Goal: Task Accomplishment & Management: Use online tool/utility

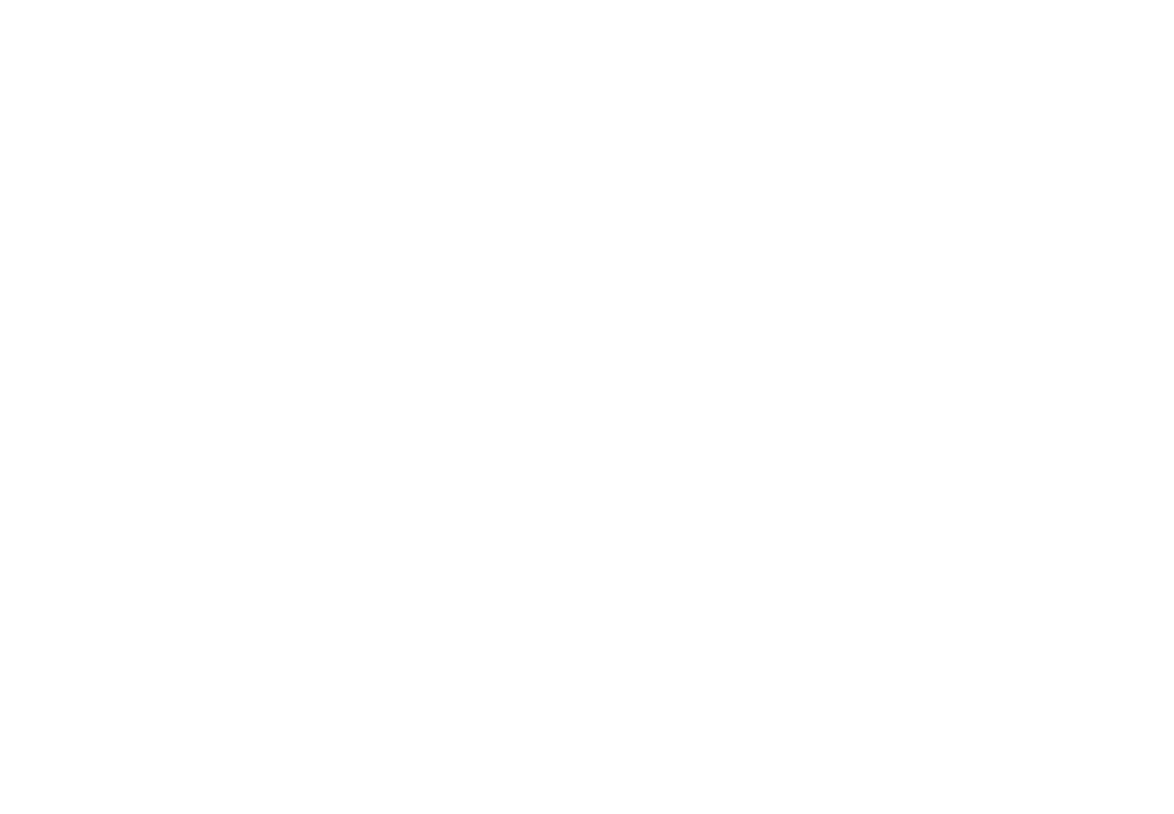
click at [50, 297] on div at bounding box center [587, 407] width 1174 height 814
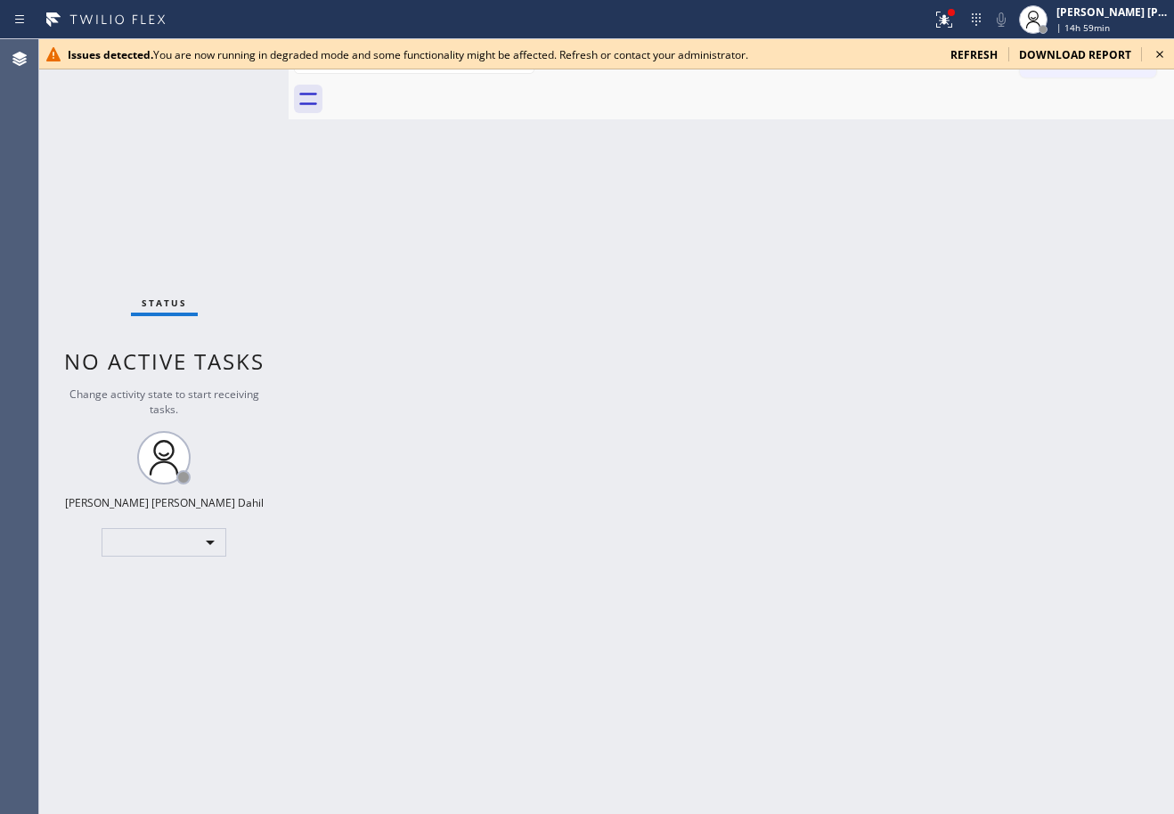
drag, startPoint x: 979, startPoint y: 63, endPoint x: 979, endPoint y: 46, distance: 16.9
click at [979, 54] on div "Issues detected. You are now running in degraded mode and some functionality mi…" at bounding box center [606, 54] width 1135 height 30
click at [979, 47] on span "refresh" at bounding box center [973, 54] width 47 height 15
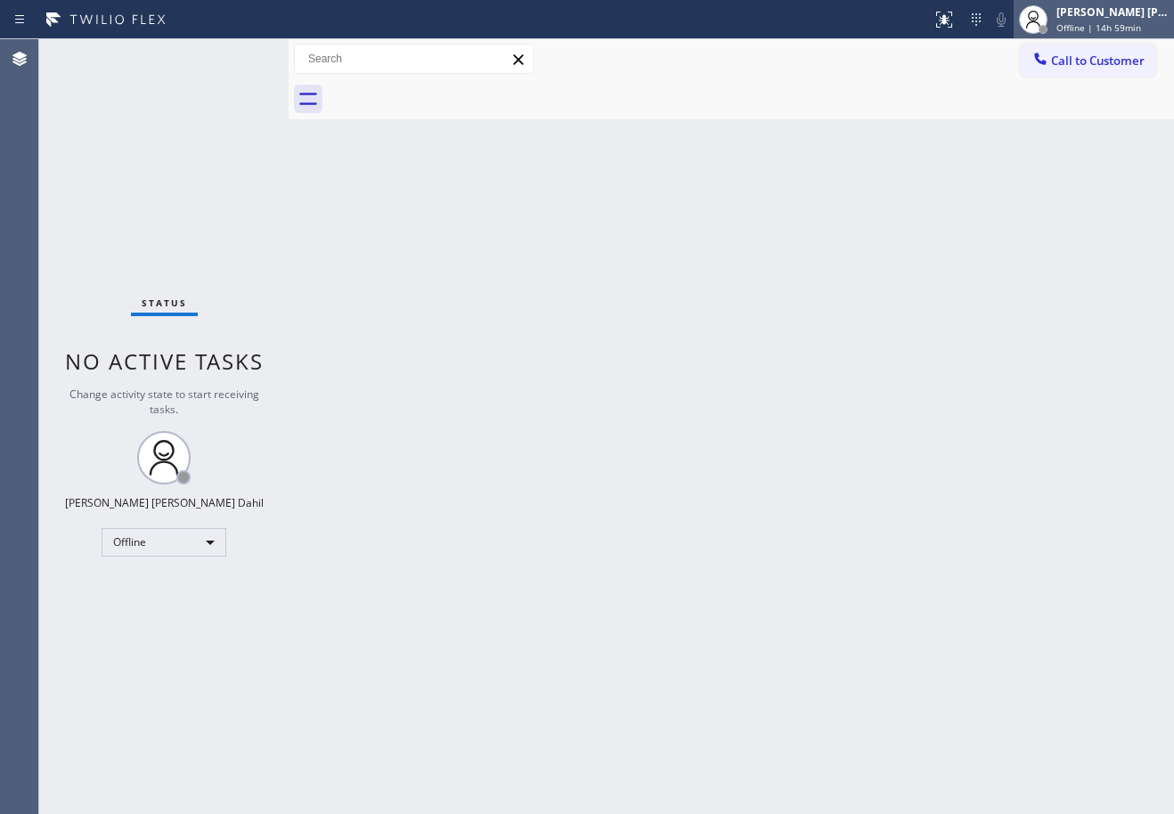
click at [1053, 28] on div at bounding box center [1032, 19] width 39 height 39
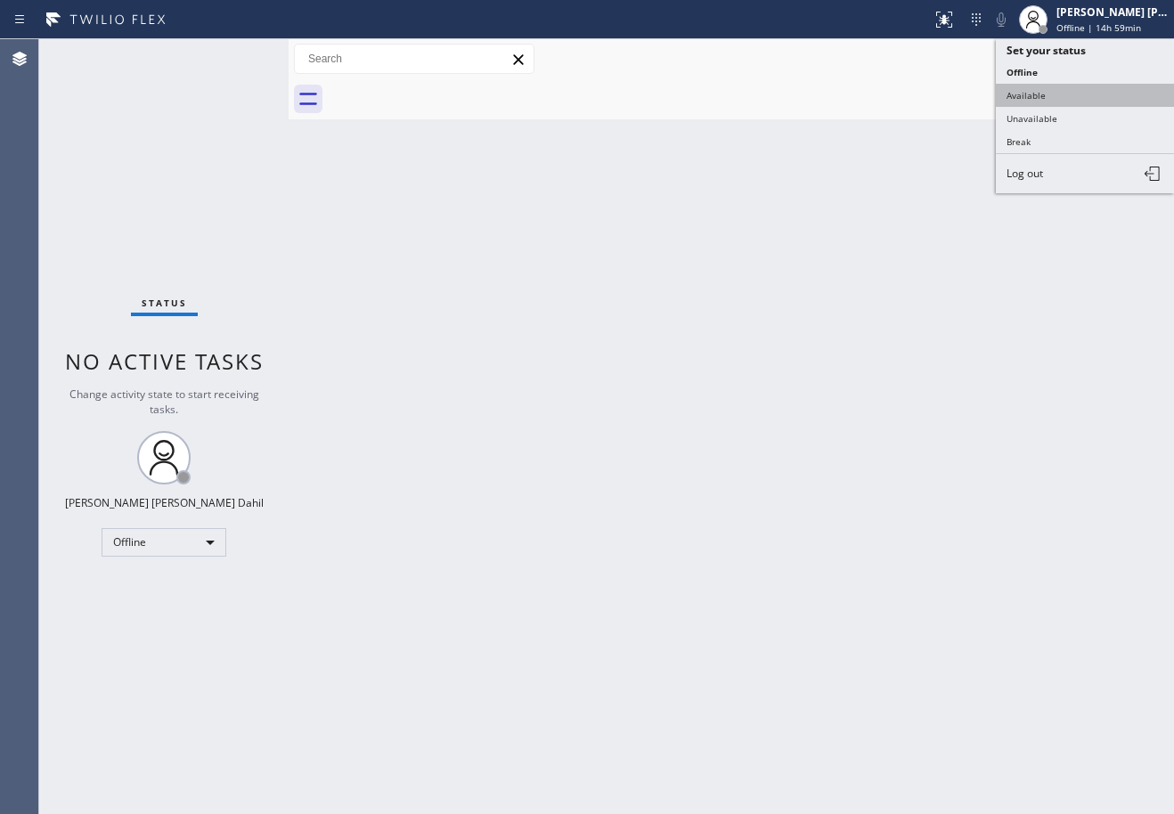
click at [1067, 101] on button "Available" at bounding box center [1085, 95] width 178 height 23
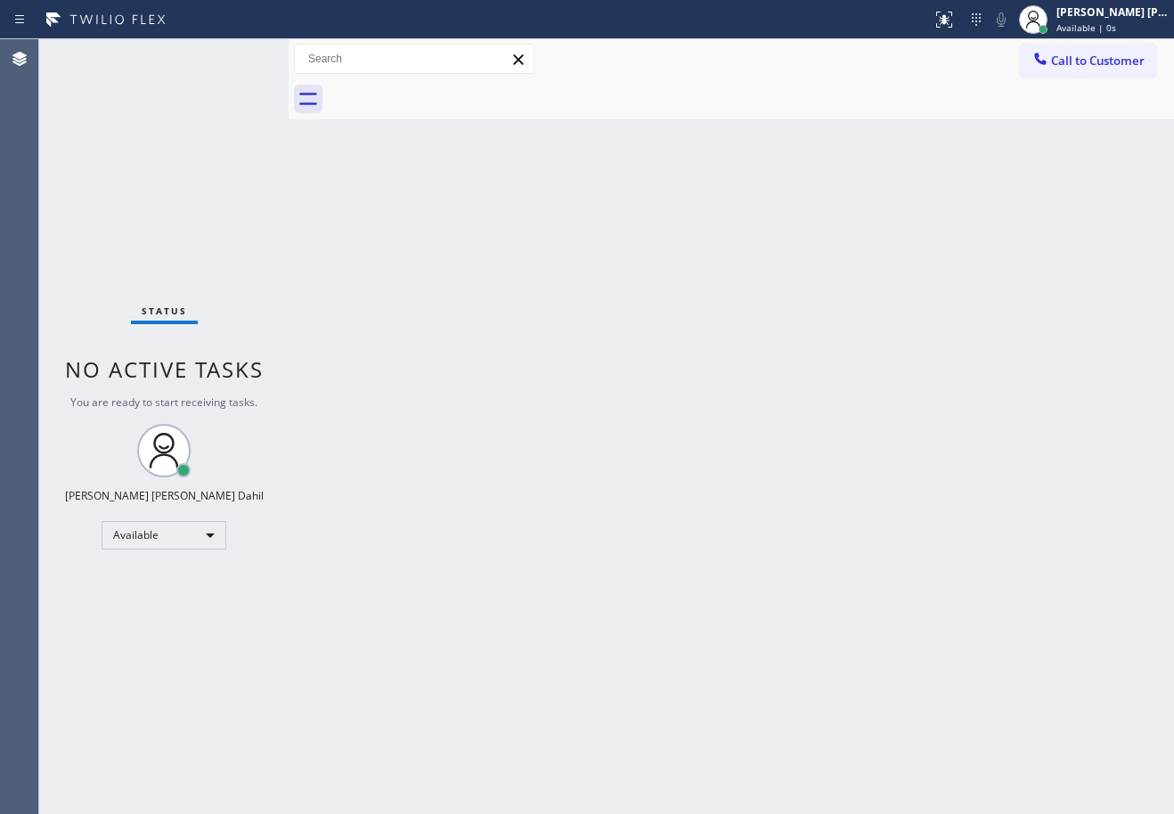
drag, startPoint x: 293, startPoint y: 51, endPoint x: 301, endPoint y: 57, distance: 10.2
click at [301, 57] on div "Call to Customer Outbound call Location Search location Your caller id phone nu…" at bounding box center [731, 59] width 885 height 31
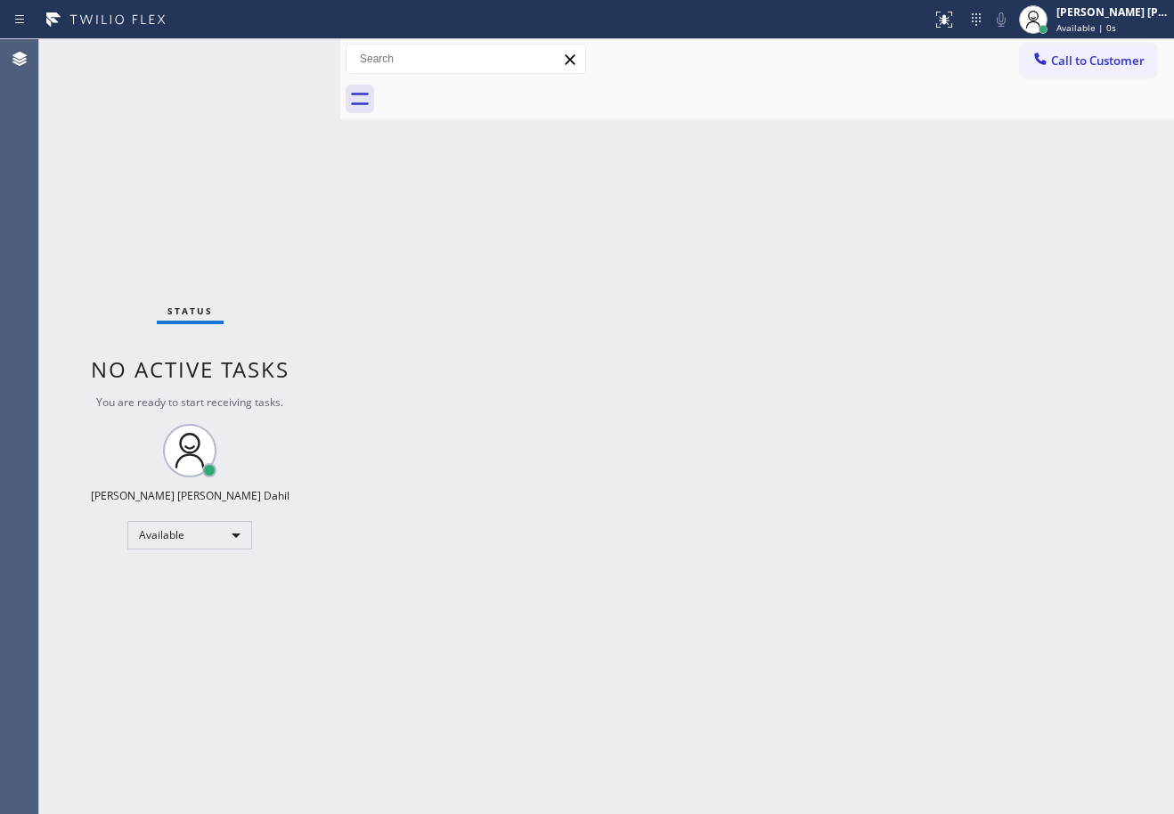
drag, startPoint x: 286, startPoint y: 56, endPoint x: 338, endPoint y: 82, distance: 57.8
click at [340, 82] on div at bounding box center [340, 426] width 0 height 775
click at [387, 399] on div "Back to Dashboard Change Sender ID Customers Technicians Select a contact Outbo…" at bounding box center [757, 426] width 834 height 775
click at [256, 55] on div "Status No active tasks You are ready to start receiving tasks. Joshua Jake Dahi…" at bounding box center [189, 426] width 301 height 775
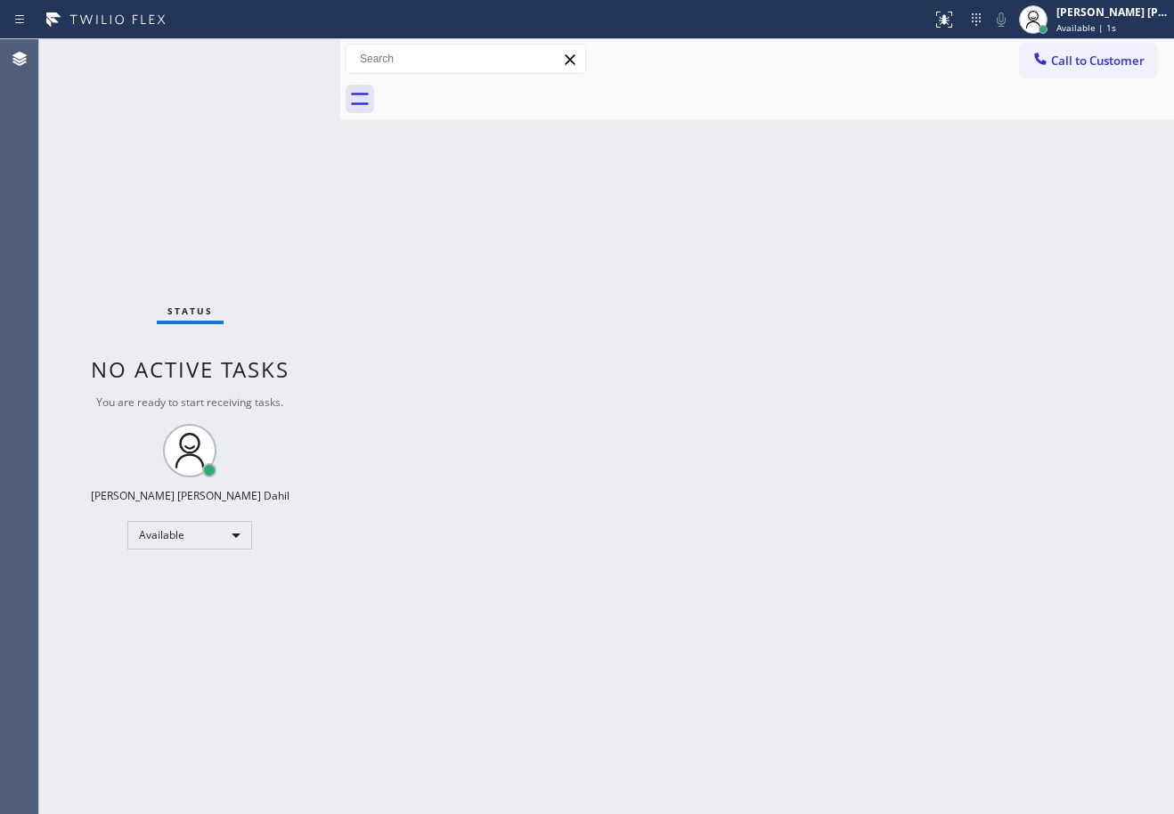
click at [256, 55] on div "Status No active tasks You are ready to start receiving tasks. Joshua Jake Dahi…" at bounding box center [189, 426] width 301 height 775
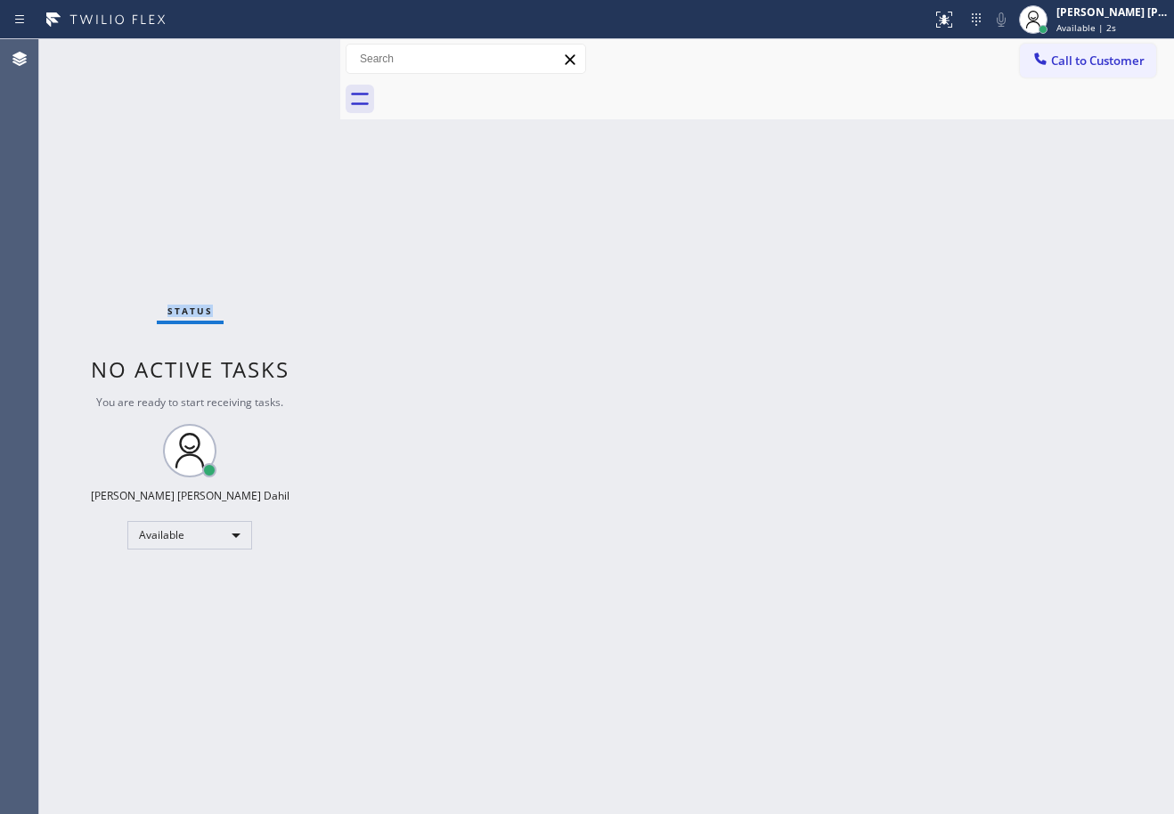
click at [256, 55] on div "Status No active tasks You are ready to start receiving tasks. Joshua Jake Dahi…" at bounding box center [189, 426] width 301 height 775
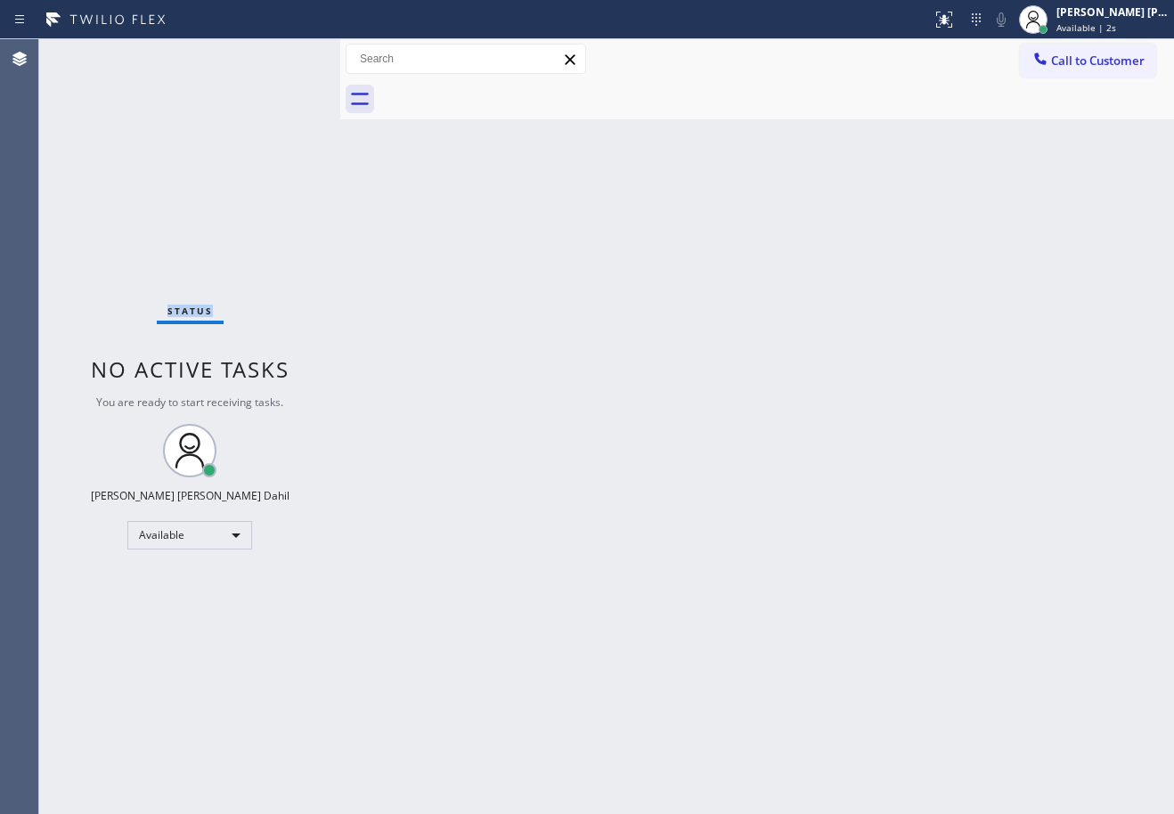
click at [256, 55] on div "Status No active tasks You are ready to start receiving tasks. Joshua Jake Dahi…" at bounding box center [189, 426] width 301 height 775
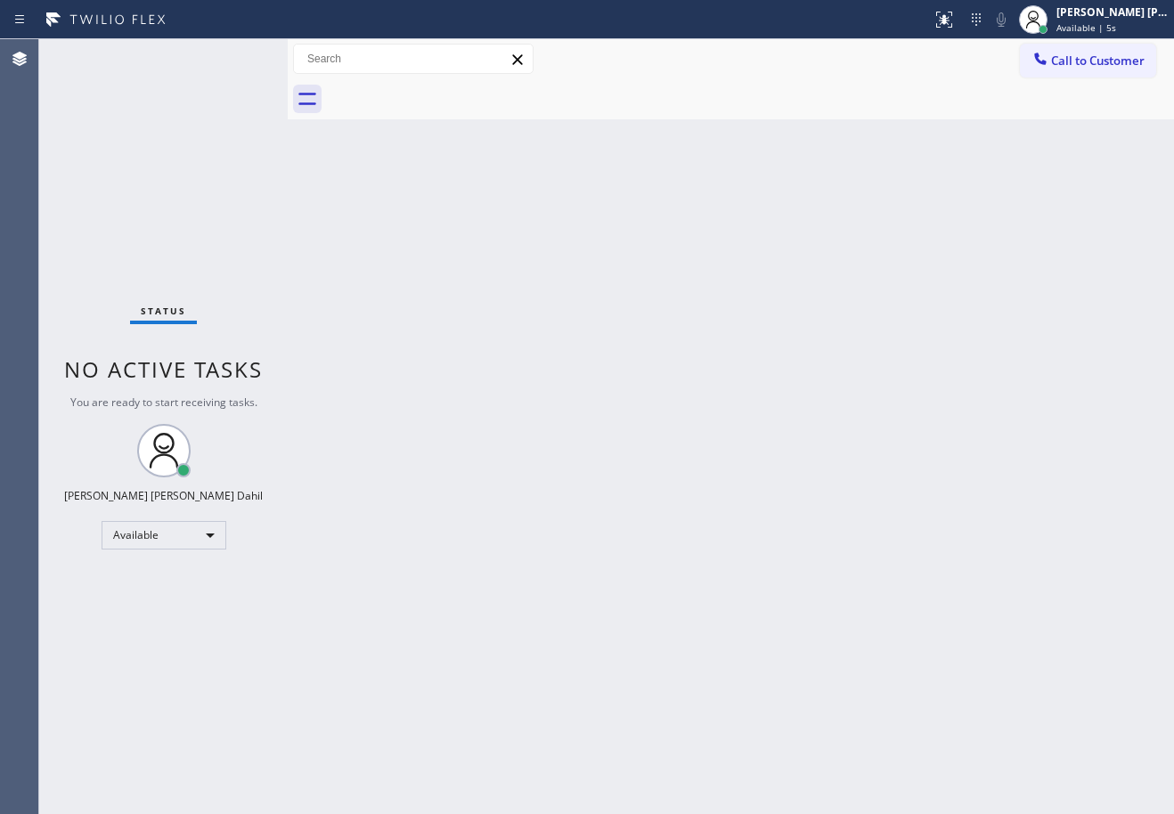
drag, startPoint x: 338, startPoint y: 59, endPoint x: 295, endPoint y: 83, distance: 49.8
click at [288, 71] on div at bounding box center [288, 426] width 0 height 775
drag, startPoint x: 285, startPoint y: 50, endPoint x: 344, endPoint y: 179, distance: 141.9
click at [295, 58] on div at bounding box center [295, 426] width 0 height 775
click at [377, 303] on div "Back to Dashboard Change Sender ID Customers Technicians Select a contact Outbo…" at bounding box center [735, 426] width 877 height 775
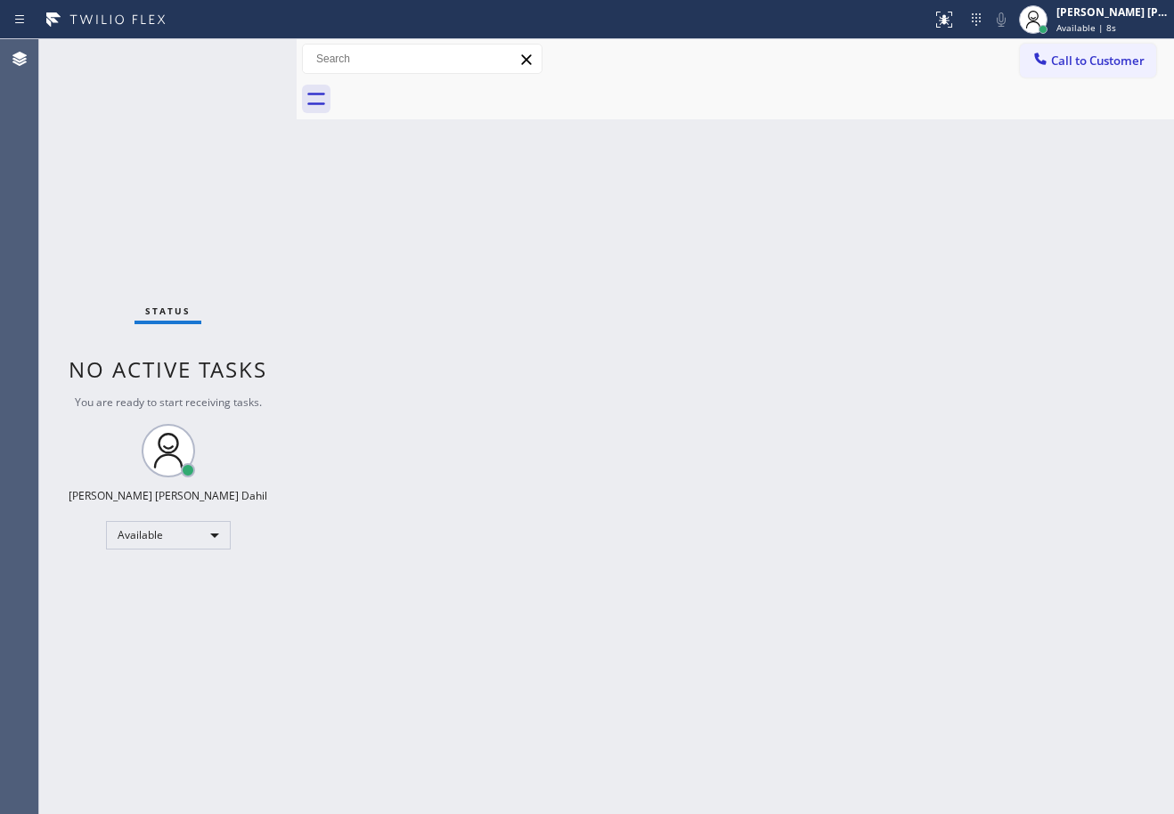
click at [256, 55] on div "Status No active tasks You are ready to start receiving tasks. Joshua Jake Dahi…" at bounding box center [167, 426] width 257 height 775
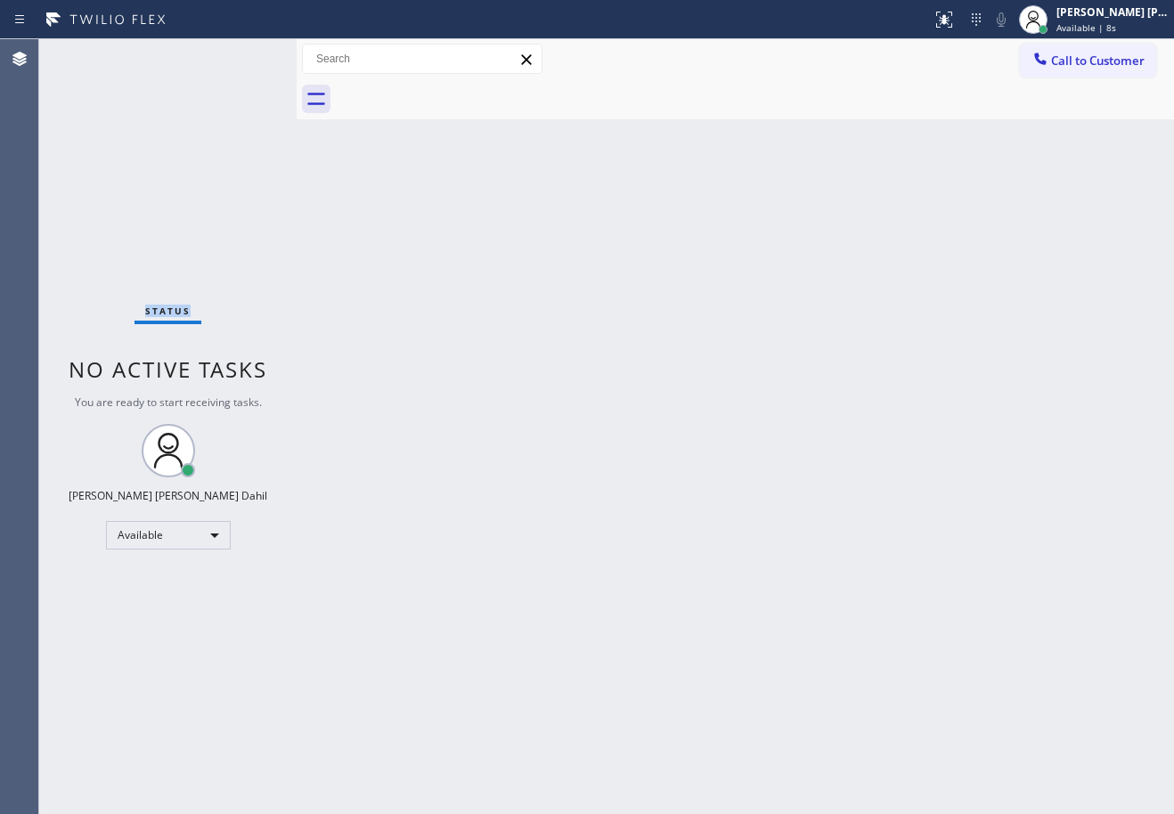
click at [256, 55] on div "Status No active tasks You are ready to start receiving tasks. Joshua Jake Dahi…" at bounding box center [167, 426] width 257 height 775
drag, startPoint x: 298, startPoint y: 52, endPoint x: 311, endPoint y: 64, distance: 17.6
click at [309, 64] on div at bounding box center [309, 426] width 0 height 775
drag, startPoint x: 410, startPoint y: 275, endPoint x: 422, endPoint y: 279, distance: 13.0
click at [421, 278] on div "Back to Dashboard Change Sender ID Customers Technicians Select a contact Outbo…" at bounding box center [741, 426] width 865 height 775
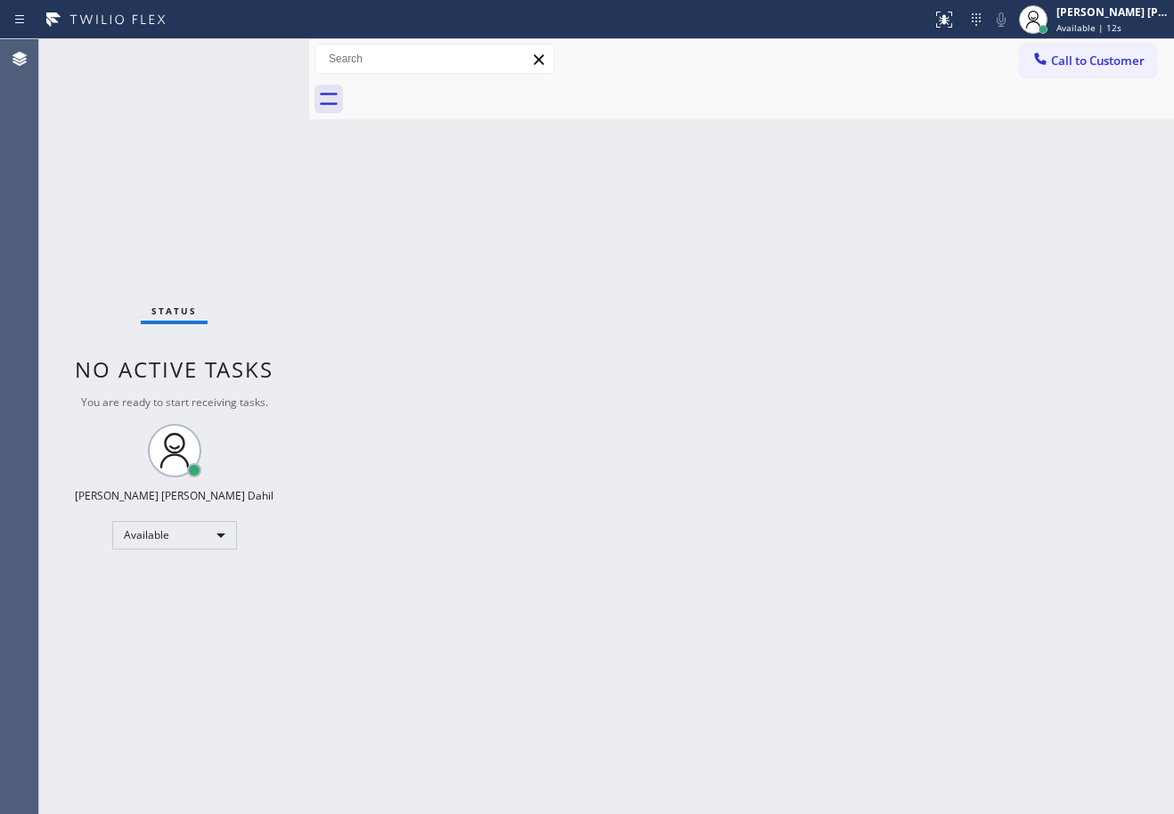
click at [256, 55] on div "Status No active tasks You are ready to start receiving tasks. Joshua Jake Dahi…" at bounding box center [174, 426] width 270 height 775
click at [481, 102] on div at bounding box center [761, 99] width 826 height 40
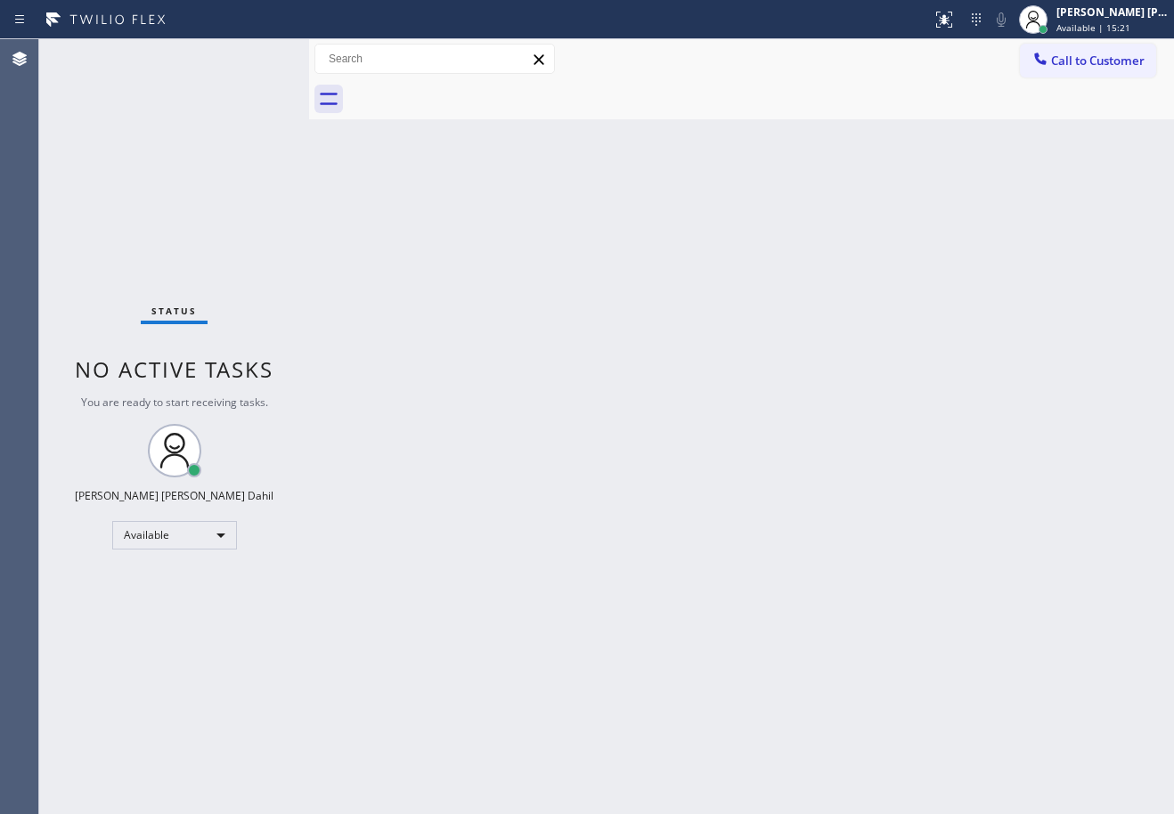
click at [256, 55] on div "Status No active tasks You are ready to start receiving tasks. Joshua Jake Dahi…" at bounding box center [174, 426] width 270 height 775
click at [831, 550] on div "Back to Dashboard Change Sender ID Customers Technicians Select a contact Outbo…" at bounding box center [741, 426] width 865 height 775
click at [525, 475] on div "Back to Dashboard Change Sender ID Customers Technicians Select a contact Outbo…" at bounding box center [741, 426] width 865 height 775
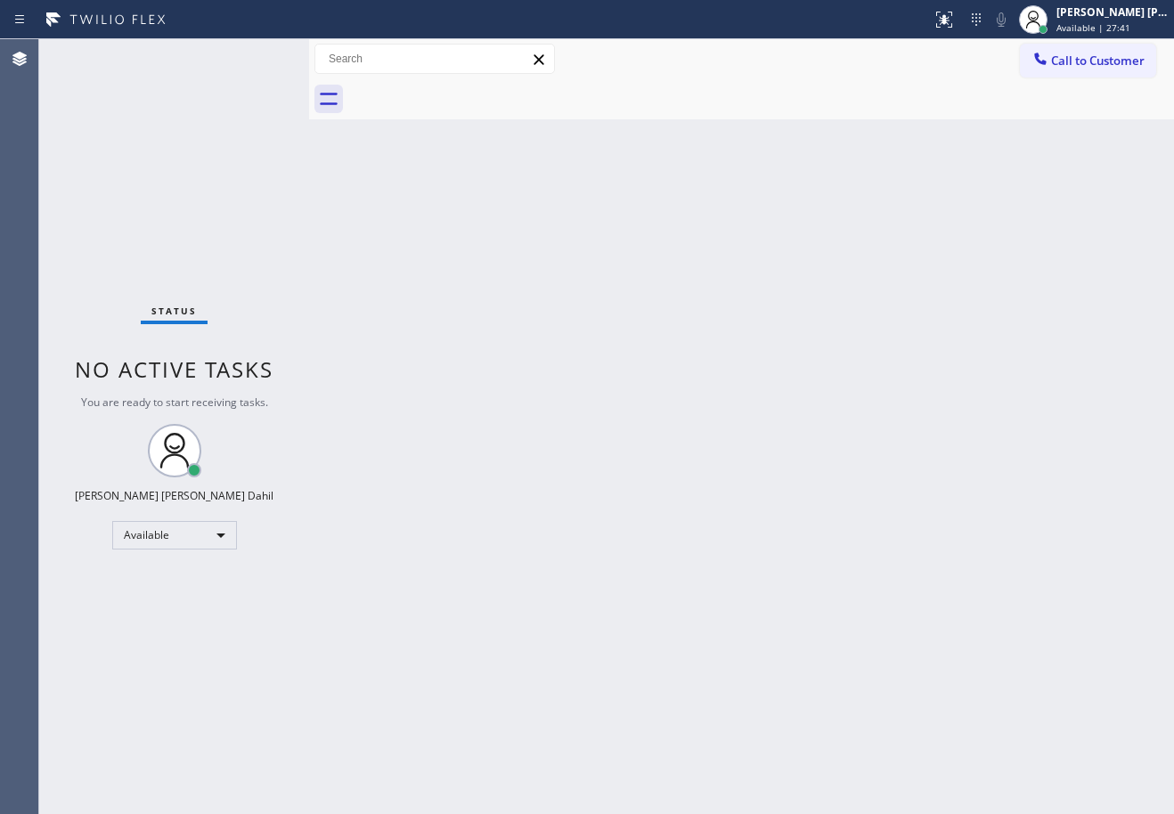
click at [525, 475] on div "Back to Dashboard Change Sender ID Customers Technicians Select a contact Outbo…" at bounding box center [741, 426] width 865 height 775
click at [256, 55] on div "Status No active tasks You are ready to start receiving tasks. Joshua Jake Dahi…" at bounding box center [174, 426] width 270 height 775
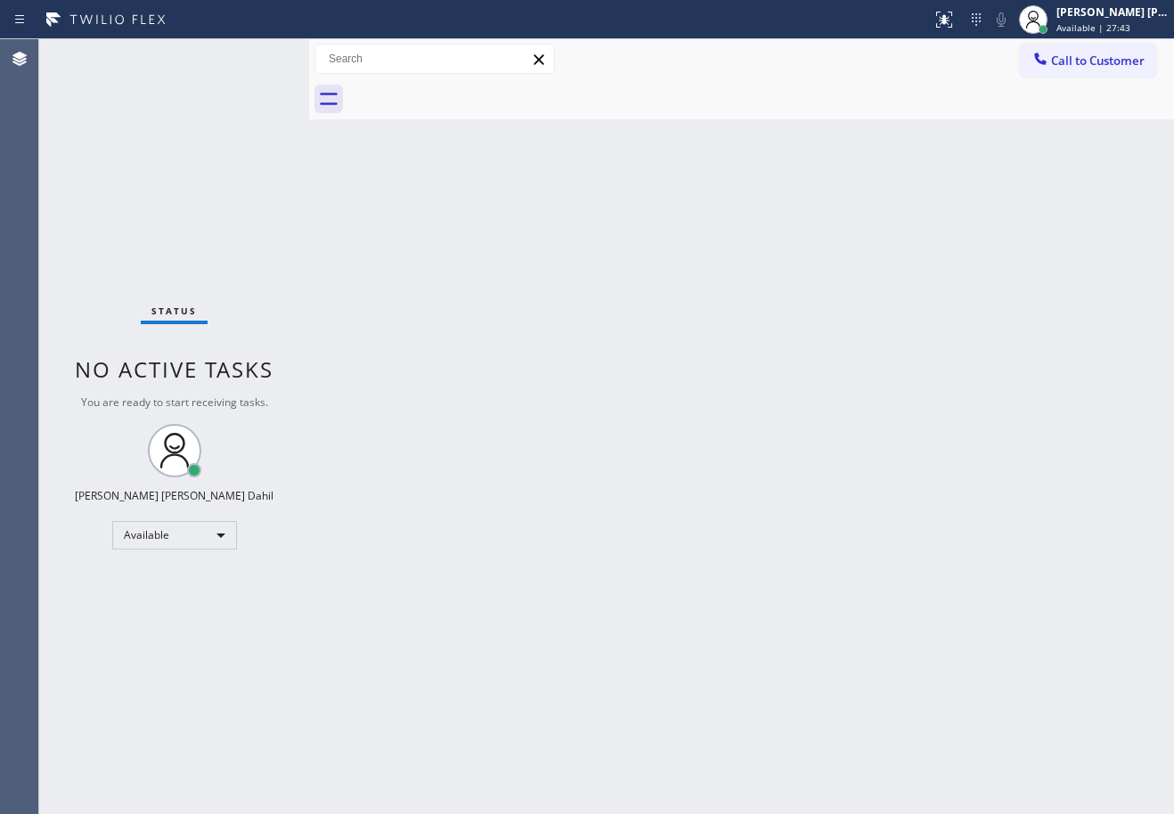
click at [256, 55] on div "Status No active tasks You are ready to start receiving tasks. Joshua Jake Dahi…" at bounding box center [174, 426] width 270 height 775
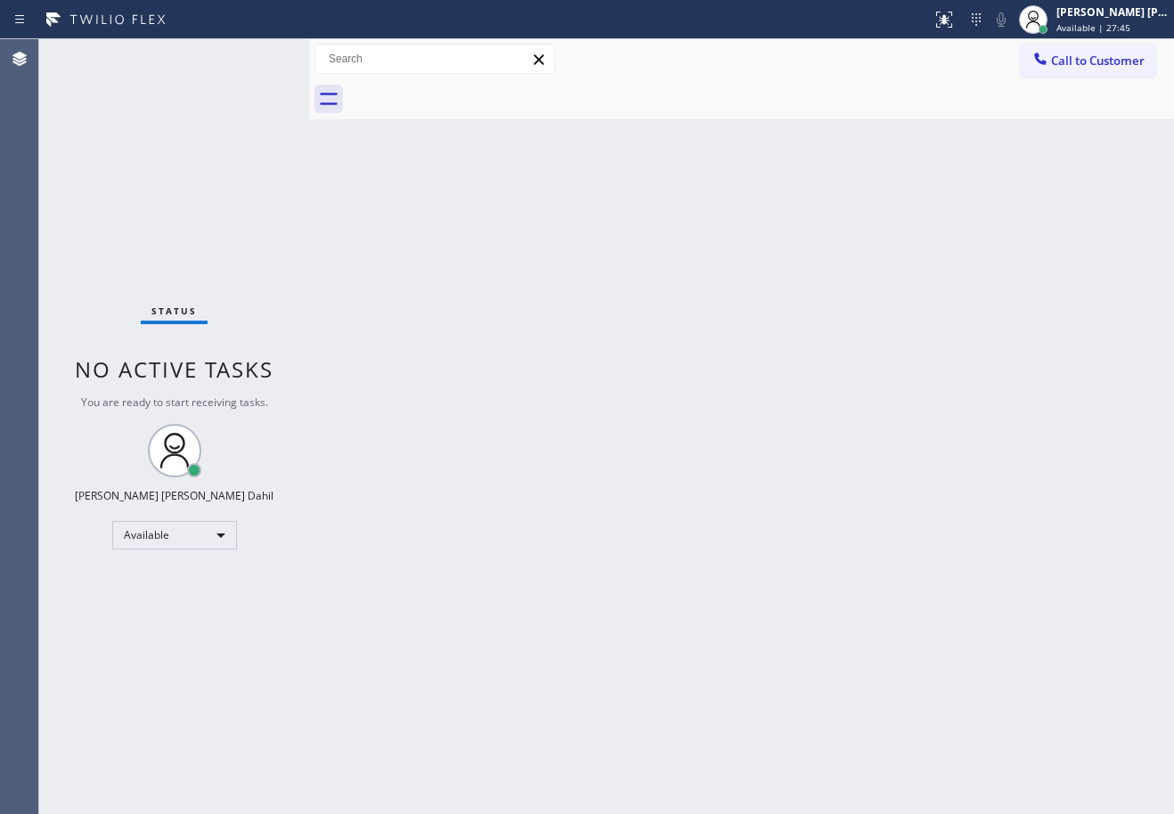
click at [309, 58] on div at bounding box center [309, 426] width 0 height 775
click at [256, 55] on div "Status No active tasks You are ready to start receiving tasks. Joshua Jake Dahi…" at bounding box center [174, 426] width 270 height 775
click at [687, 647] on div "Back to Dashboard Change Sender ID Customers Technicians Select a contact Outbo…" at bounding box center [741, 426] width 865 height 775
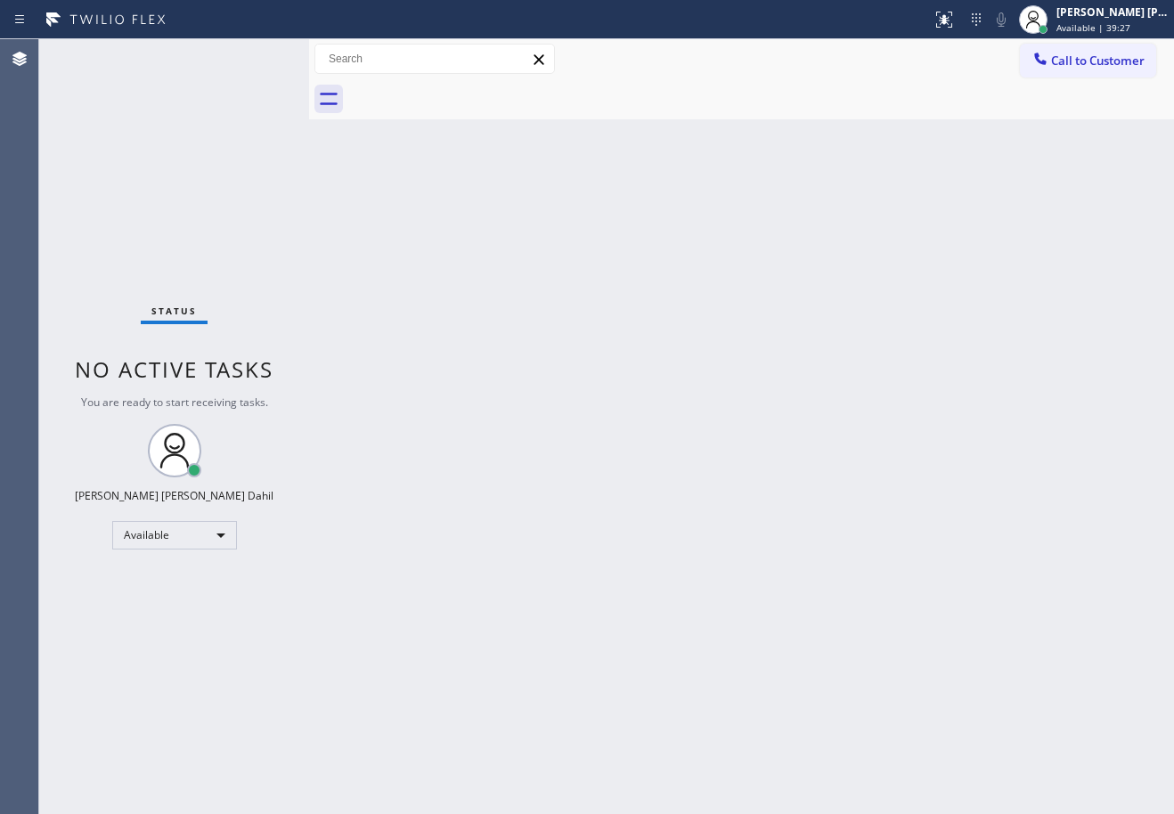
click at [256, 55] on div "Status No active tasks You are ready to start receiving tasks. Joshua Jake Dahi…" at bounding box center [174, 426] width 270 height 775
click at [963, 133] on div "Back to Dashboard Change Sender ID Customers Technicians Select a contact Outbo…" at bounding box center [741, 426] width 865 height 775
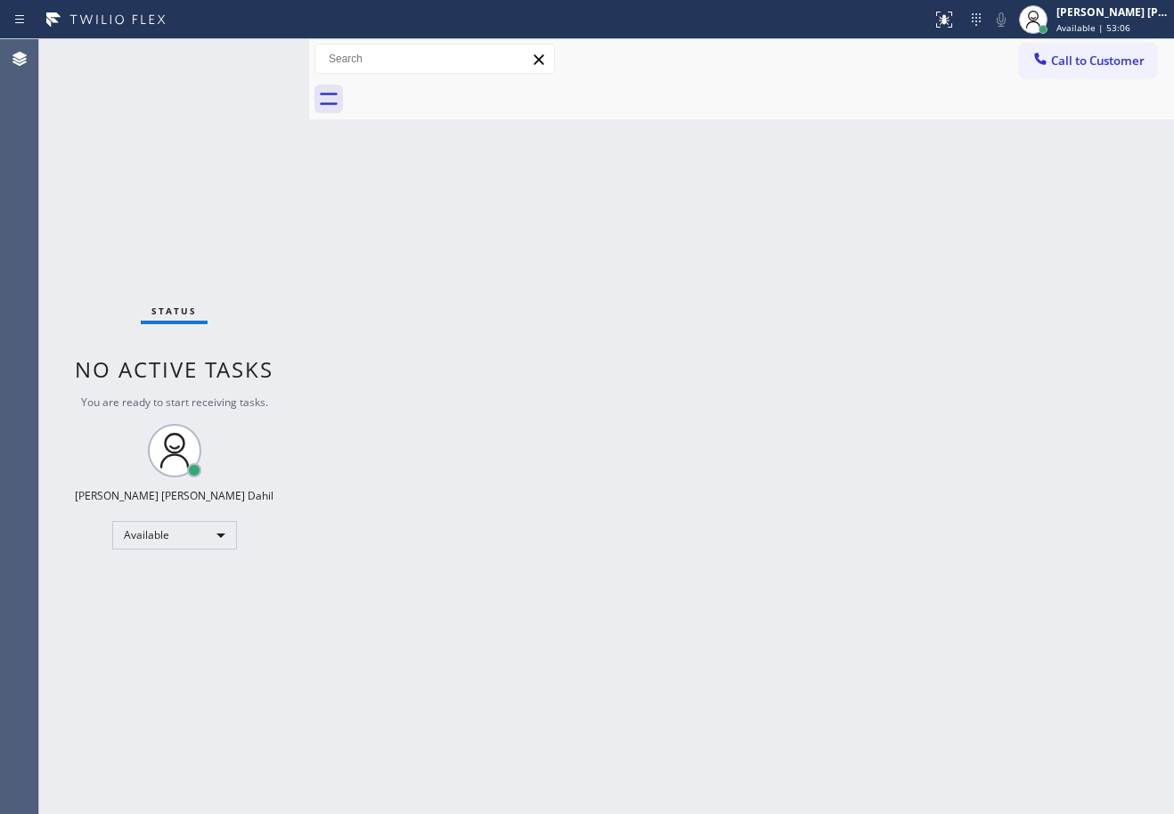
click at [963, 133] on div "Back to Dashboard Change Sender ID Customers Technicians Select a contact Outbo…" at bounding box center [741, 426] width 865 height 775
click at [965, 131] on div "Back to Dashboard Change Sender ID Customers Technicians Select a contact Outbo…" at bounding box center [741, 426] width 865 height 775
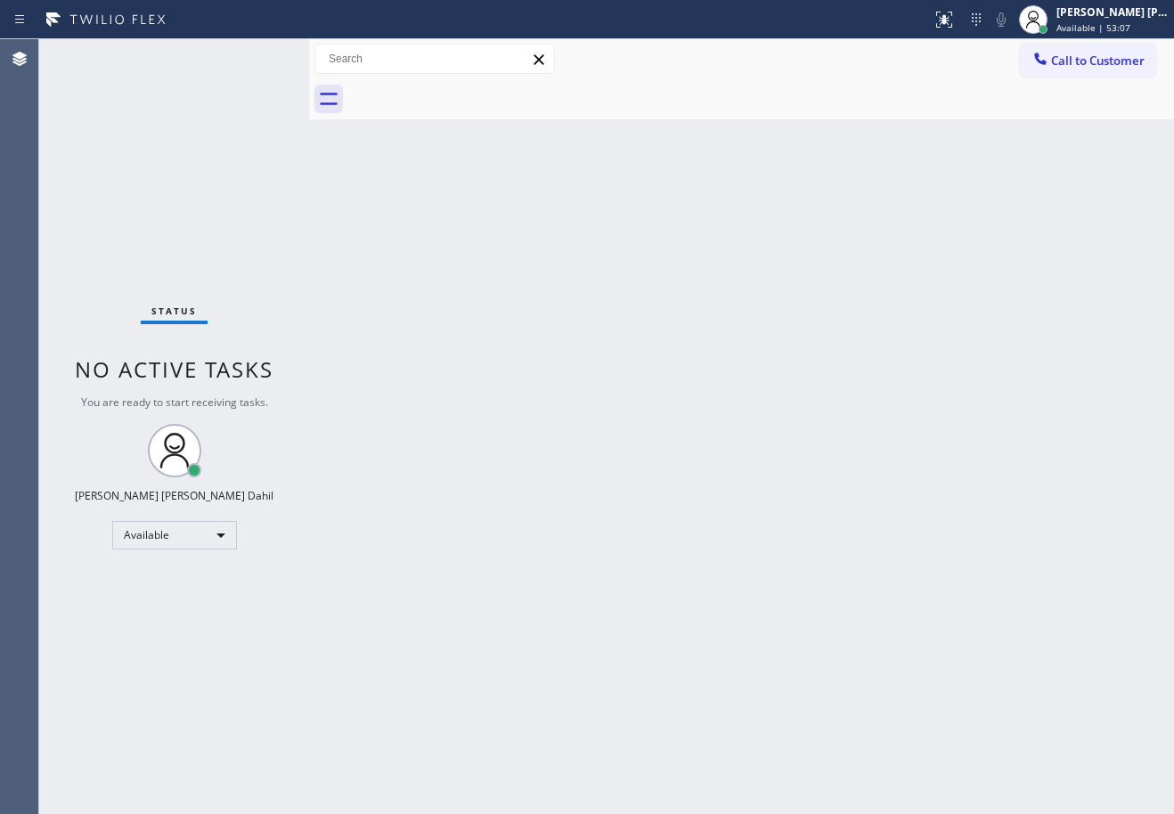
click at [256, 55] on div "Status No active tasks You are ready to start receiving tasks. Joshua Jake Dahi…" at bounding box center [174, 426] width 270 height 775
click at [501, 656] on div "Back to Dashboard Change Sender ID Customers Technicians Select a contact Outbo…" at bounding box center [741, 426] width 865 height 775
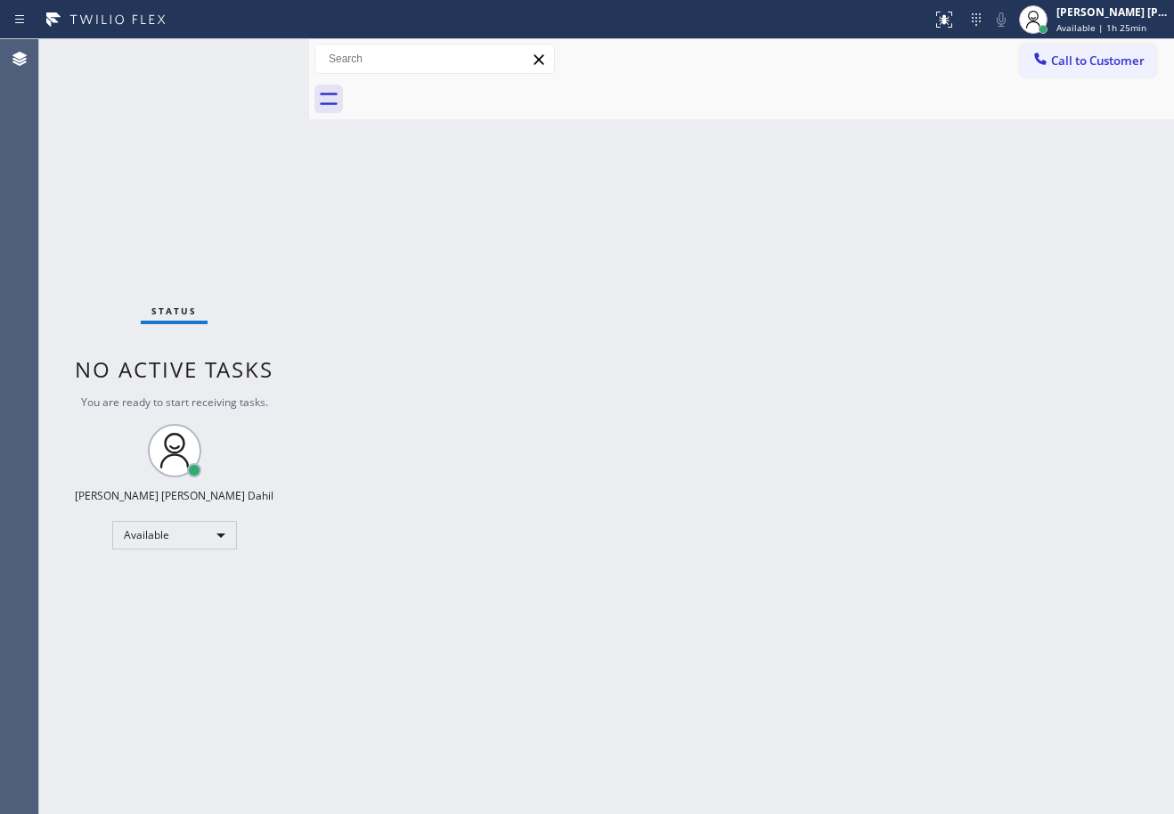
click at [838, 439] on div "Back to Dashboard Change Sender ID Customers Technicians Select a contact Outbo…" at bounding box center [741, 426] width 865 height 775
click at [715, 553] on div "Back to Dashboard Change Sender ID Customers Technicians Select a contact Outbo…" at bounding box center [741, 426] width 865 height 775
click at [256, 55] on div "Status No active tasks You are ready to start receiving tasks. Joshua Jake Dahi…" at bounding box center [174, 426] width 270 height 775
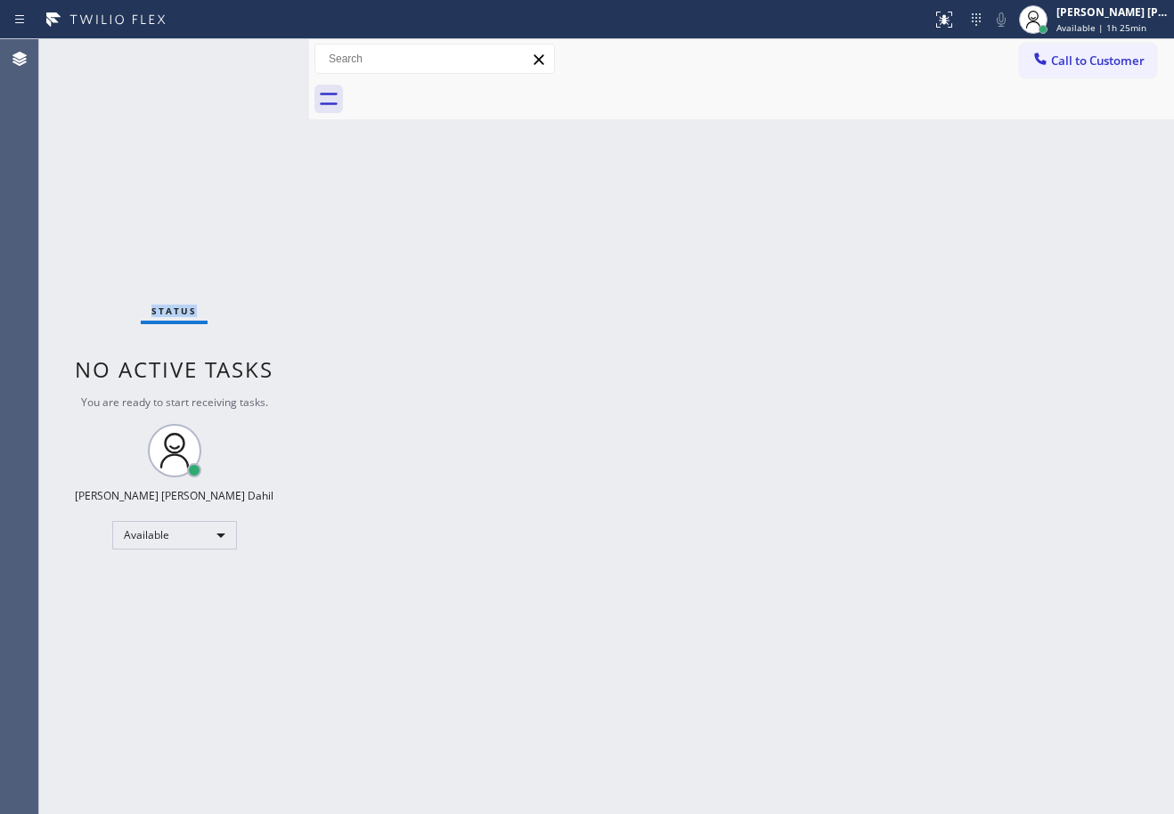
click at [256, 55] on div "Status No active tasks You are ready to start receiving tasks. Joshua Jake Dahi…" at bounding box center [174, 426] width 270 height 775
click at [827, 620] on div "Back to Dashboard Change Sender ID Customers Technicians Select a contact Outbo…" at bounding box center [741, 426] width 865 height 775
click at [94, 53] on div "Status No active tasks You are ready to start receiving tasks. Joshua Jake Dahi…" at bounding box center [174, 426] width 270 height 775
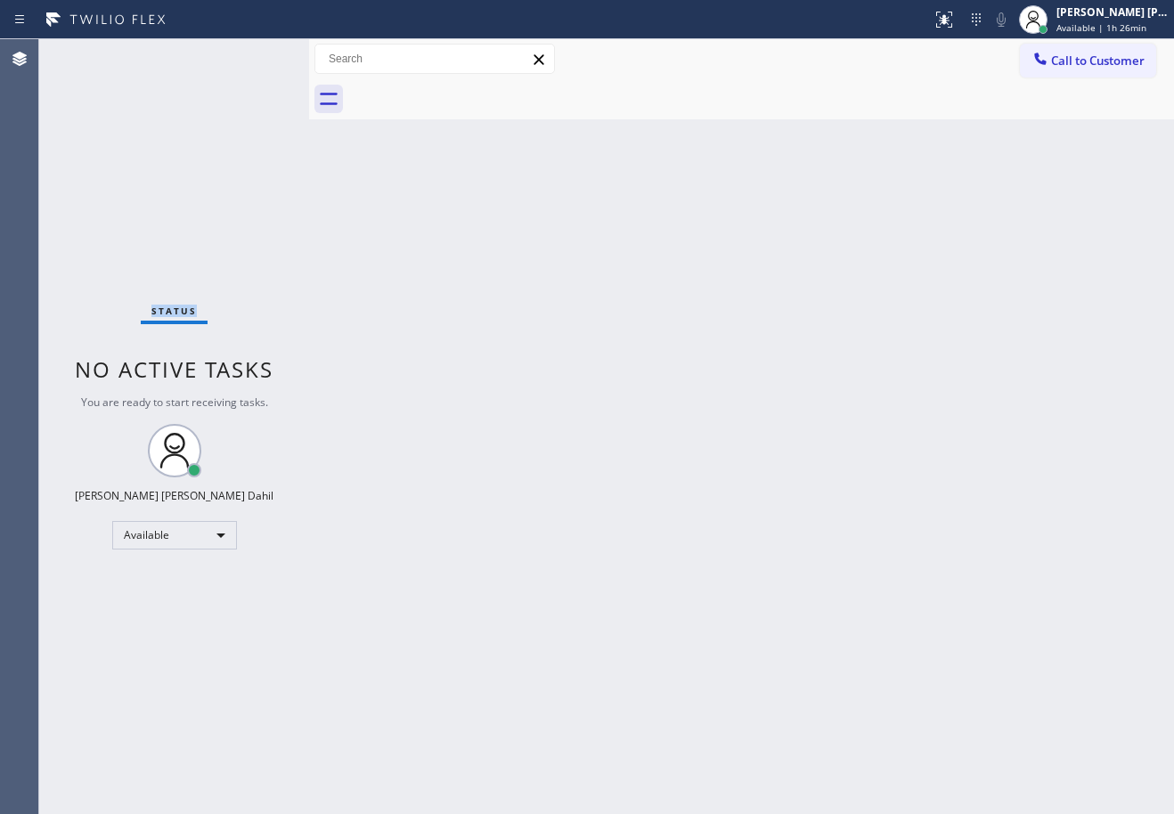
click at [94, 53] on div "Status No active tasks You are ready to start receiving tasks. Joshua Jake Dahi…" at bounding box center [174, 426] width 270 height 775
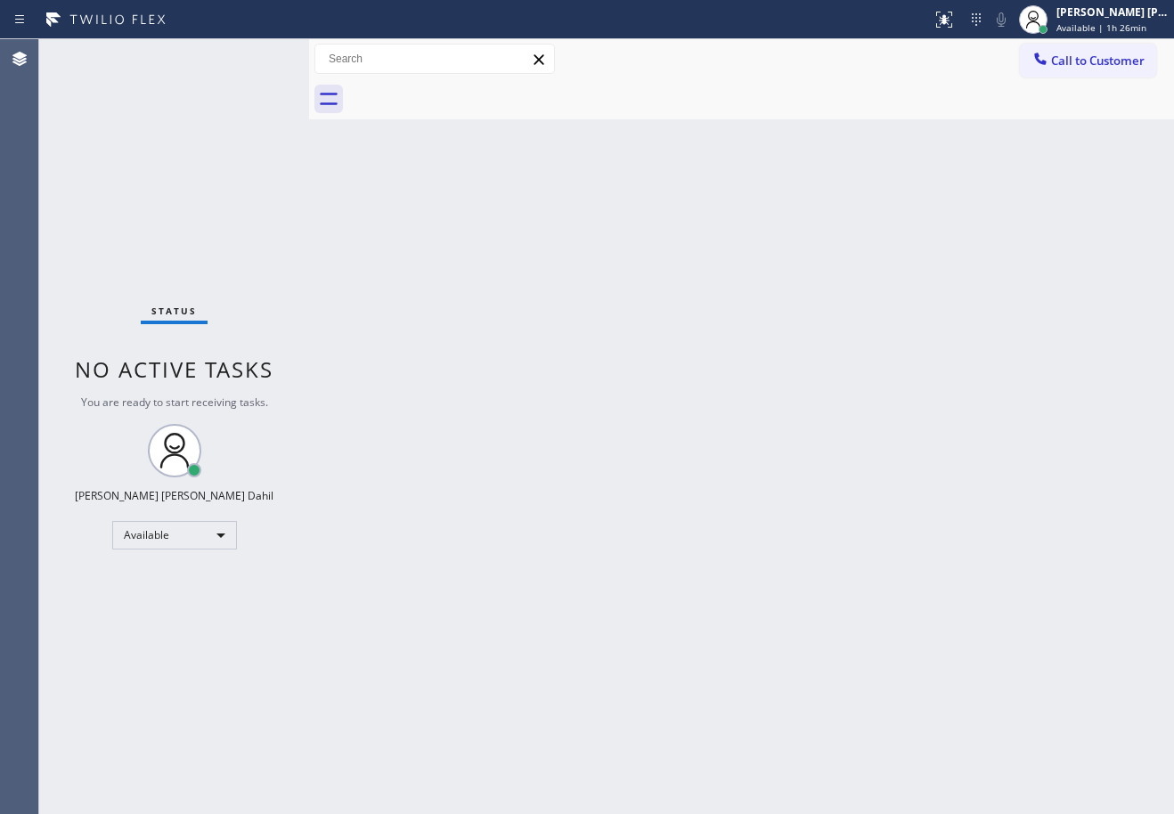
click at [94, 53] on div "Status No active tasks You are ready to start receiving tasks. Joshua Jake Dahi…" at bounding box center [174, 426] width 270 height 775
click at [95, 53] on div "Status No active tasks You are ready to start receiving tasks. Joshua Jake Dahi…" at bounding box center [174, 426] width 270 height 775
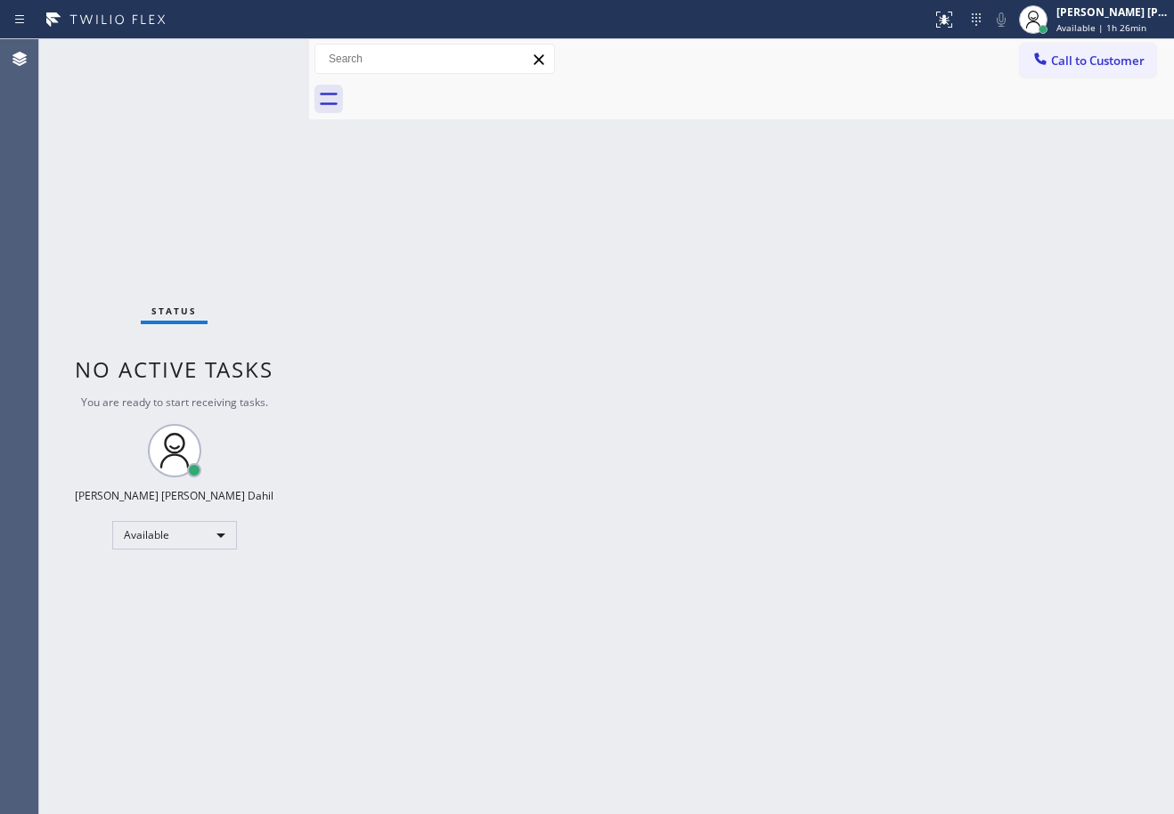
click at [853, 216] on div "Back to Dashboard Change Sender ID Customers Technicians Select a contact Outbo…" at bounding box center [741, 426] width 865 height 775
click at [94, 53] on div "Status No active tasks You are ready to start receiving tasks. Joshua Jake Dahi…" at bounding box center [174, 426] width 270 height 775
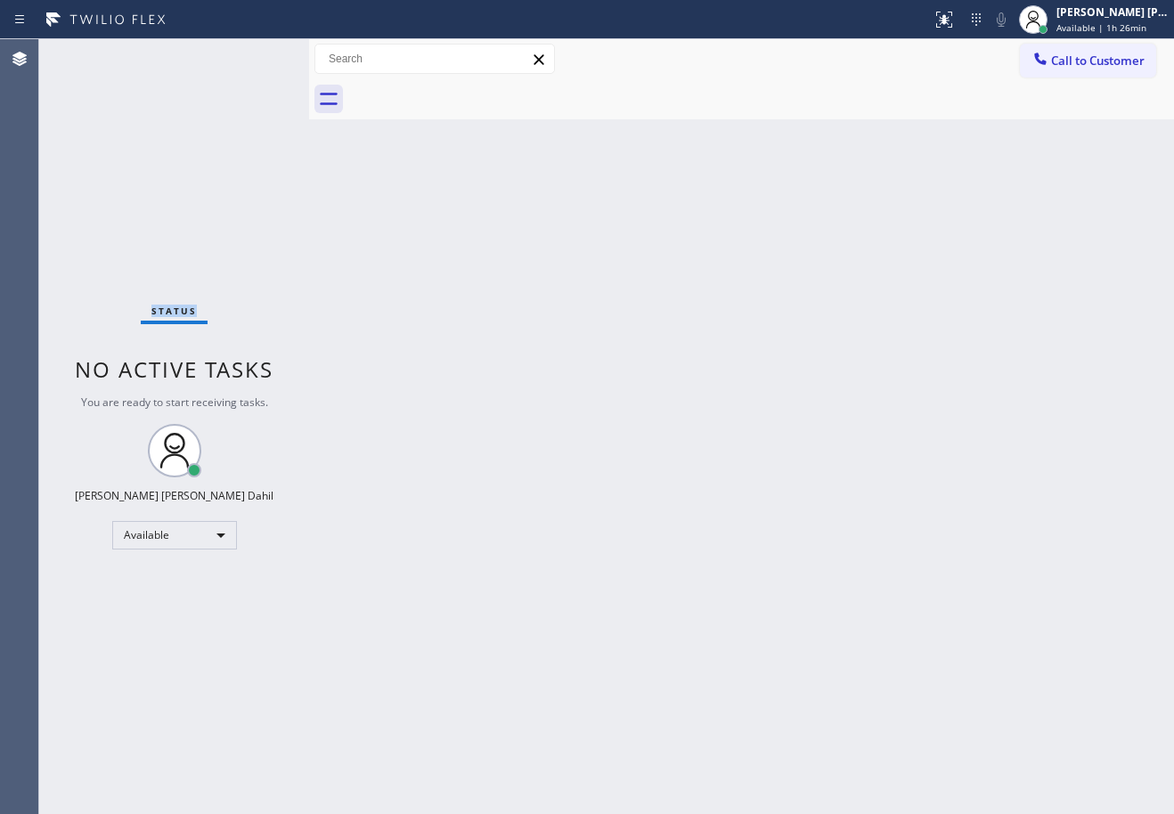
click at [94, 53] on div "Status No active tasks You are ready to start receiving tasks. Joshua Jake Dahi…" at bounding box center [174, 426] width 270 height 775
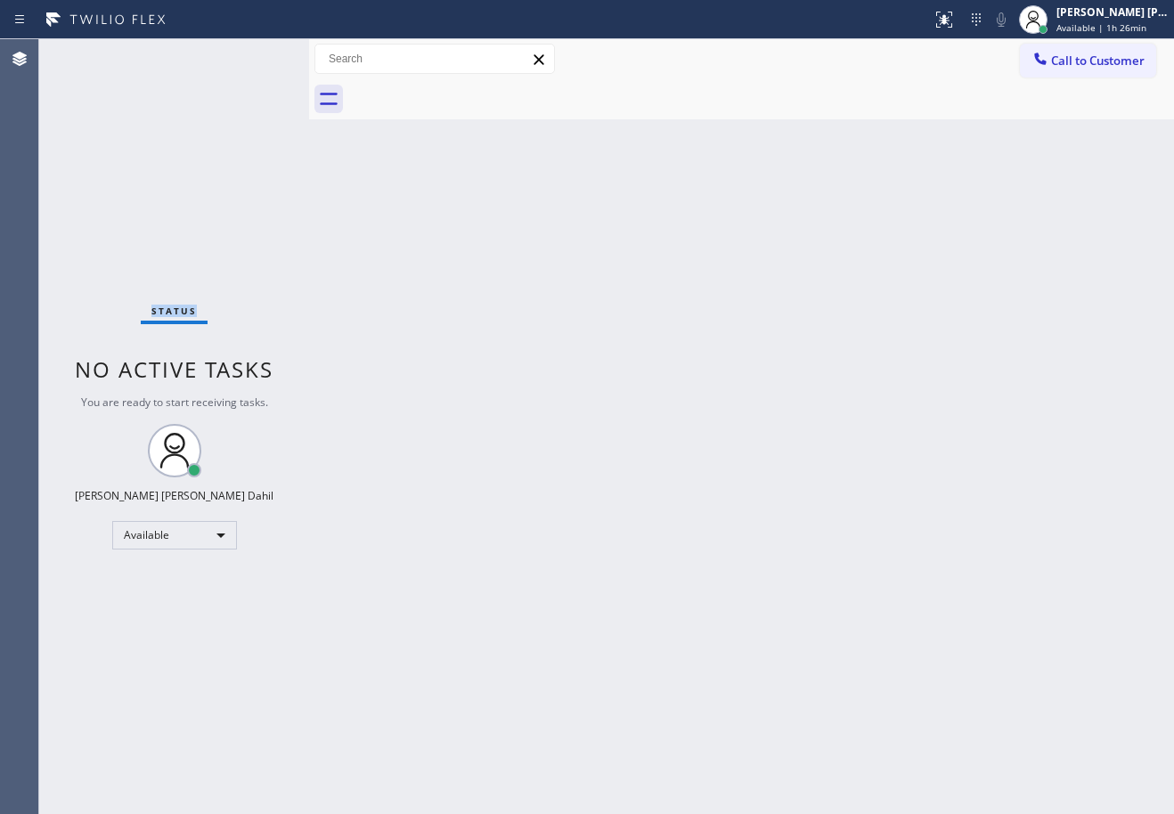
click at [94, 53] on div "Status No active tasks You are ready to start receiving tasks. Joshua Jake Dahi…" at bounding box center [174, 426] width 270 height 775
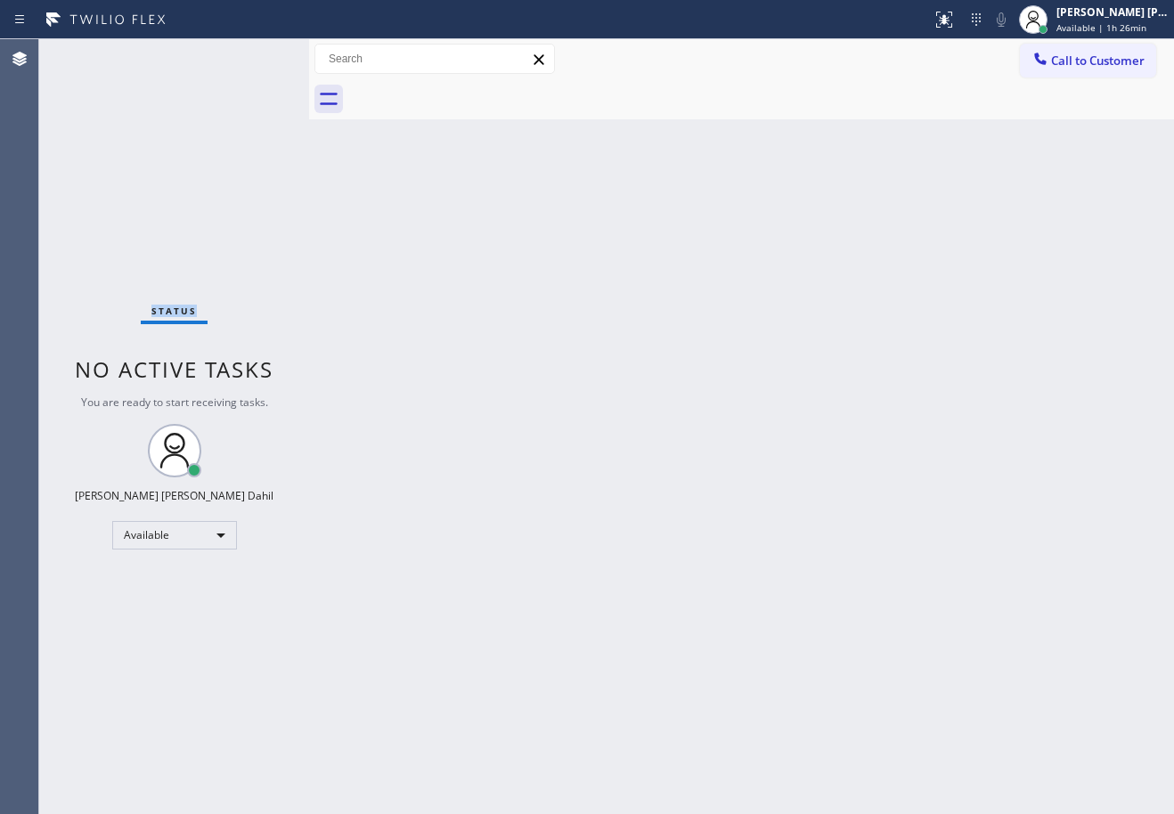
click at [94, 53] on div "Status No active tasks You are ready to start receiving tasks. Joshua Jake Dahi…" at bounding box center [174, 426] width 270 height 775
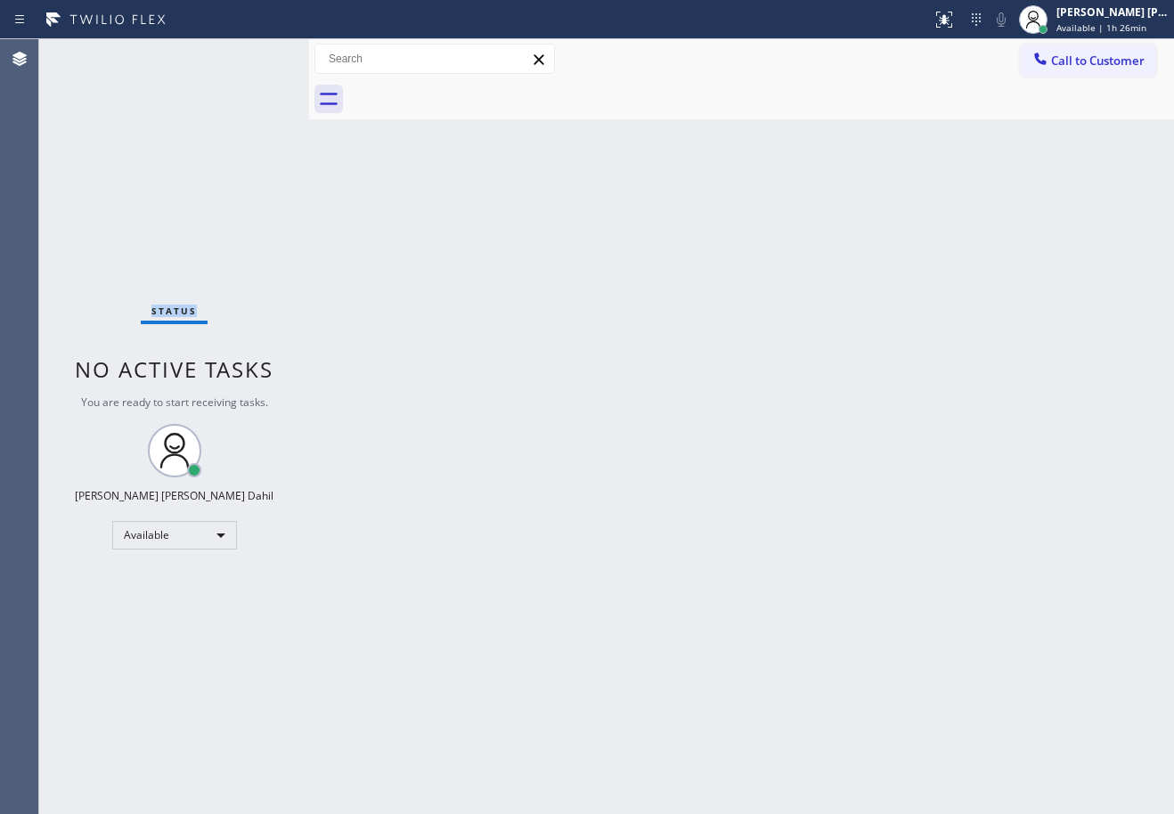
click at [94, 53] on div "Status No active tasks You are ready to start receiving tasks. Joshua Jake Dahi…" at bounding box center [174, 426] width 270 height 775
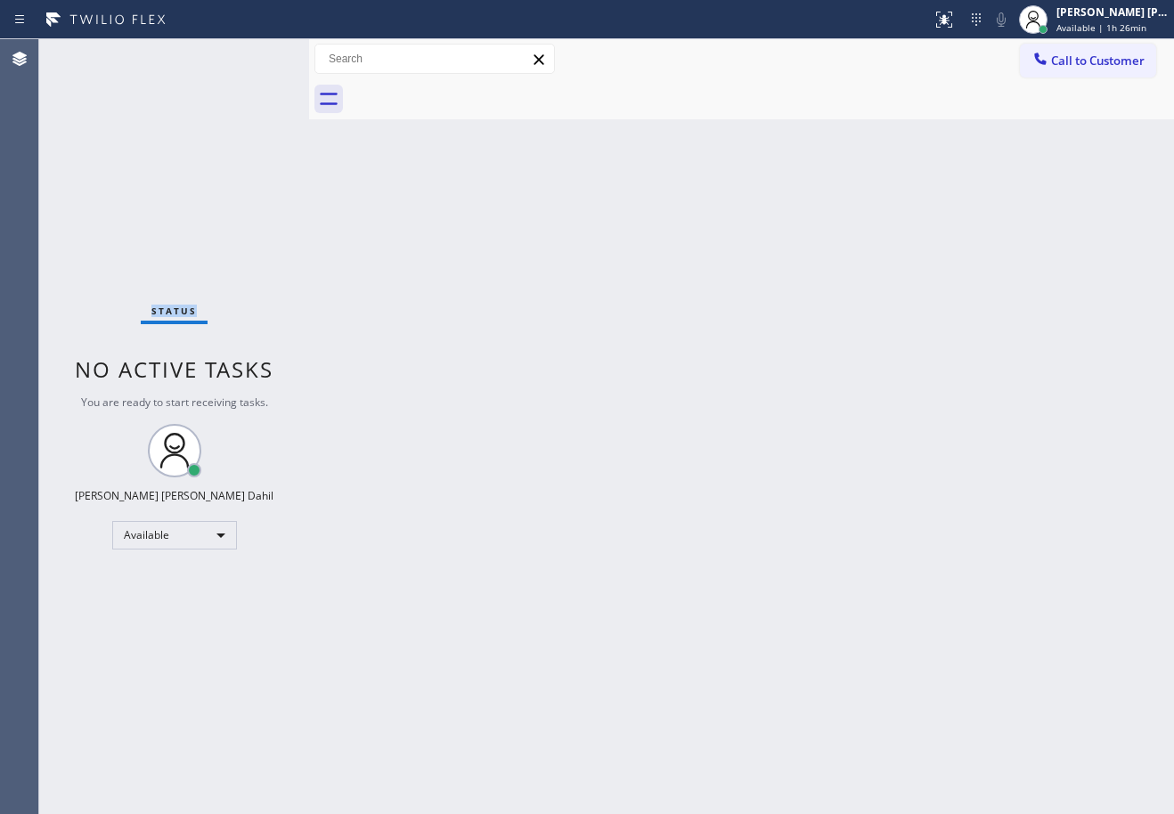
click at [94, 53] on div "Status No active tasks You are ready to start receiving tasks. Joshua Jake Dahi…" at bounding box center [174, 426] width 270 height 775
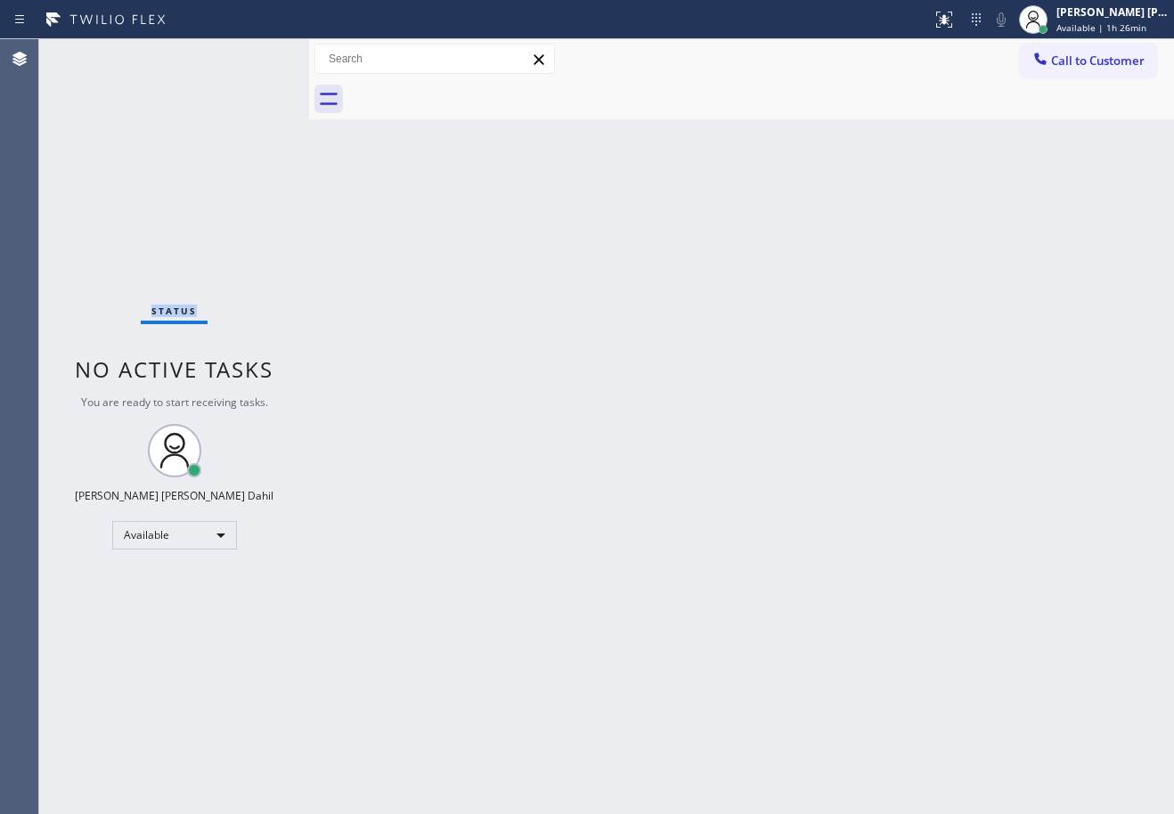
click at [94, 53] on div "Status No active tasks You are ready to start receiving tasks. Joshua Jake Dahi…" at bounding box center [174, 426] width 270 height 775
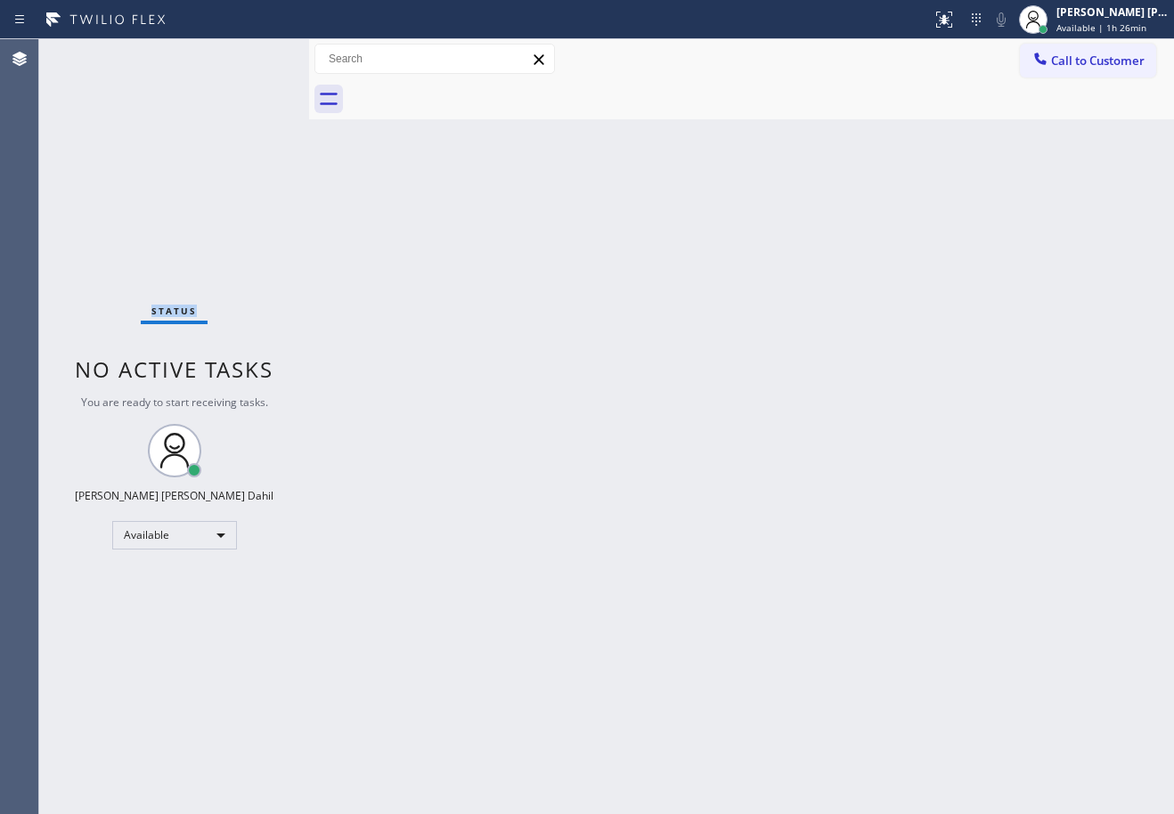
click at [94, 53] on div "Status No active tasks You are ready to start receiving tasks. Joshua Jake Dahi…" at bounding box center [174, 426] width 270 height 775
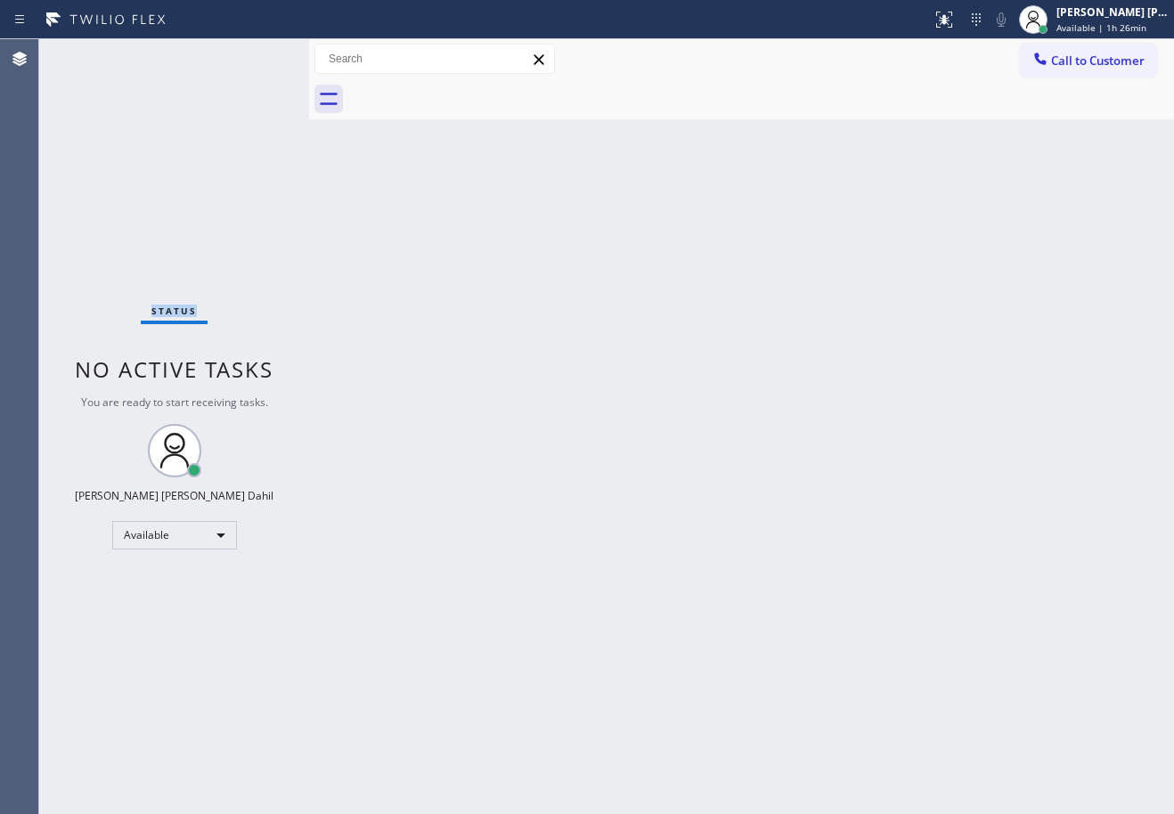
click at [94, 53] on div "Status No active tasks You are ready to start receiving tasks. Joshua Jake Dahi…" at bounding box center [174, 426] width 270 height 775
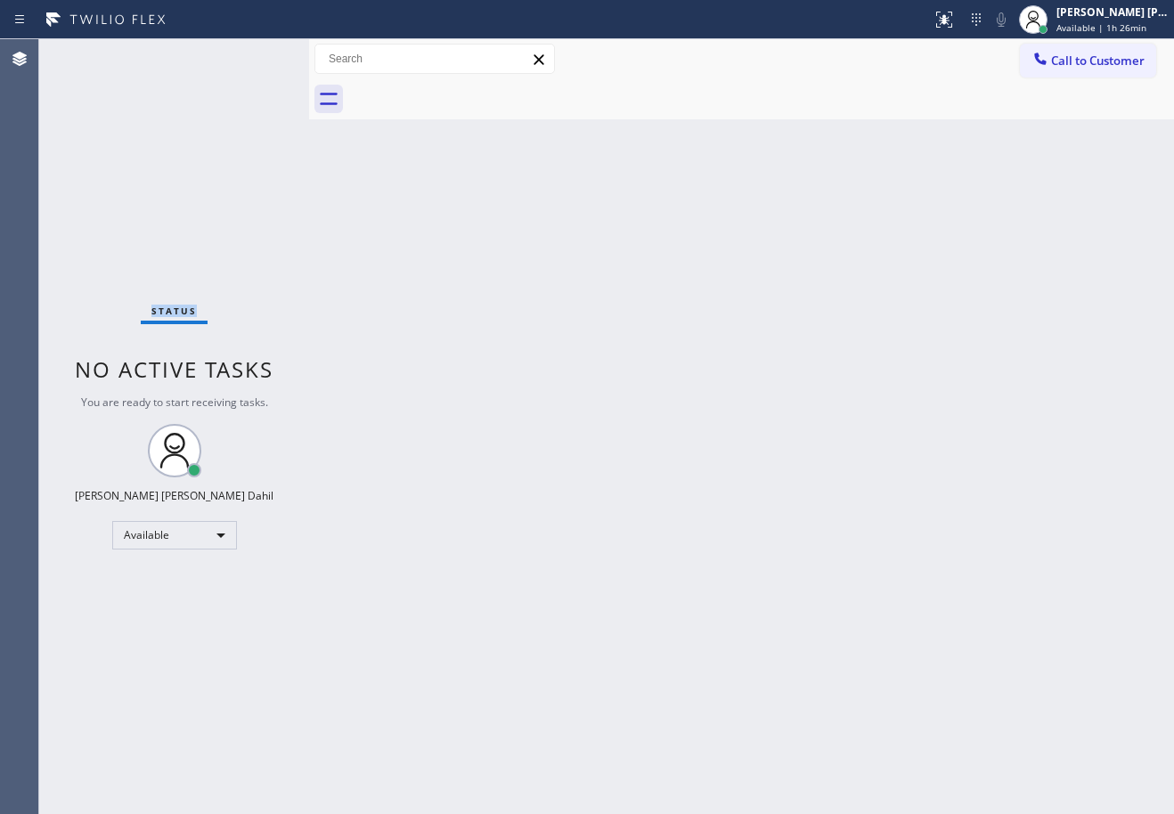
click at [94, 53] on div "Status No active tasks You are ready to start receiving tasks. Joshua Jake Dahi…" at bounding box center [174, 426] width 270 height 775
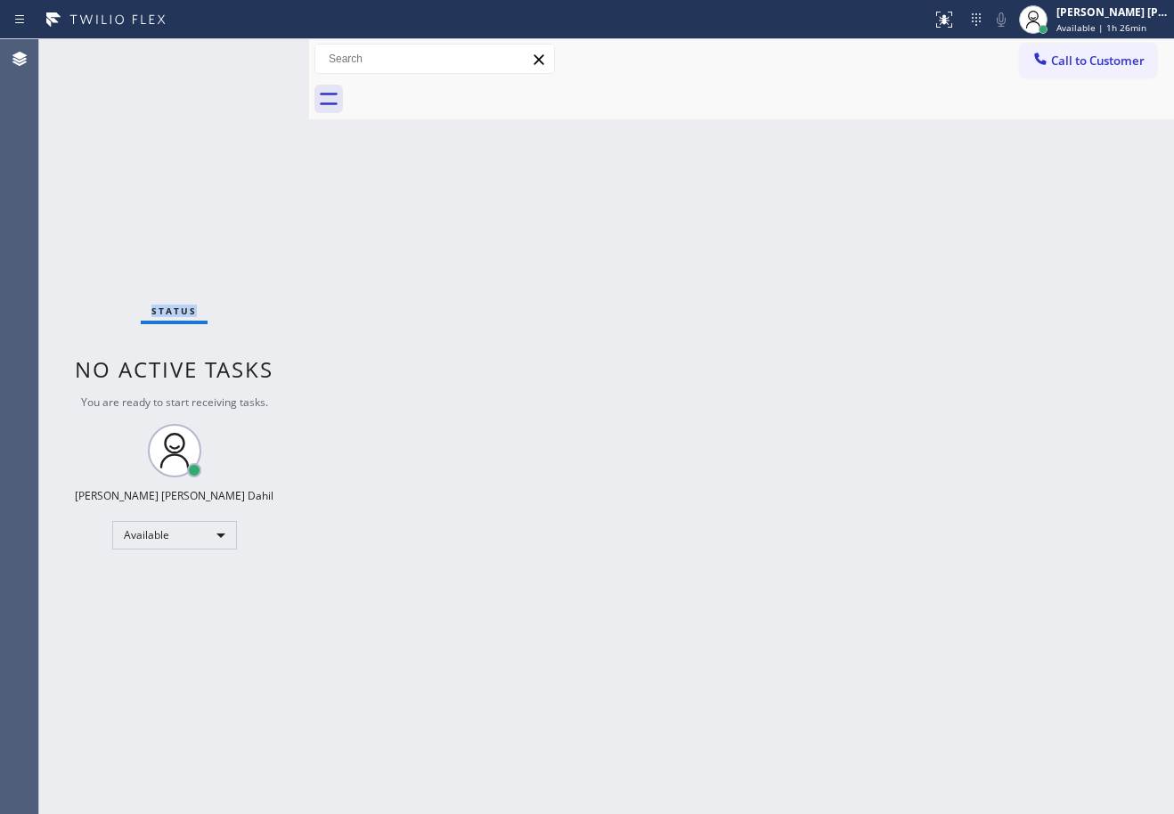
click at [94, 53] on div "Status No active tasks You are ready to start receiving tasks. Joshua Jake Dahi…" at bounding box center [174, 426] width 270 height 775
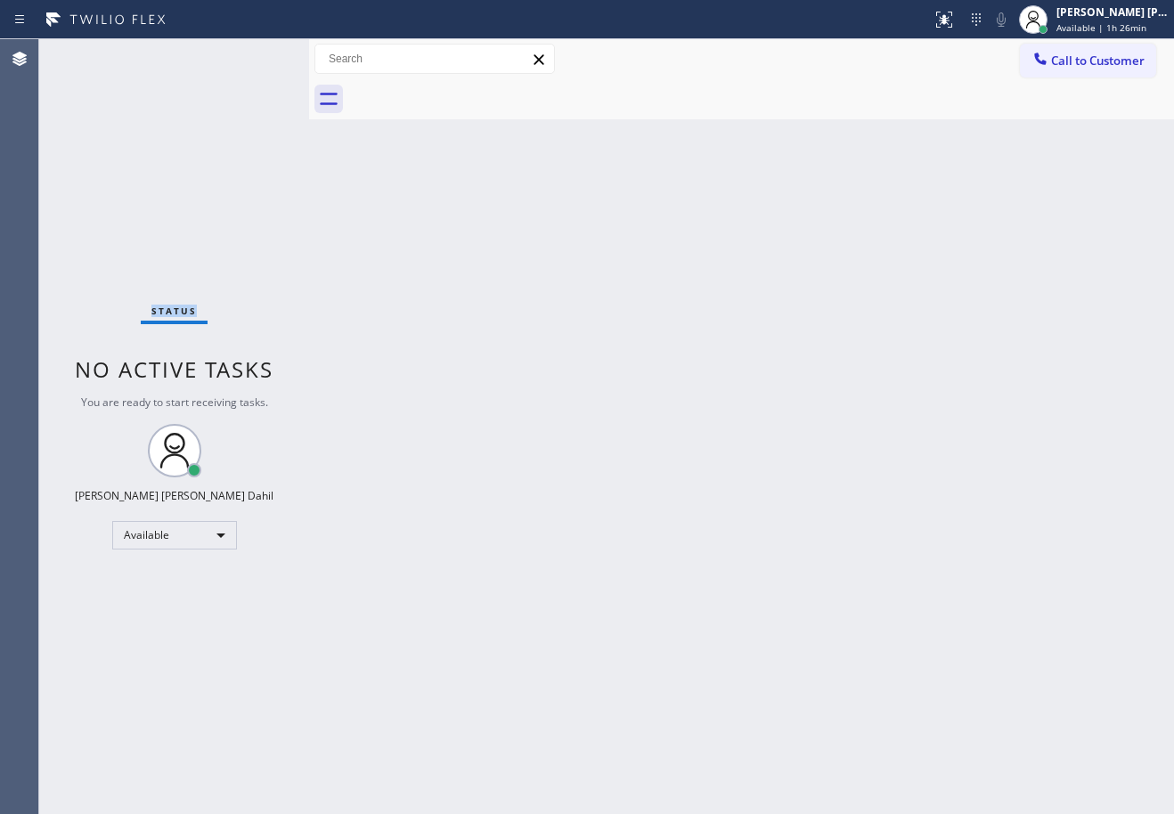
click at [94, 53] on div "Status No active tasks You are ready to start receiving tasks. Joshua Jake Dahi…" at bounding box center [174, 426] width 270 height 775
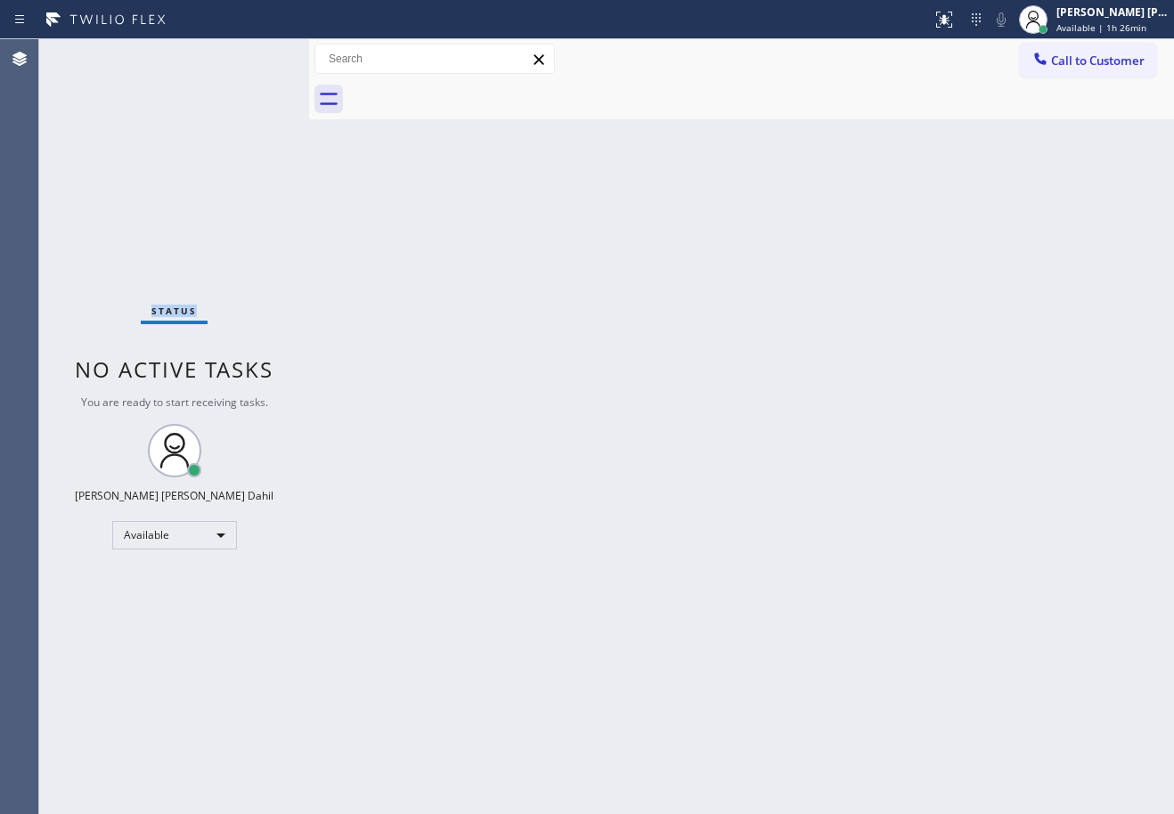
click at [94, 53] on div "Status No active tasks You are ready to start receiving tasks. Joshua Jake Dahi…" at bounding box center [174, 426] width 270 height 775
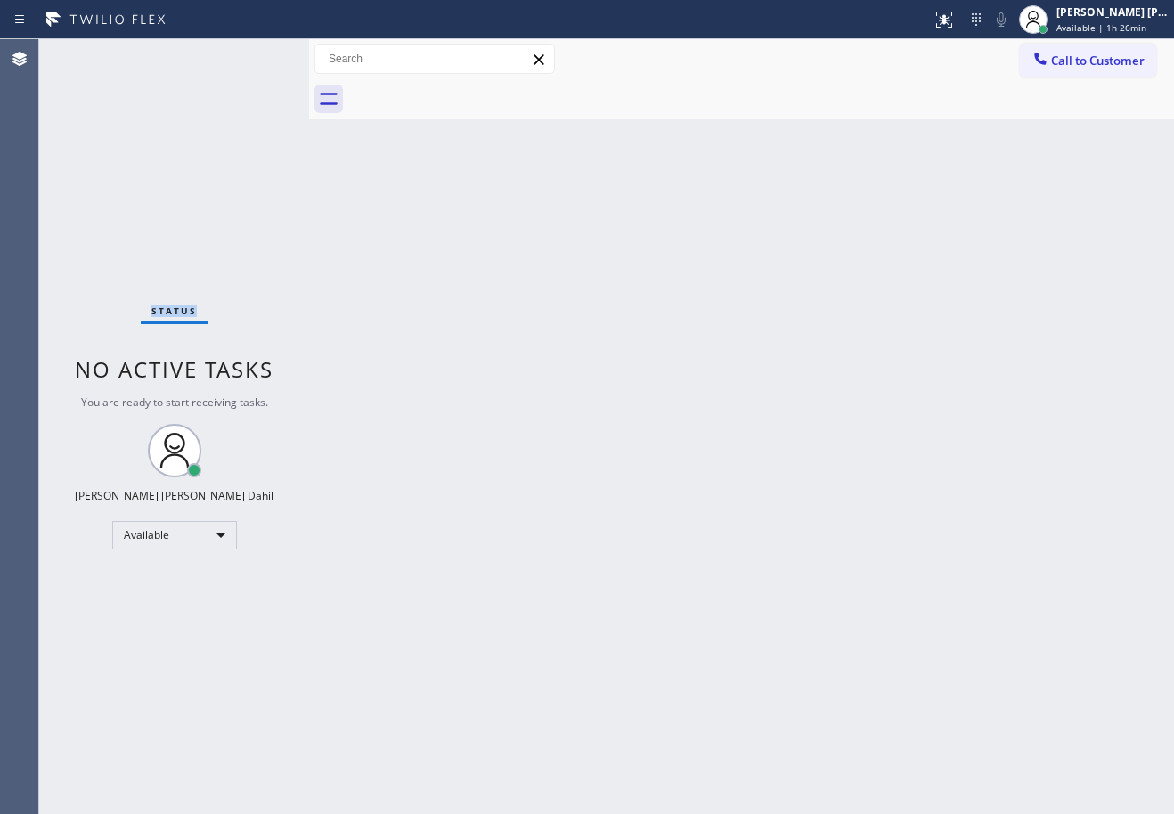
click at [94, 53] on div "Status No active tasks You are ready to start receiving tasks. Joshua Jake Dahi…" at bounding box center [174, 426] width 270 height 775
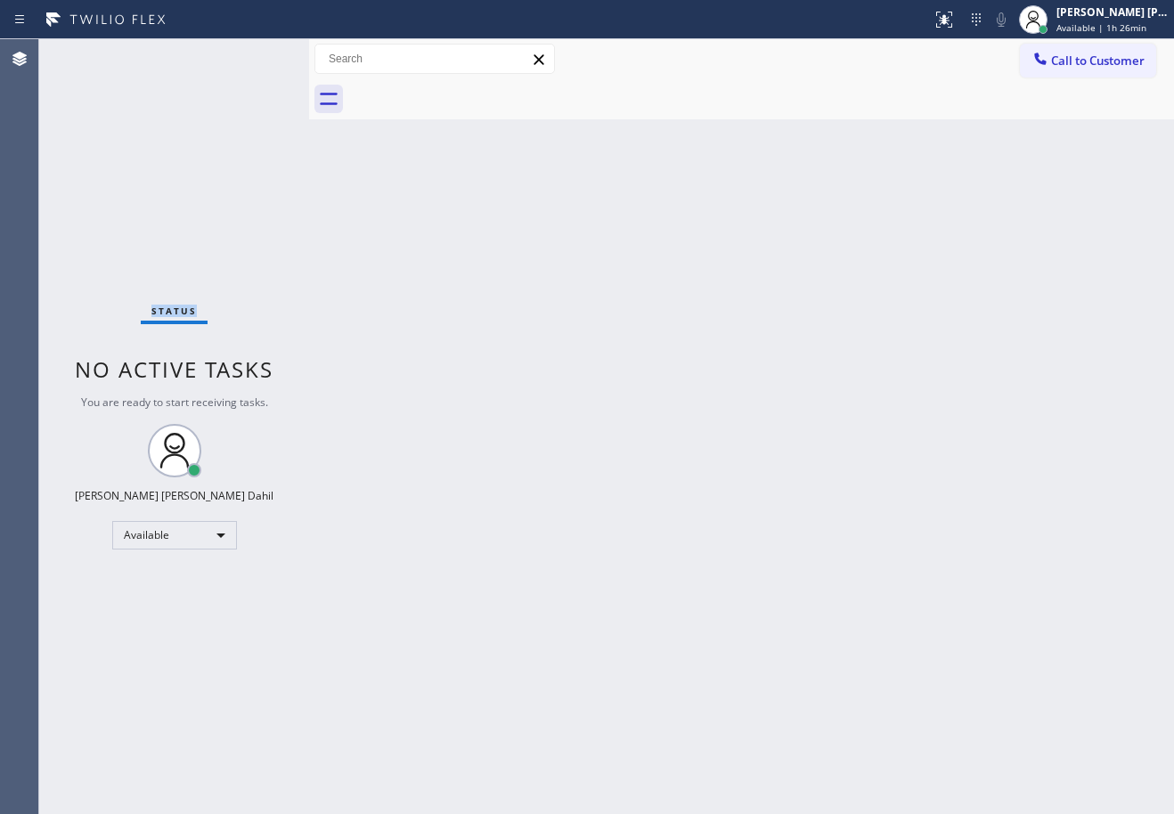
click at [94, 53] on div "Status No active tasks You are ready to start receiving tasks. Joshua Jake Dahi…" at bounding box center [174, 426] width 270 height 775
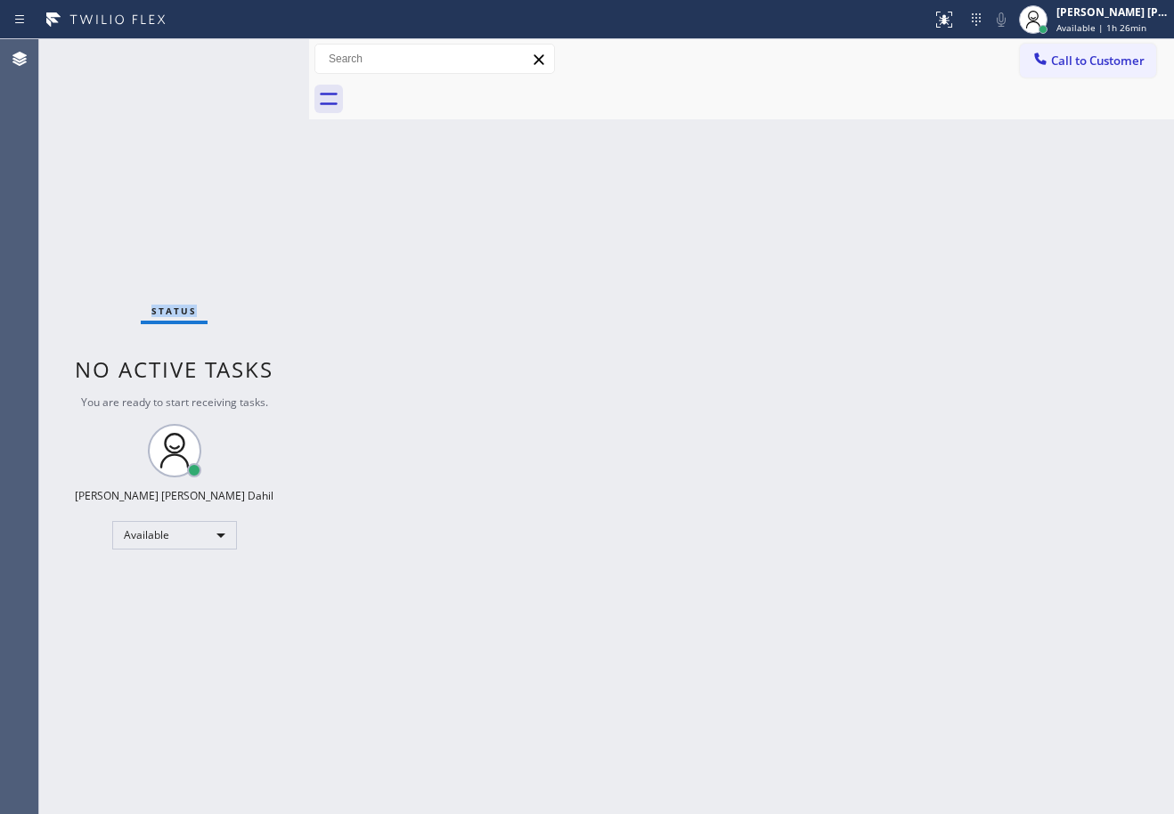
click at [94, 53] on div "Status No active tasks You are ready to start receiving tasks. Joshua Jake Dahi…" at bounding box center [174, 426] width 270 height 775
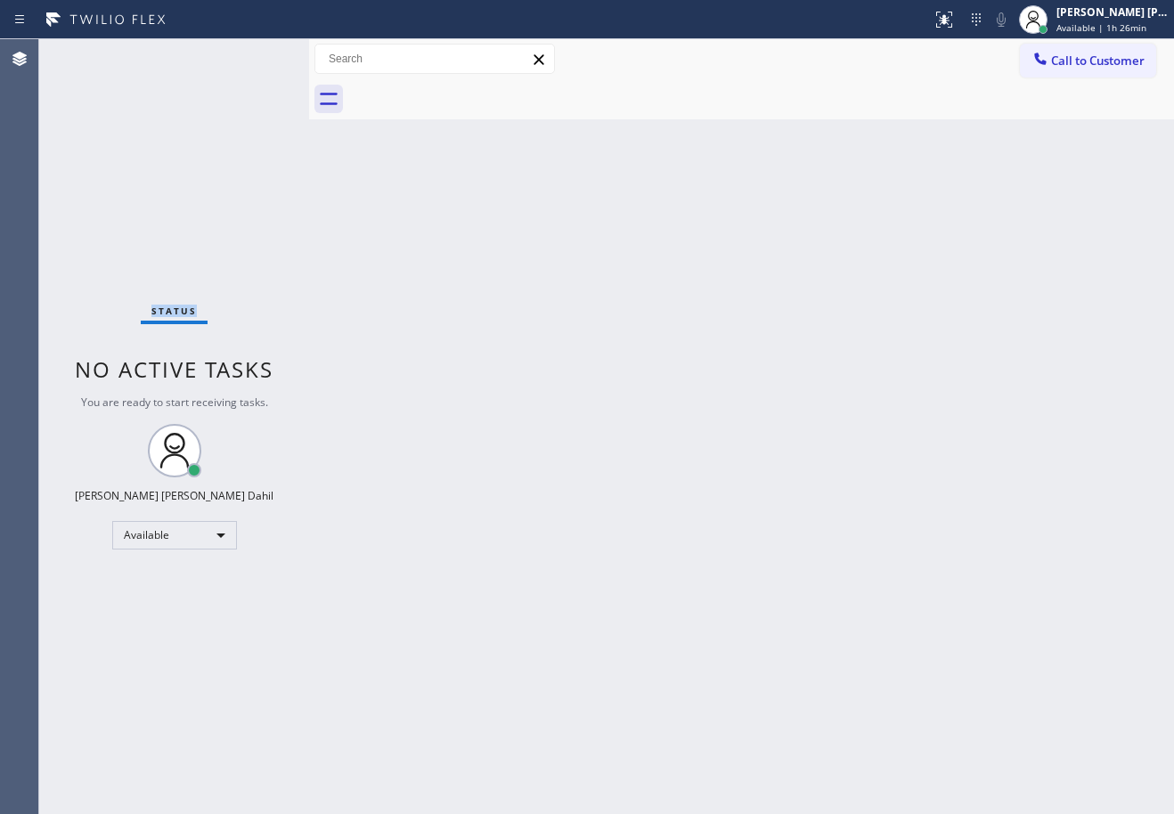
click at [94, 53] on div "Status No active tasks You are ready to start receiving tasks. Joshua Jake Dahi…" at bounding box center [174, 426] width 270 height 775
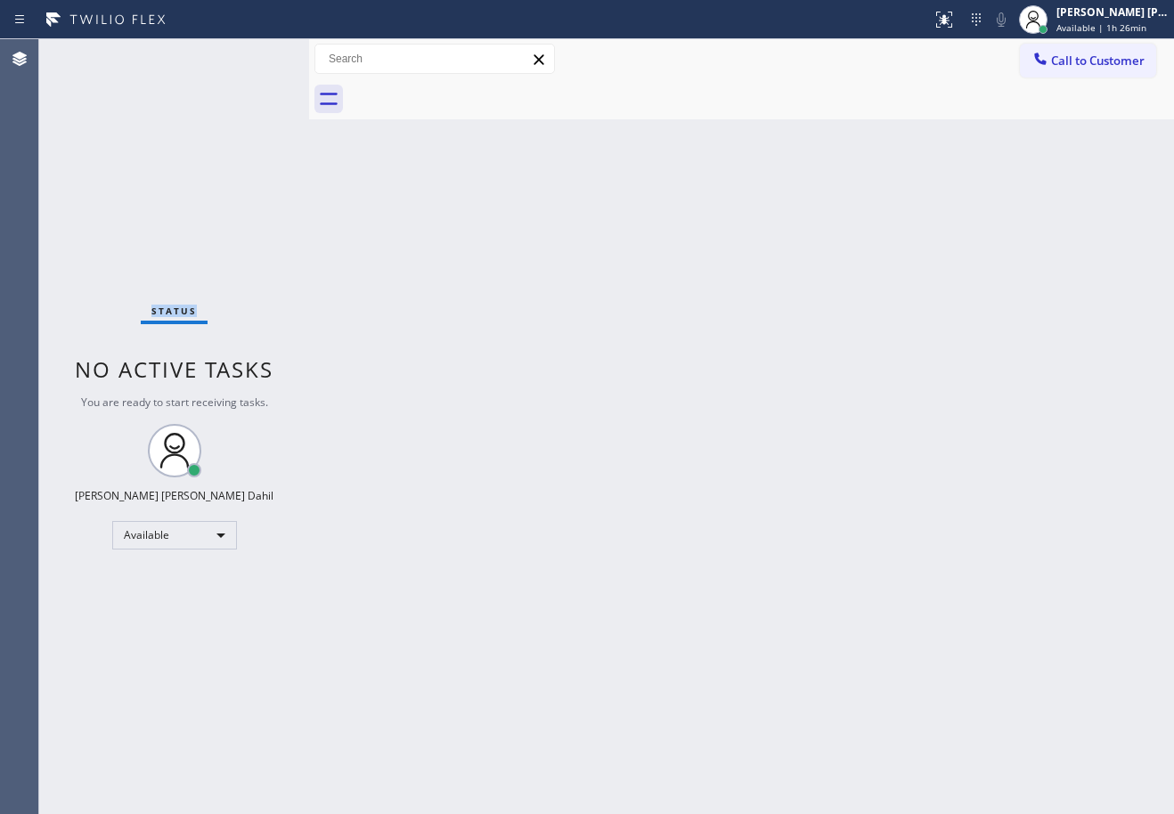
click at [94, 53] on div "Status No active tasks You are ready to start receiving tasks. Joshua Jake Dahi…" at bounding box center [174, 426] width 270 height 775
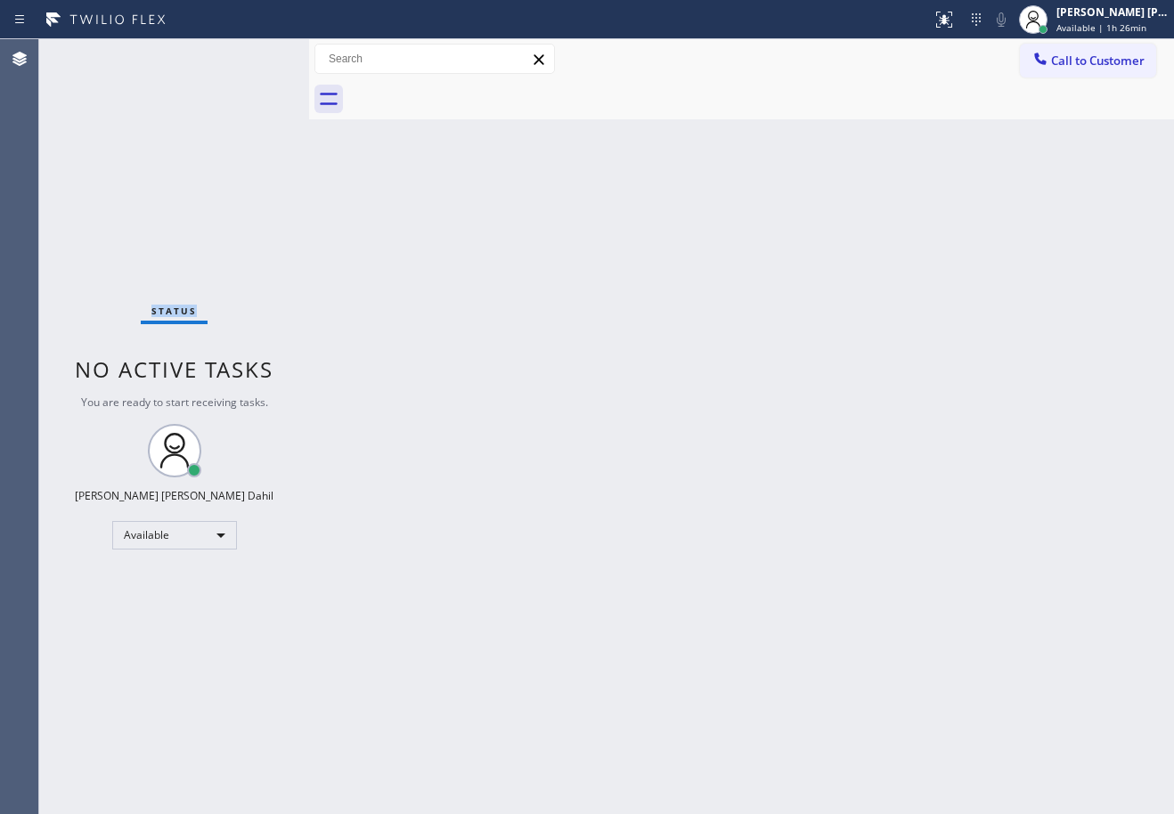
click at [94, 53] on div "Status No active tasks You are ready to start receiving tasks. Joshua Jake Dahi…" at bounding box center [174, 426] width 270 height 775
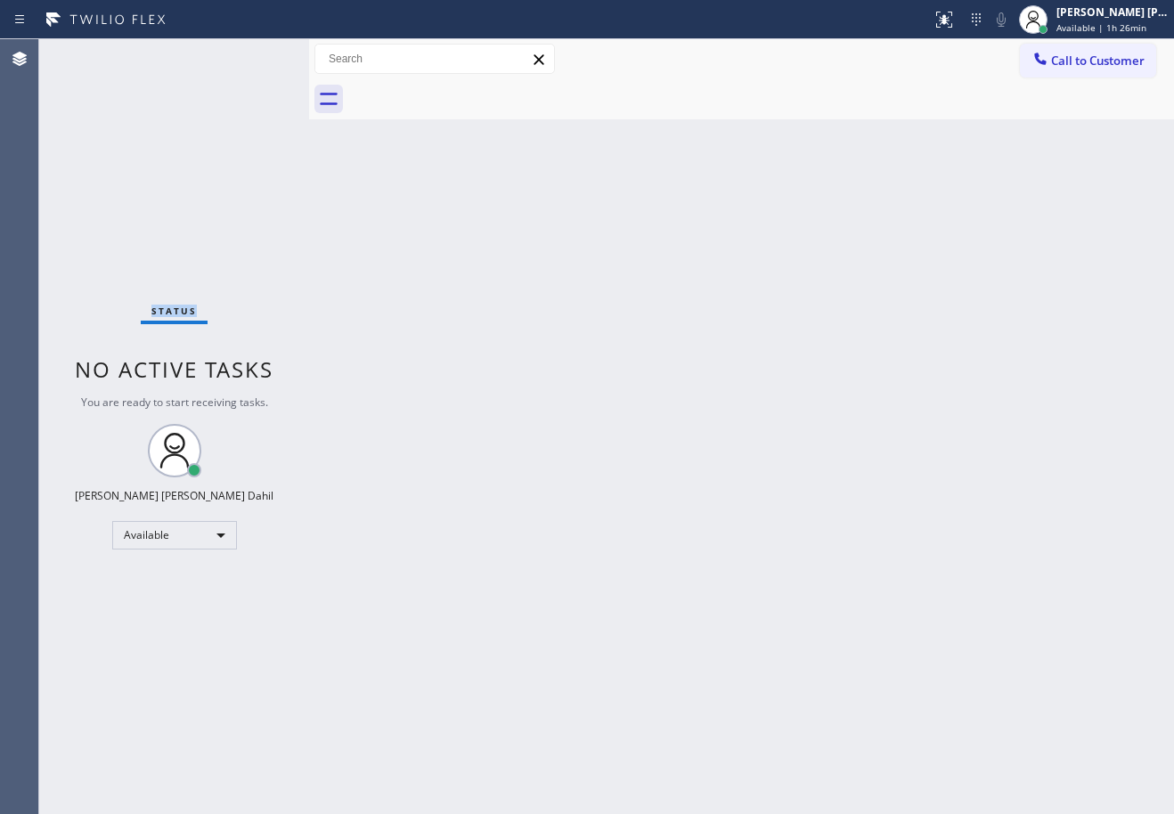
click at [94, 53] on div "Status No active tasks You are ready to start receiving tasks. Joshua Jake Dahi…" at bounding box center [174, 426] width 270 height 775
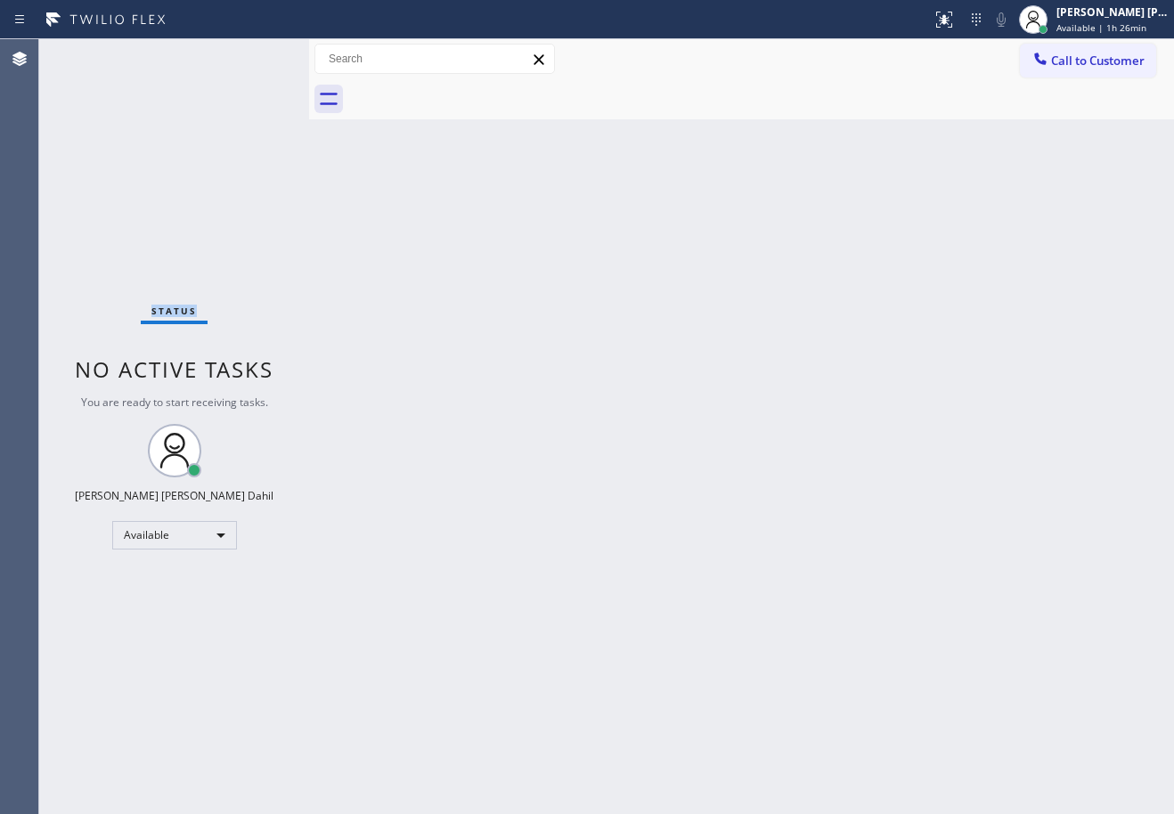
click at [94, 53] on div "Status No active tasks You are ready to start receiving tasks. Joshua Jake Dahi…" at bounding box center [174, 426] width 270 height 775
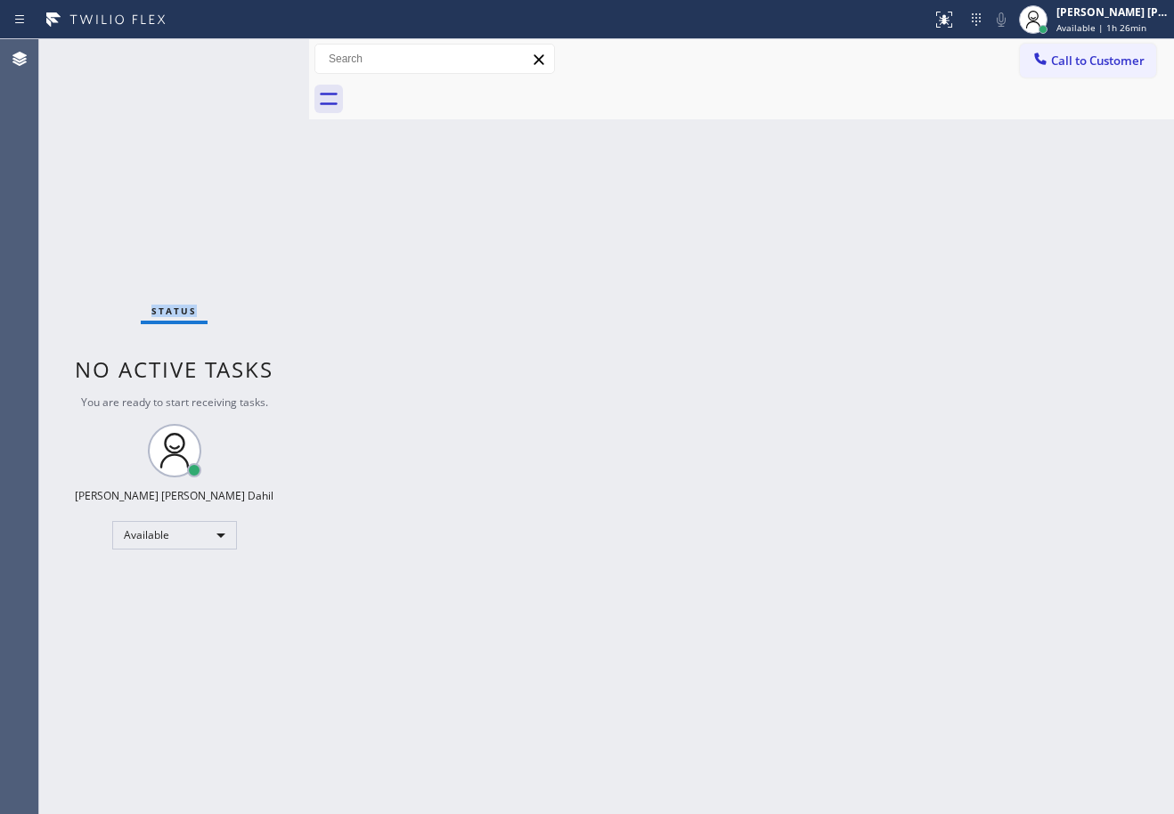
click at [94, 53] on div "Status No active tasks You are ready to start receiving tasks. Joshua Jake Dahi…" at bounding box center [174, 426] width 270 height 775
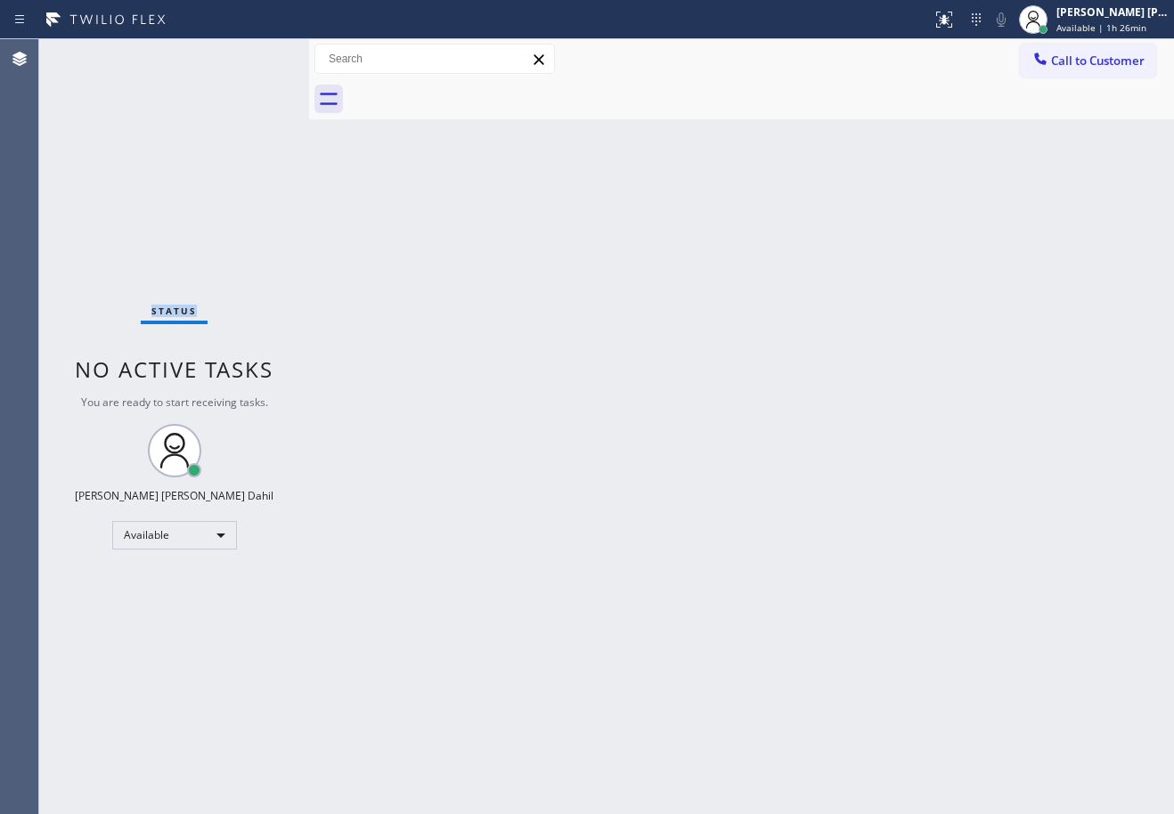
click at [94, 53] on div "Status No active tasks You are ready to start receiving tasks. Joshua Jake Dahi…" at bounding box center [174, 426] width 270 height 775
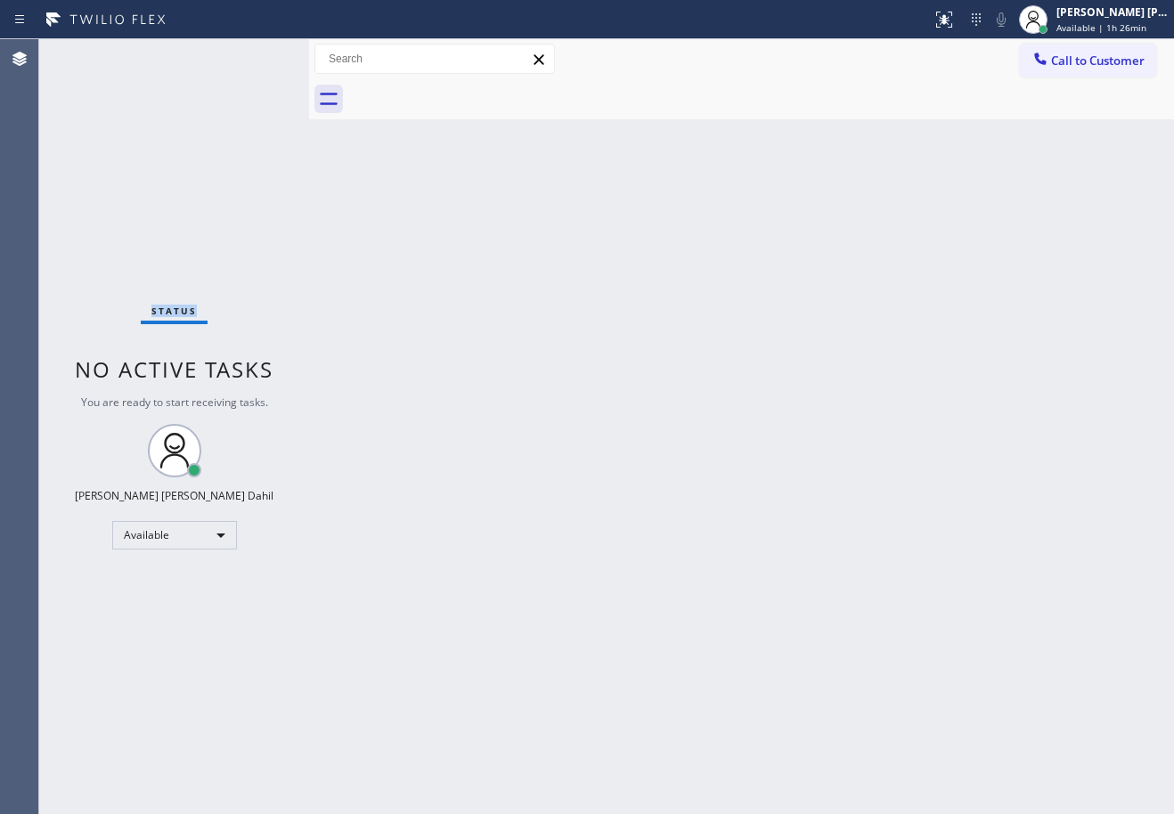
click at [94, 53] on div "Status No active tasks You are ready to start receiving tasks. Joshua Jake Dahi…" at bounding box center [174, 426] width 270 height 775
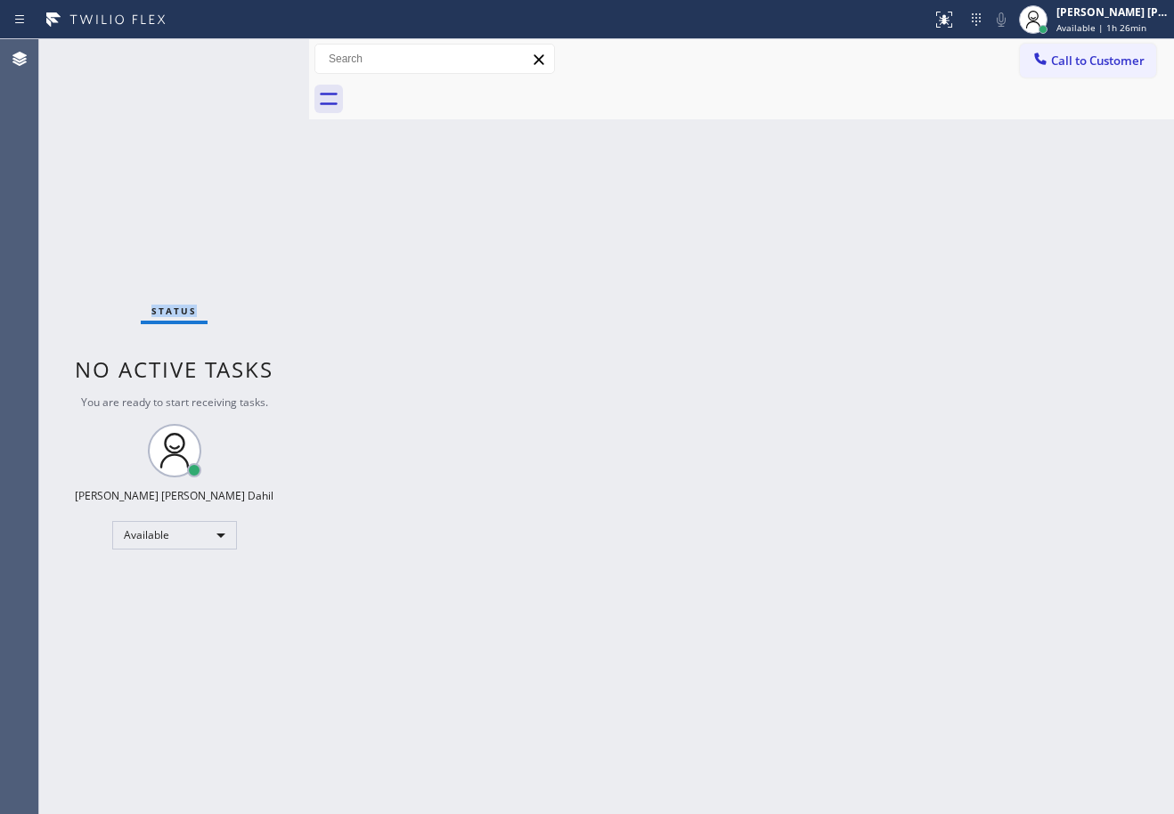
click at [94, 53] on div "Status No active tasks You are ready to start receiving tasks. Joshua Jake Dahi…" at bounding box center [174, 426] width 270 height 775
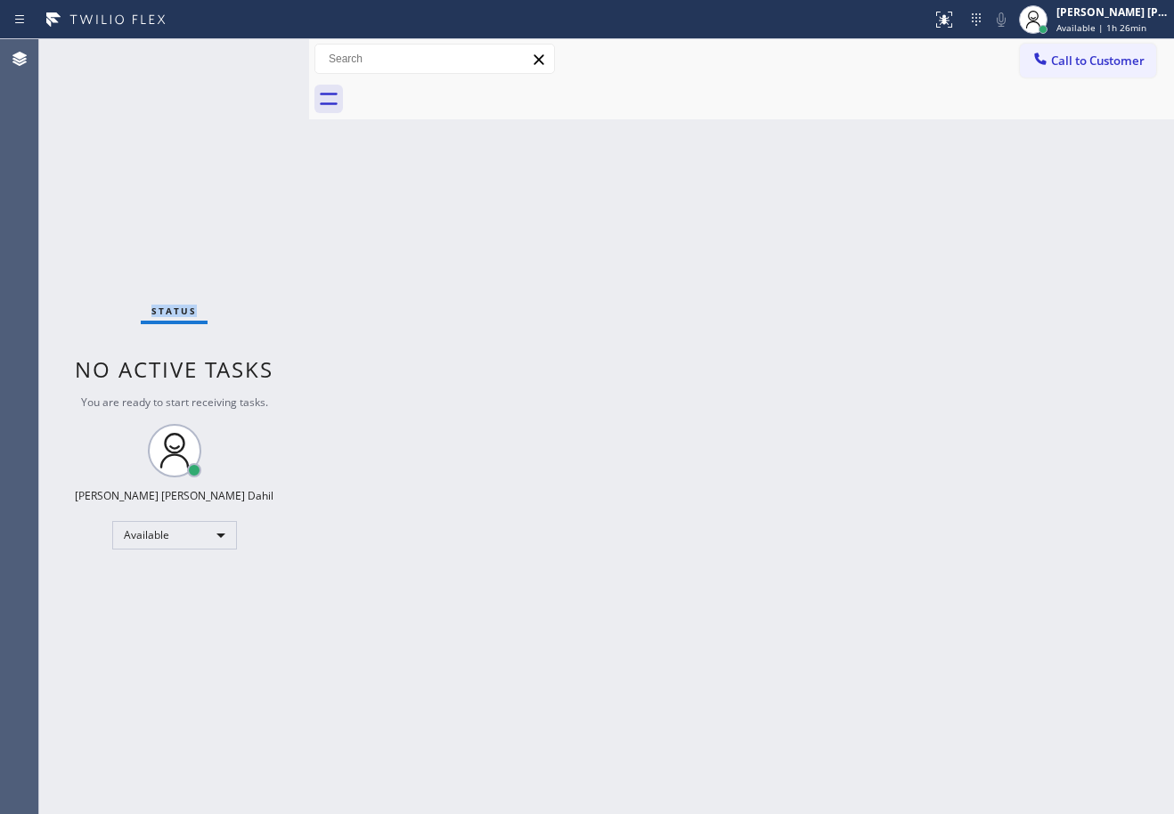
click at [94, 53] on div "Status No active tasks You are ready to start receiving tasks. Joshua Jake Dahi…" at bounding box center [174, 426] width 270 height 775
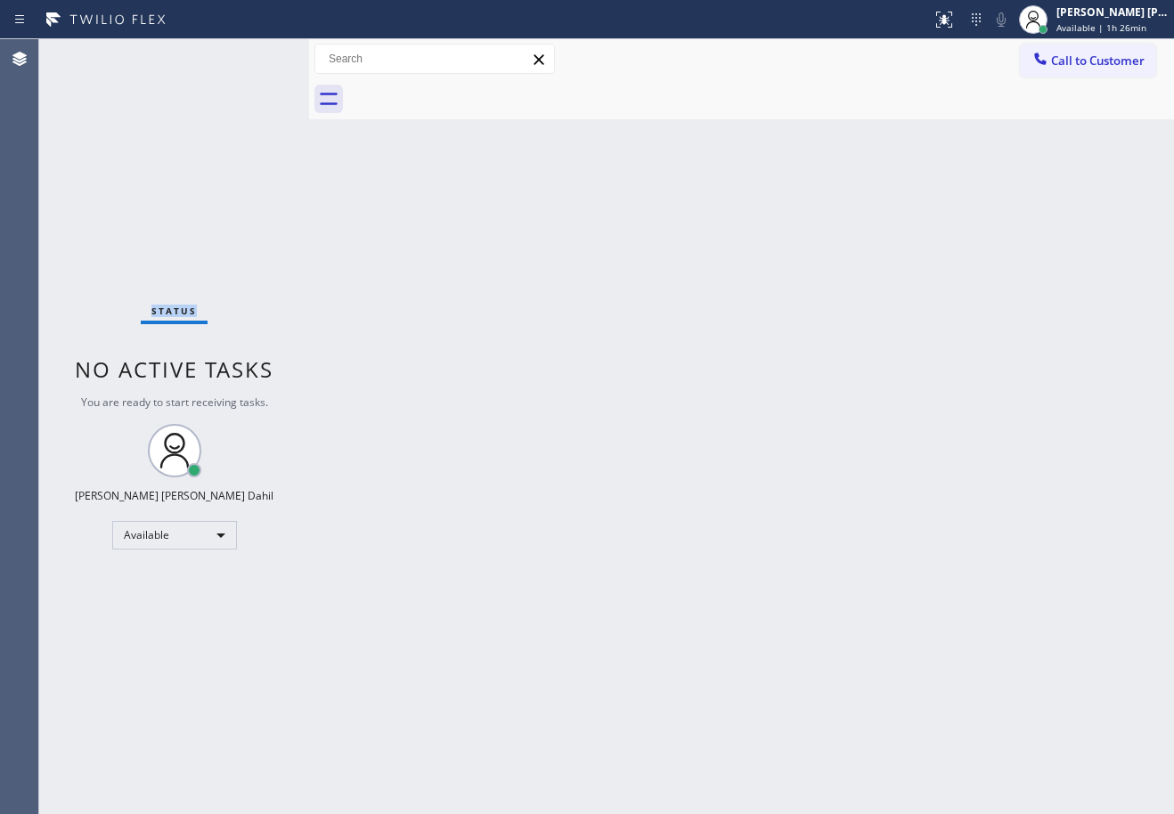
click at [94, 53] on div "Status No active tasks You are ready to start receiving tasks. Joshua Jake Dahi…" at bounding box center [174, 426] width 270 height 775
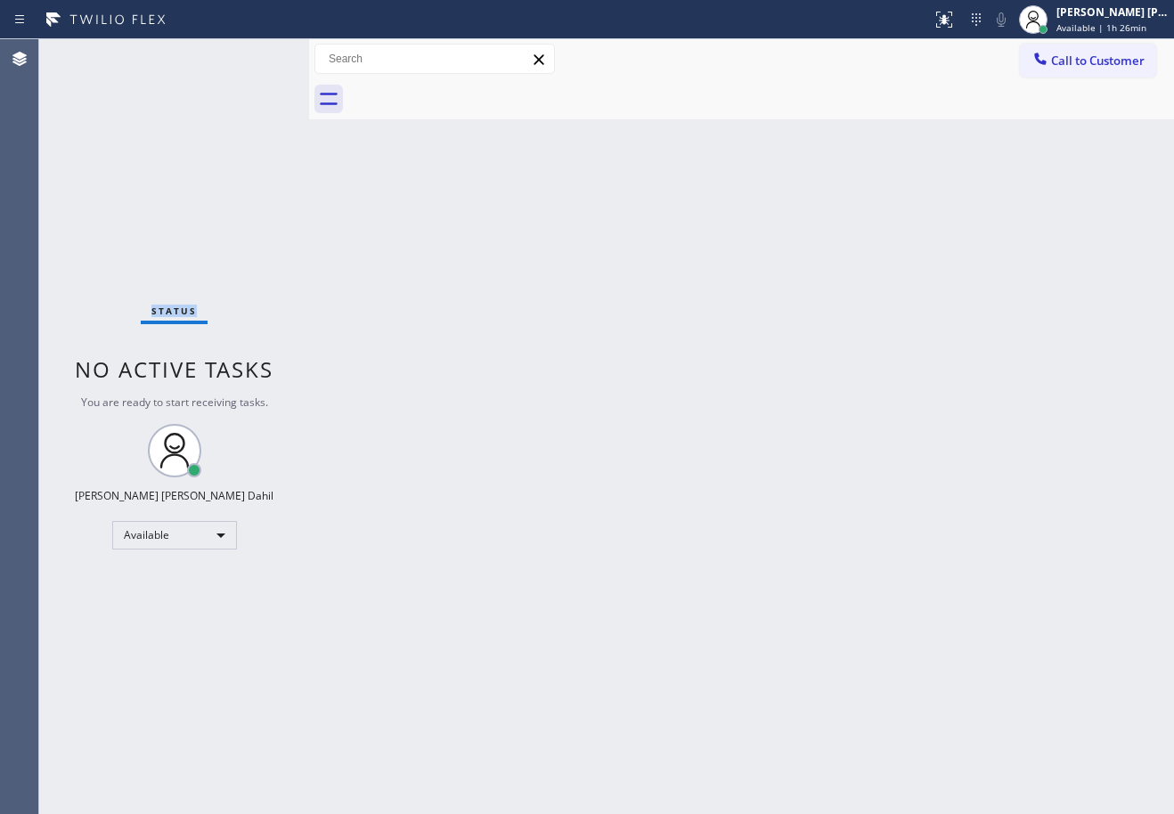
click at [94, 53] on div "Status No active tasks You are ready to start receiving tasks. Joshua Jake Dahi…" at bounding box center [174, 426] width 270 height 775
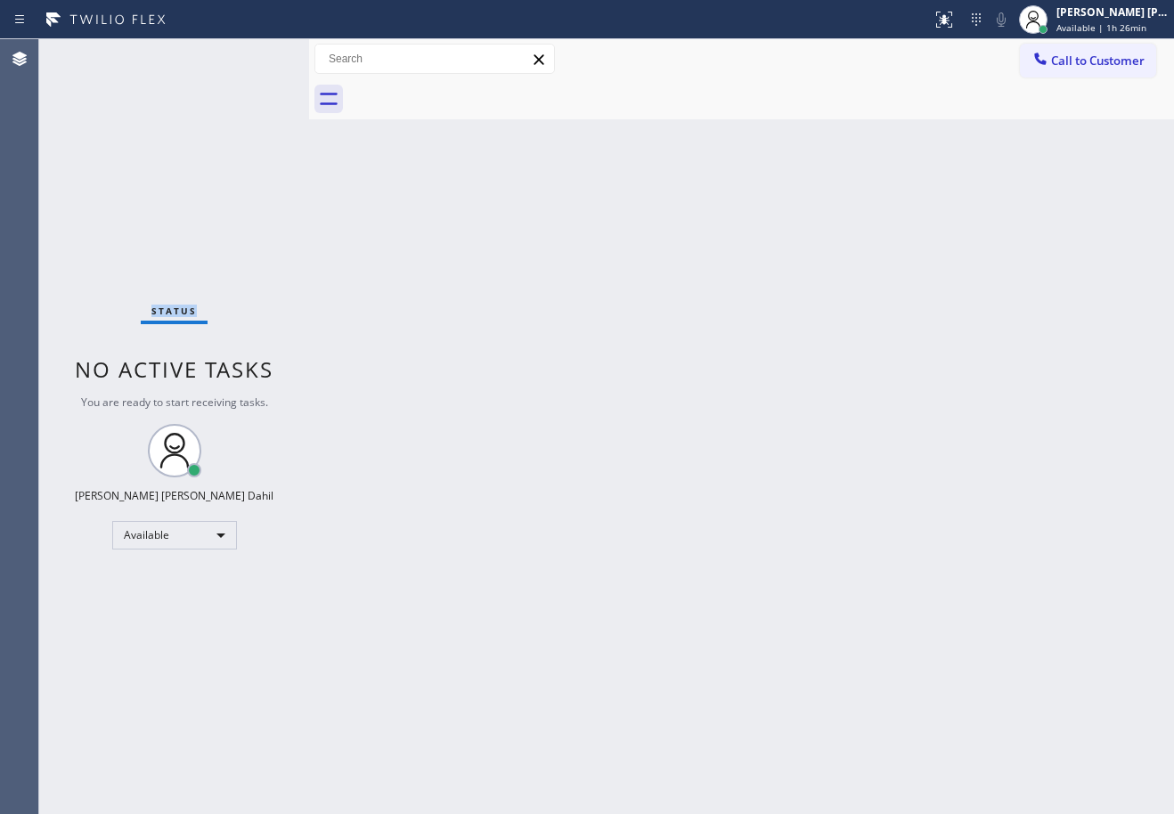
click at [94, 53] on div "Status No active tasks You are ready to start receiving tasks. Joshua Jake Dahi…" at bounding box center [174, 426] width 270 height 775
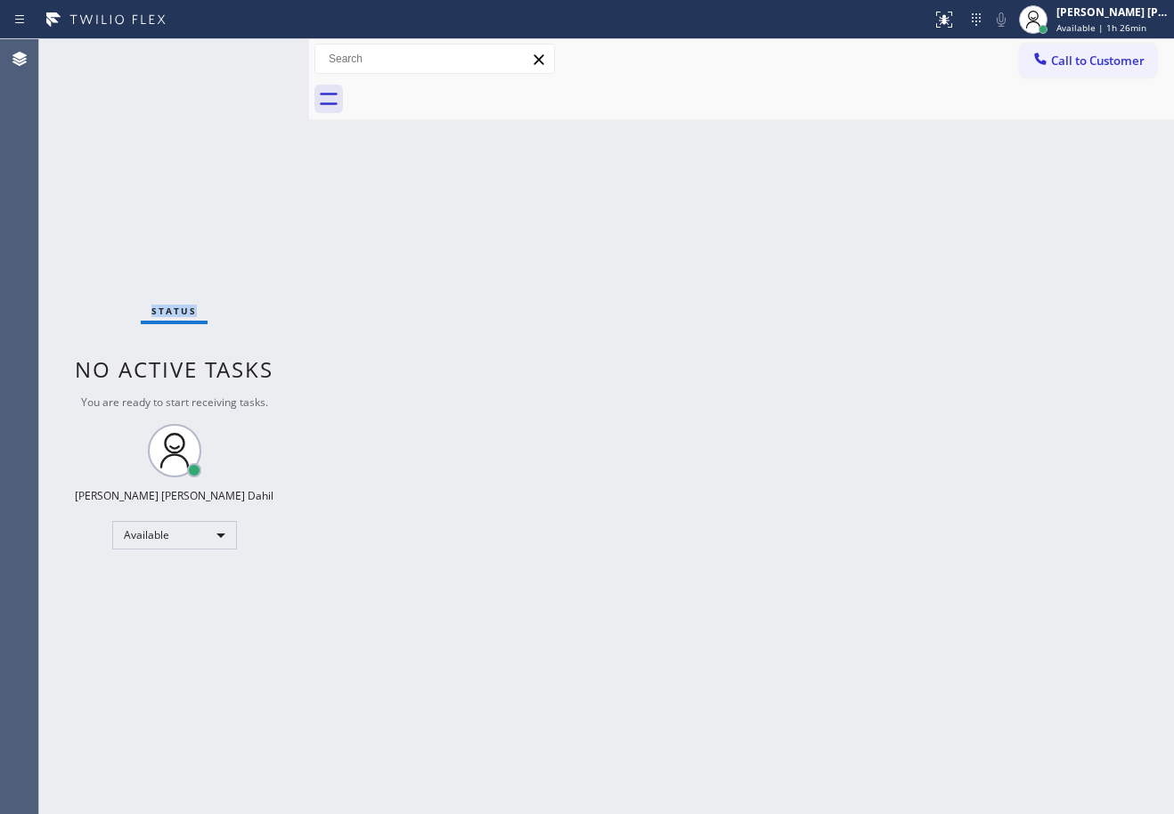
click at [94, 53] on div "Status No active tasks You are ready to start receiving tasks. Joshua Jake Dahi…" at bounding box center [174, 426] width 270 height 775
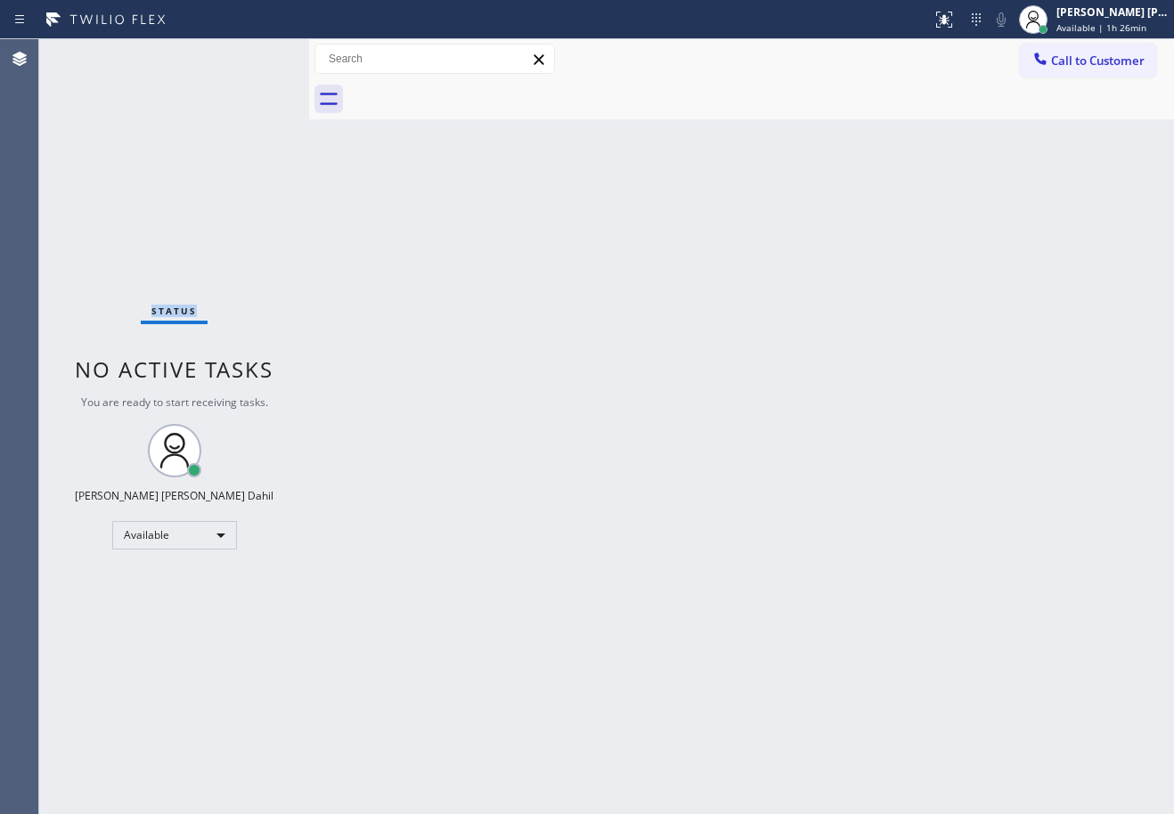
click at [94, 53] on div "Status No active tasks You are ready to start receiving tasks. Joshua Jake Dahi…" at bounding box center [174, 426] width 270 height 775
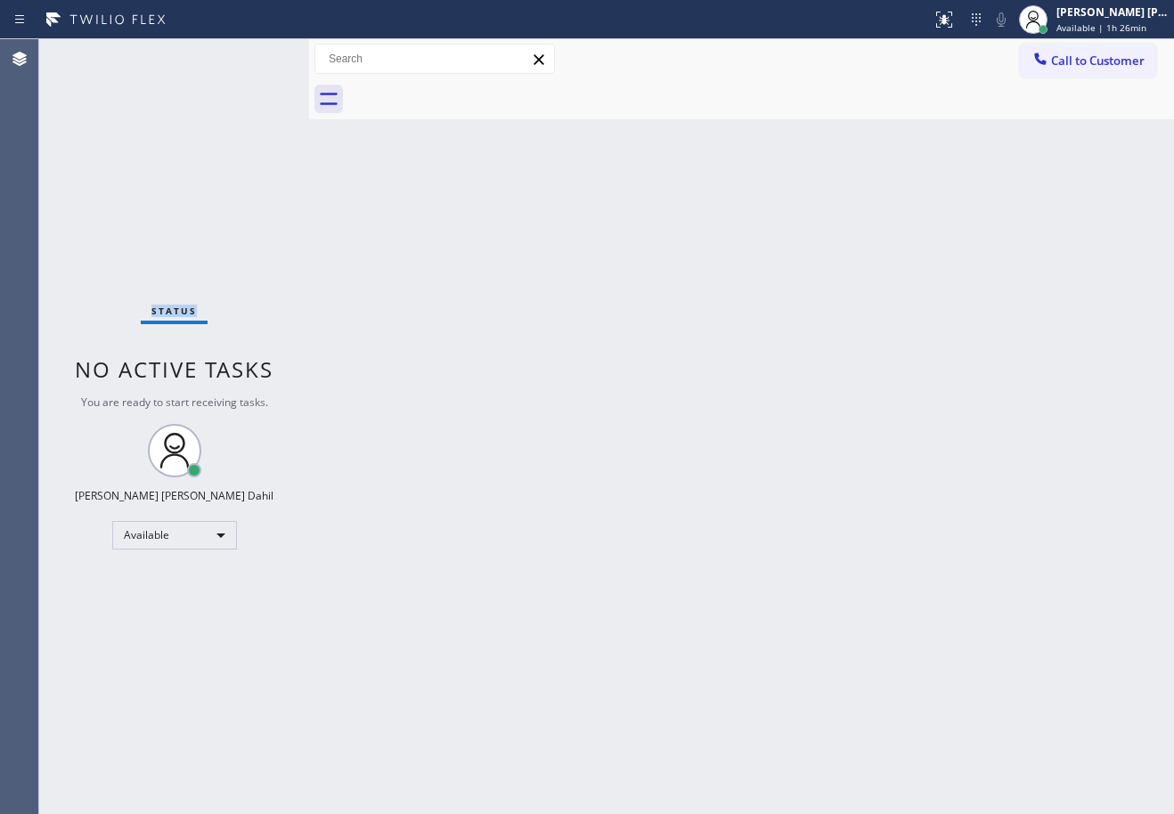
click at [94, 53] on div "Status No active tasks You are ready to start receiving tasks. Joshua Jake Dahi…" at bounding box center [174, 426] width 270 height 775
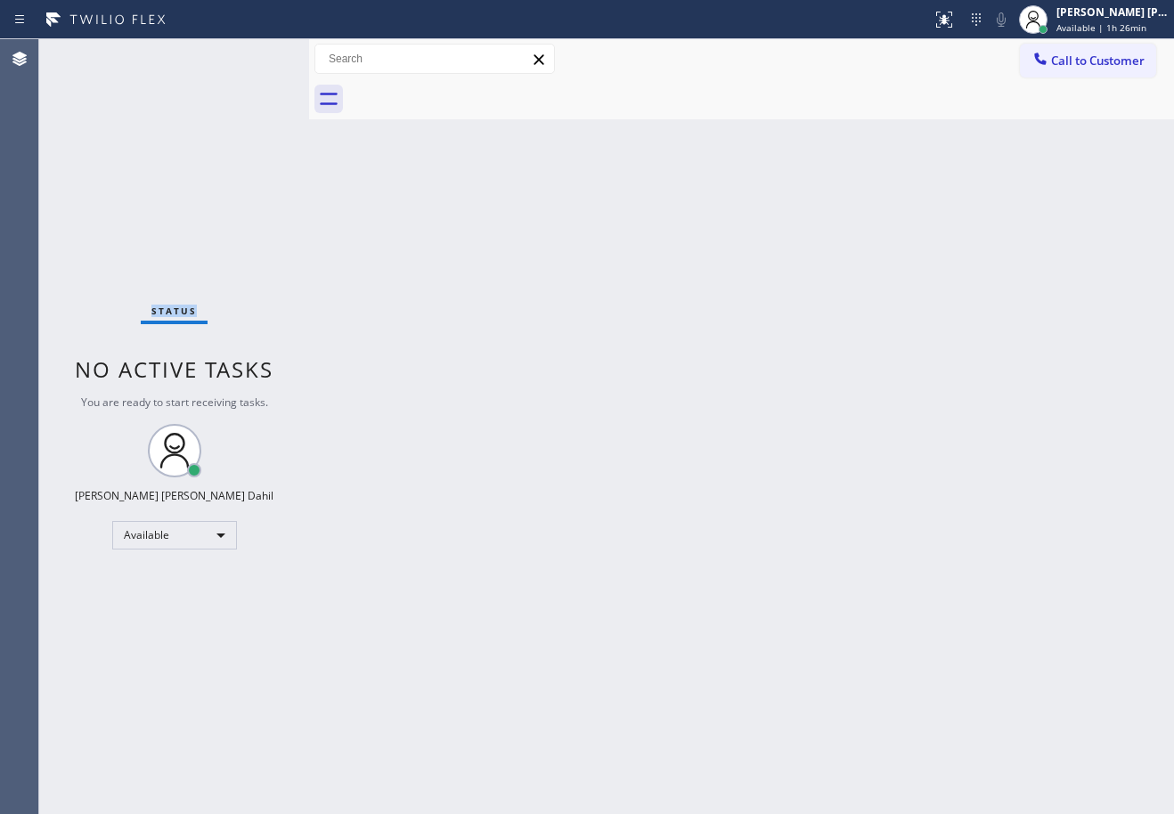
click at [94, 53] on div "Status No active tasks You are ready to start receiving tasks. Joshua Jake Dahi…" at bounding box center [174, 426] width 270 height 775
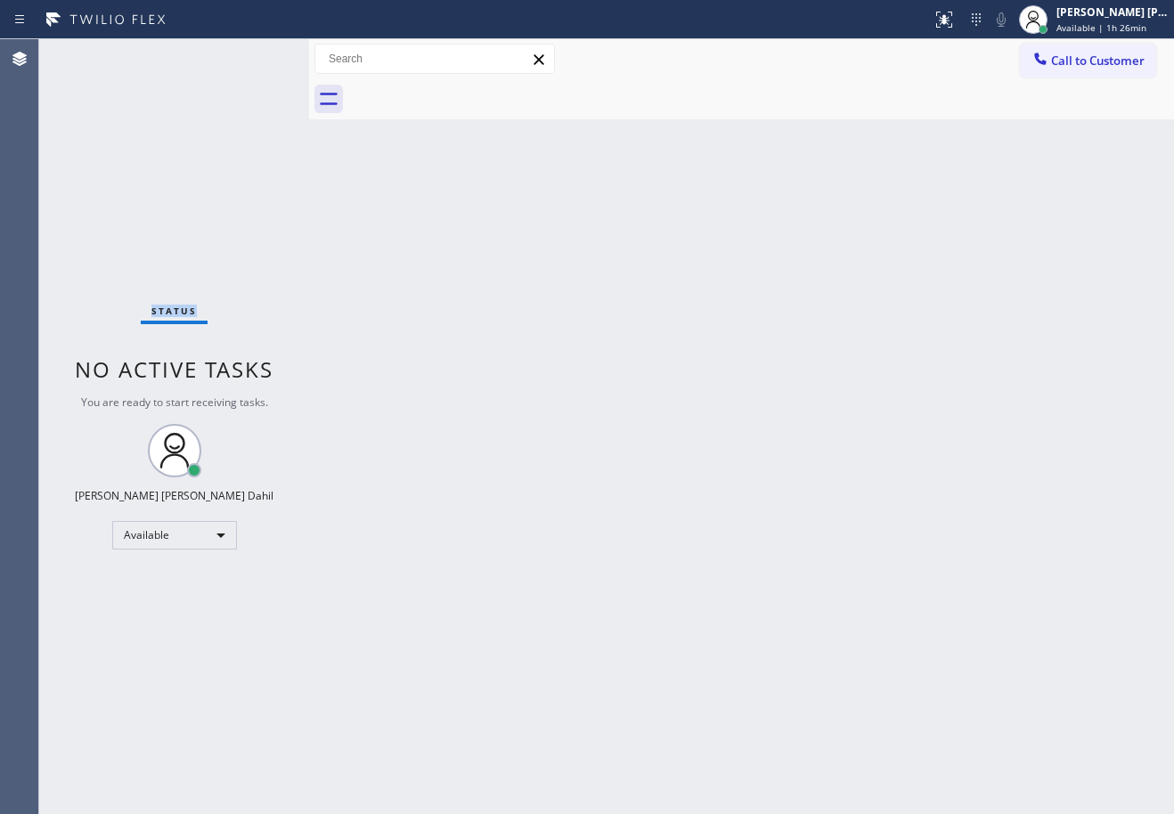
click at [94, 53] on div "Status No active tasks You are ready to start receiving tasks. Joshua Jake Dahi…" at bounding box center [174, 426] width 270 height 775
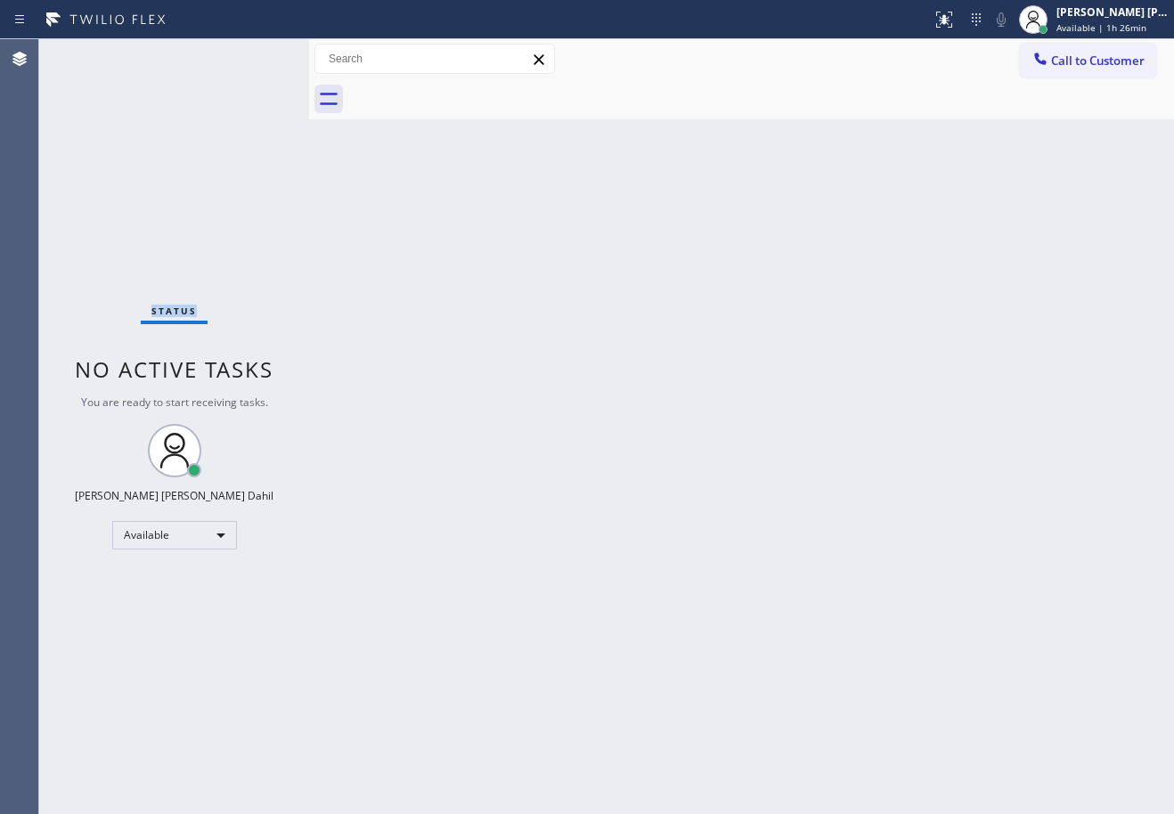
click at [94, 53] on div "Status No active tasks You are ready to start receiving tasks. Joshua Jake Dahi…" at bounding box center [174, 426] width 270 height 775
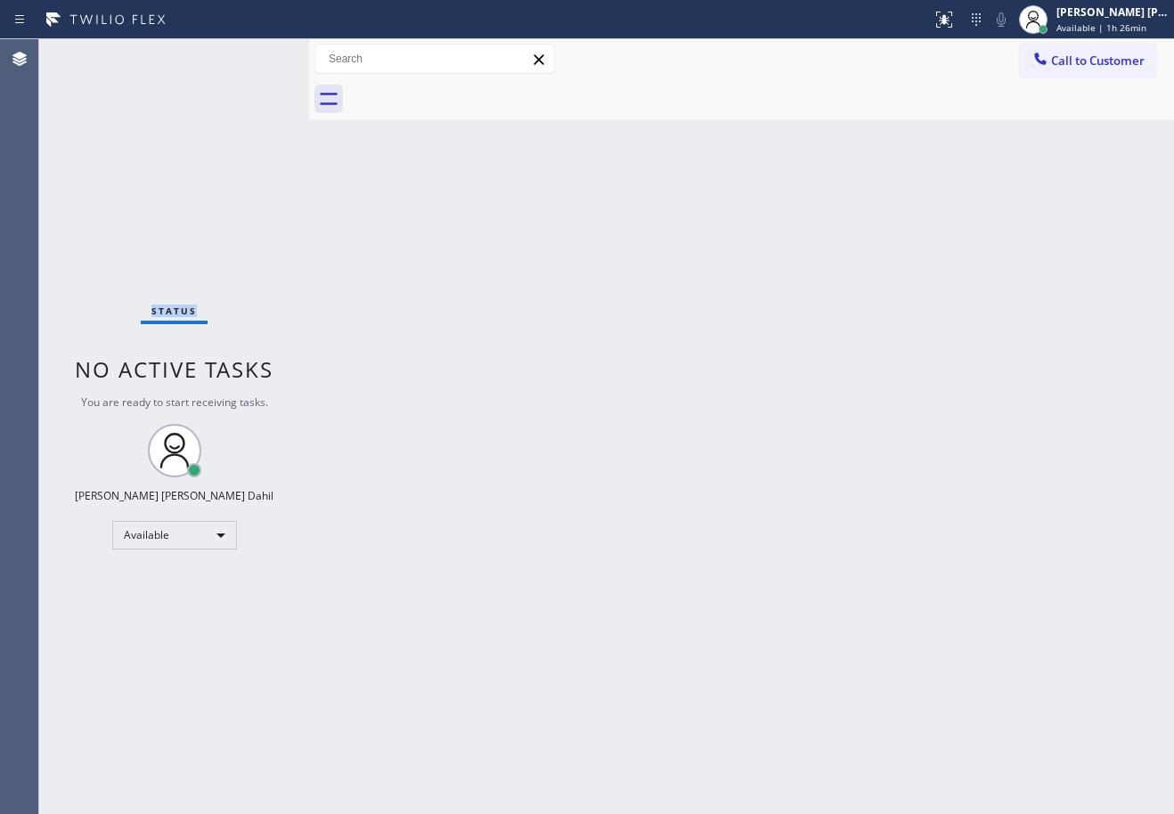
click at [94, 53] on div "Status No active tasks You are ready to start receiving tasks. Joshua Jake Dahi…" at bounding box center [174, 426] width 270 height 775
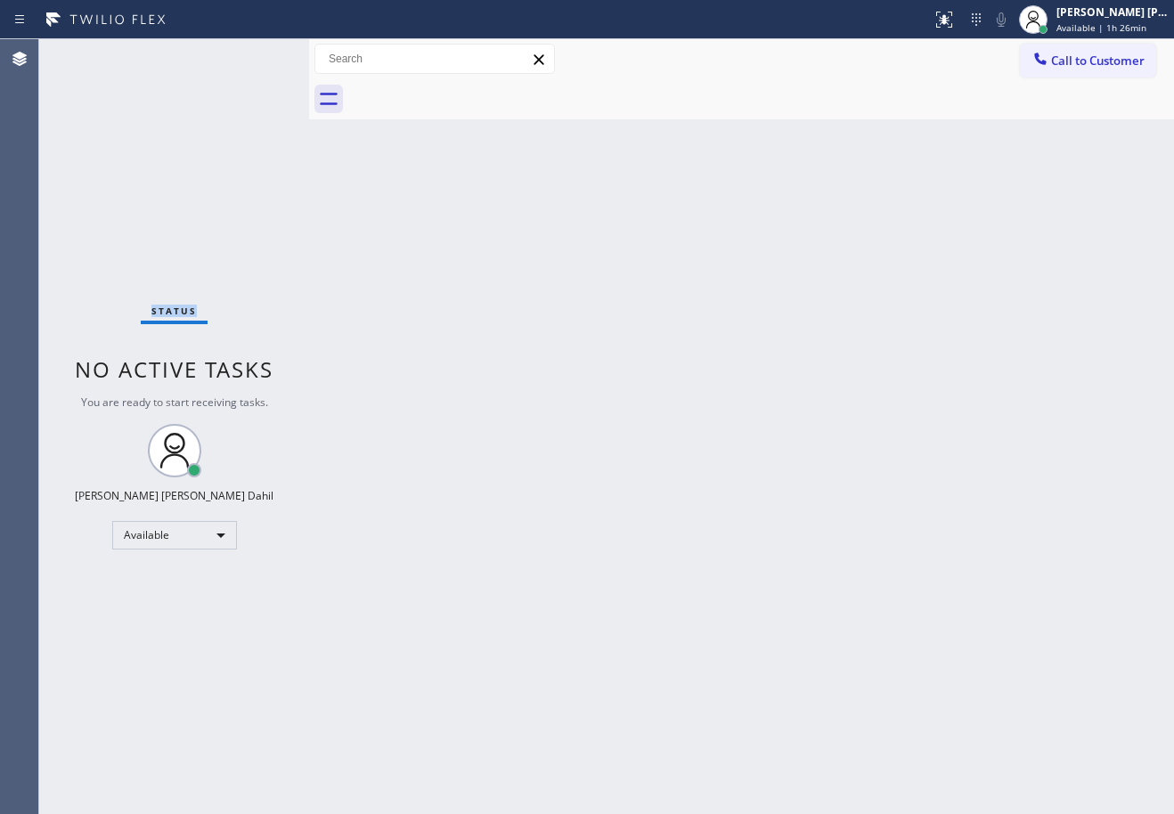
click at [94, 53] on div "Status No active tasks You are ready to start receiving tasks. Joshua Jake Dahi…" at bounding box center [174, 426] width 270 height 775
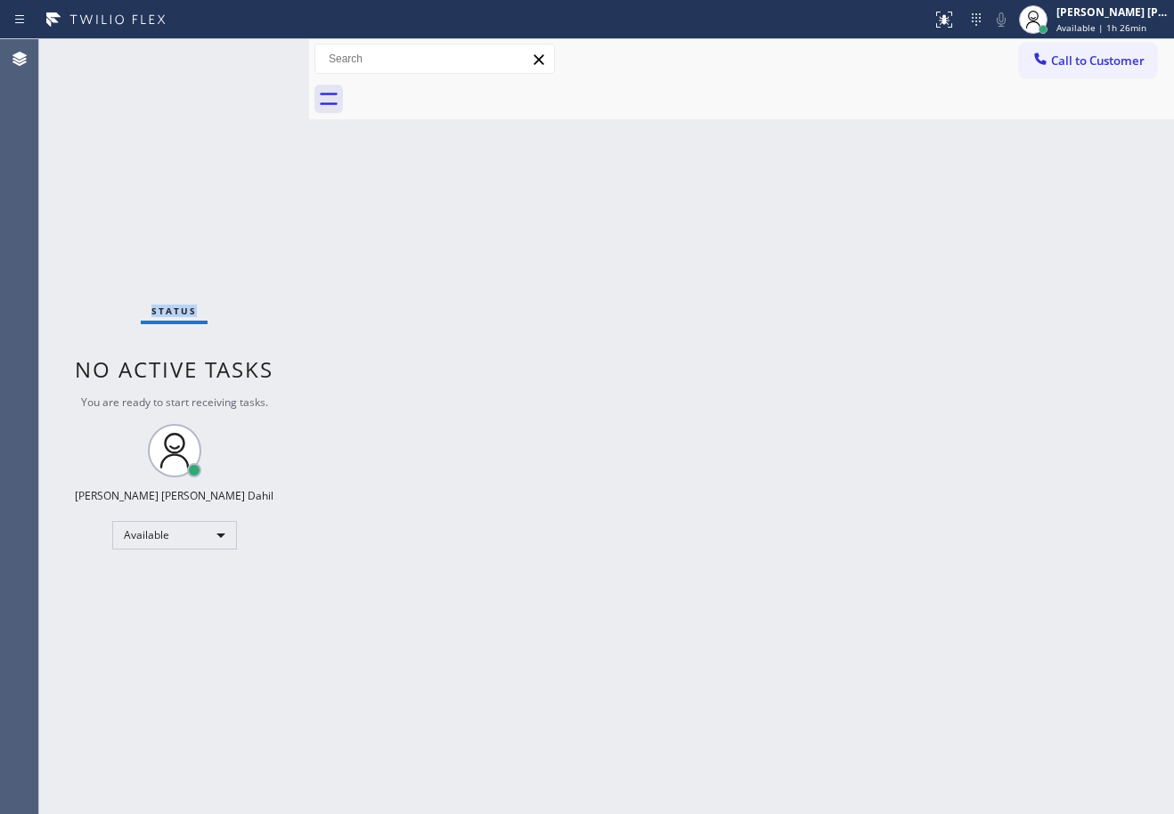
click at [94, 53] on div "Status No active tasks You are ready to start receiving tasks. Joshua Jake Dahi…" at bounding box center [174, 426] width 270 height 775
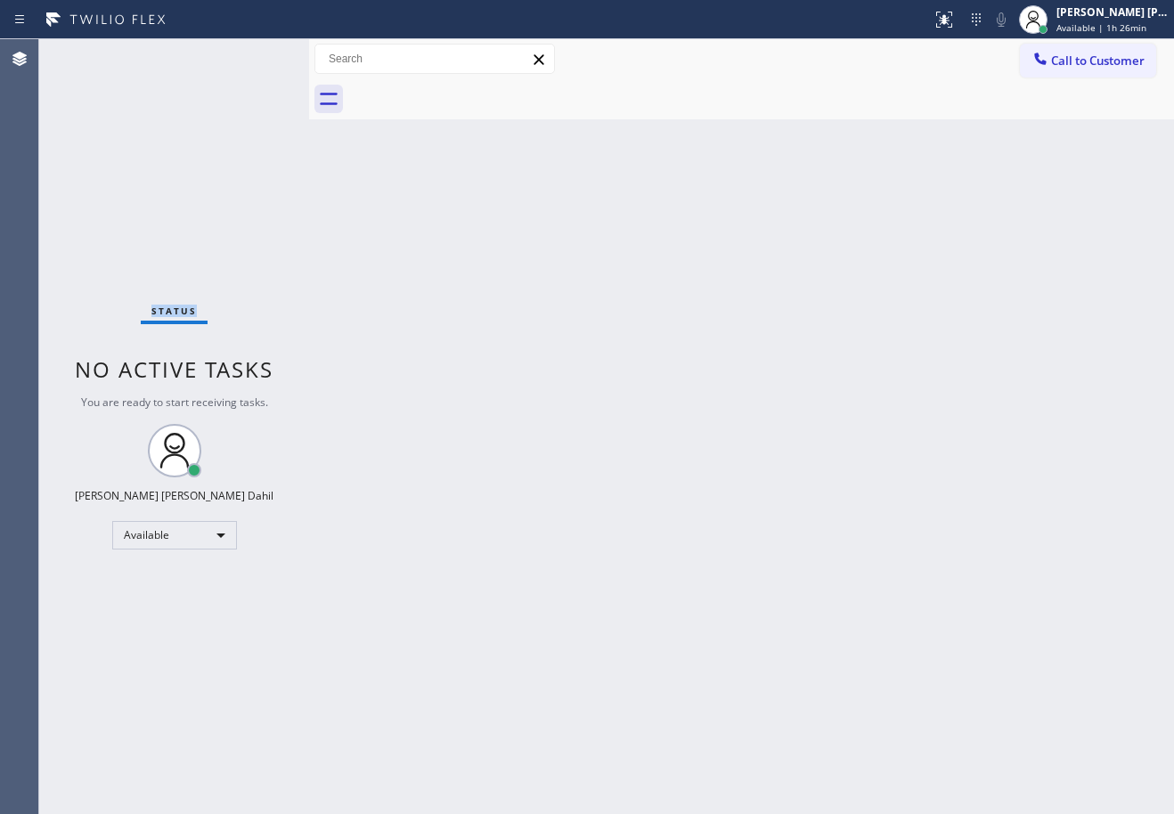
click at [94, 53] on div "Status No active tasks You are ready to start receiving tasks. Joshua Jake Dahi…" at bounding box center [174, 426] width 270 height 775
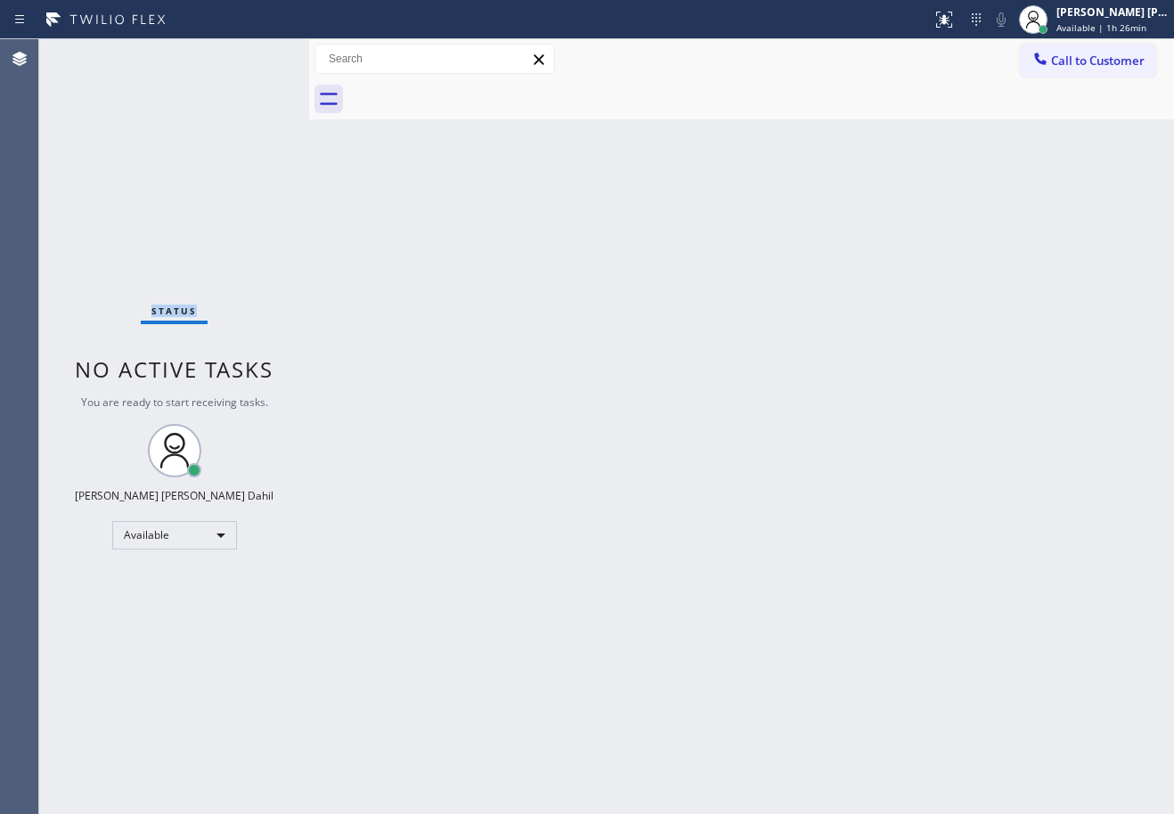
click at [94, 53] on div "Status No active tasks You are ready to start receiving tasks. Joshua Jake Dahi…" at bounding box center [174, 426] width 270 height 775
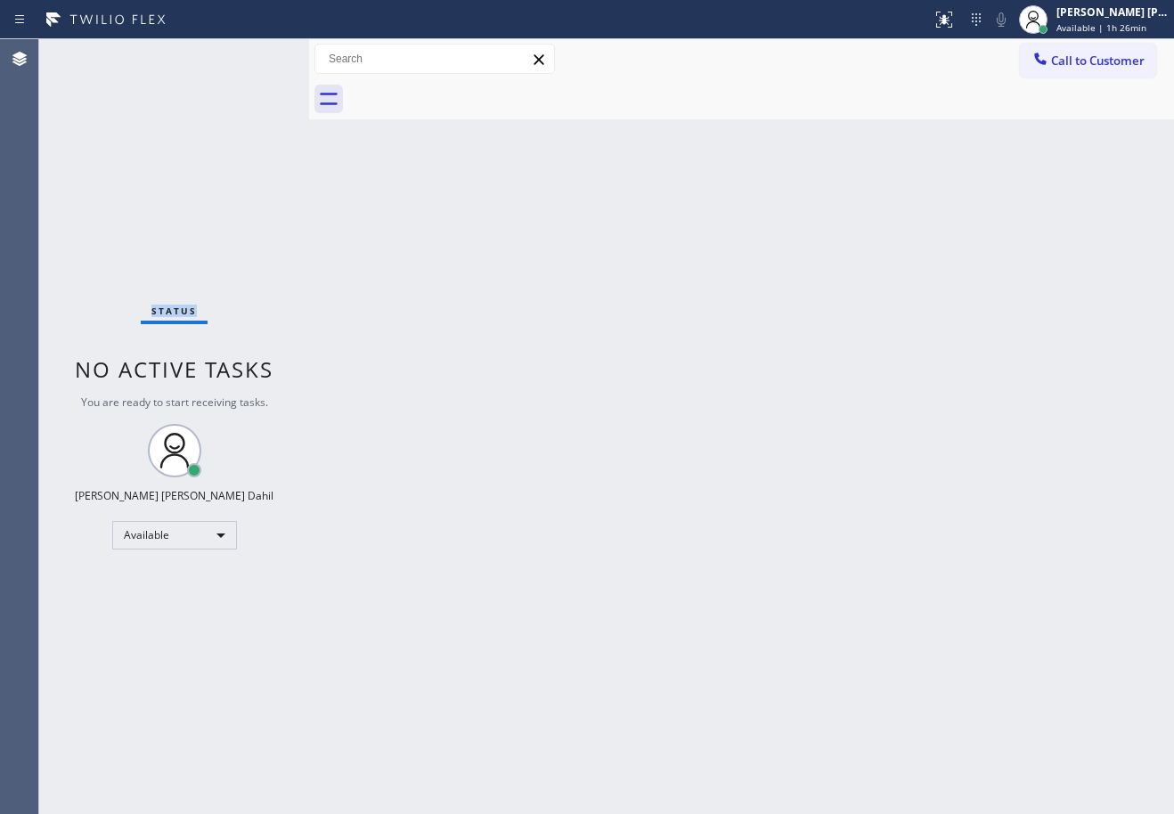
click at [94, 53] on div "Status No active tasks You are ready to start receiving tasks. Joshua Jake Dahi…" at bounding box center [174, 426] width 270 height 775
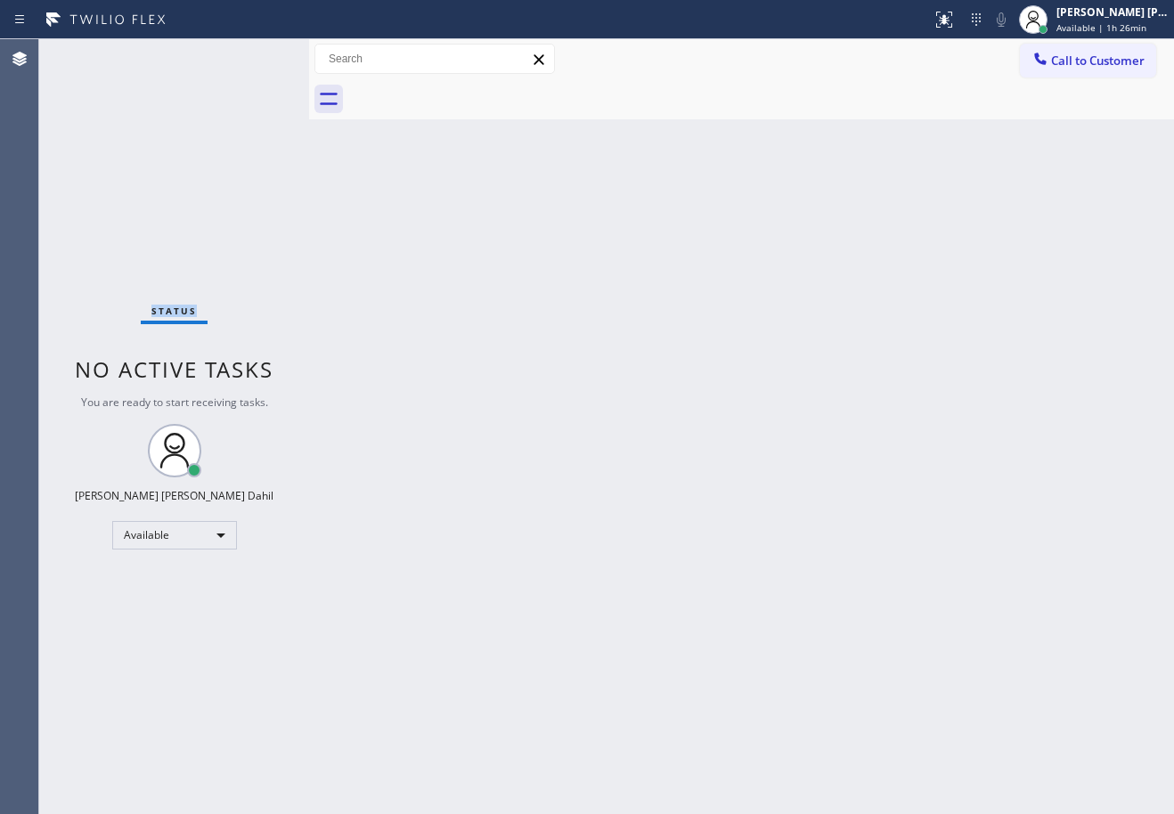
click at [94, 53] on div "Status No active tasks You are ready to start receiving tasks. Joshua Jake Dahi…" at bounding box center [174, 426] width 270 height 775
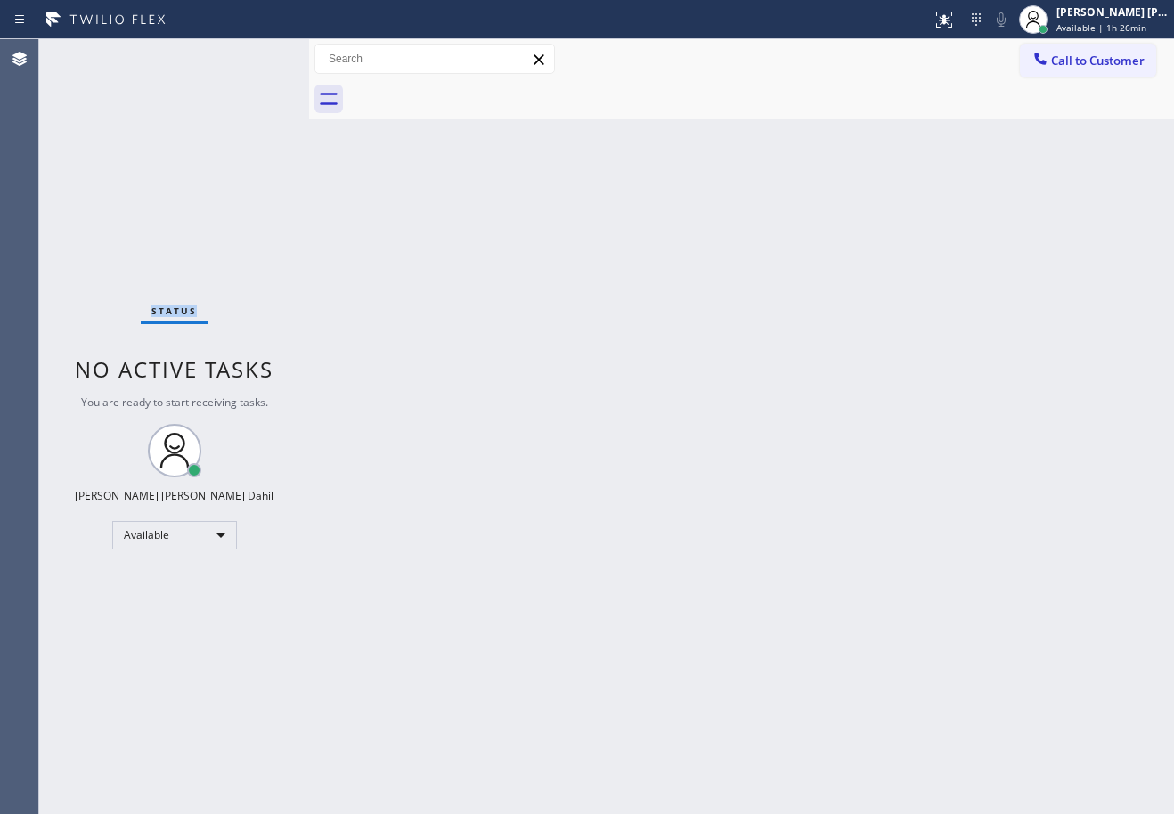
click at [94, 53] on div "Status No active tasks You are ready to start receiving tasks. Joshua Jake Dahi…" at bounding box center [174, 426] width 270 height 775
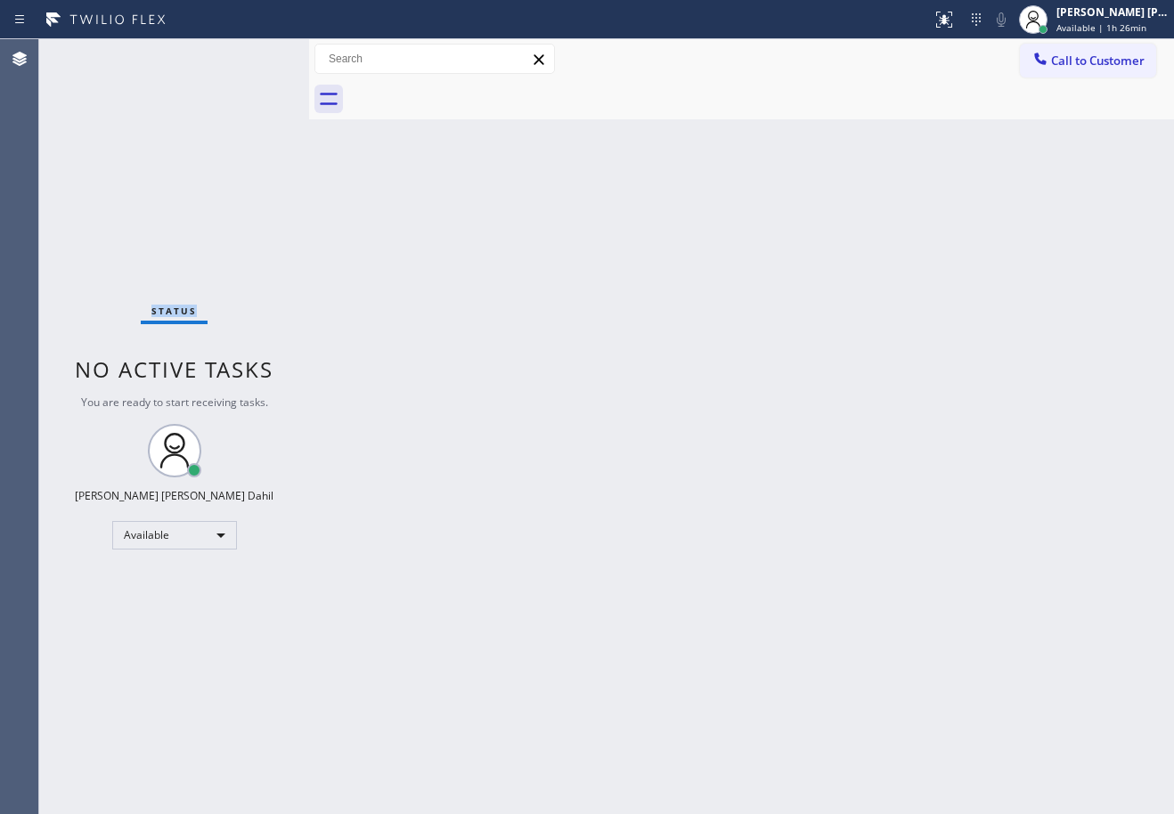
click at [94, 53] on div "Status No active tasks You are ready to start receiving tasks. Joshua Jake Dahi…" at bounding box center [174, 426] width 270 height 775
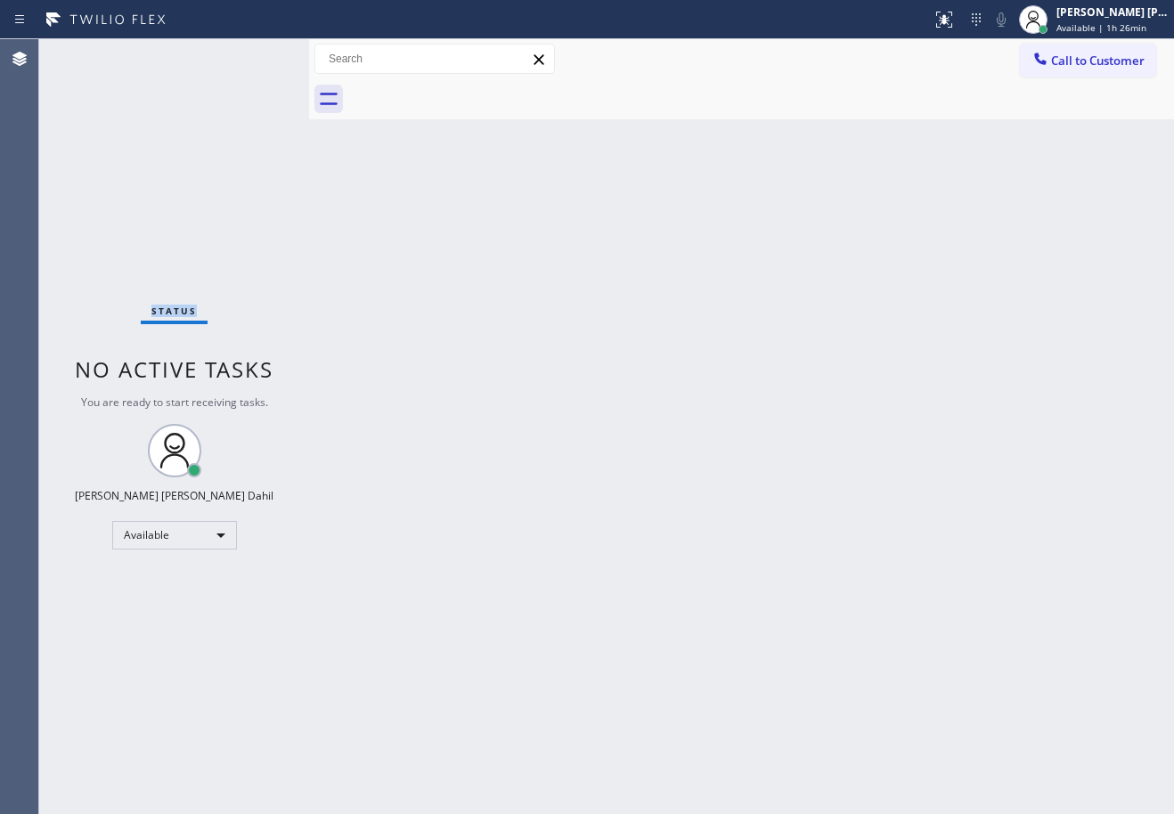
click at [94, 53] on div "Status No active tasks You are ready to start receiving tasks. Joshua Jake Dahi…" at bounding box center [174, 426] width 270 height 775
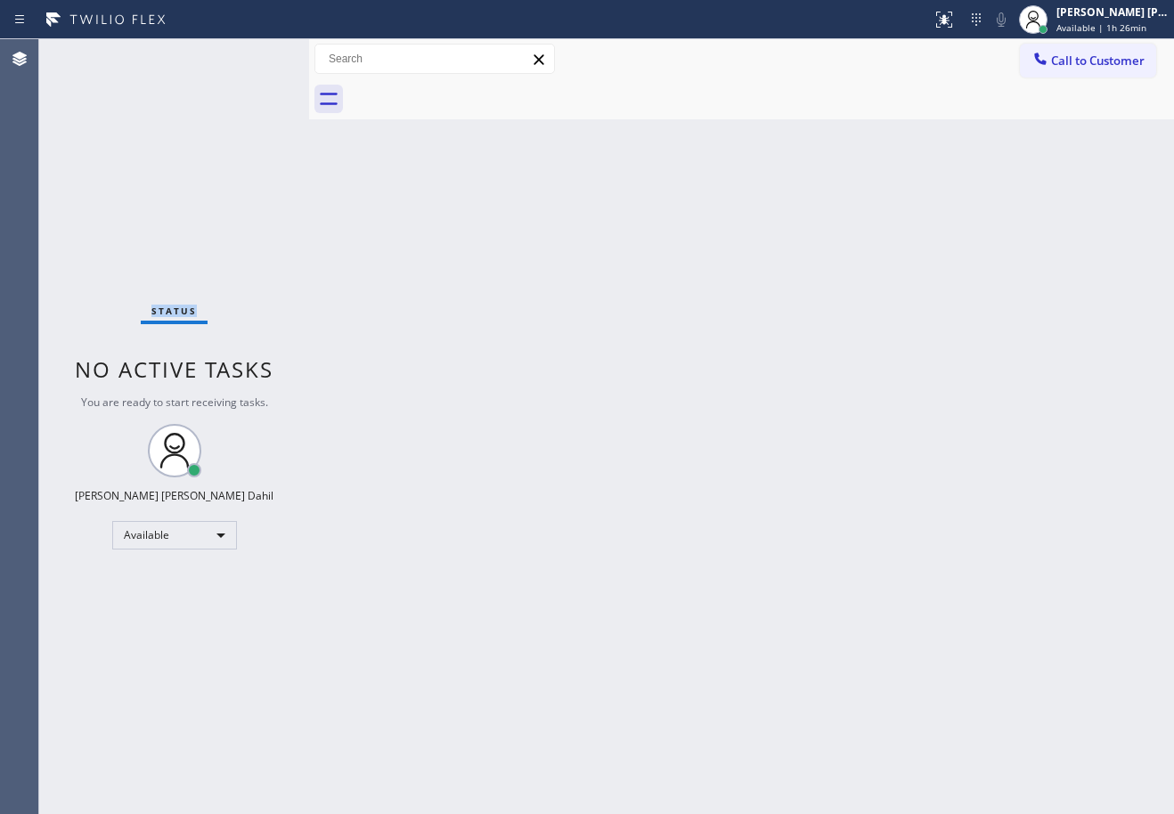
click at [94, 53] on div "Status No active tasks You are ready to start receiving tasks. Joshua Jake Dahi…" at bounding box center [174, 426] width 270 height 775
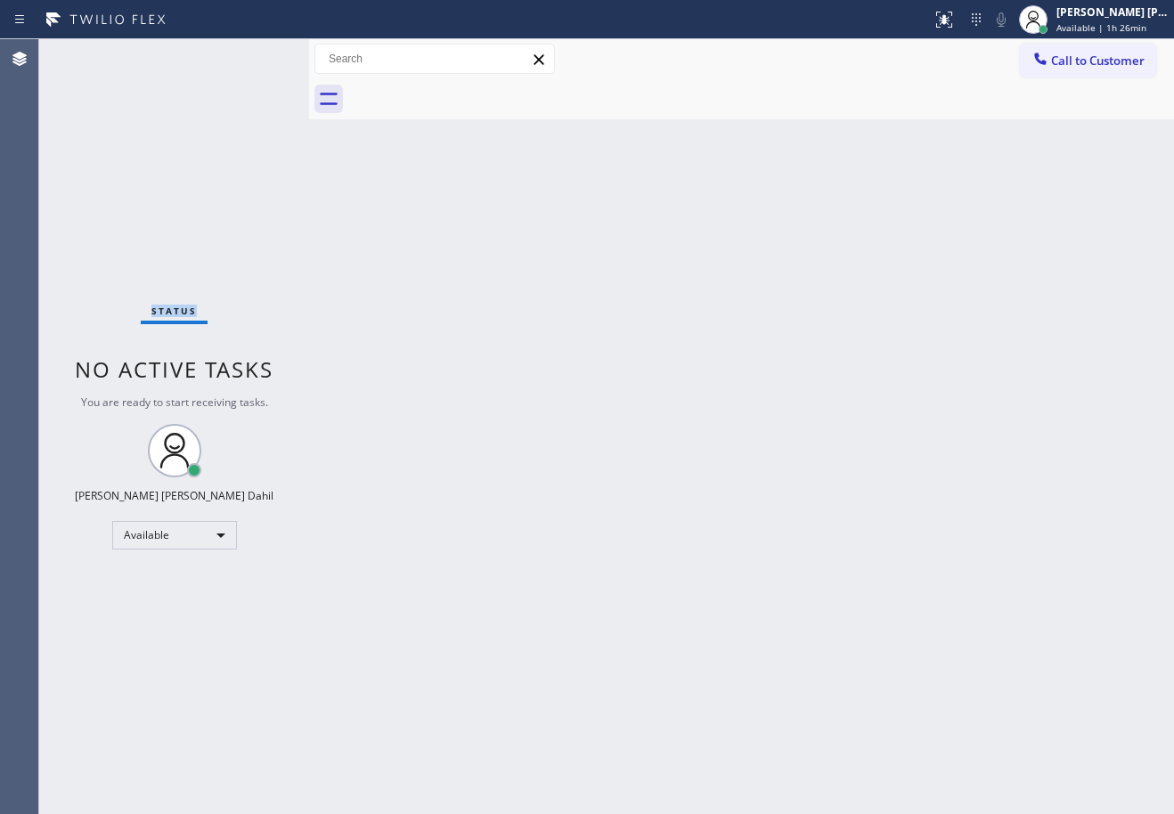
click at [94, 53] on div "Status No active tasks You are ready to start receiving tasks. Joshua Jake Dahi…" at bounding box center [174, 426] width 270 height 775
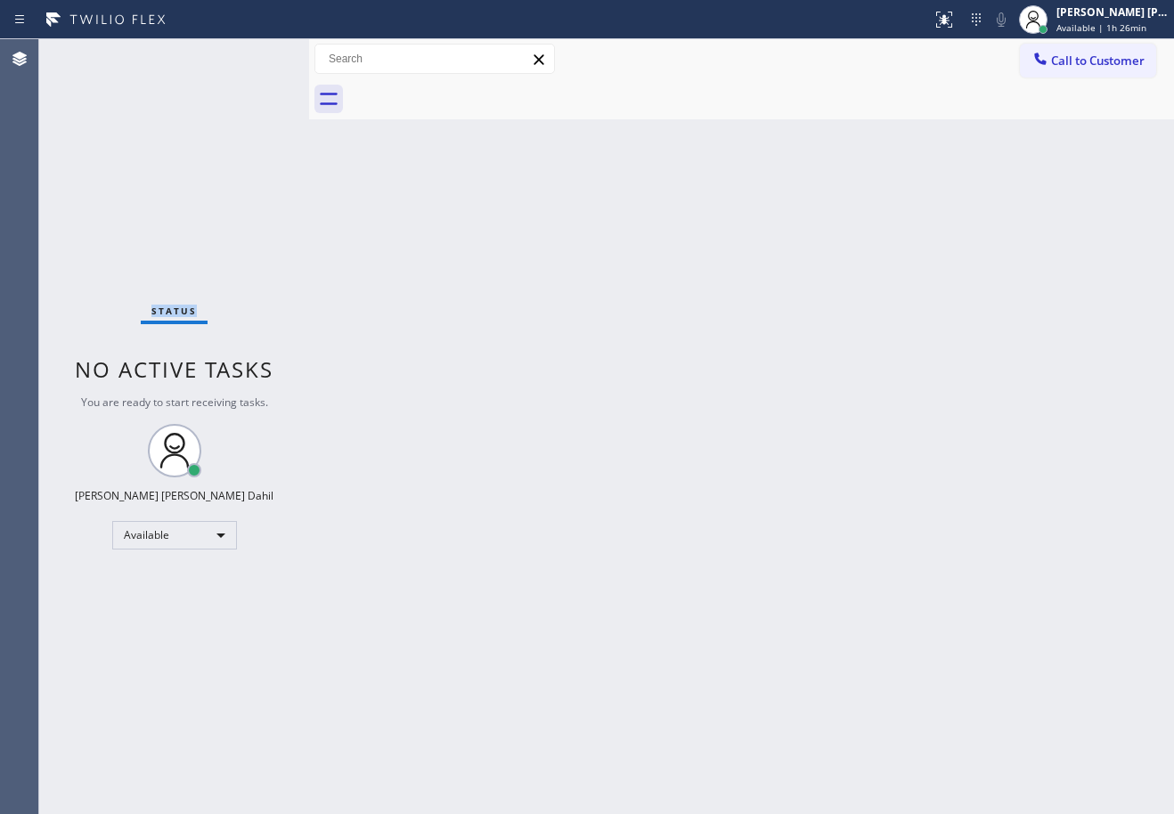
click at [94, 53] on div "Status No active tasks You are ready to start receiving tasks. Joshua Jake Dahi…" at bounding box center [174, 426] width 270 height 775
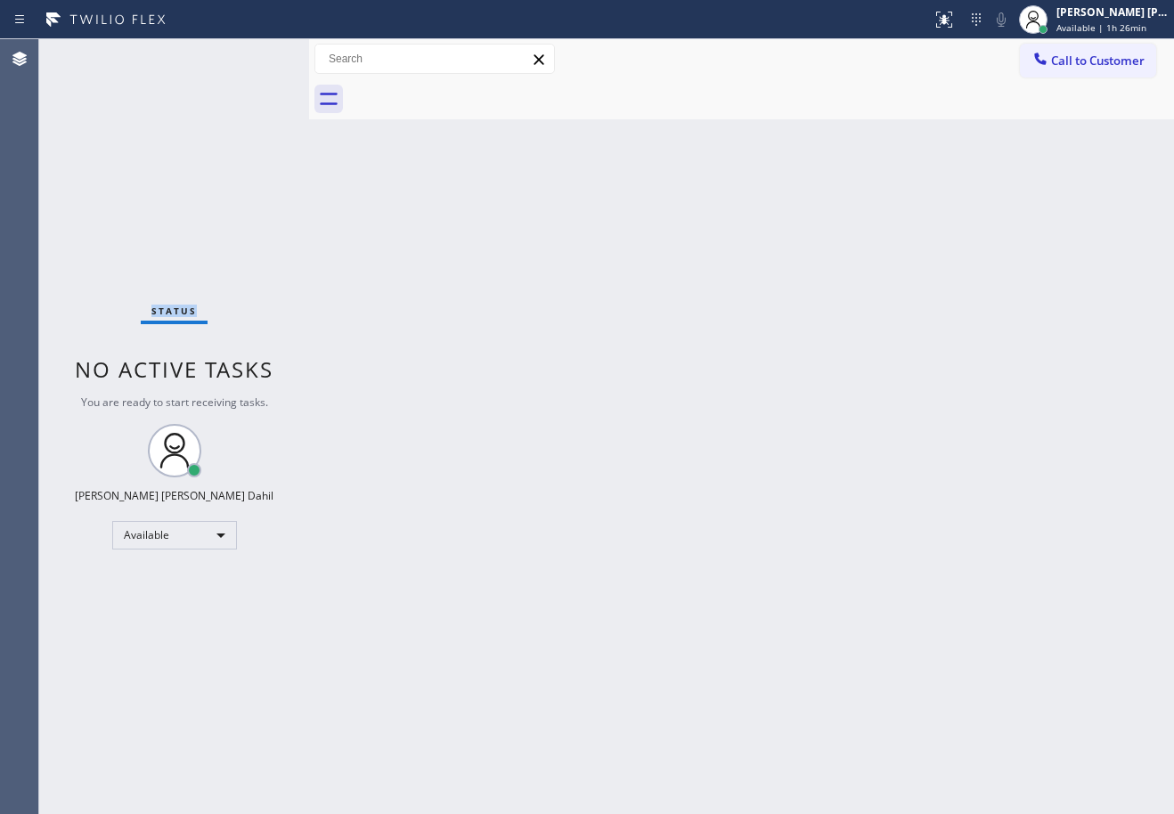
click at [94, 53] on div "Status No active tasks You are ready to start receiving tasks. Joshua Jake Dahi…" at bounding box center [174, 426] width 270 height 775
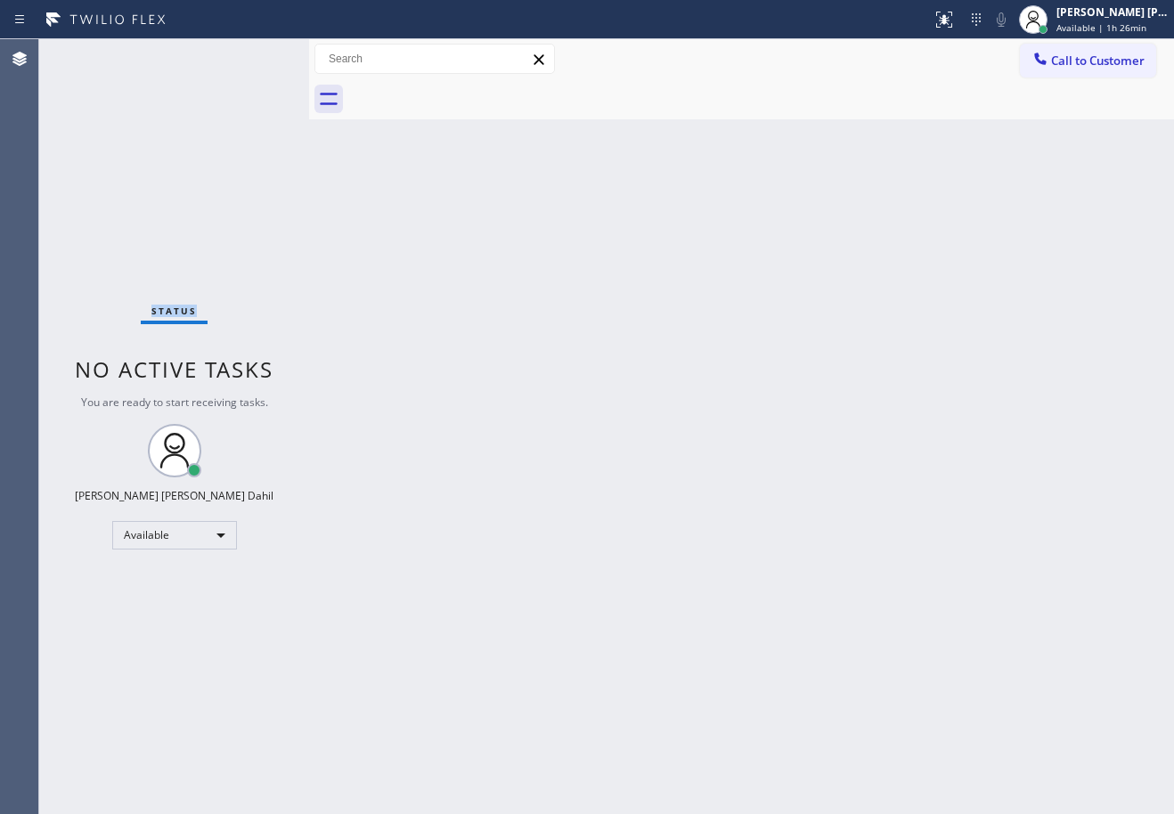
click at [94, 53] on div "Status No active tasks You are ready to start receiving tasks. Joshua Jake Dahi…" at bounding box center [174, 426] width 270 height 775
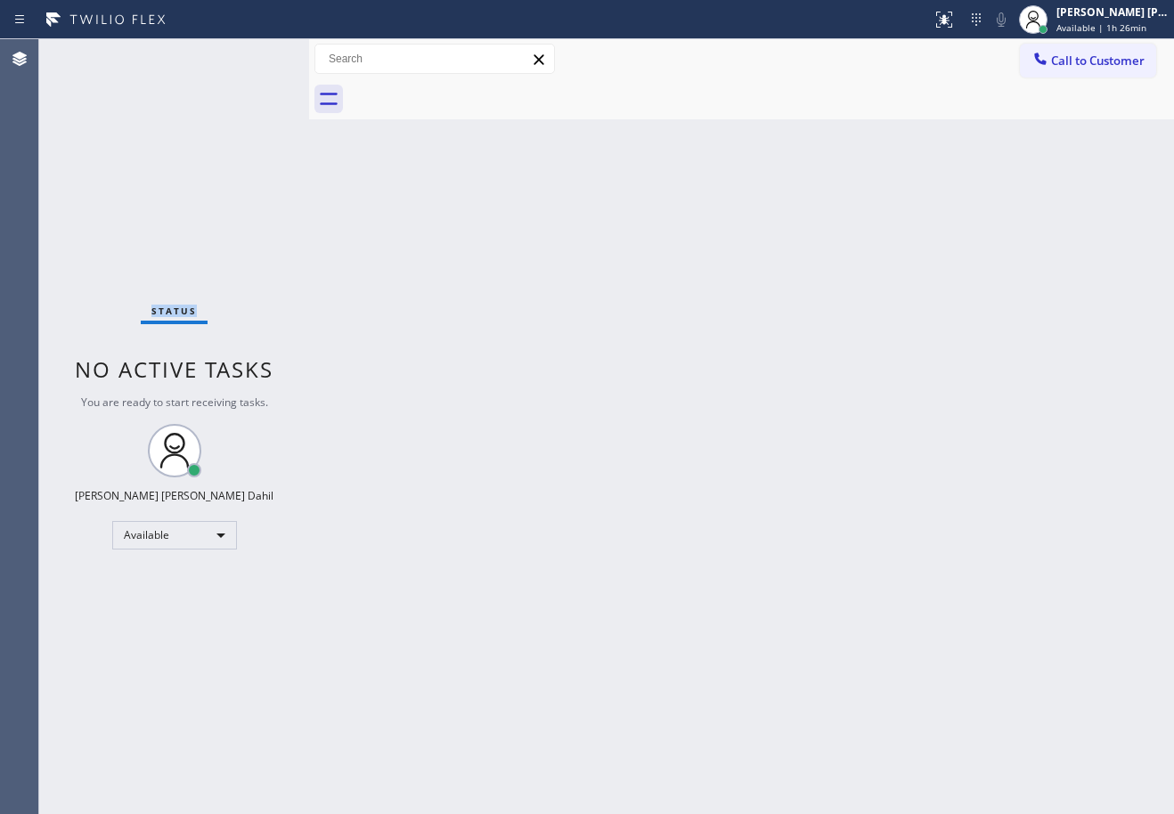
click at [94, 53] on div "Status No active tasks You are ready to start receiving tasks. Joshua Jake Dahi…" at bounding box center [174, 426] width 270 height 775
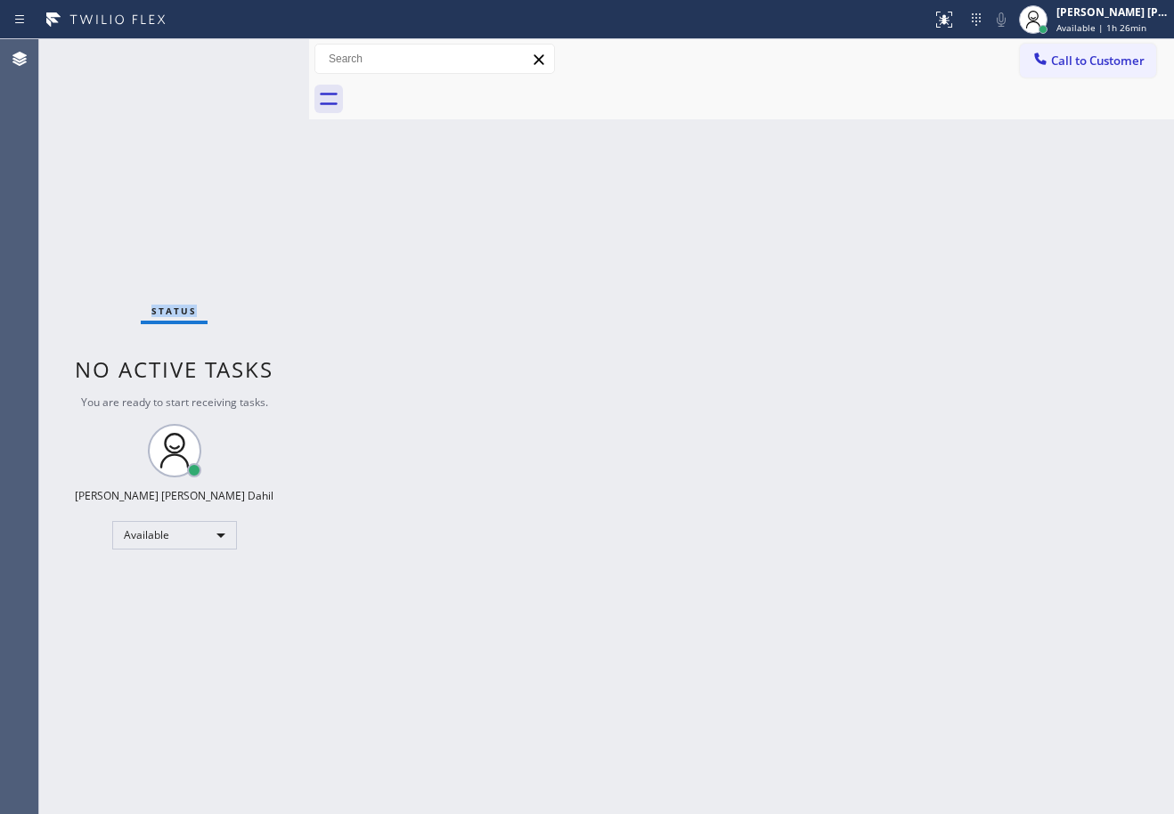
click at [94, 53] on div "Status No active tasks You are ready to start receiving tasks. Joshua Jake Dahi…" at bounding box center [174, 426] width 270 height 775
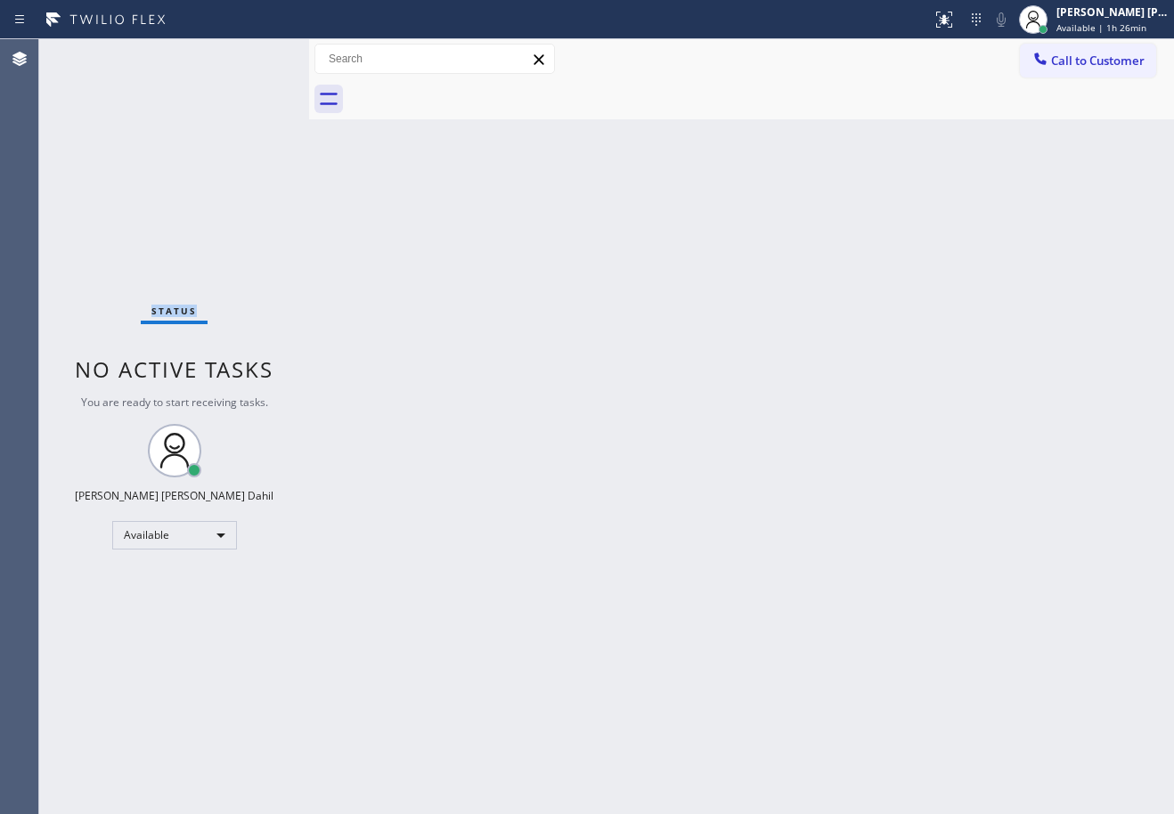
click at [94, 53] on div "Status No active tasks You are ready to start receiving tasks. Joshua Jake Dahi…" at bounding box center [174, 426] width 270 height 775
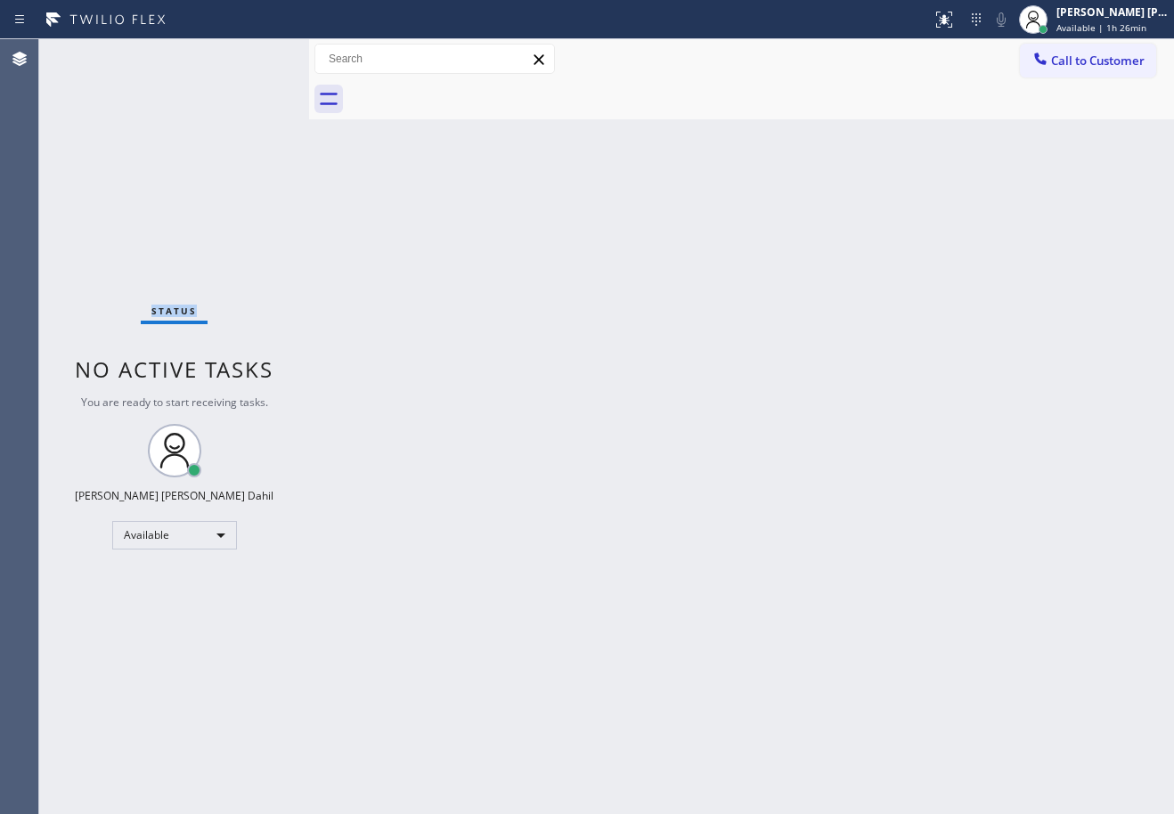
click at [94, 53] on div "Status No active tasks You are ready to start receiving tasks. Joshua Jake Dahi…" at bounding box center [174, 426] width 270 height 775
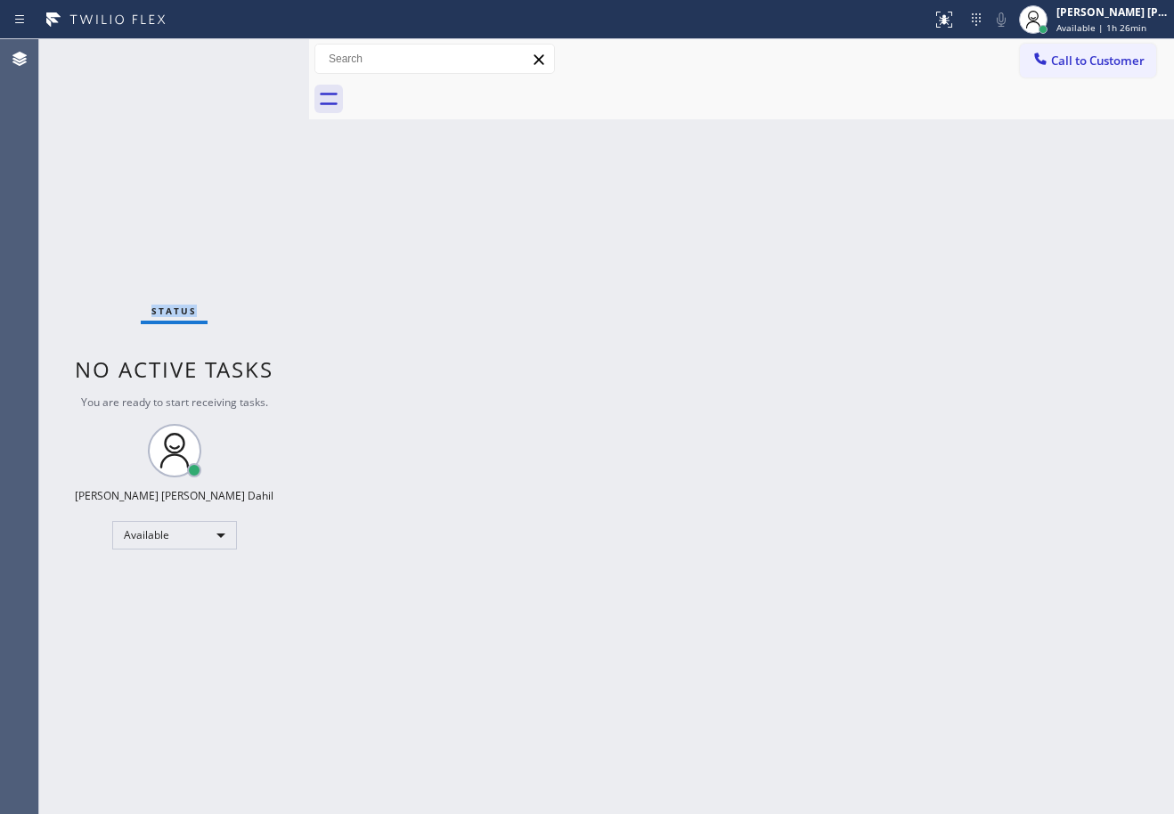
click at [94, 53] on div "Status No active tasks You are ready to start receiving tasks. Joshua Jake Dahi…" at bounding box center [174, 426] width 270 height 775
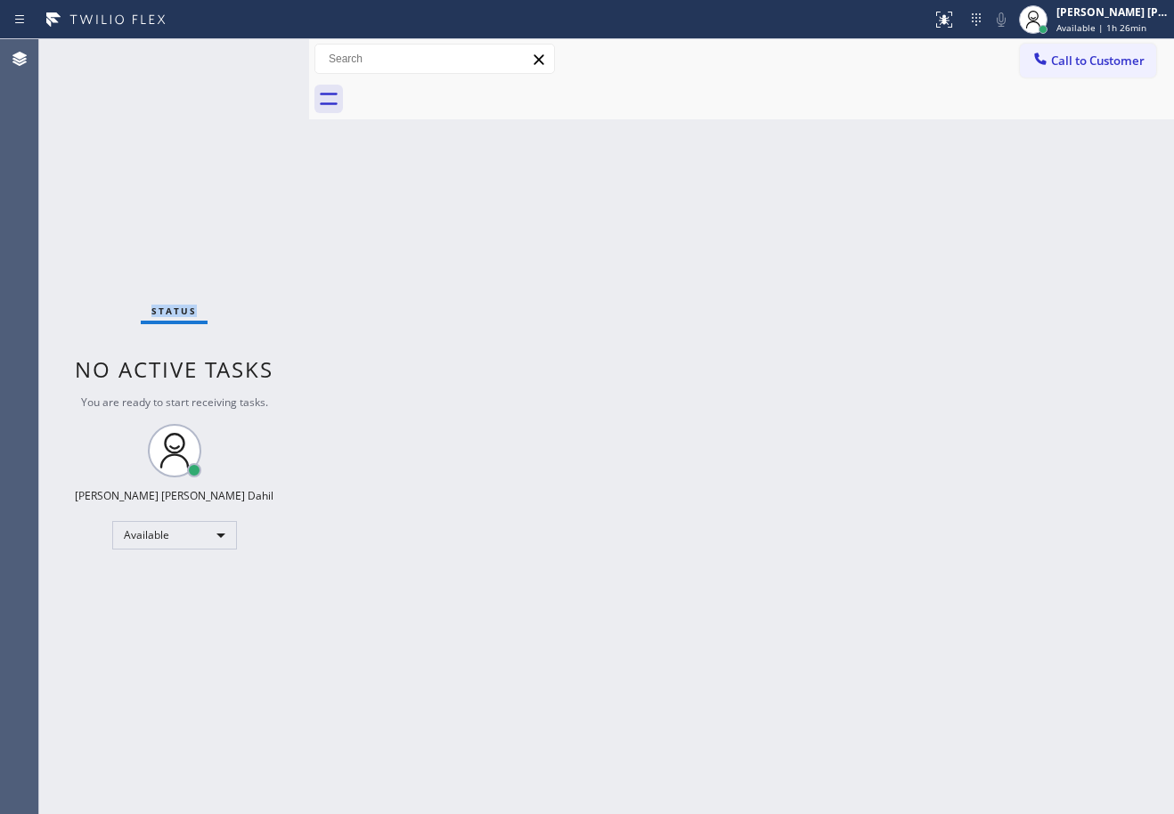
click at [94, 53] on div "Status No active tasks You are ready to start receiving tasks. Joshua Jake Dahi…" at bounding box center [174, 426] width 270 height 775
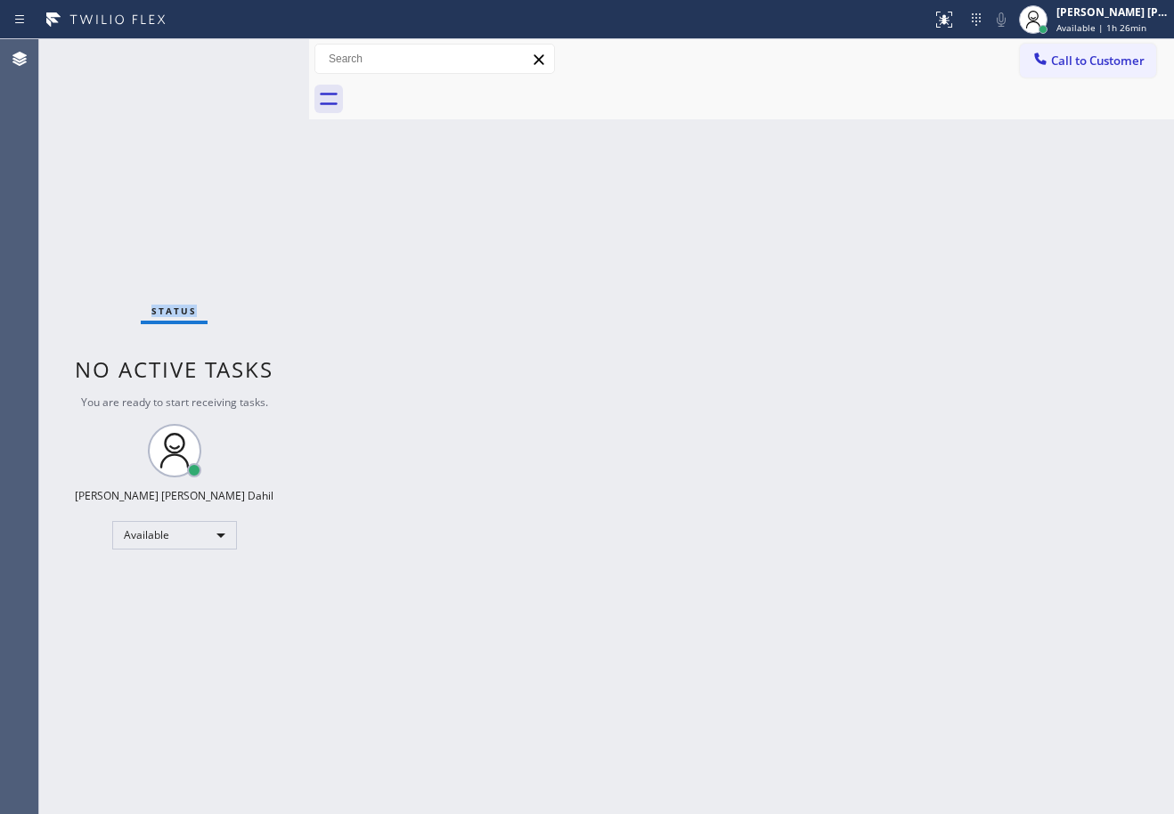
click at [94, 53] on div "Status No active tasks You are ready to start receiving tasks. Joshua Jake Dahi…" at bounding box center [174, 426] width 270 height 775
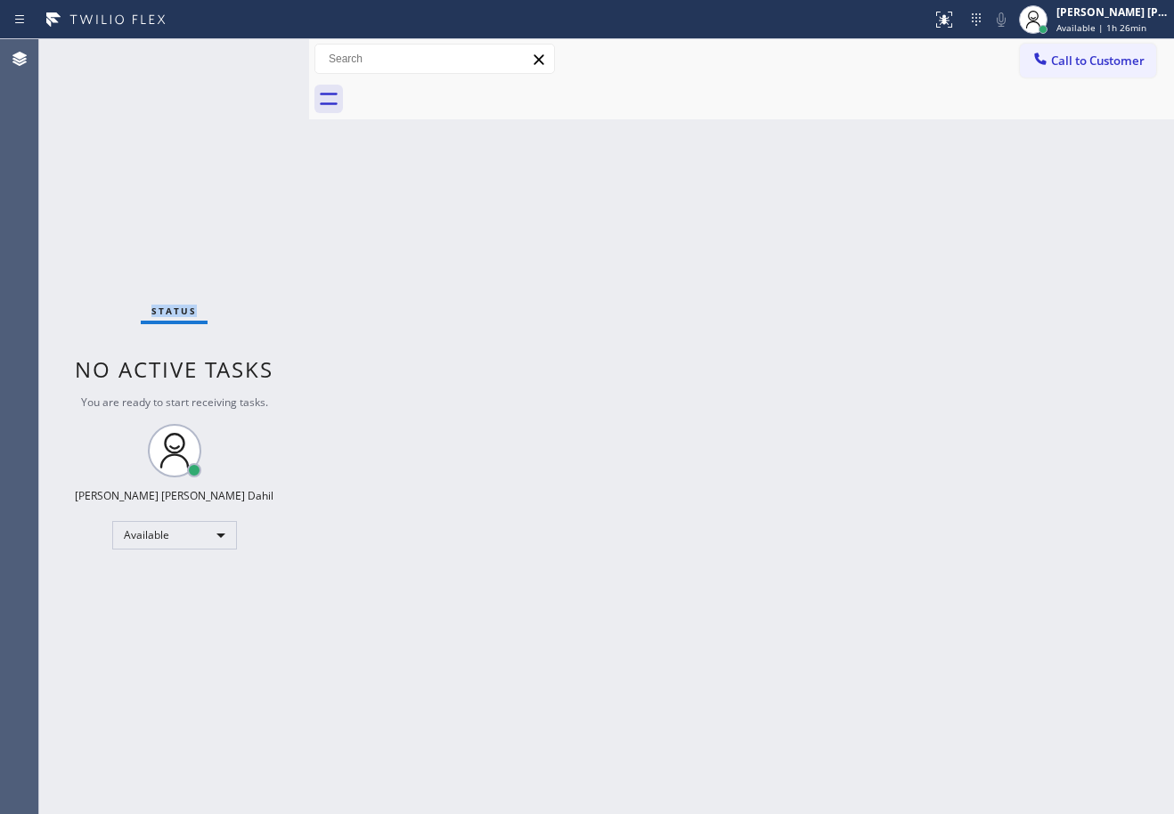
click at [94, 53] on div "Status No active tasks You are ready to start receiving tasks. Joshua Jake Dahi…" at bounding box center [174, 426] width 270 height 775
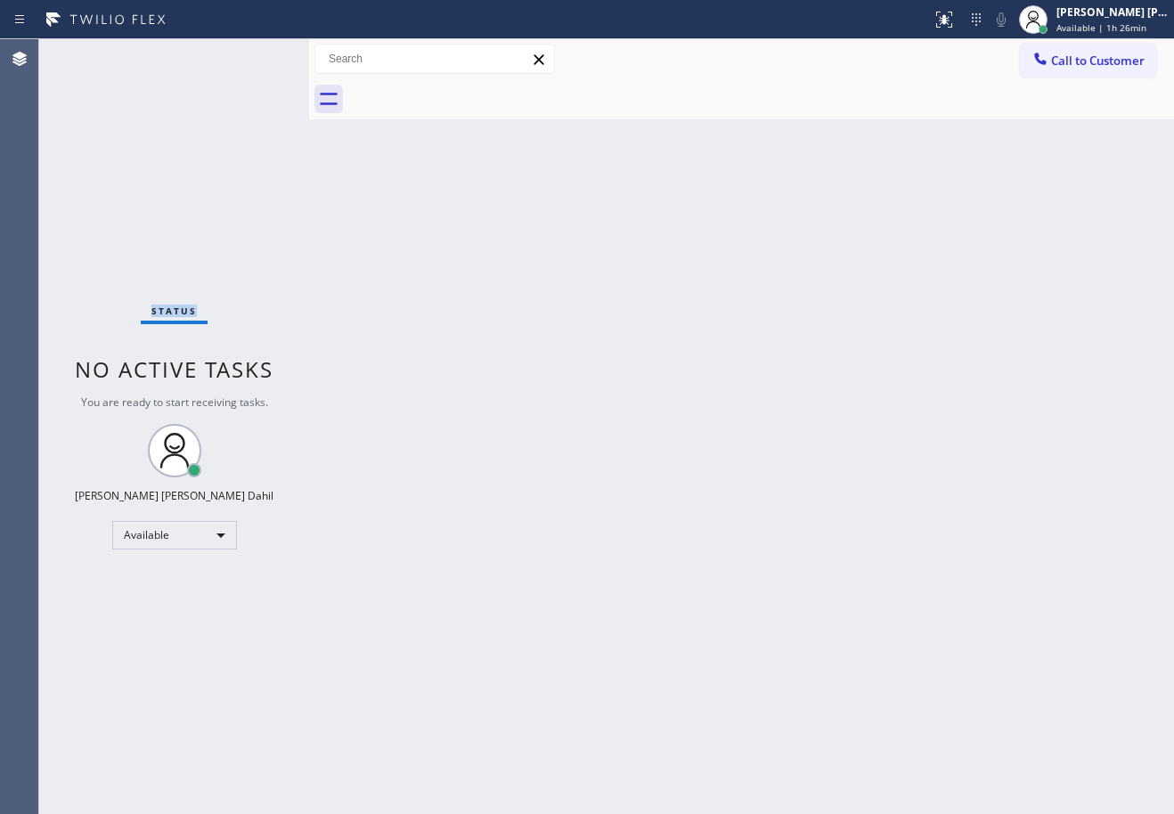
click at [94, 53] on div "Status No active tasks You are ready to start receiving tasks. Joshua Jake Dahi…" at bounding box center [174, 426] width 270 height 775
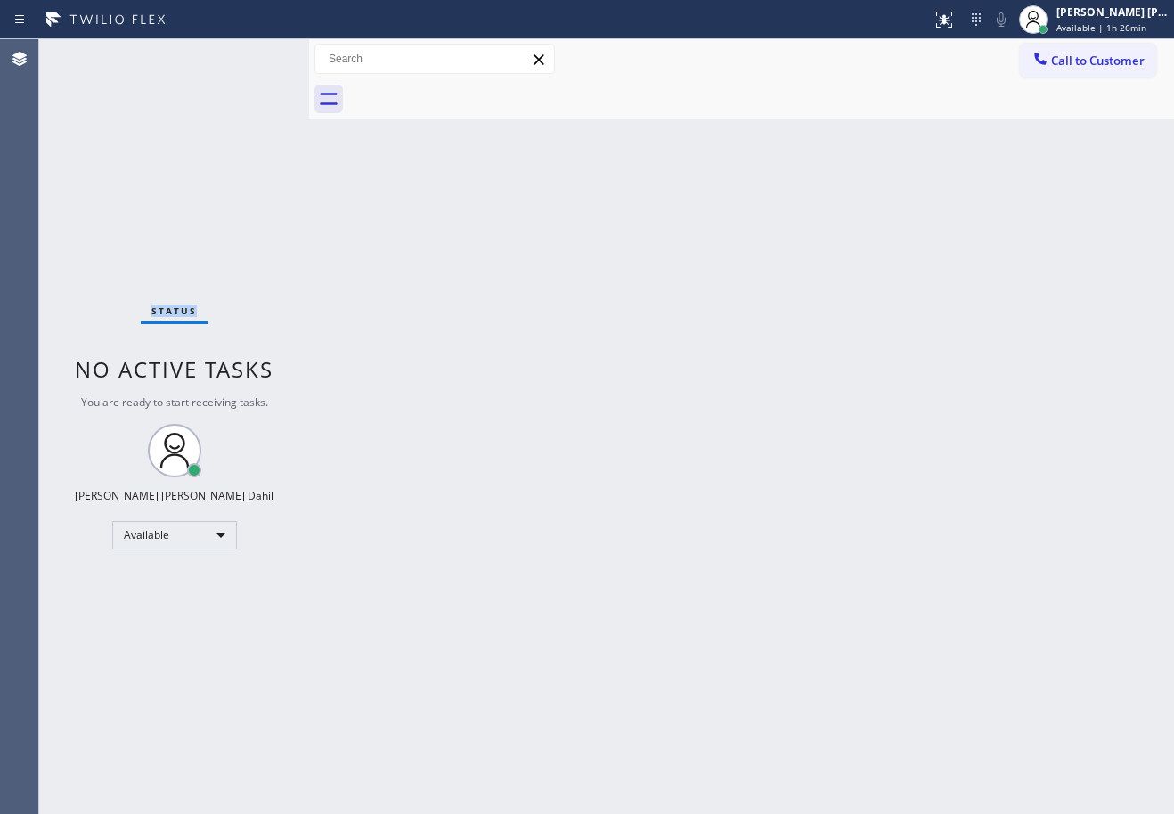
click at [94, 53] on div "Status No active tasks You are ready to start receiving tasks. Joshua Jake Dahi…" at bounding box center [174, 426] width 270 height 775
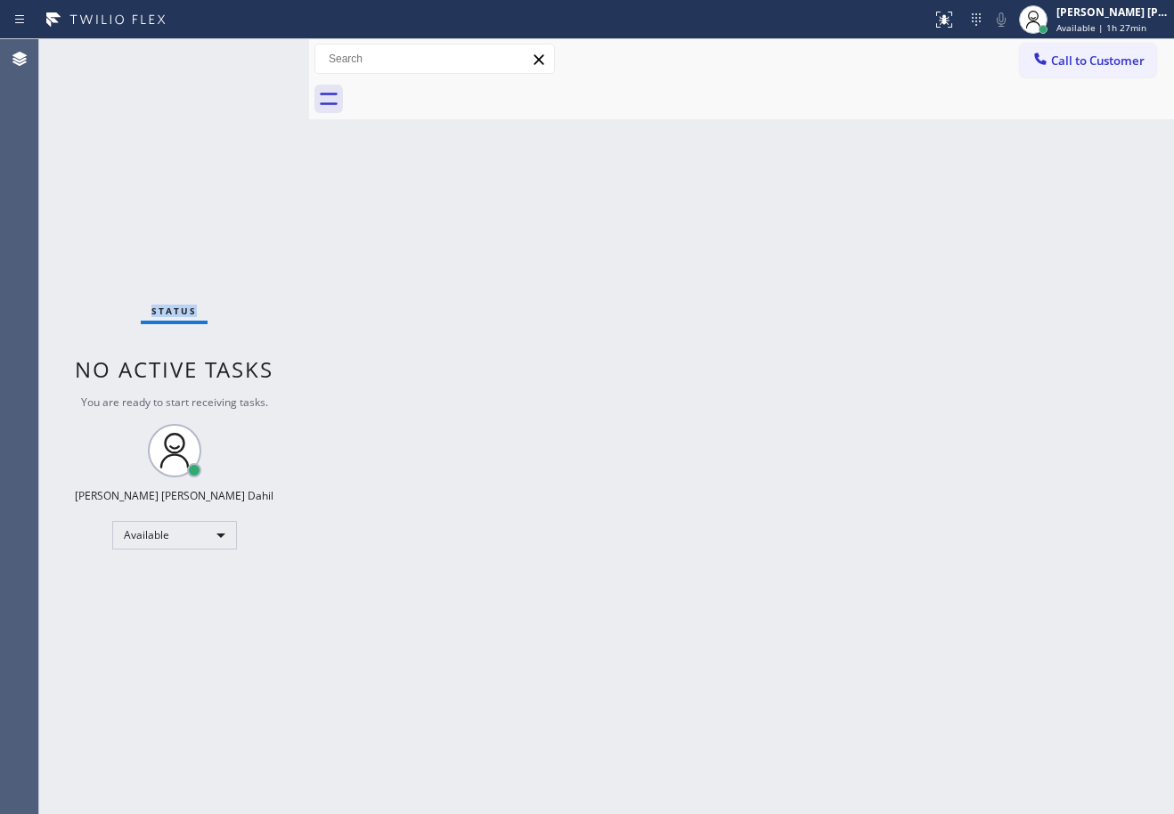
click at [94, 53] on div "Status No active tasks You are ready to start receiving tasks. Joshua Jake Dahi…" at bounding box center [174, 426] width 270 height 775
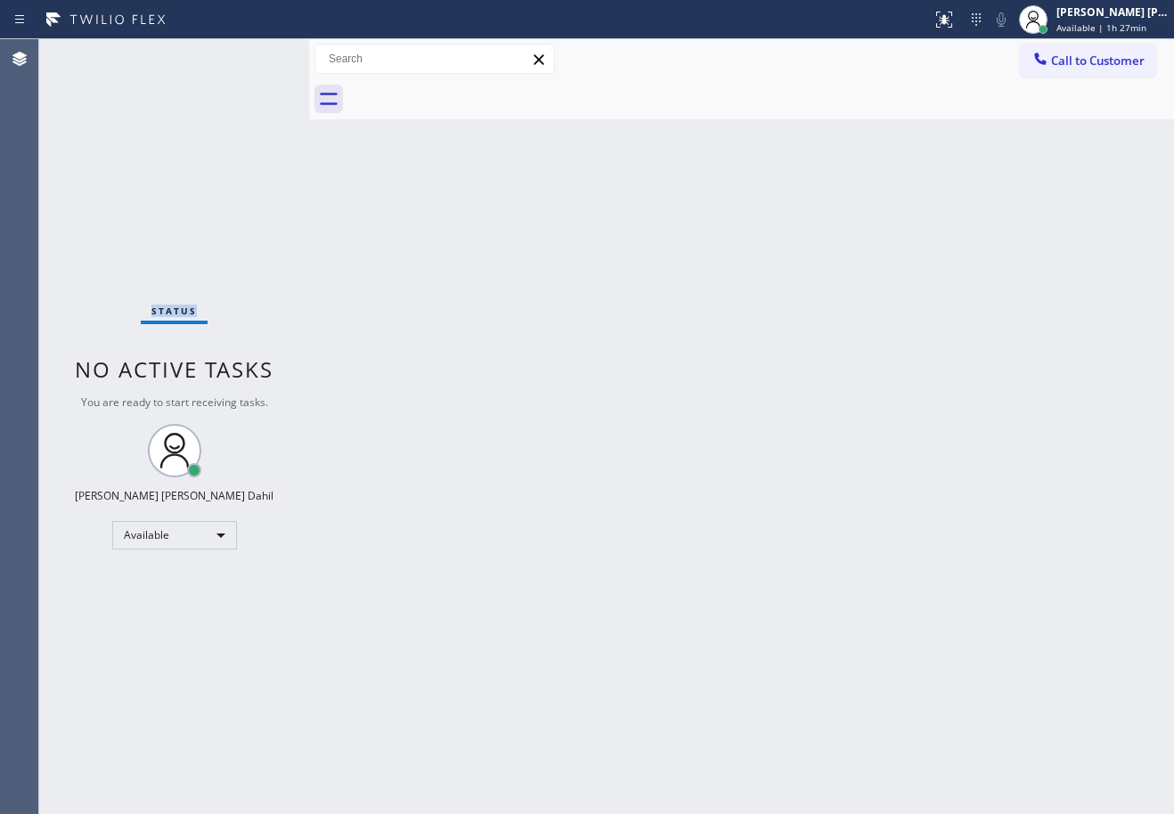
click at [94, 53] on div "Status No active tasks You are ready to start receiving tasks. Joshua Jake Dahi…" at bounding box center [174, 426] width 270 height 775
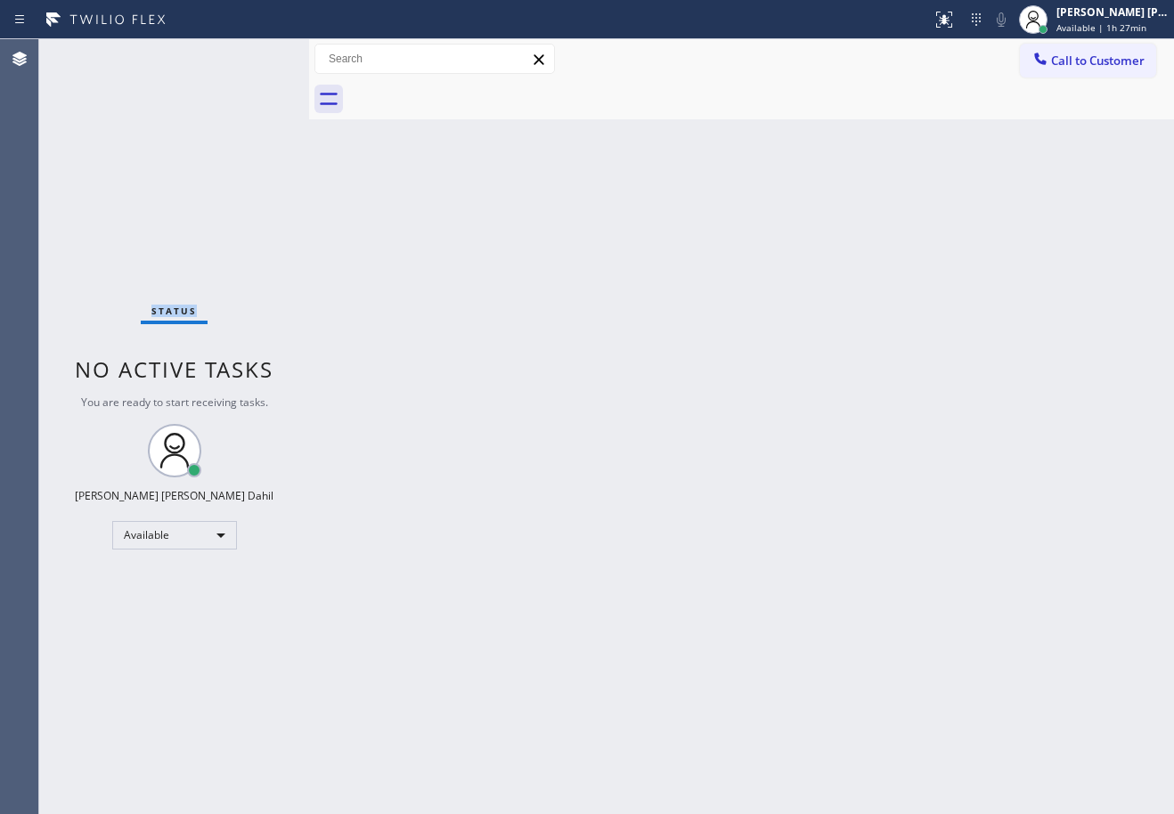
click at [94, 53] on div "Status No active tasks You are ready to start receiving tasks. Joshua Jake Dahi…" at bounding box center [174, 426] width 270 height 775
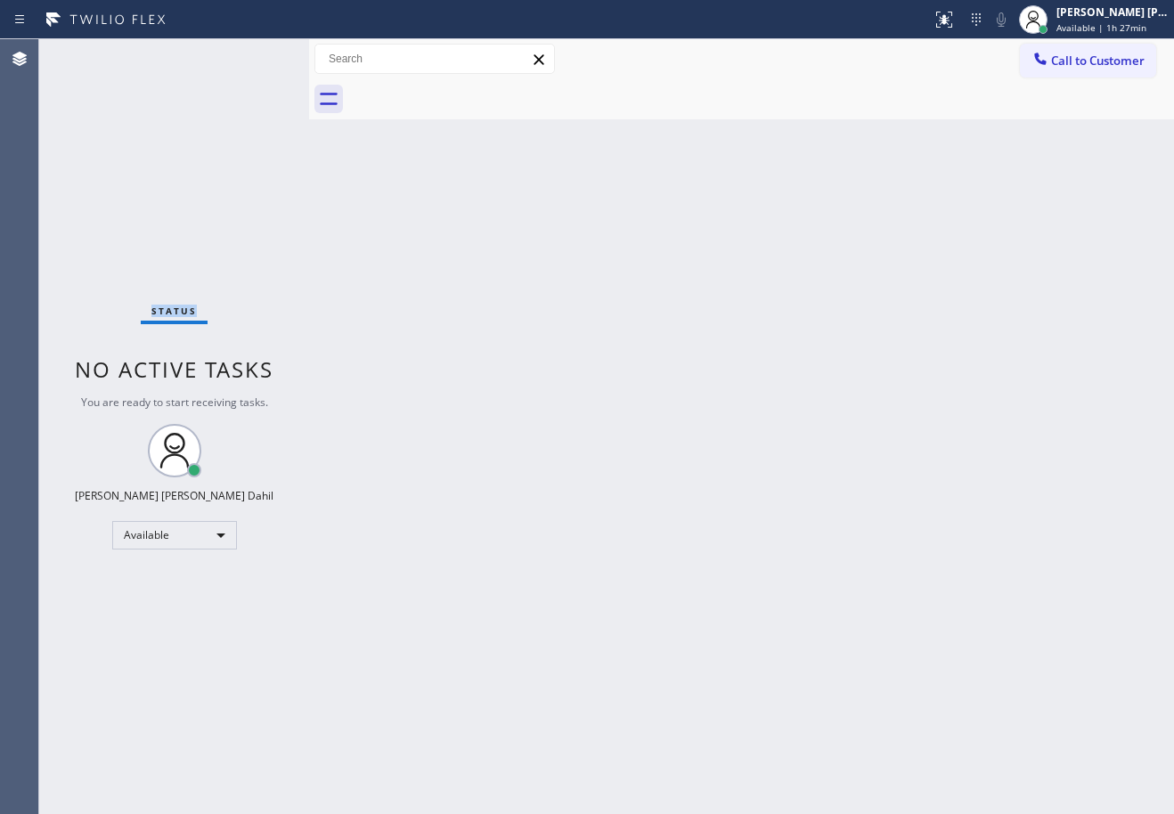
click at [94, 53] on div "Status No active tasks You are ready to start receiving tasks. Joshua Jake Dahi…" at bounding box center [174, 426] width 270 height 775
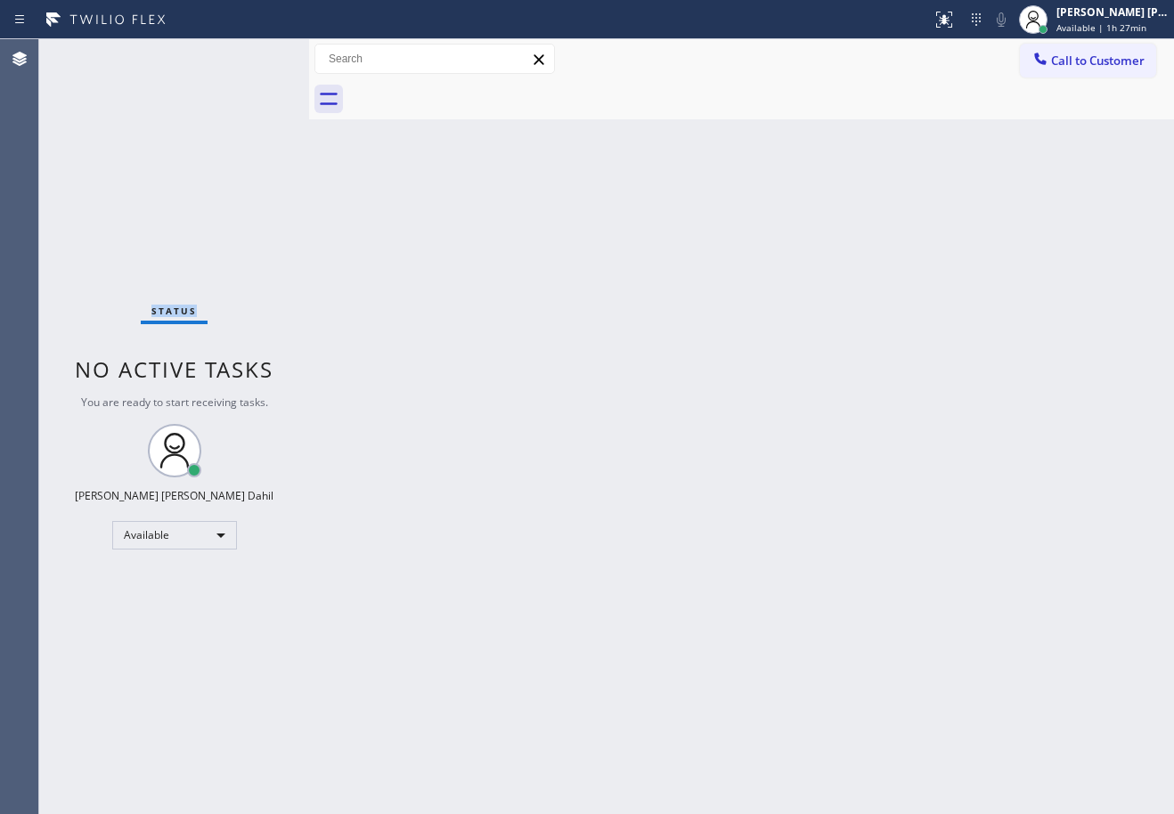
click at [94, 53] on div "Status No active tasks You are ready to start receiving tasks. Joshua Jake Dahi…" at bounding box center [174, 426] width 270 height 775
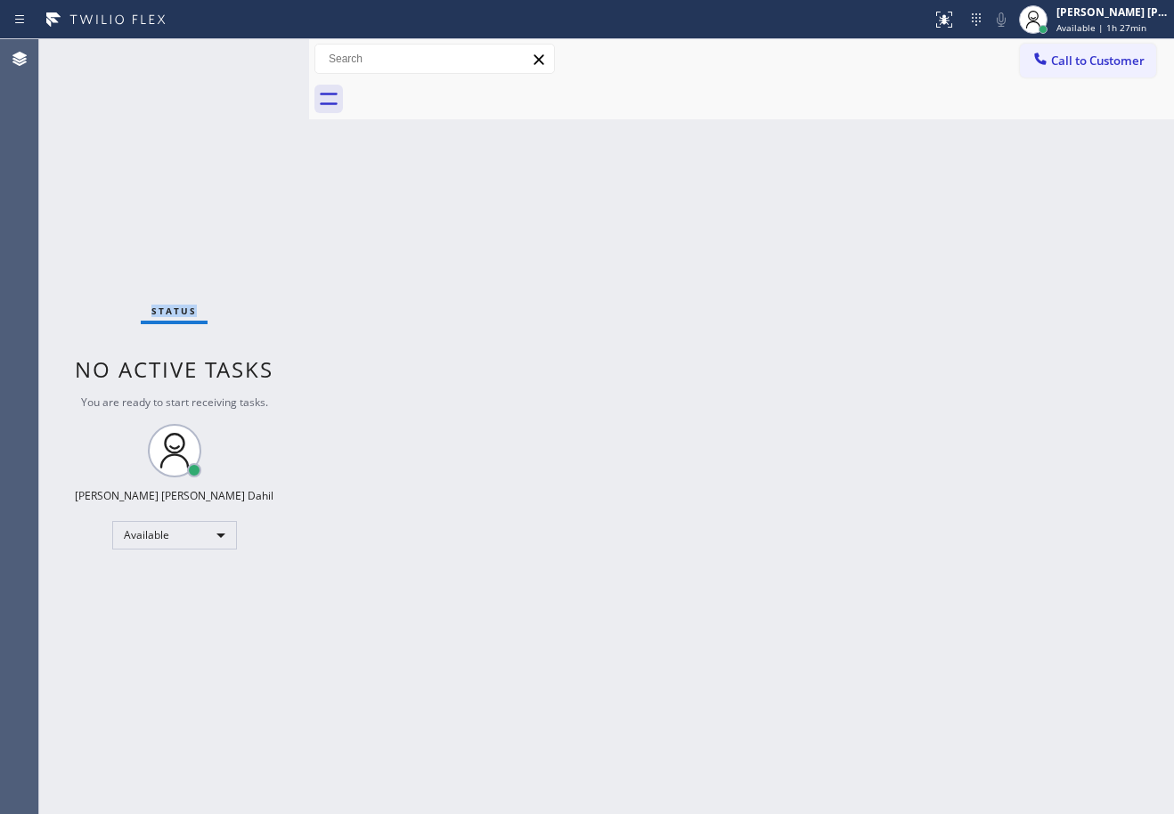
click at [94, 53] on div "Status No active tasks You are ready to start receiving tasks. Joshua Jake Dahi…" at bounding box center [174, 426] width 270 height 775
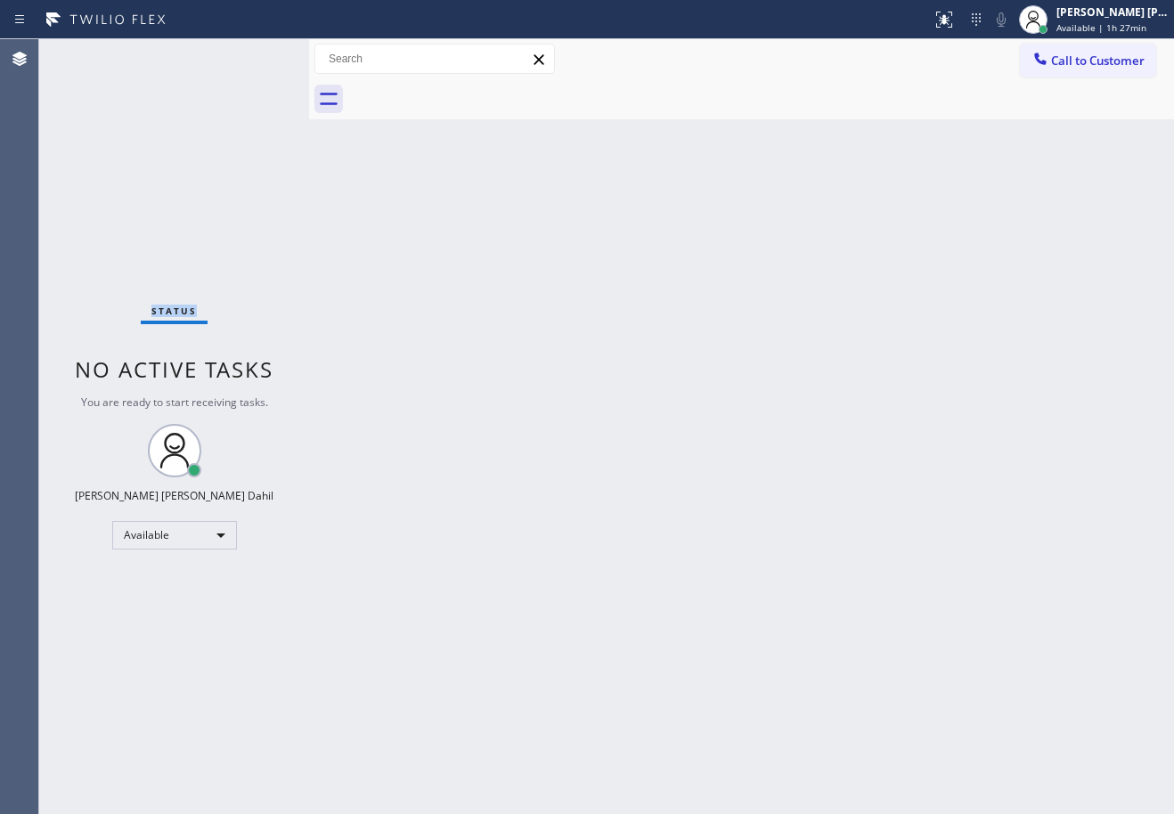
click at [94, 53] on div "Status No active tasks You are ready to start receiving tasks. Joshua Jake Dahi…" at bounding box center [174, 426] width 270 height 775
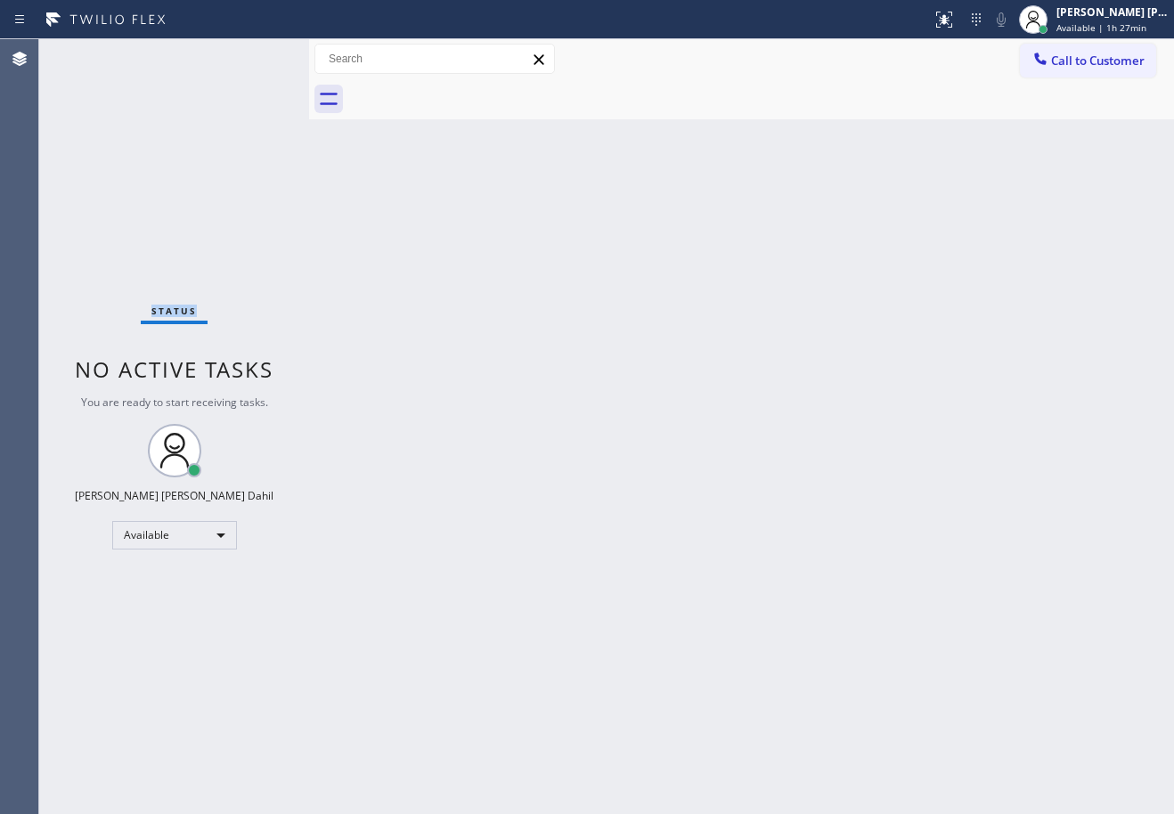
click at [94, 53] on div "Status No active tasks You are ready to start receiving tasks. Joshua Jake Dahi…" at bounding box center [174, 426] width 270 height 775
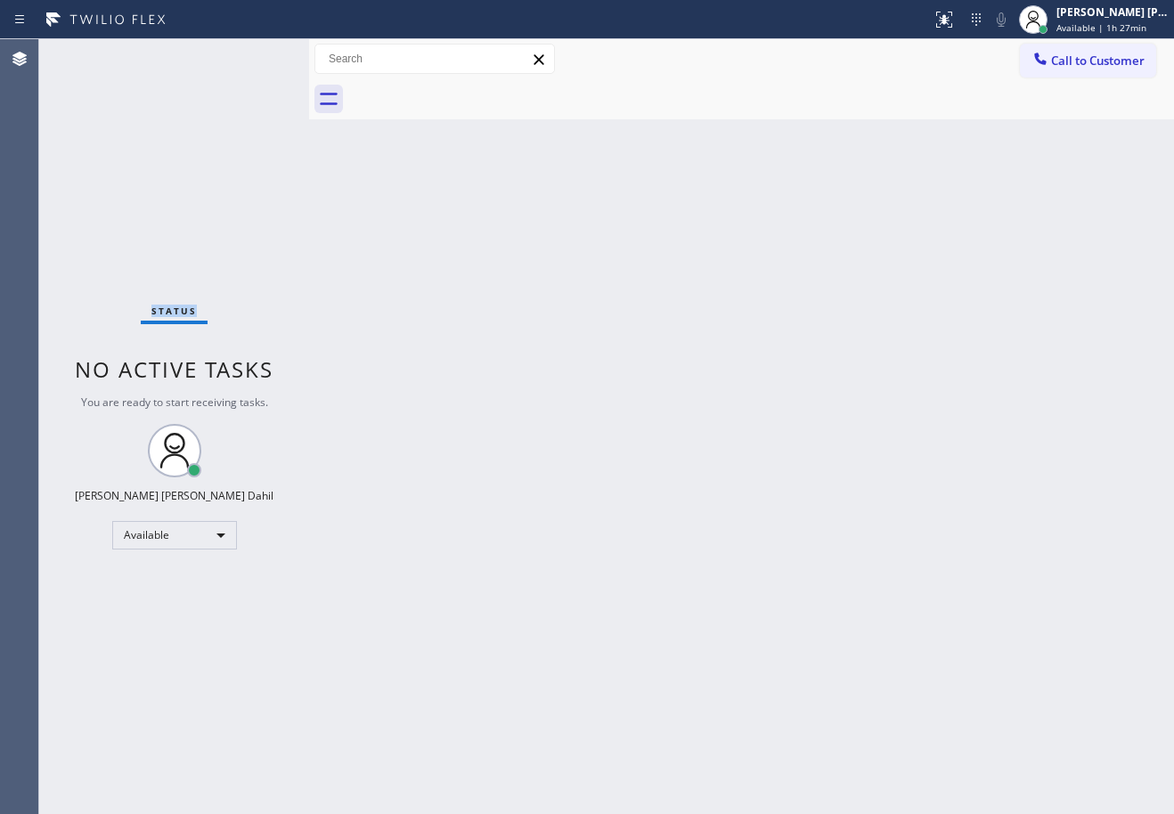
click at [94, 53] on div "Status No active tasks You are ready to start receiving tasks. Joshua Jake Dahi…" at bounding box center [174, 426] width 270 height 775
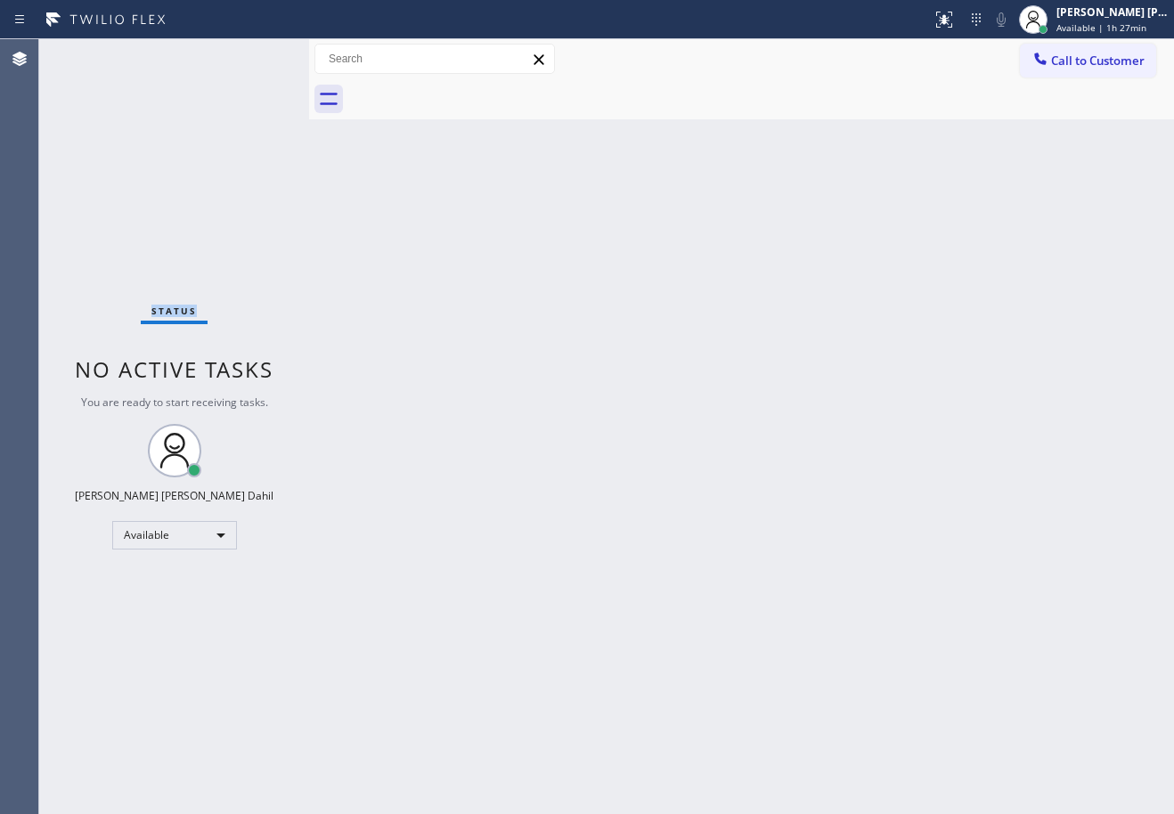
click at [94, 53] on div "Status No active tasks You are ready to start receiving tasks. Joshua Jake Dahi…" at bounding box center [174, 426] width 270 height 775
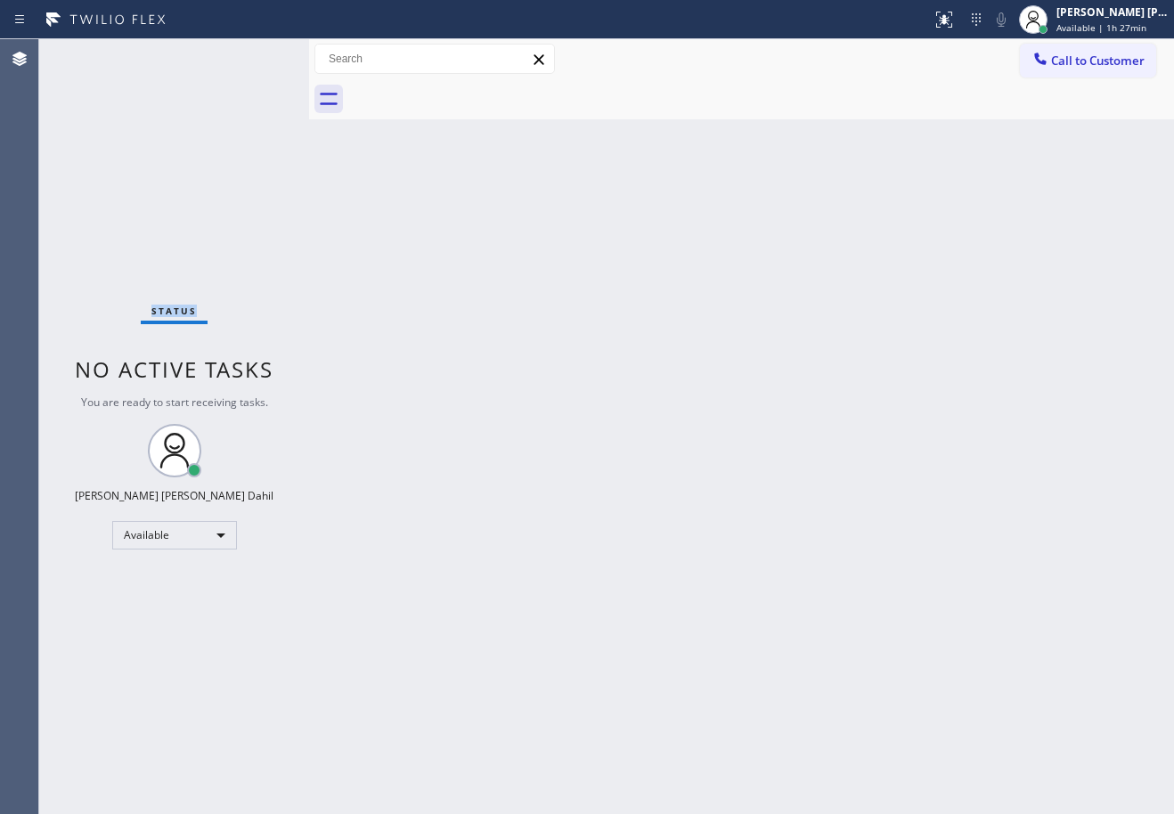
click at [94, 53] on div "Status No active tasks You are ready to start receiving tasks. Joshua Jake Dahi…" at bounding box center [174, 426] width 270 height 775
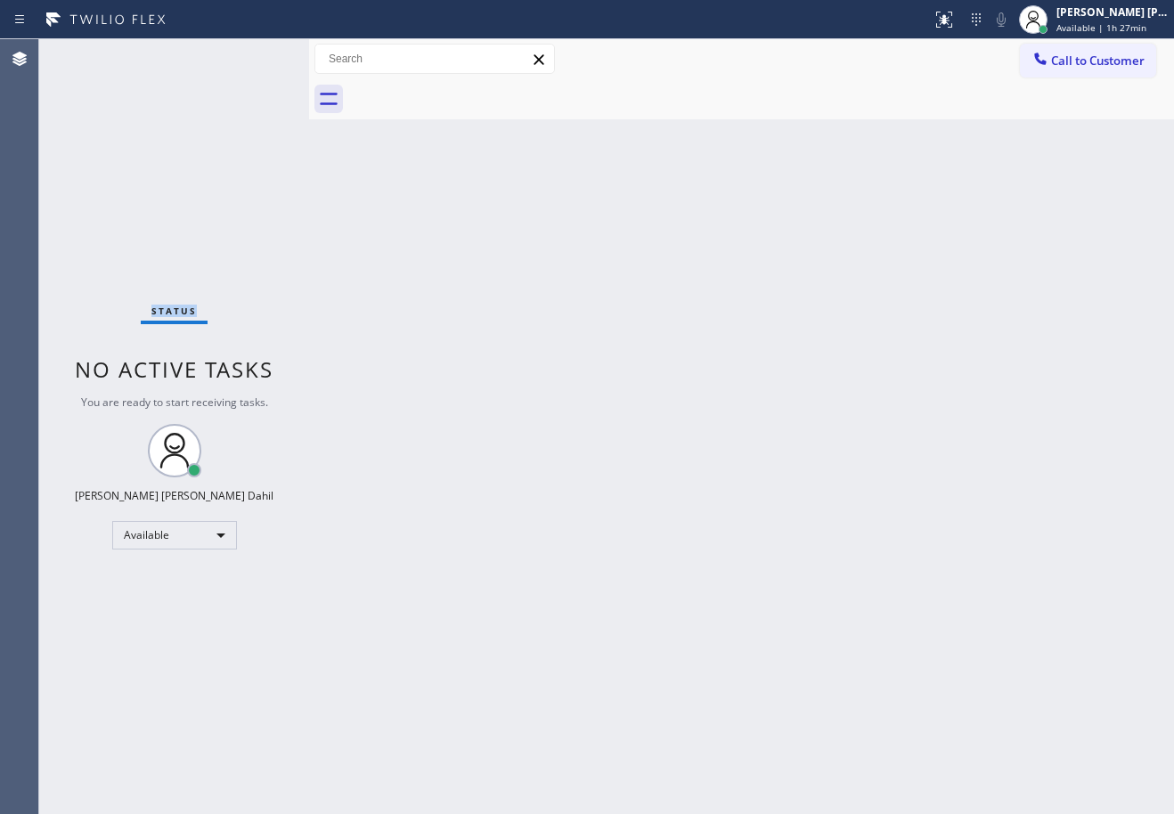
click at [94, 53] on div "Status No active tasks You are ready to start receiving tasks. Joshua Jake Dahi…" at bounding box center [174, 426] width 270 height 775
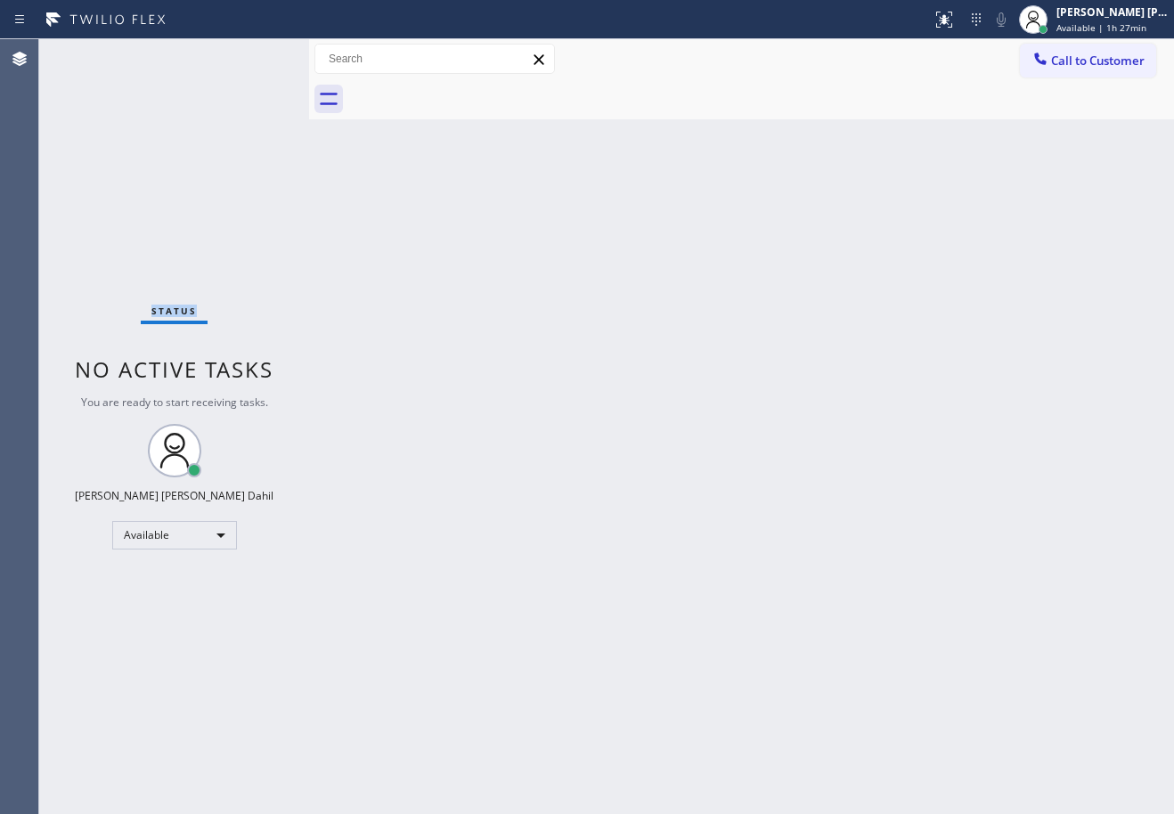
click at [94, 53] on div "Status No active tasks You are ready to start receiving tasks. Joshua Jake Dahi…" at bounding box center [174, 426] width 270 height 775
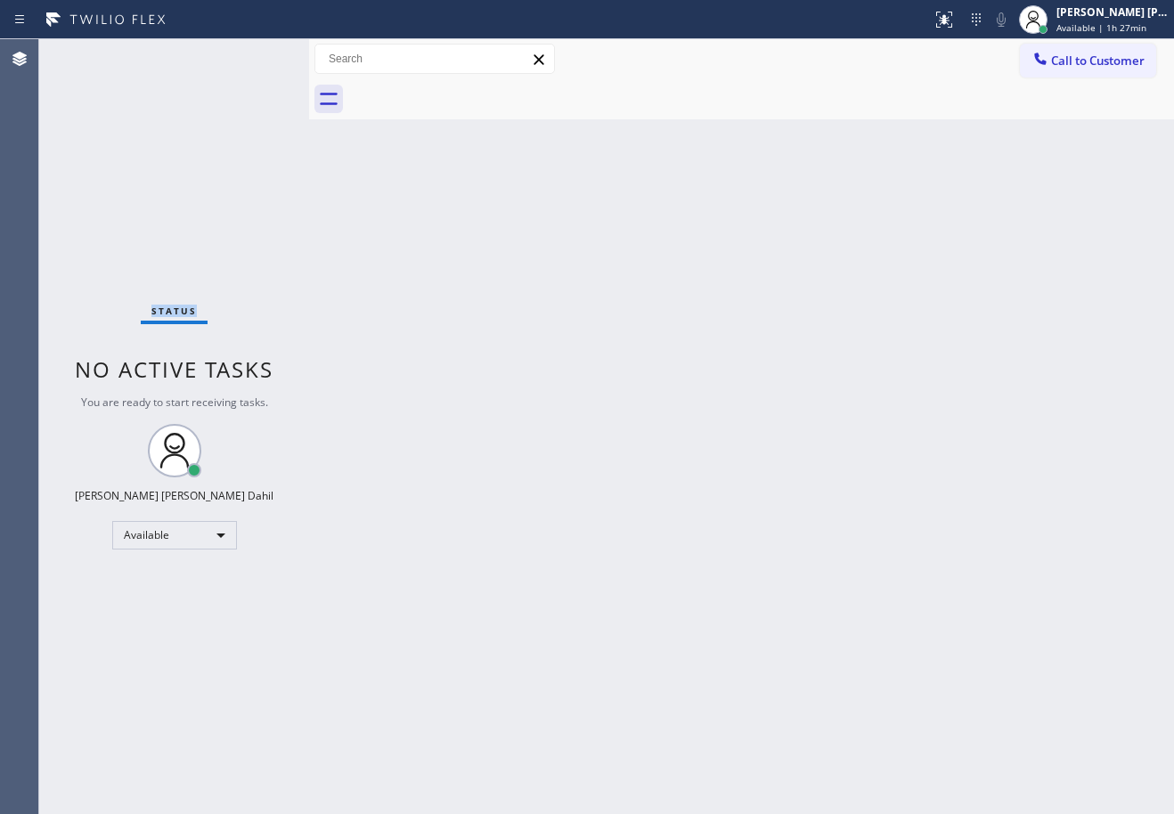
click at [94, 53] on div "Status No active tasks You are ready to start receiving tasks. Joshua Jake Dahi…" at bounding box center [174, 426] width 270 height 775
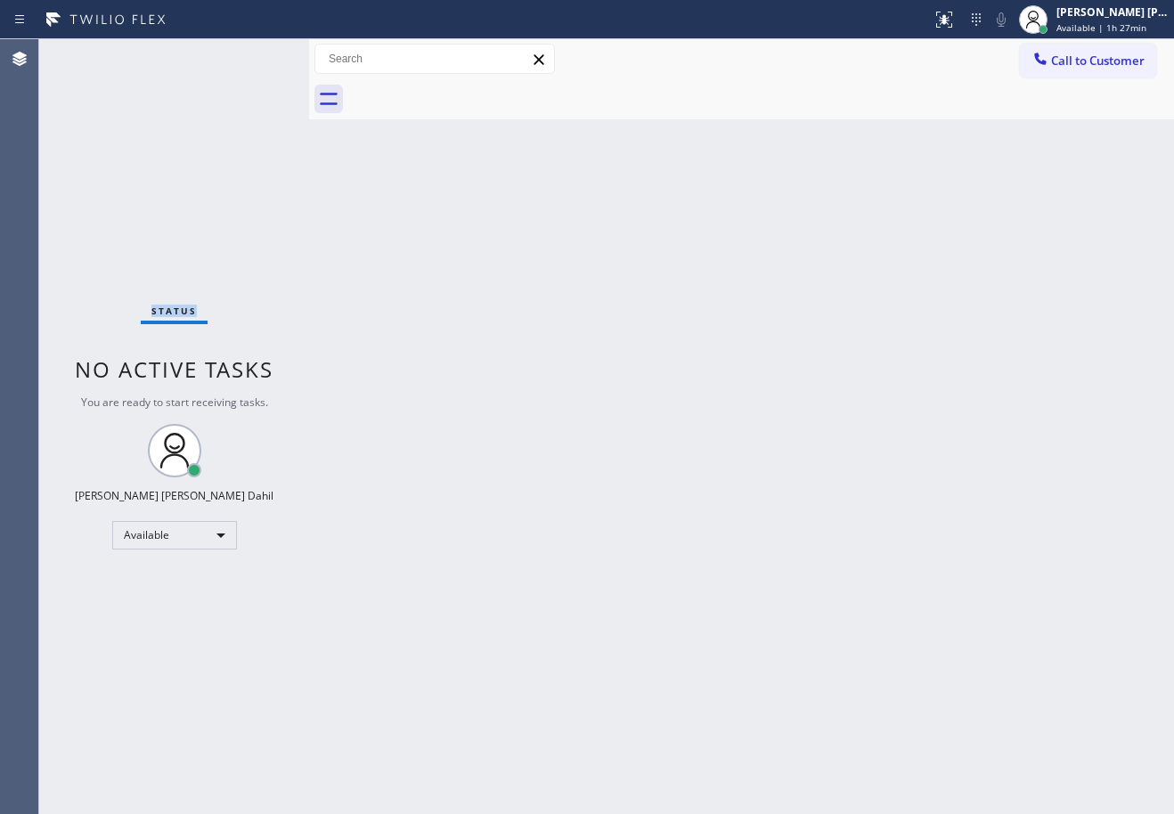
click at [94, 53] on div "Status No active tasks You are ready to start receiving tasks. Joshua Jake Dahi…" at bounding box center [174, 426] width 270 height 775
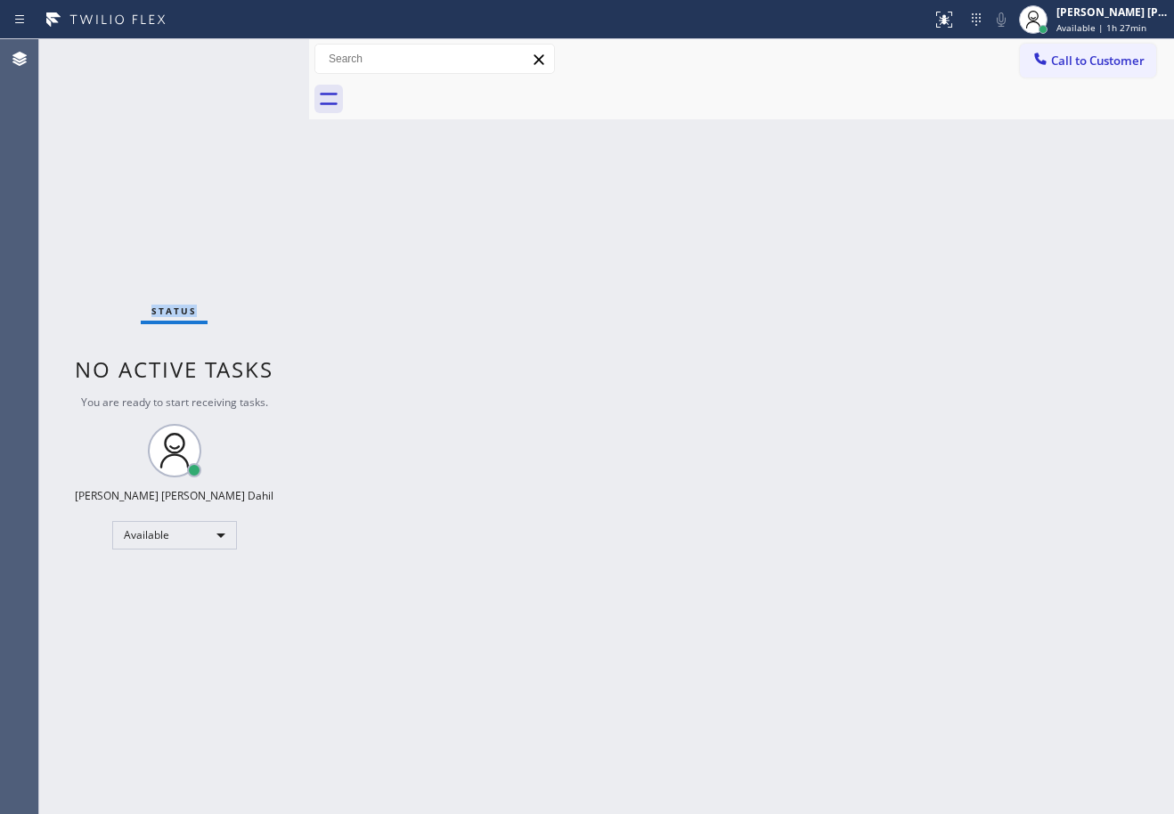
click at [94, 53] on div "Status No active tasks You are ready to start receiving tasks. Joshua Jake Dahi…" at bounding box center [174, 426] width 270 height 775
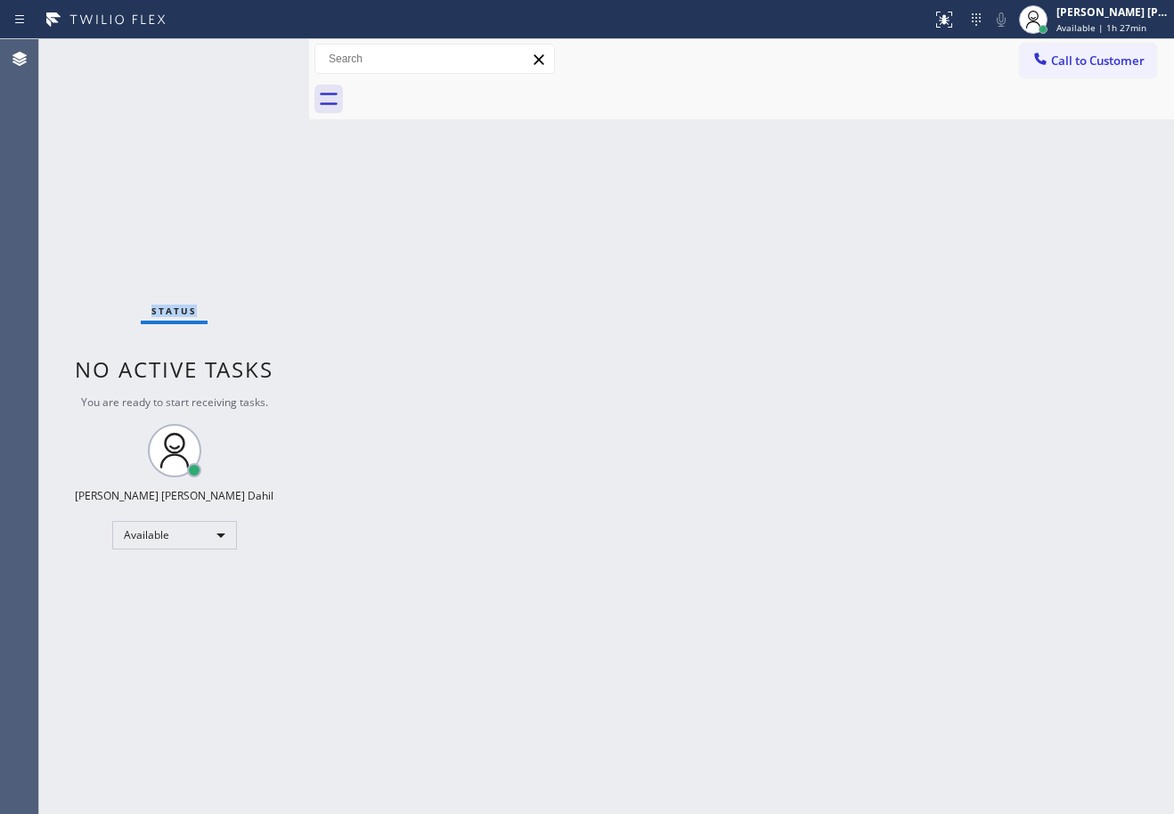
click at [94, 53] on div "Status No active tasks You are ready to start receiving tasks. Joshua Jake Dahi…" at bounding box center [174, 426] width 270 height 775
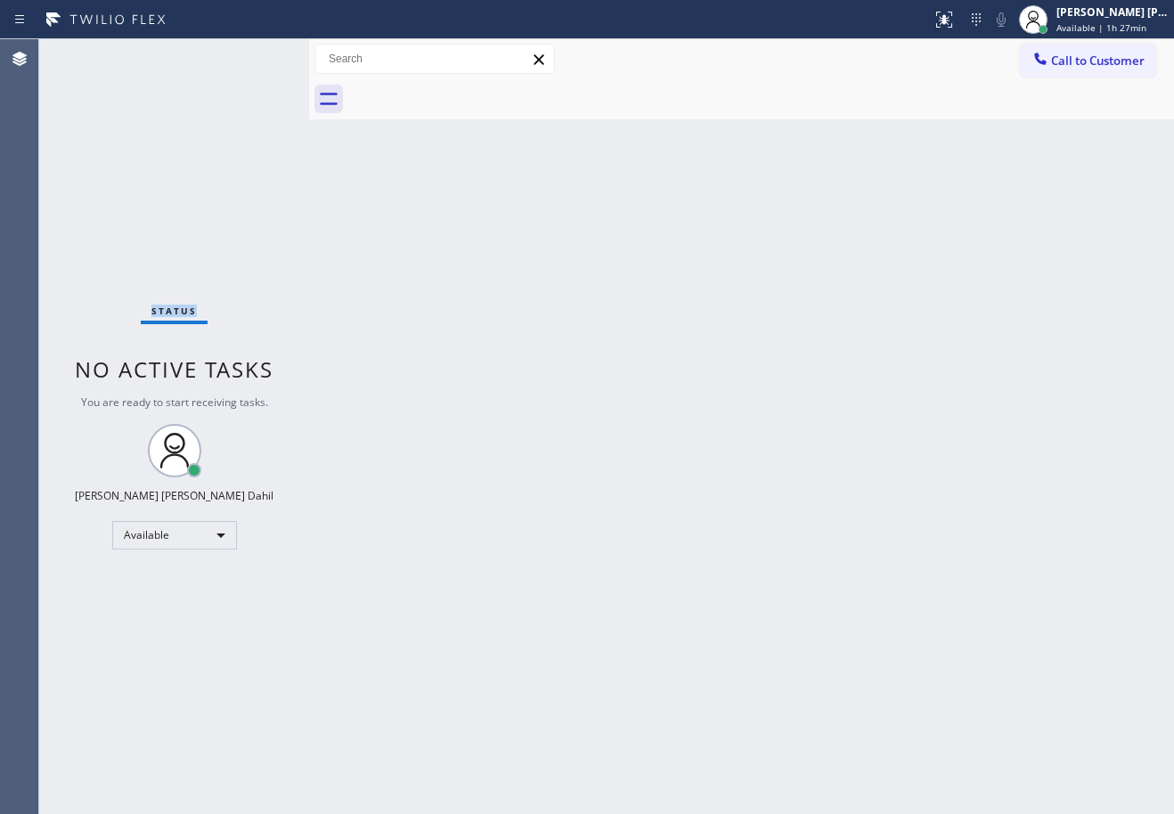
click at [94, 53] on div "Status No active tasks You are ready to start receiving tasks. Joshua Jake Dahi…" at bounding box center [174, 426] width 270 height 775
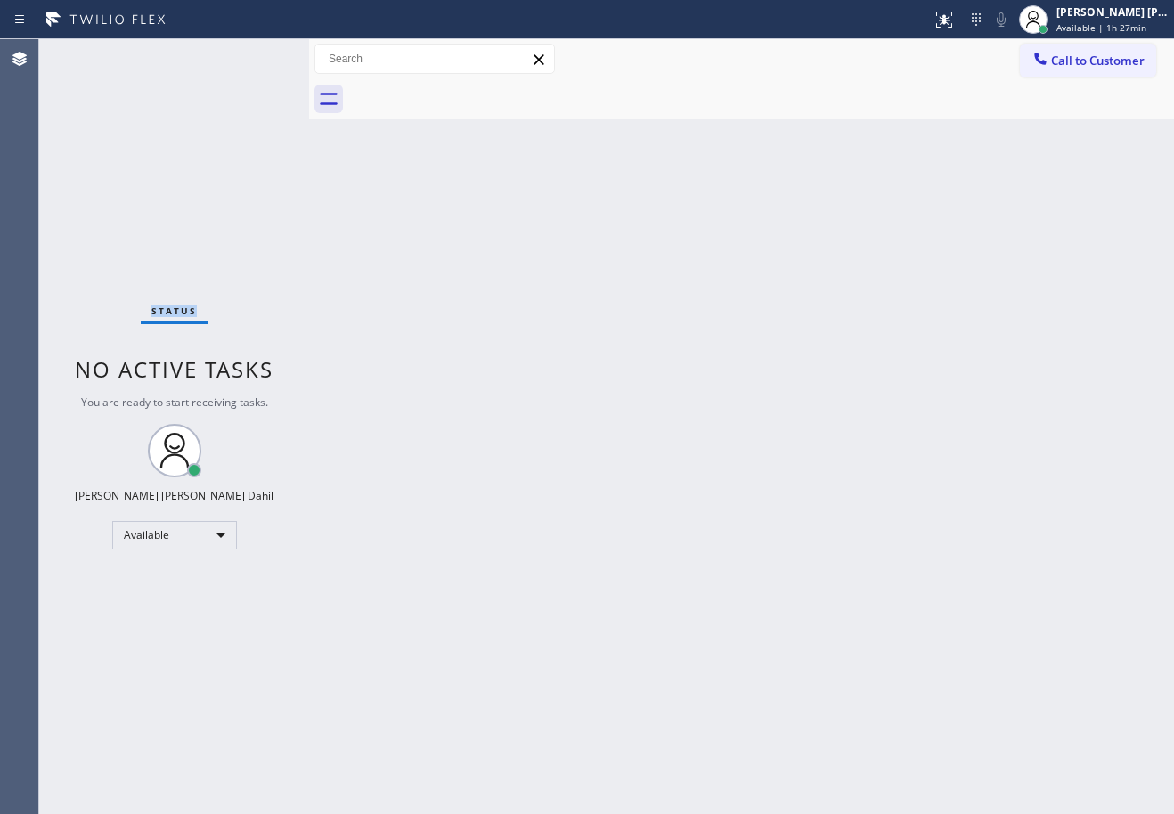
click at [94, 53] on div "Status No active tasks You are ready to start receiving tasks. Joshua Jake Dahi…" at bounding box center [174, 426] width 270 height 775
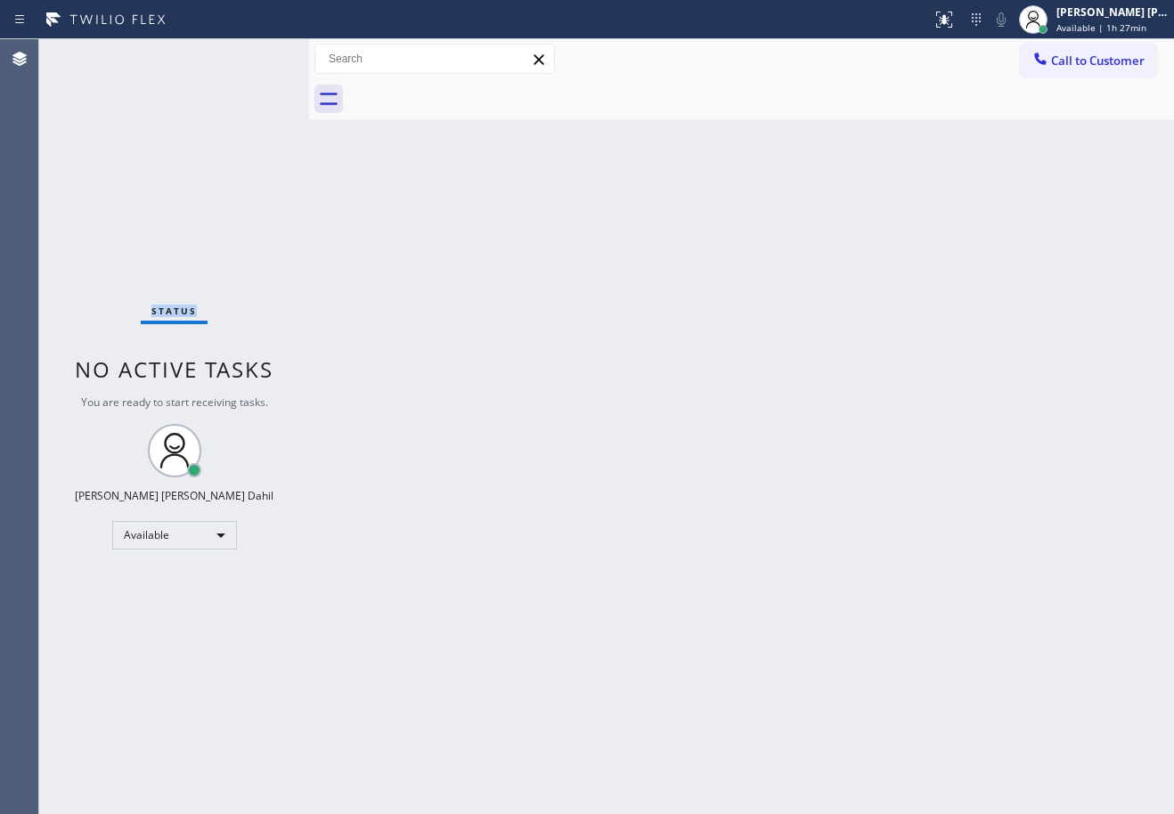
click at [94, 53] on div "Status No active tasks You are ready to start receiving tasks. Joshua Jake Dahi…" at bounding box center [174, 426] width 270 height 775
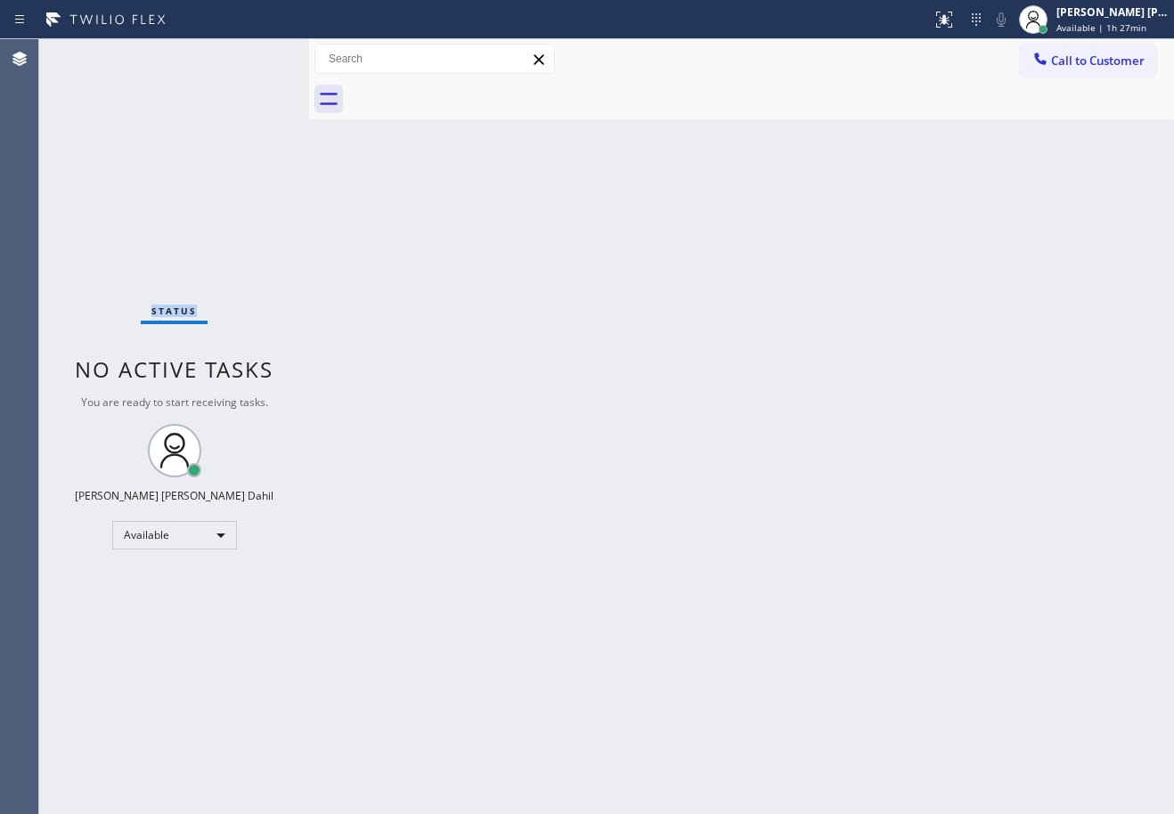
click at [94, 53] on div "Status No active tasks You are ready to start receiving tasks. Joshua Jake Dahi…" at bounding box center [174, 426] width 270 height 775
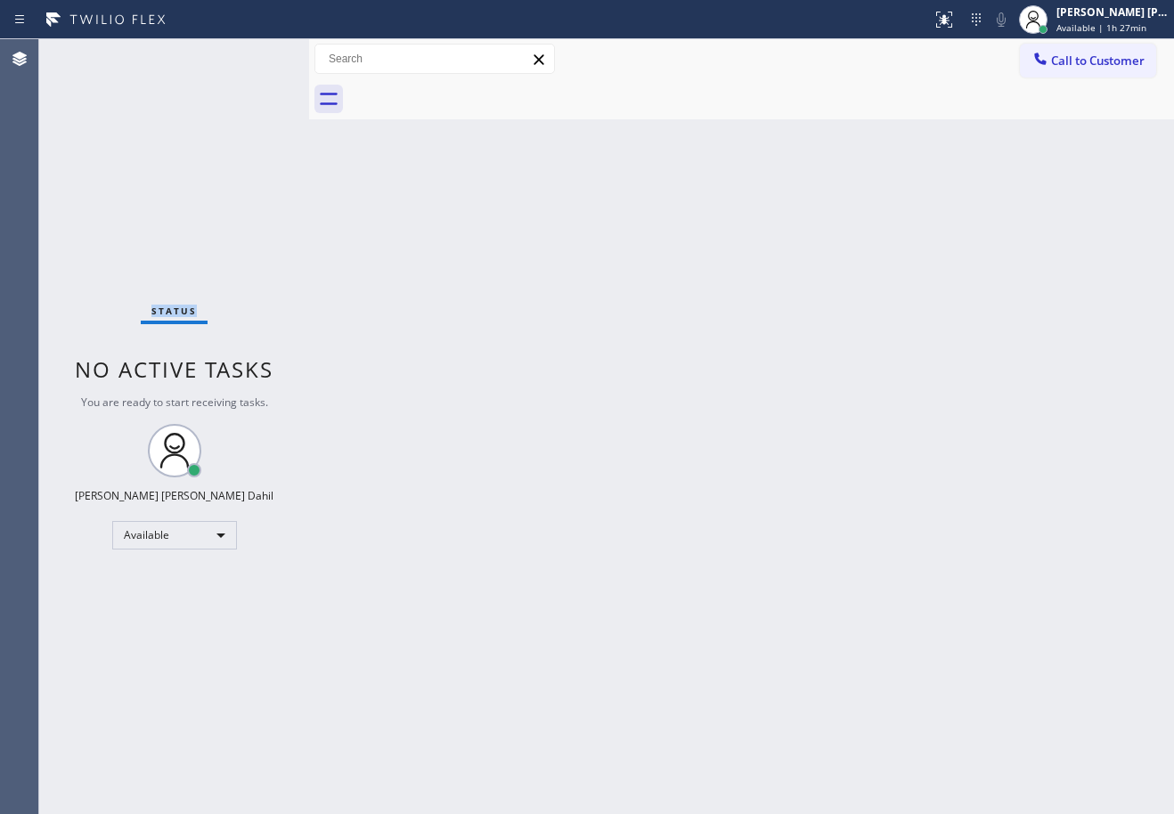
click at [94, 53] on div "Status No active tasks You are ready to start receiving tasks. Joshua Jake Dahi…" at bounding box center [174, 426] width 270 height 775
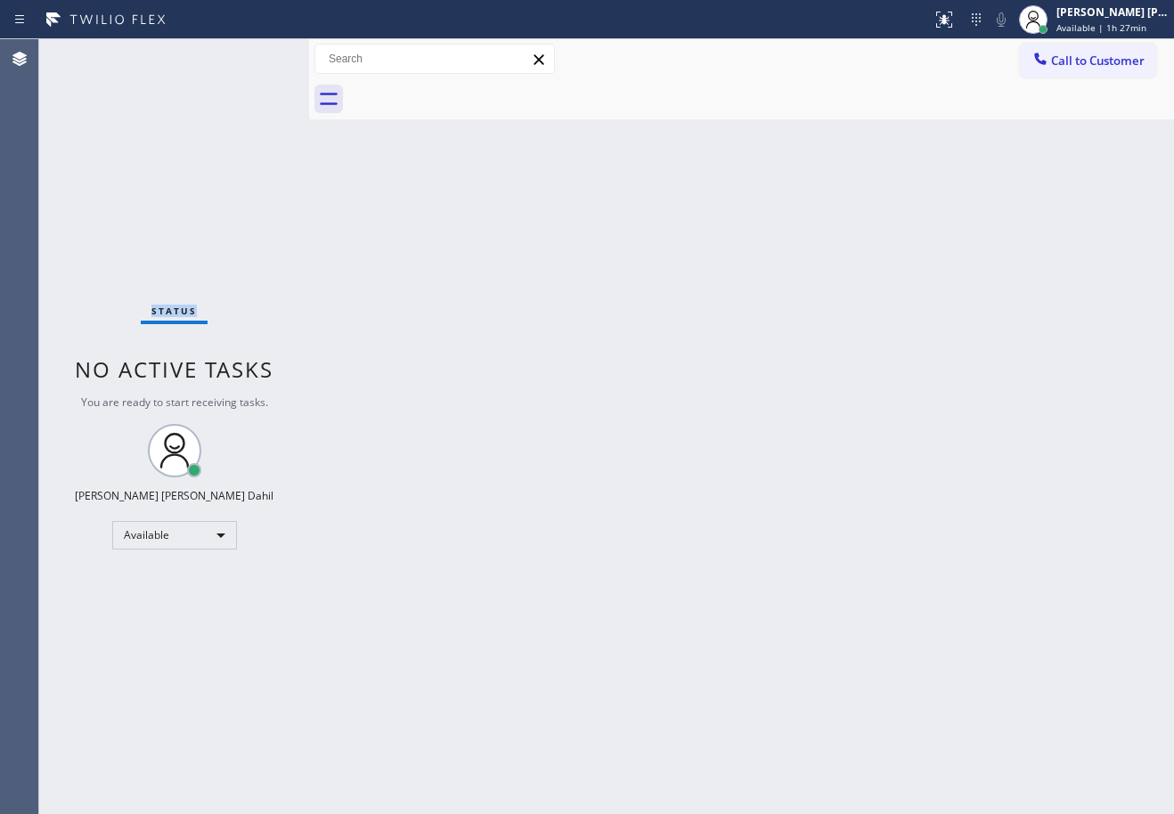
click at [94, 53] on div "Status No active tasks You are ready to start receiving tasks. Joshua Jake Dahi…" at bounding box center [174, 426] width 270 height 775
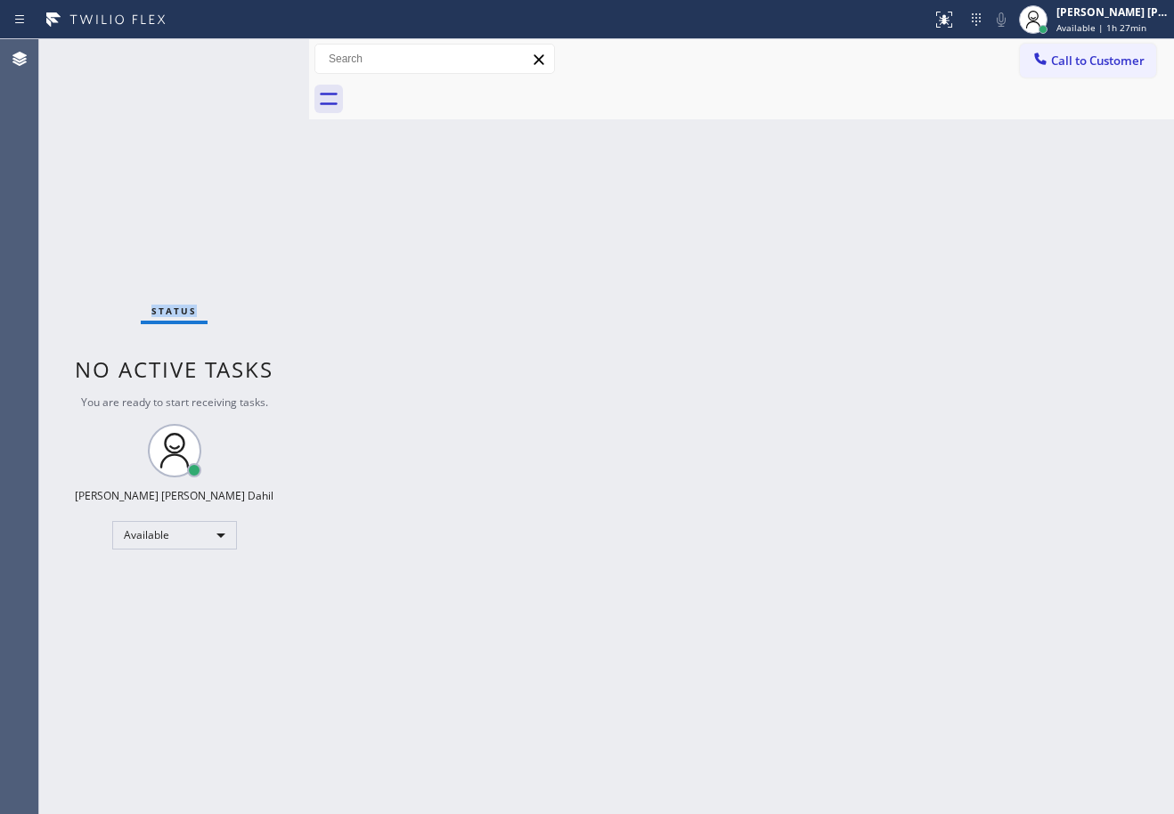
click at [94, 53] on div "Status No active tasks You are ready to start receiving tasks. Joshua Jake Dahi…" at bounding box center [174, 426] width 270 height 775
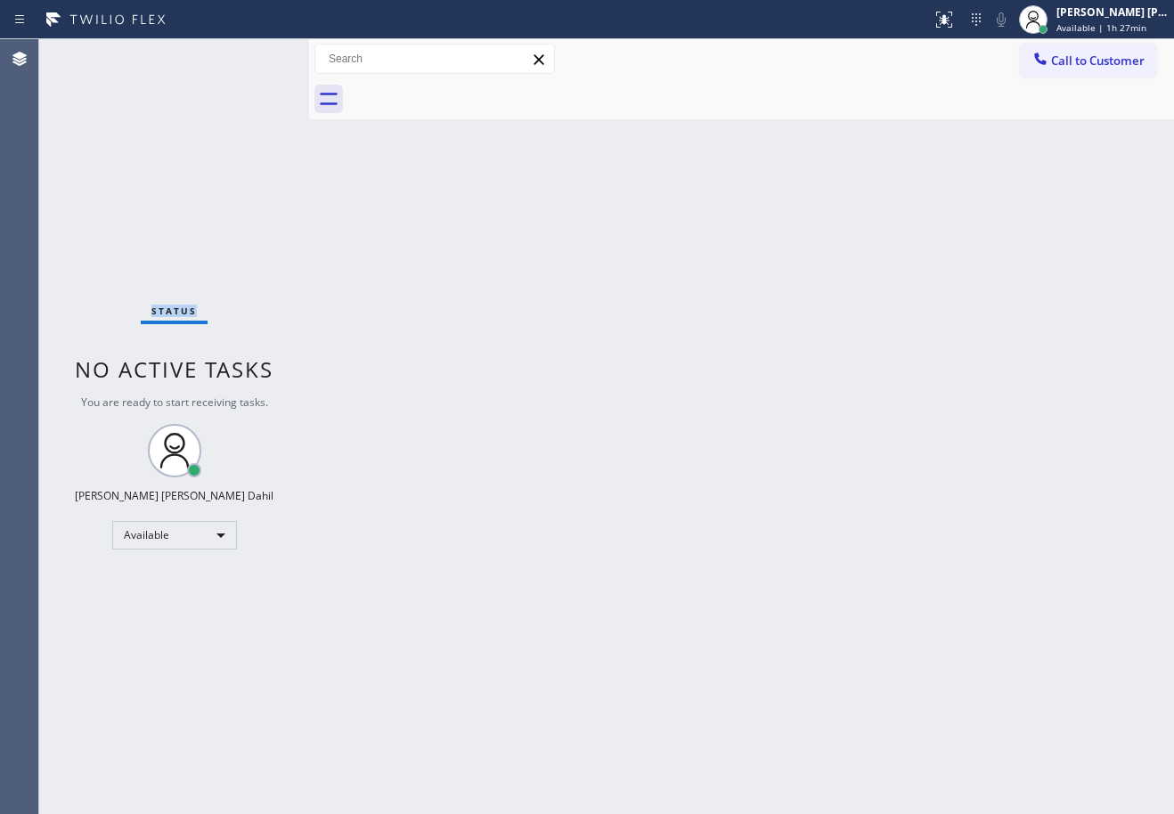
click at [94, 53] on div "Status No active tasks You are ready to start receiving tasks. Joshua Jake Dahi…" at bounding box center [174, 426] width 270 height 775
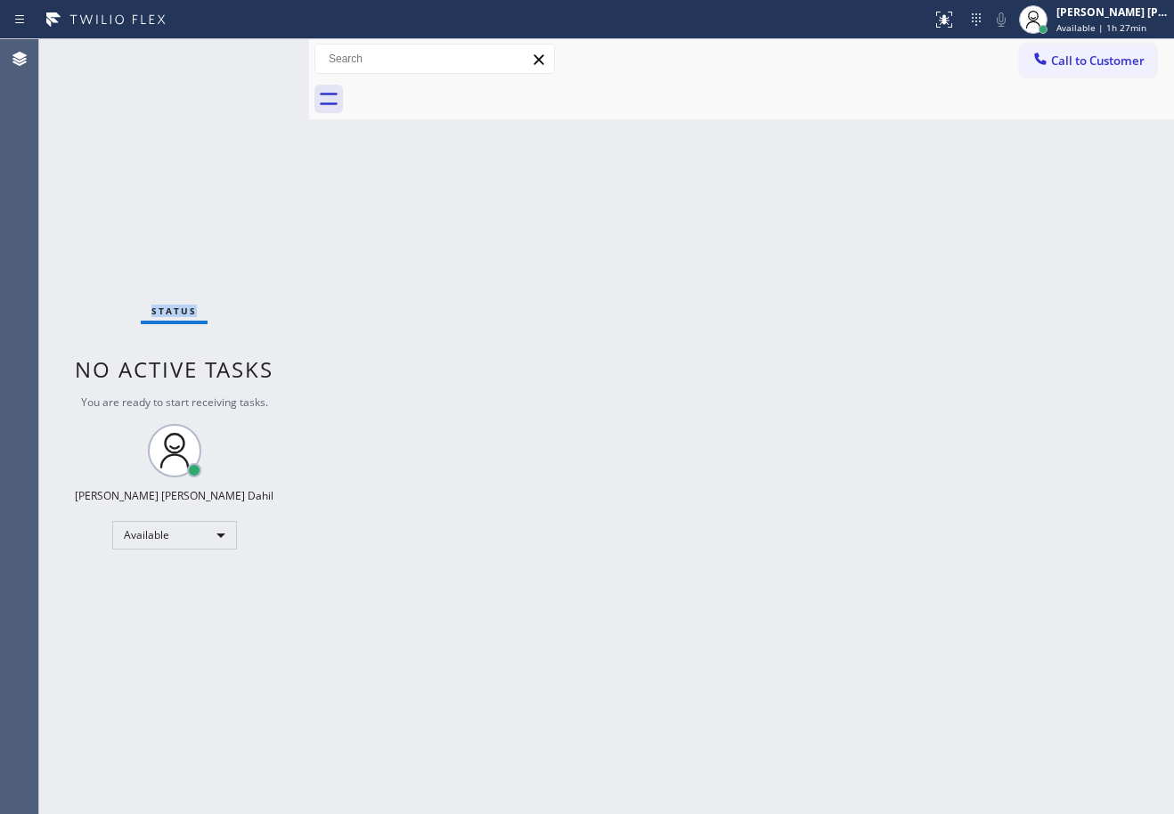
click at [94, 53] on div "Status No active tasks You are ready to start receiving tasks. Joshua Jake Dahi…" at bounding box center [174, 426] width 270 height 775
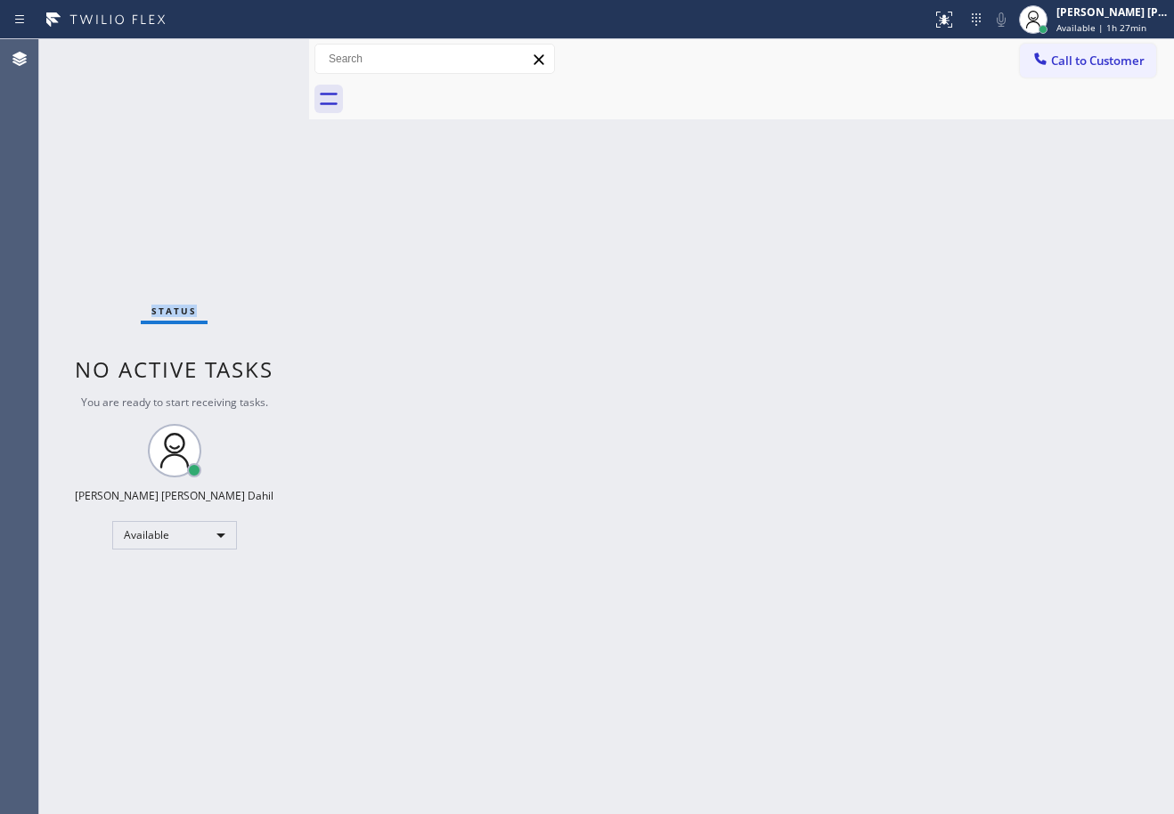
click at [94, 53] on div "Status No active tasks You are ready to start receiving tasks. Joshua Jake Dahi…" at bounding box center [174, 426] width 270 height 775
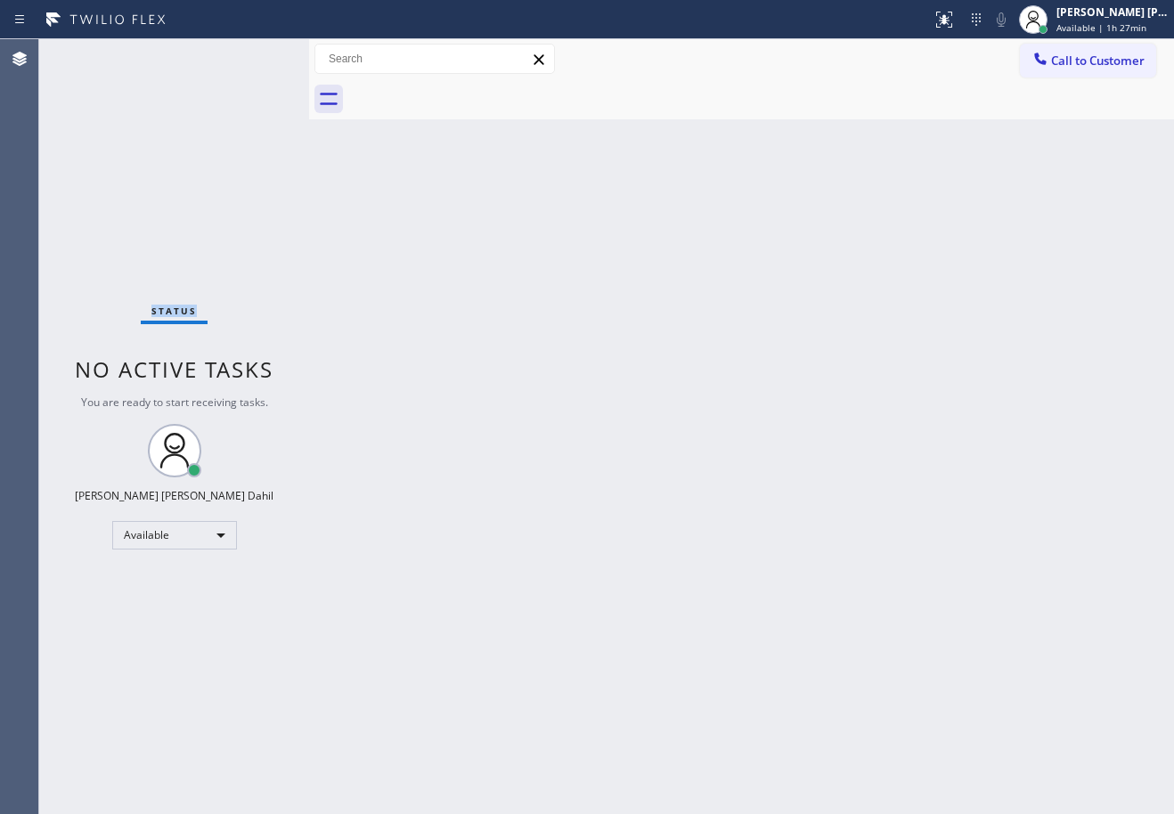
click at [94, 53] on div "Status No active tasks You are ready to start receiving tasks. Joshua Jake Dahi…" at bounding box center [174, 426] width 270 height 775
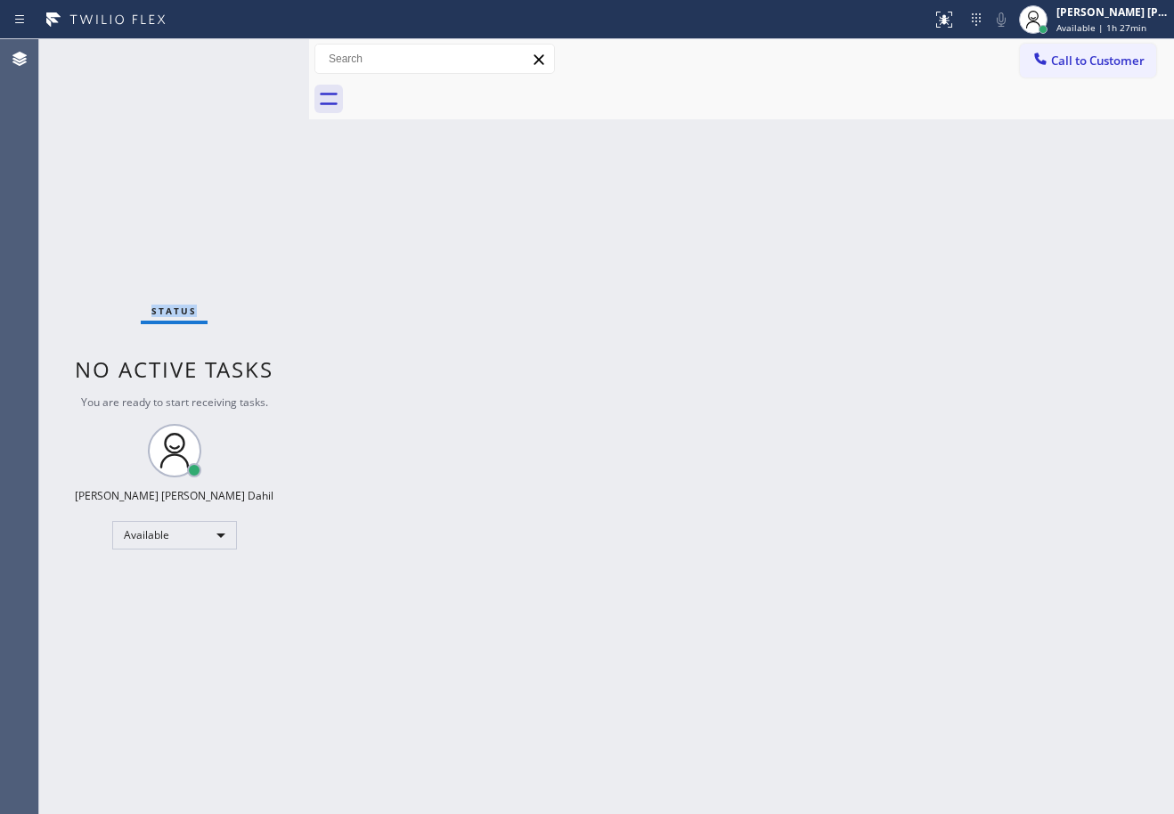
click at [94, 53] on div "Status No active tasks You are ready to start receiving tasks. Joshua Jake Dahi…" at bounding box center [174, 426] width 270 height 775
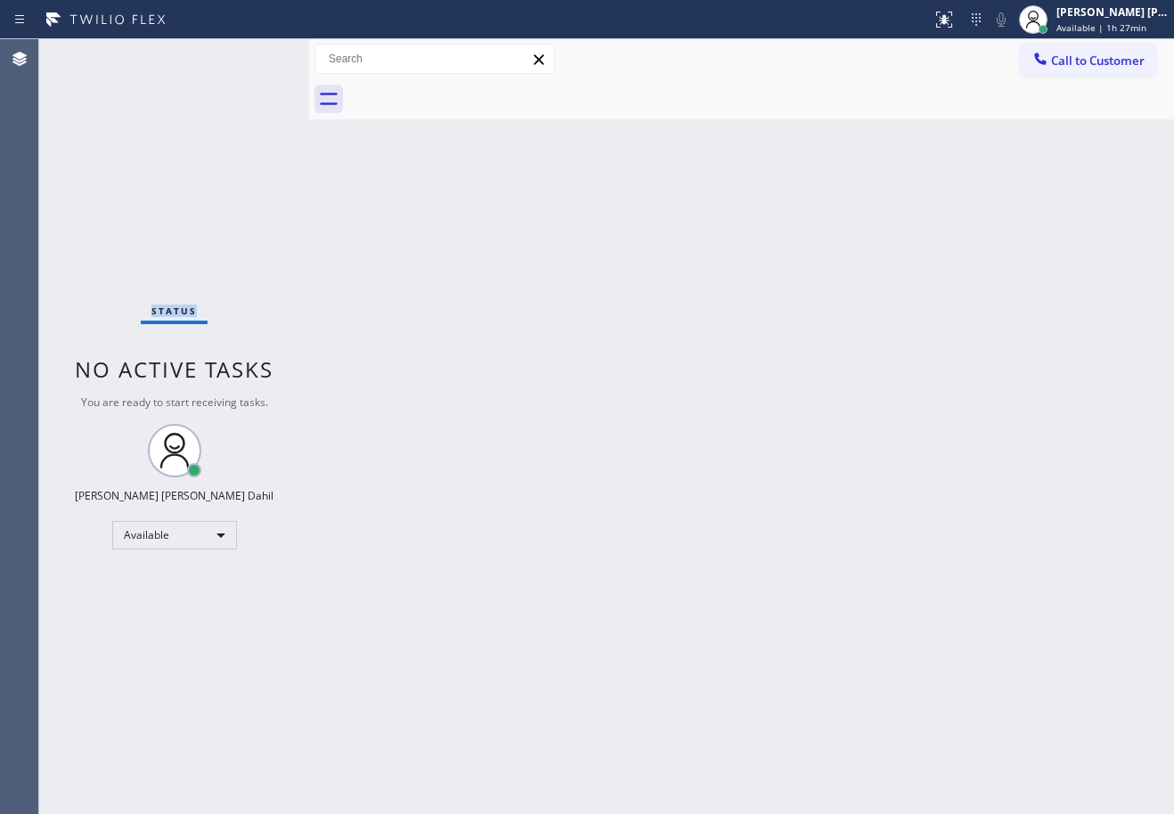
click at [94, 53] on div "Status No active tasks You are ready to start receiving tasks. Joshua Jake Dahi…" at bounding box center [174, 426] width 270 height 775
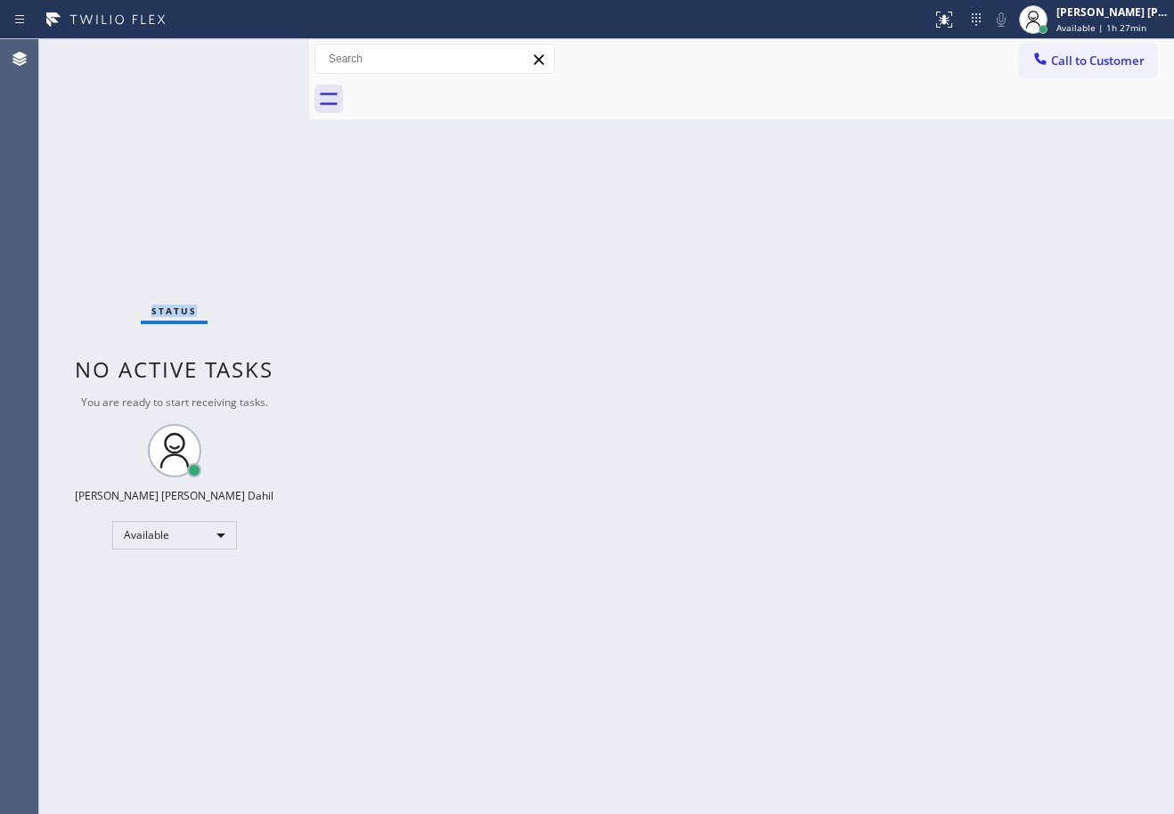
click at [94, 53] on div "Status No active tasks You are ready to start receiving tasks. Joshua Jake Dahi…" at bounding box center [174, 426] width 270 height 775
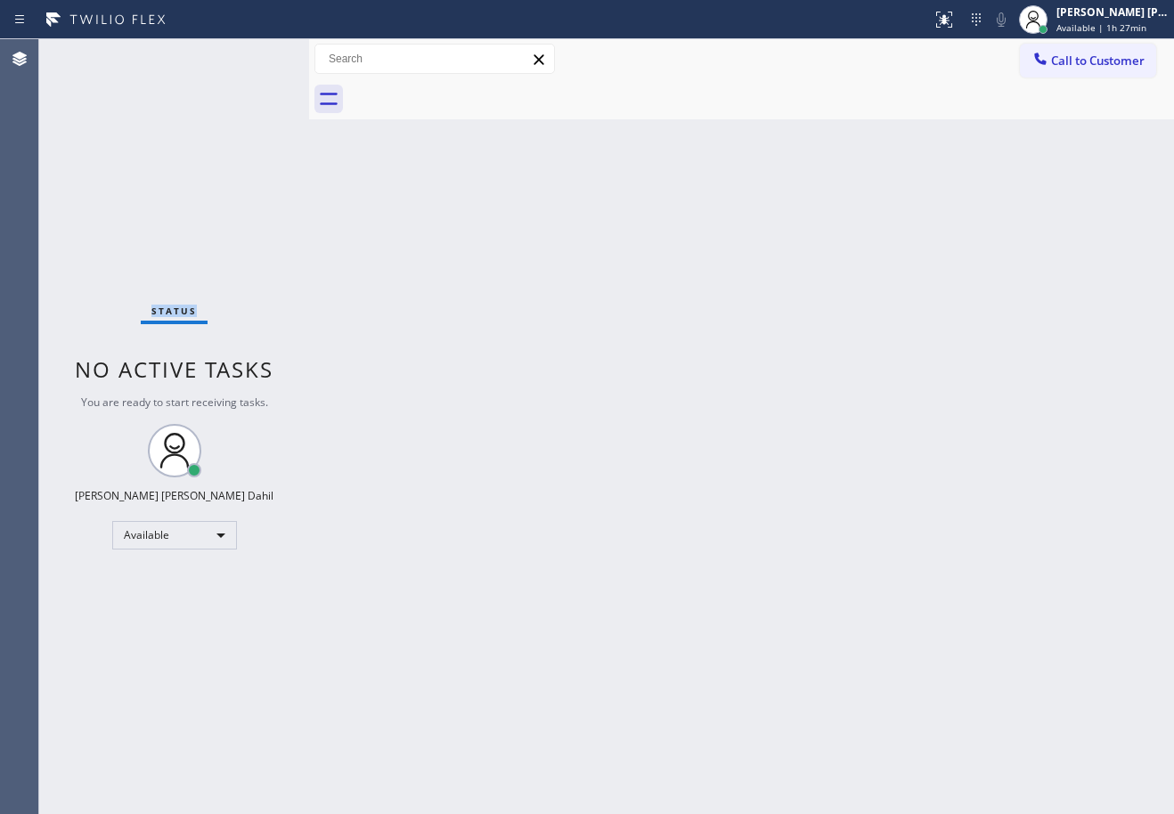
click at [94, 53] on div "Status No active tasks You are ready to start receiving tasks. Joshua Jake Dahi…" at bounding box center [174, 426] width 270 height 775
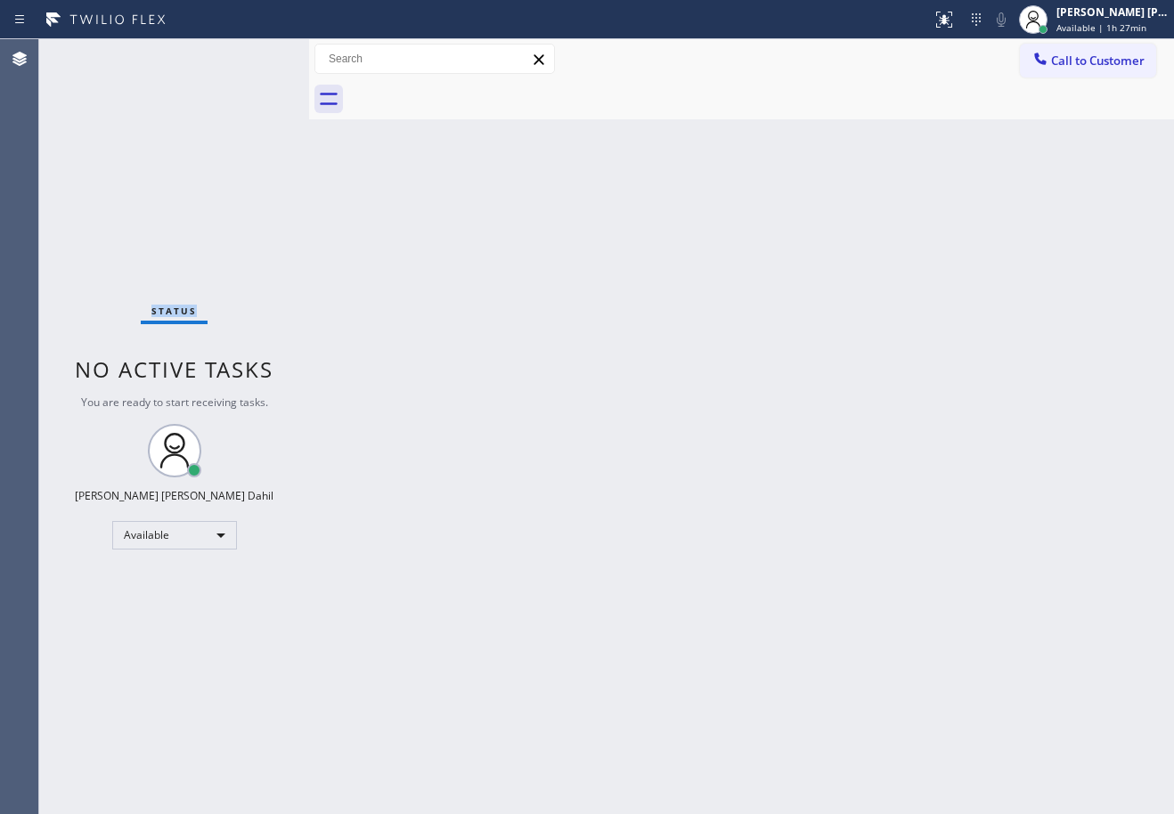
click at [94, 53] on div "Status No active tasks You are ready to start receiving tasks. Joshua Jake Dahi…" at bounding box center [174, 426] width 270 height 775
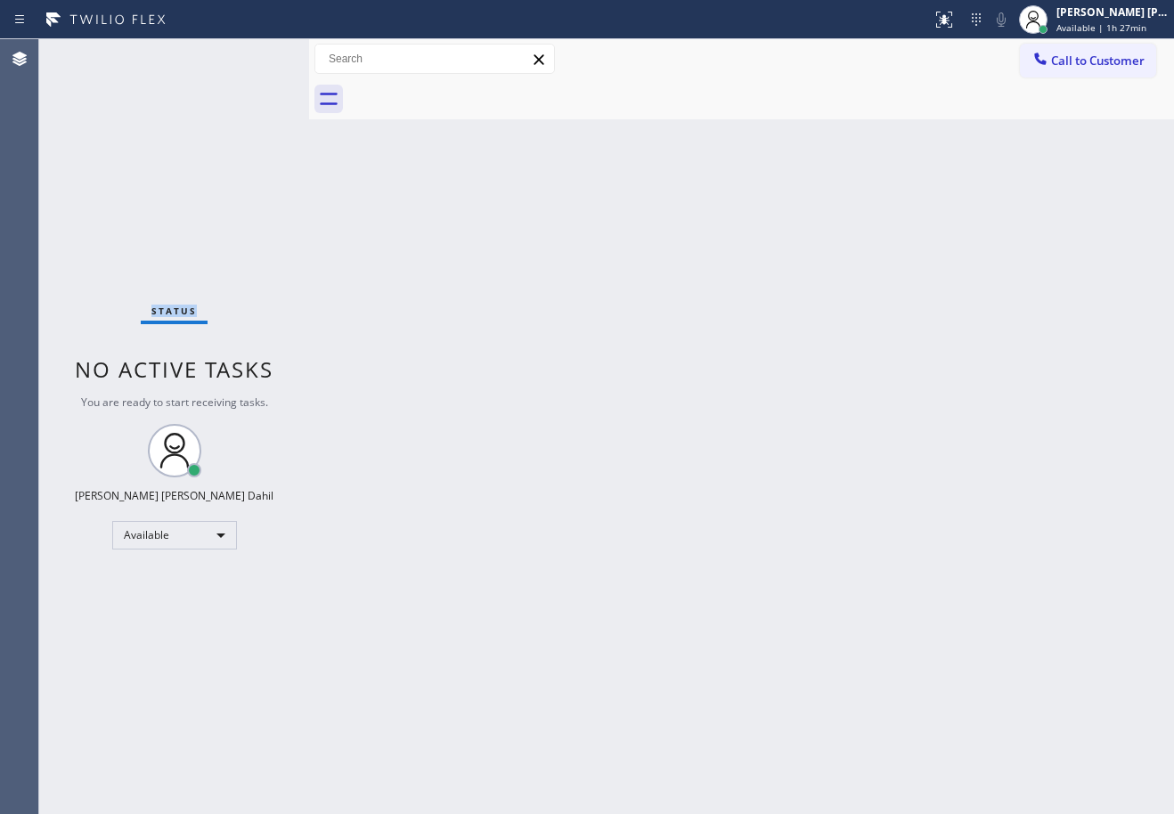
click at [94, 53] on div "Status No active tasks You are ready to start receiving tasks. Joshua Jake Dahi…" at bounding box center [174, 426] width 270 height 775
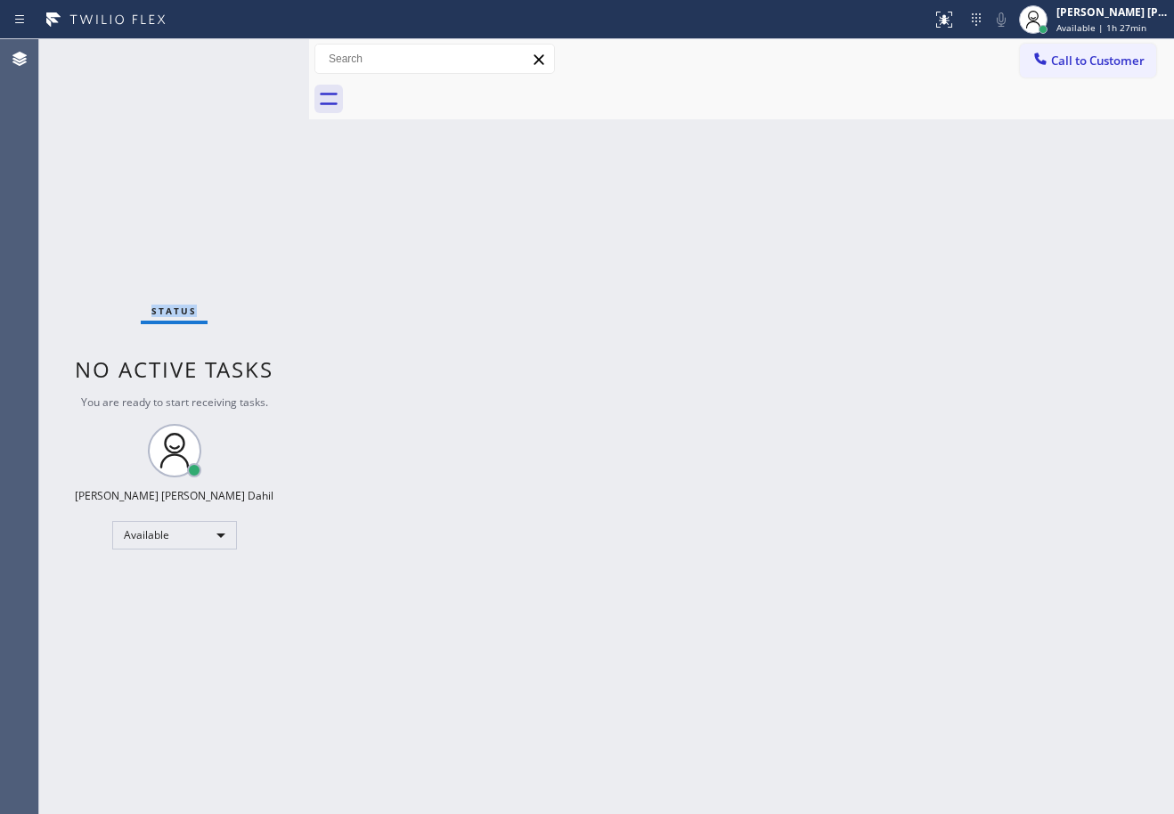
click at [94, 53] on div "Status No active tasks You are ready to start receiving tasks. Joshua Jake Dahi…" at bounding box center [174, 426] width 270 height 775
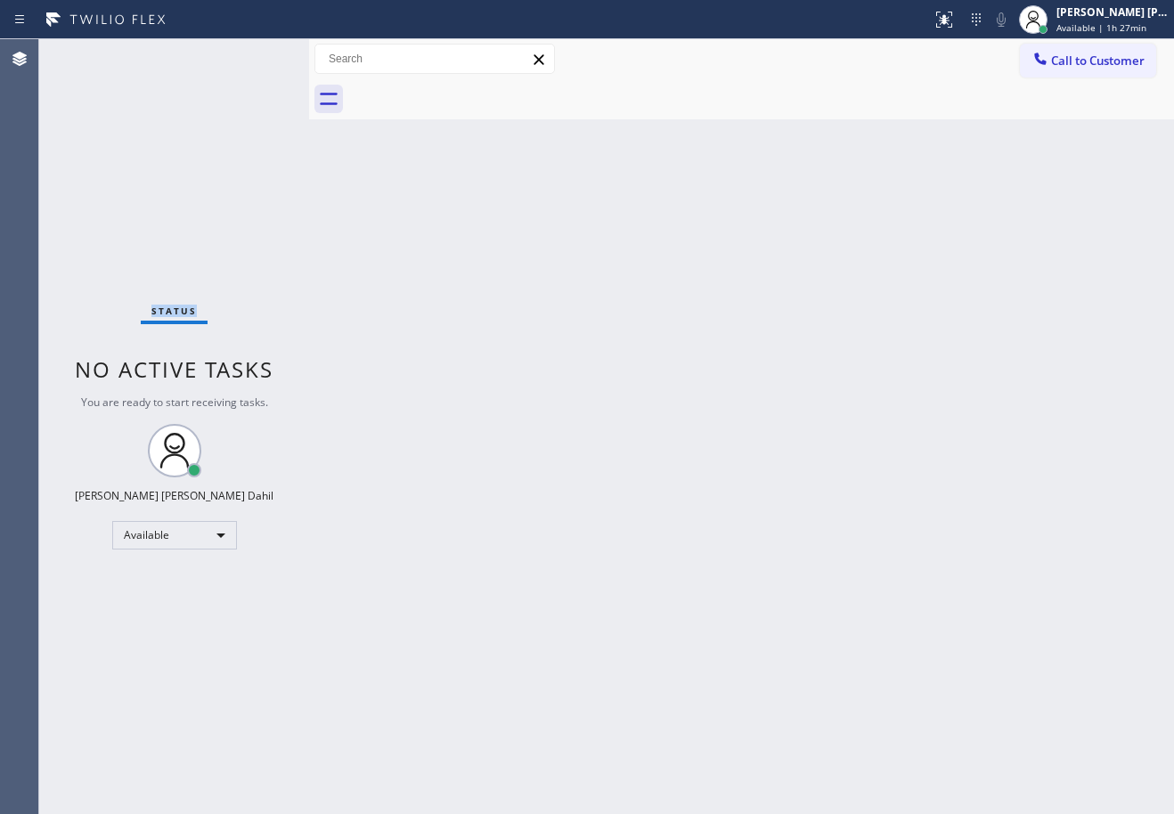
click at [94, 53] on div "Status No active tasks You are ready to start receiving tasks. Joshua Jake Dahi…" at bounding box center [174, 426] width 270 height 775
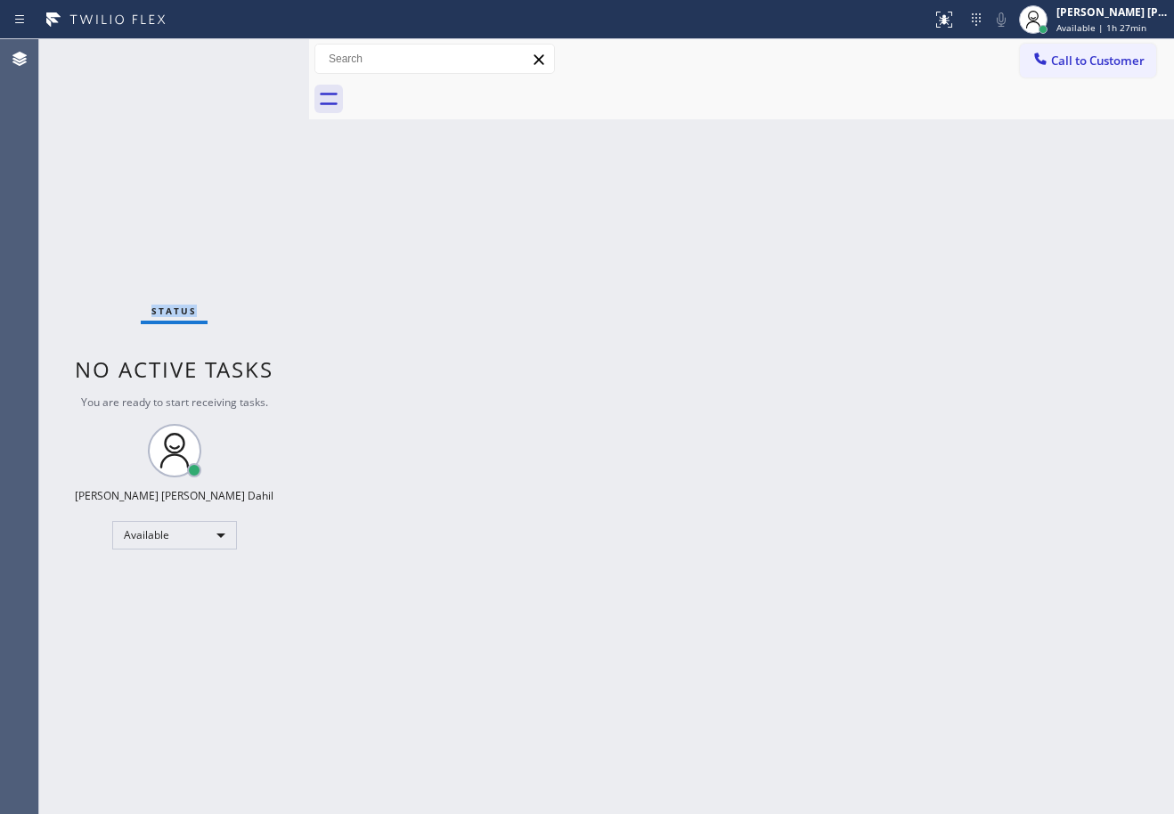
click at [94, 53] on div "Status No active tasks You are ready to start receiving tasks. Joshua Jake Dahi…" at bounding box center [174, 426] width 270 height 775
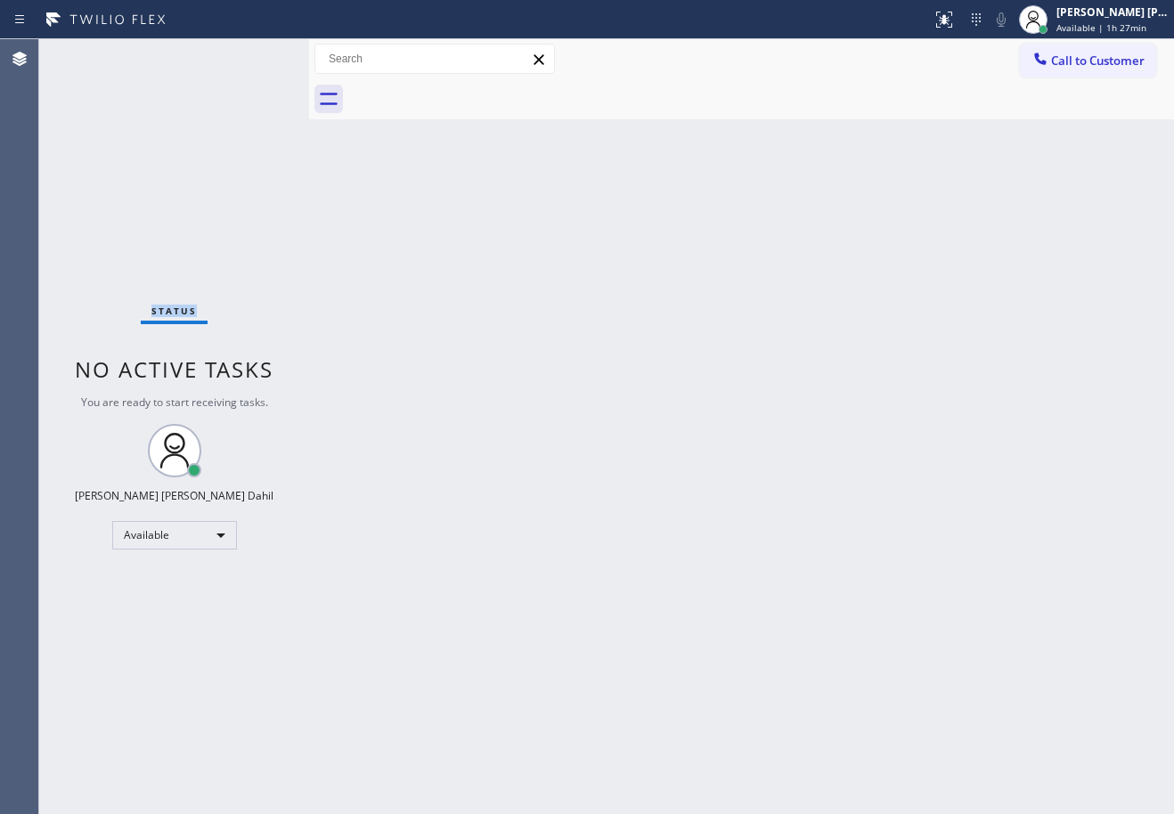
click at [94, 53] on div "Status No active tasks You are ready to start receiving tasks. Joshua Jake Dahi…" at bounding box center [174, 426] width 270 height 775
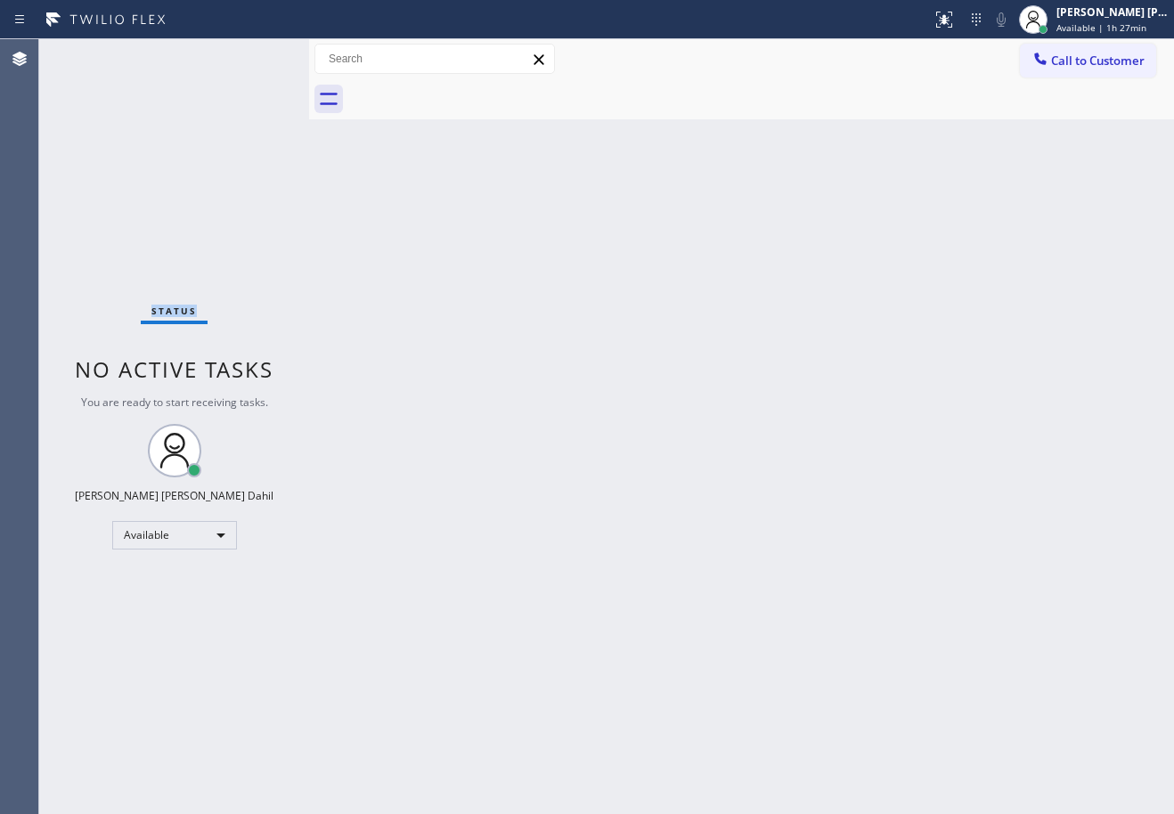
click at [94, 53] on div "Status No active tasks You are ready to start receiving tasks. Joshua Jake Dahi…" at bounding box center [174, 426] width 270 height 775
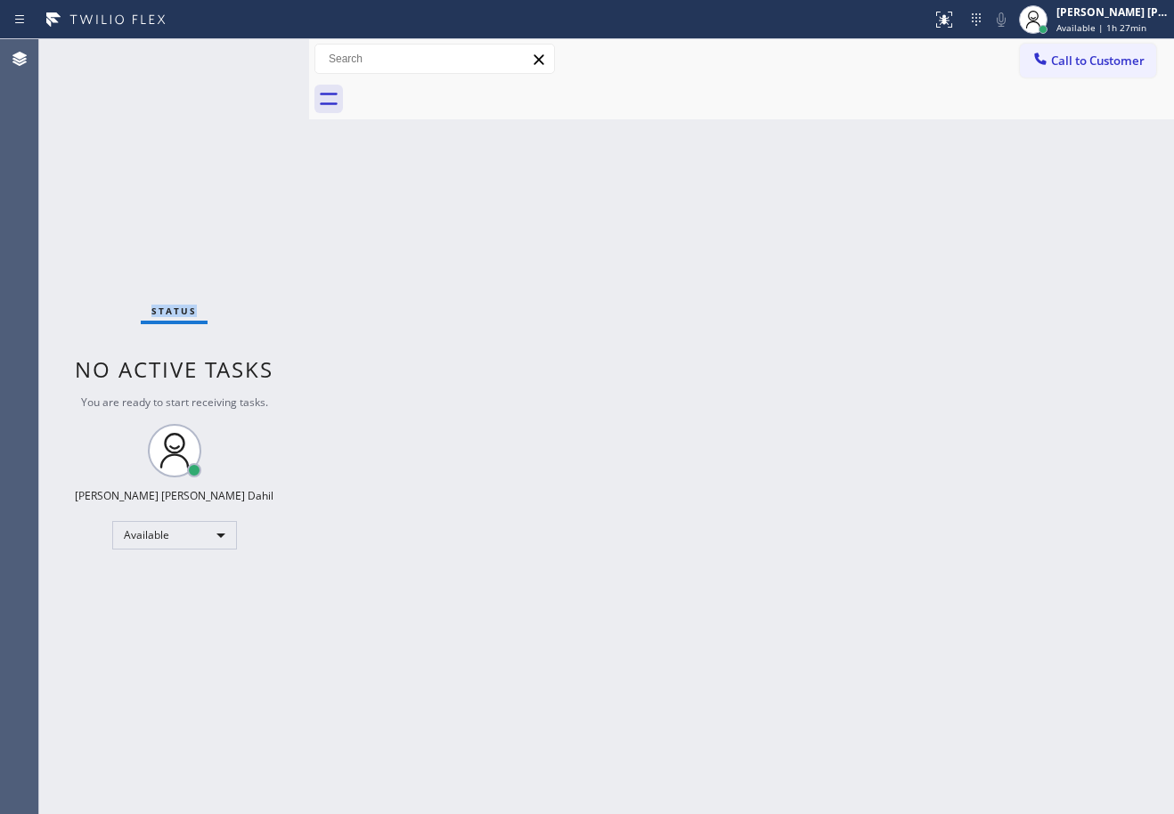
click at [94, 53] on div "Status No active tasks You are ready to start receiving tasks. Joshua Jake Dahi…" at bounding box center [174, 426] width 270 height 775
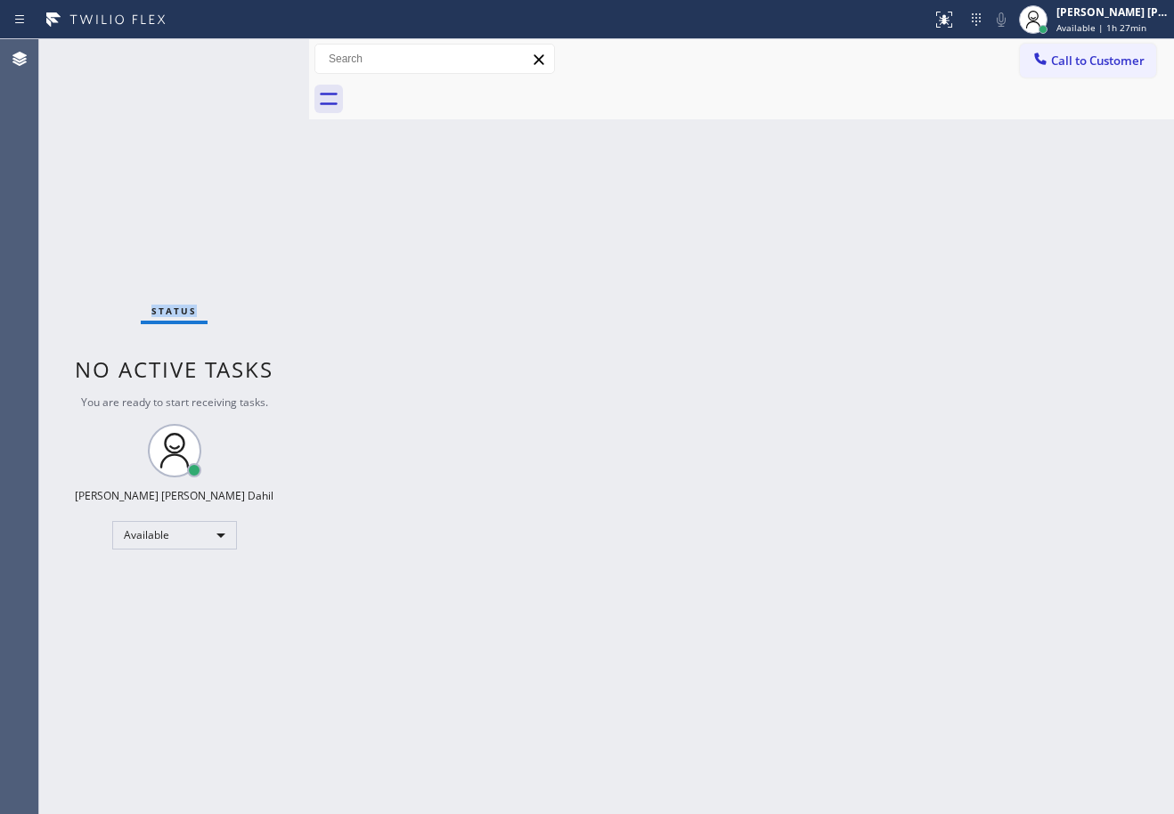
click at [94, 53] on div "Status No active tasks You are ready to start receiving tasks. Joshua Jake Dahi…" at bounding box center [174, 426] width 270 height 775
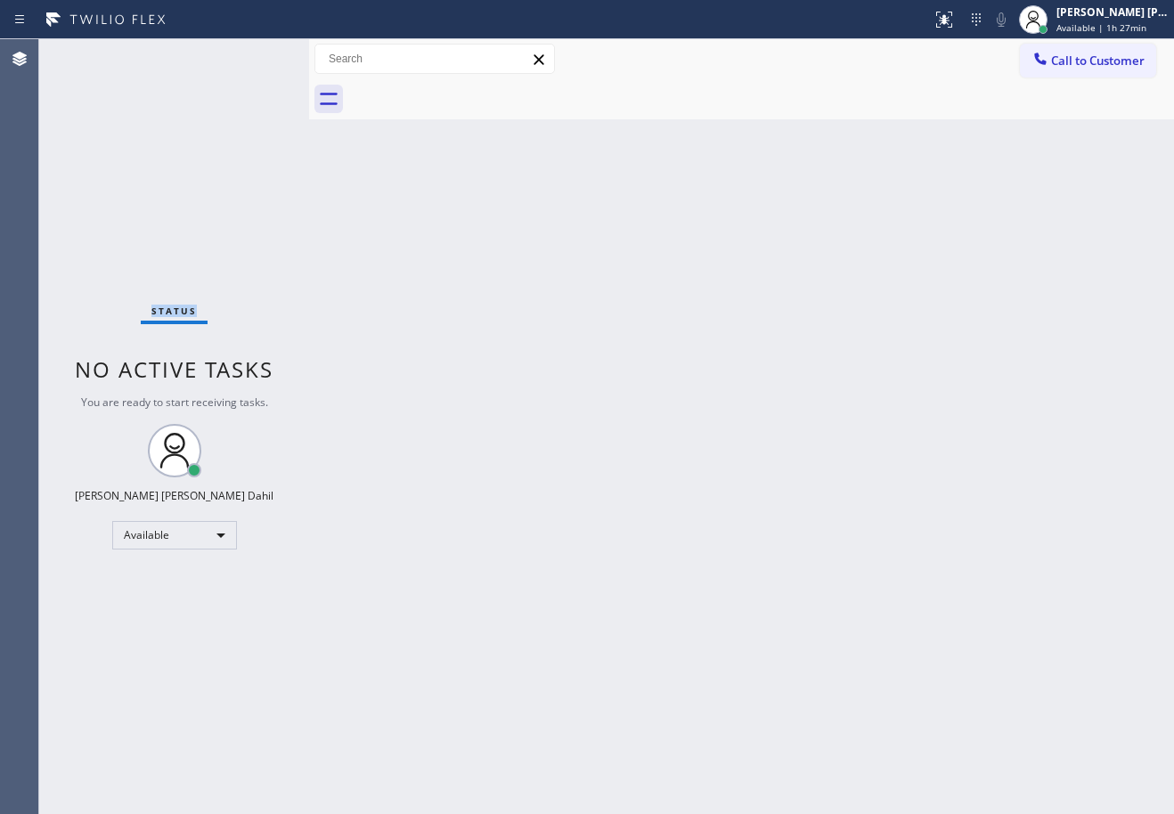
click at [94, 53] on div "Status No active tasks You are ready to start receiving tasks. Joshua Jake Dahi…" at bounding box center [174, 426] width 270 height 775
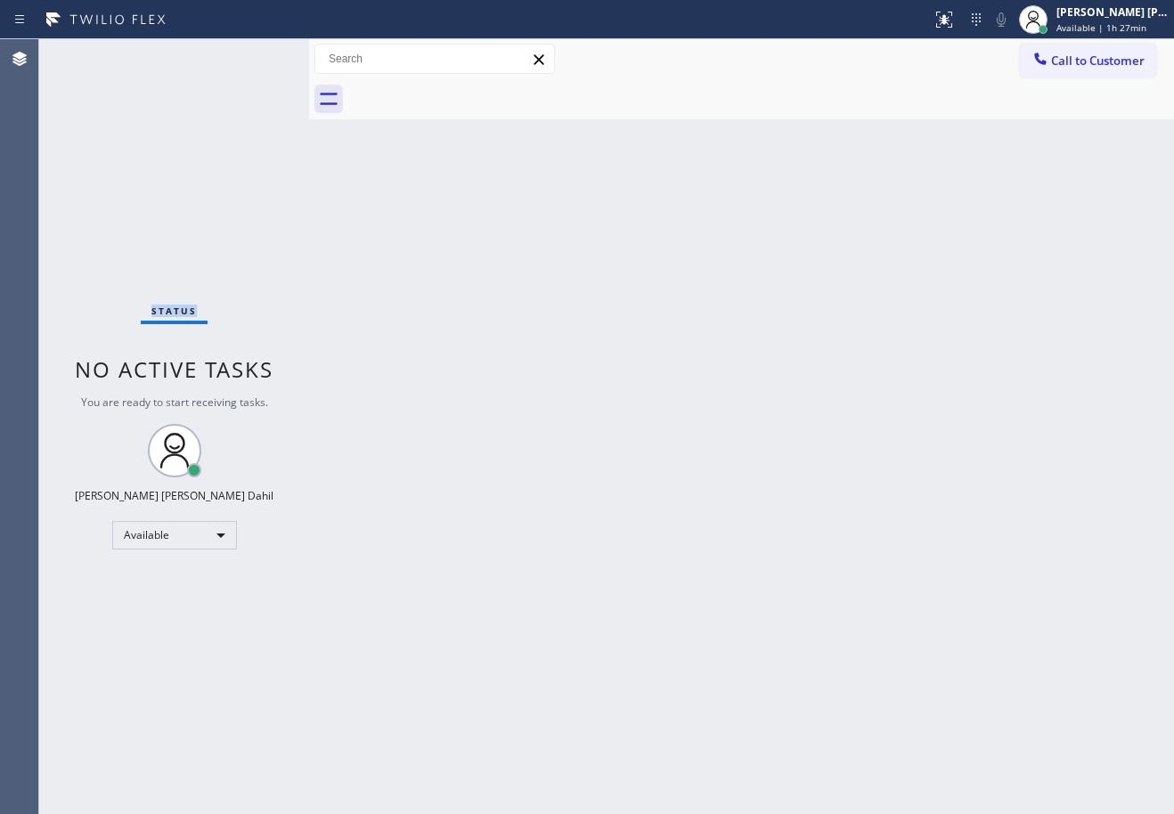
click at [94, 53] on div "Status No active tasks You are ready to start receiving tasks. Joshua Jake Dahi…" at bounding box center [174, 426] width 270 height 775
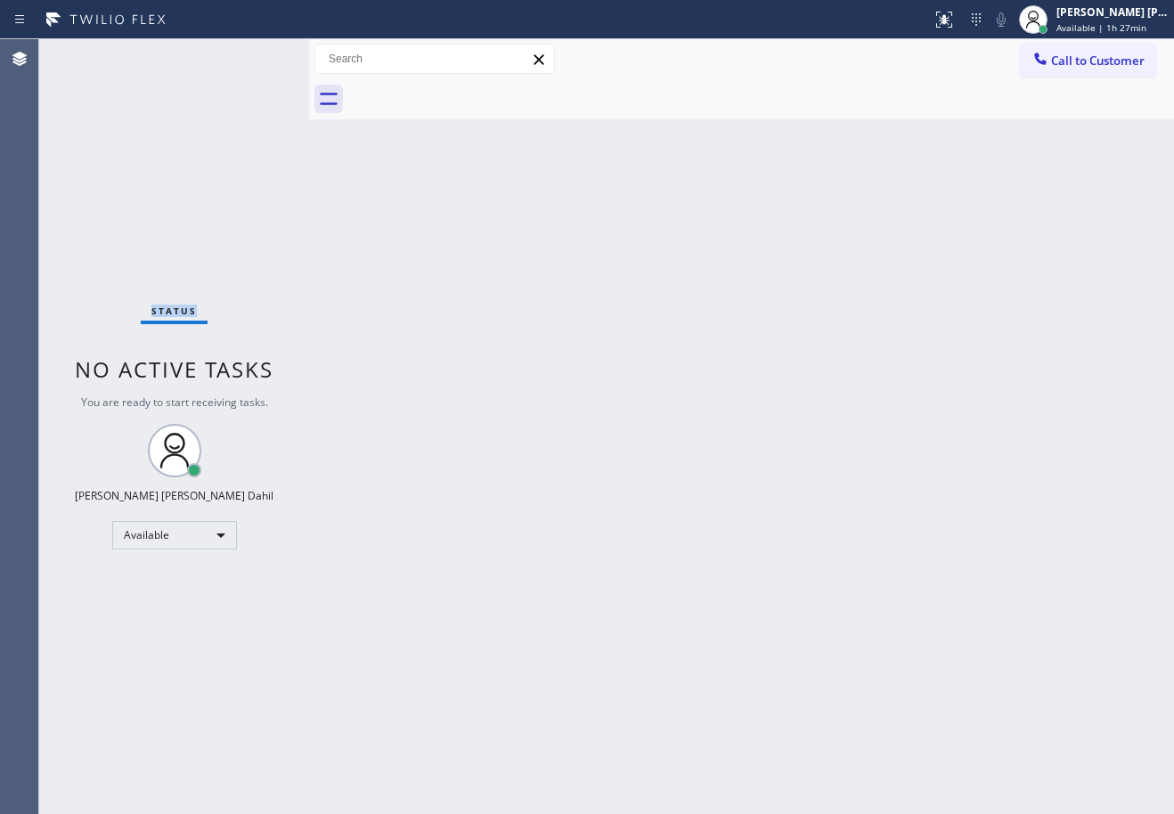
click at [94, 53] on div "Status No active tasks You are ready to start receiving tasks. Joshua Jake Dahi…" at bounding box center [174, 426] width 270 height 775
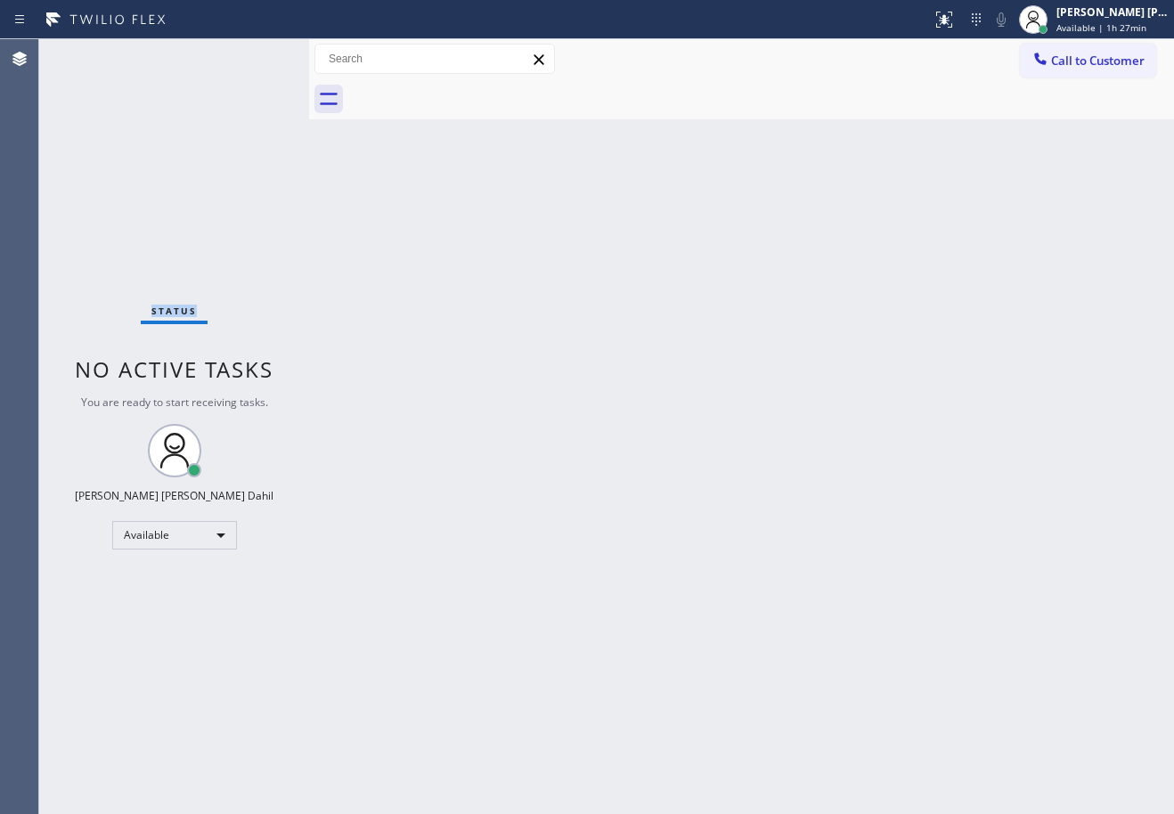
click at [94, 53] on div "Status No active tasks You are ready to start receiving tasks. Joshua Jake Dahi…" at bounding box center [174, 426] width 270 height 775
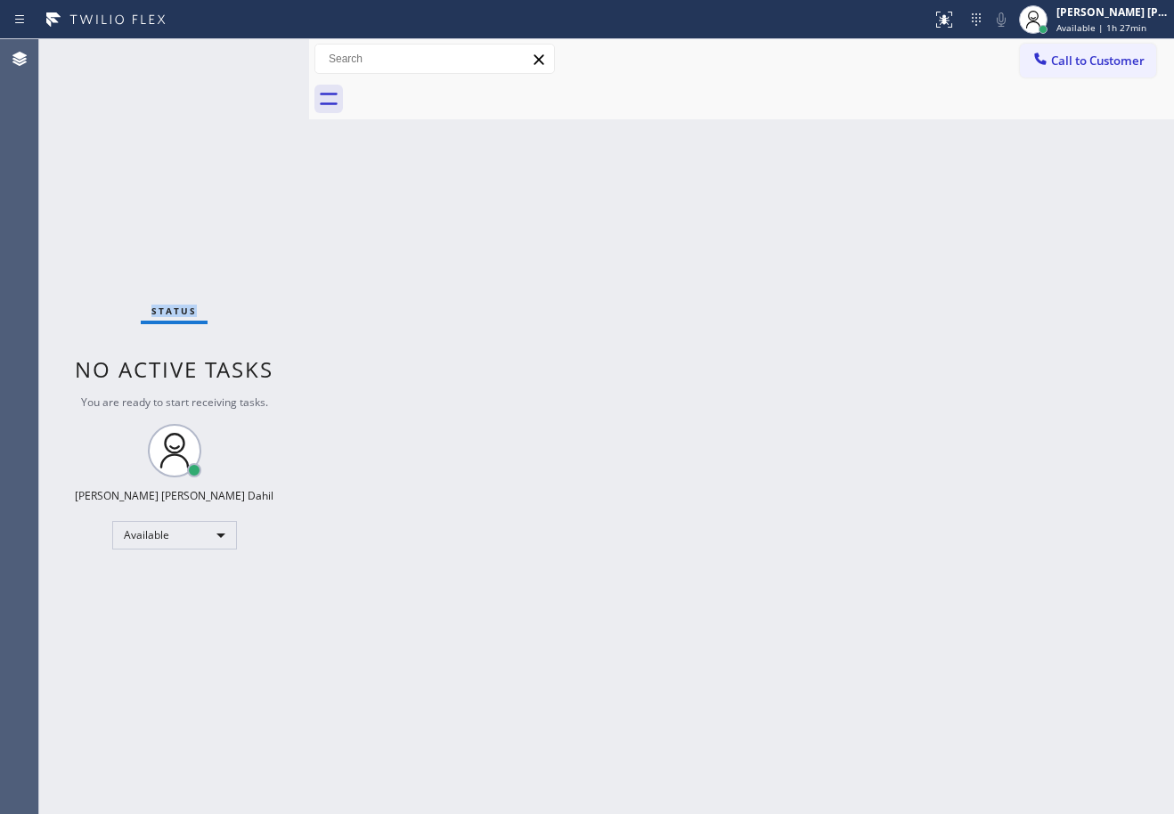
click at [94, 53] on div "Status No active tasks You are ready to start receiving tasks. Joshua Jake Dahi…" at bounding box center [174, 426] width 270 height 775
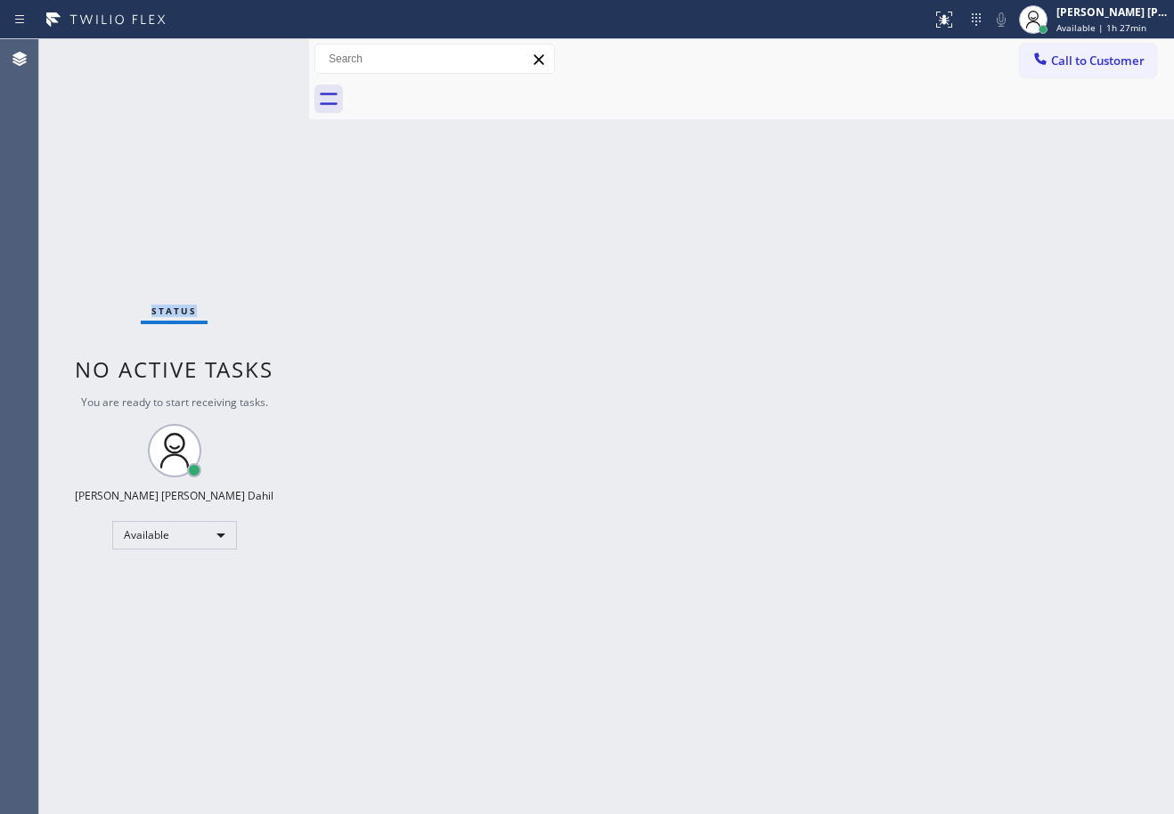
click at [94, 53] on div "Status No active tasks You are ready to start receiving tasks. Joshua Jake Dahi…" at bounding box center [174, 426] width 270 height 775
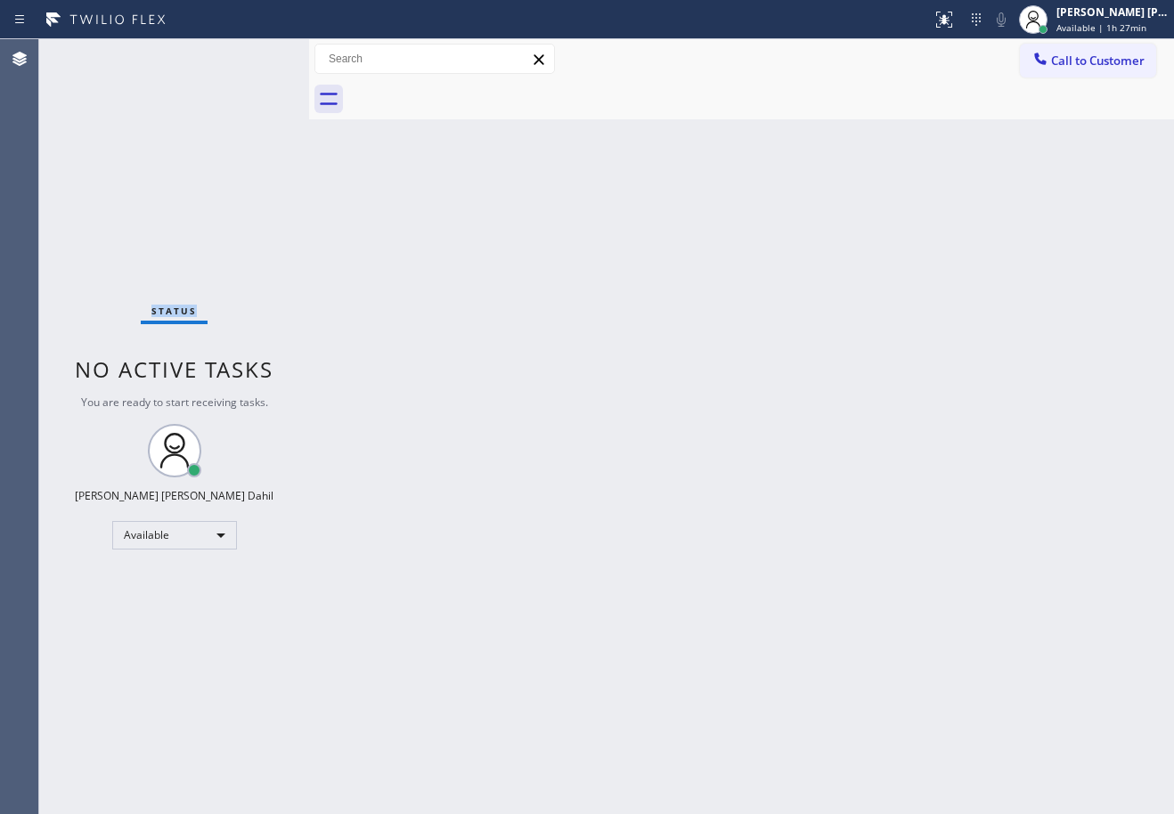
click at [94, 53] on div "Status No active tasks You are ready to start receiving tasks. Joshua Jake Dahi…" at bounding box center [174, 426] width 270 height 775
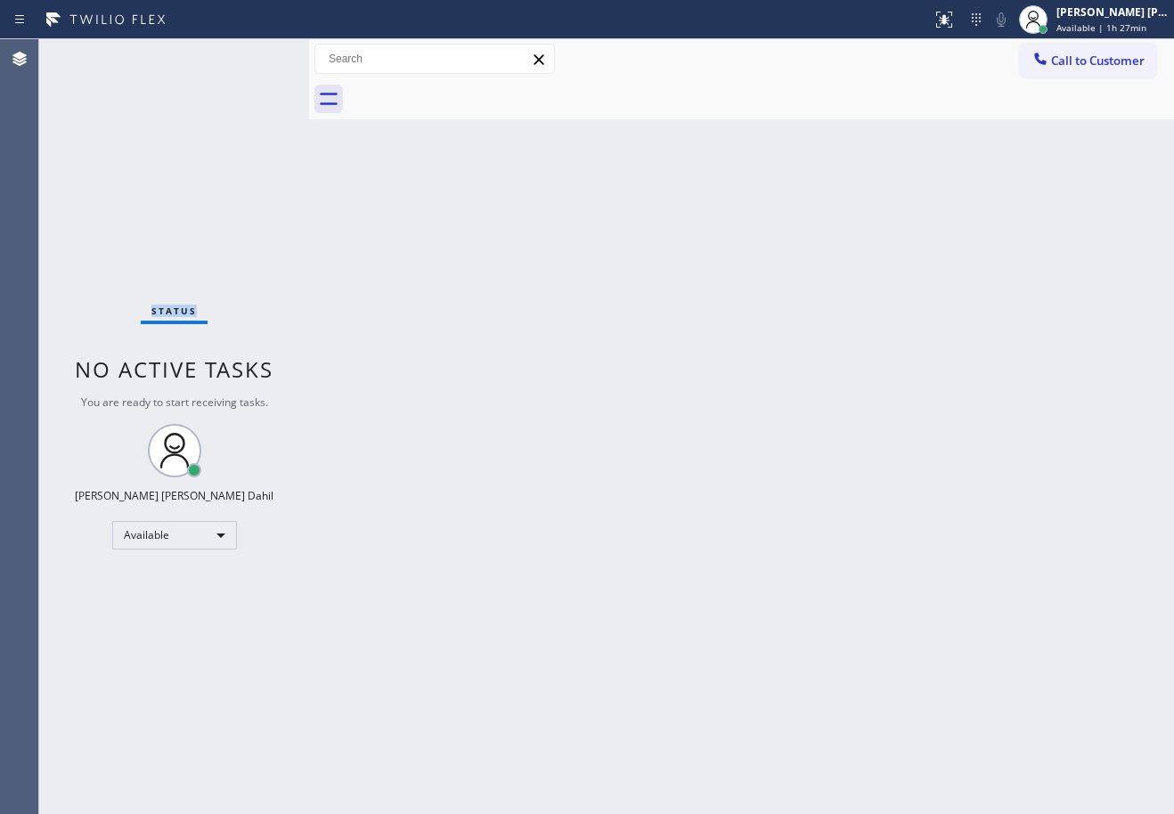
click at [94, 53] on div "Status No active tasks You are ready to start receiving tasks. Joshua Jake Dahi…" at bounding box center [174, 426] width 270 height 775
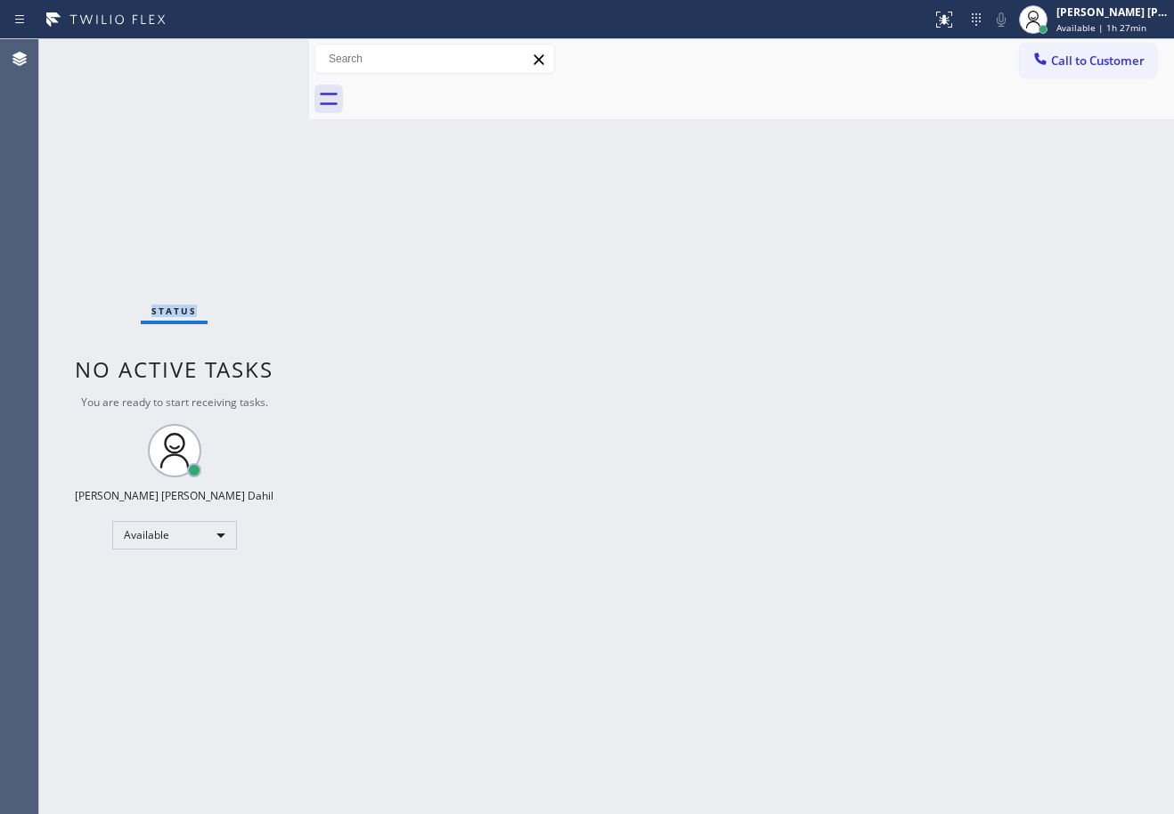
click at [94, 53] on div "Status No active tasks You are ready to start receiving tasks. Joshua Jake Dahi…" at bounding box center [174, 426] width 270 height 775
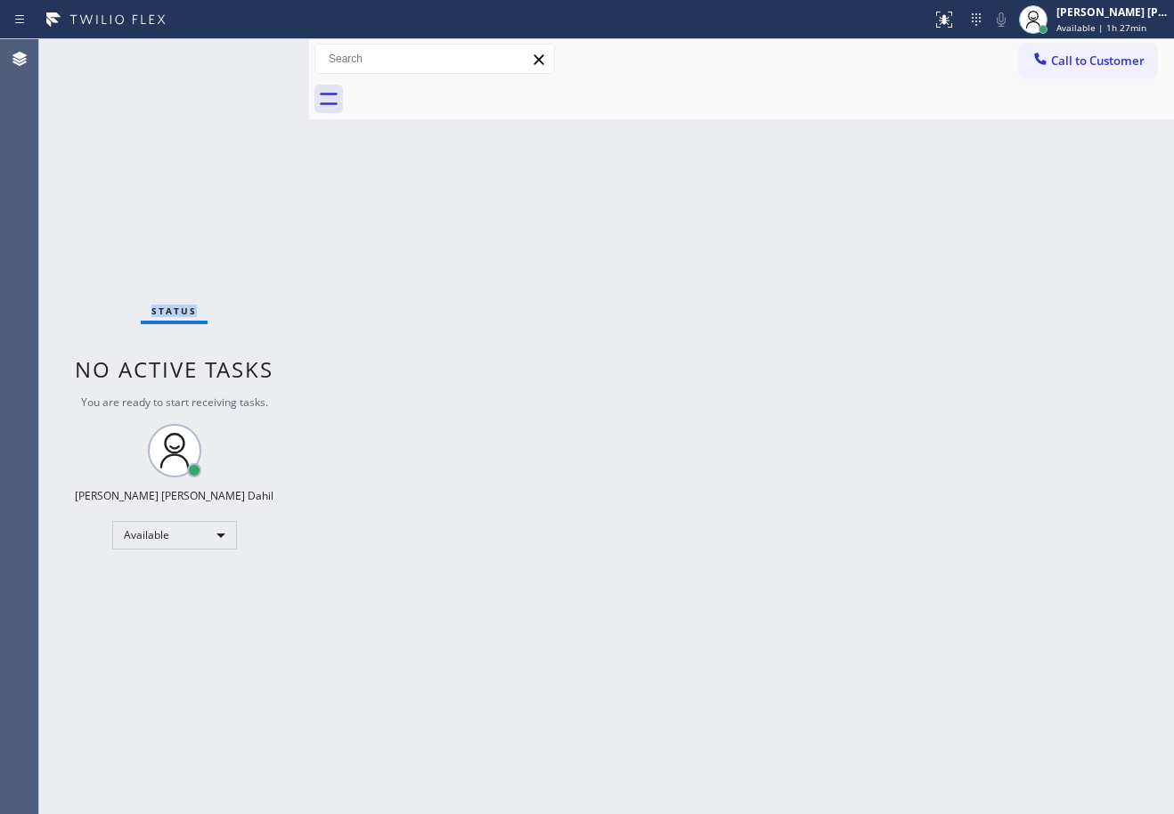
click at [94, 53] on div "Status No active tasks You are ready to start receiving tasks. Joshua Jake Dahi…" at bounding box center [174, 426] width 270 height 775
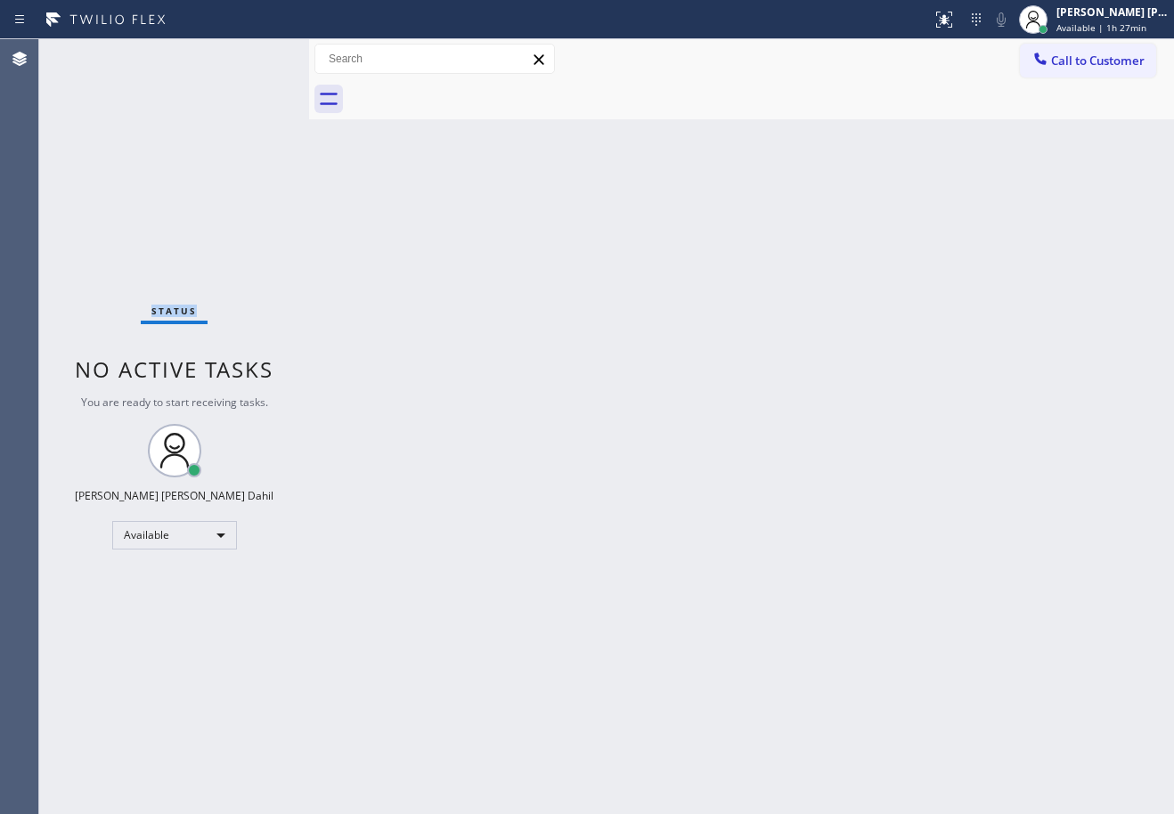
click at [94, 53] on div "Status No active tasks You are ready to start receiving tasks. Joshua Jake Dahi…" at bounding box center [174, 426] width 270 height 775
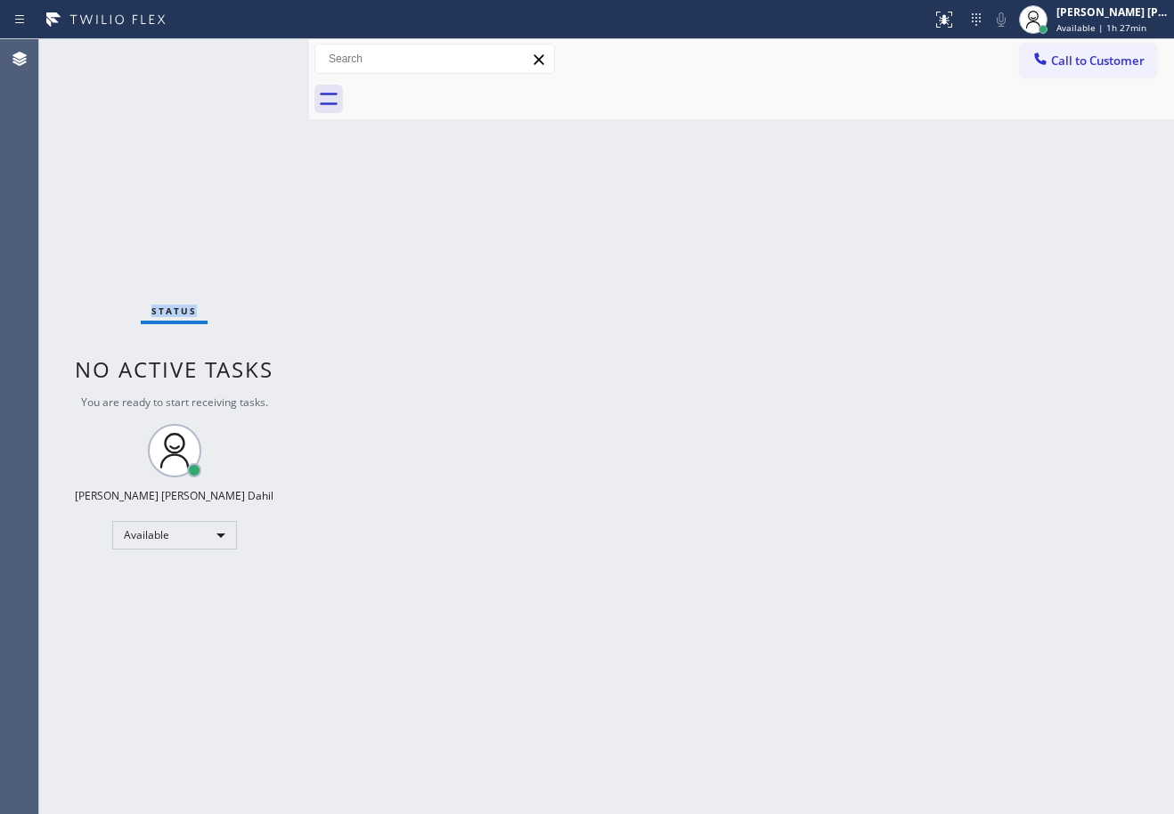
click at [94, 53] on div "Status No active tasks You are ready to start receiving tasks. Joshua Jake Dahi…" at bounding box center [174, 426] width 270 height 775
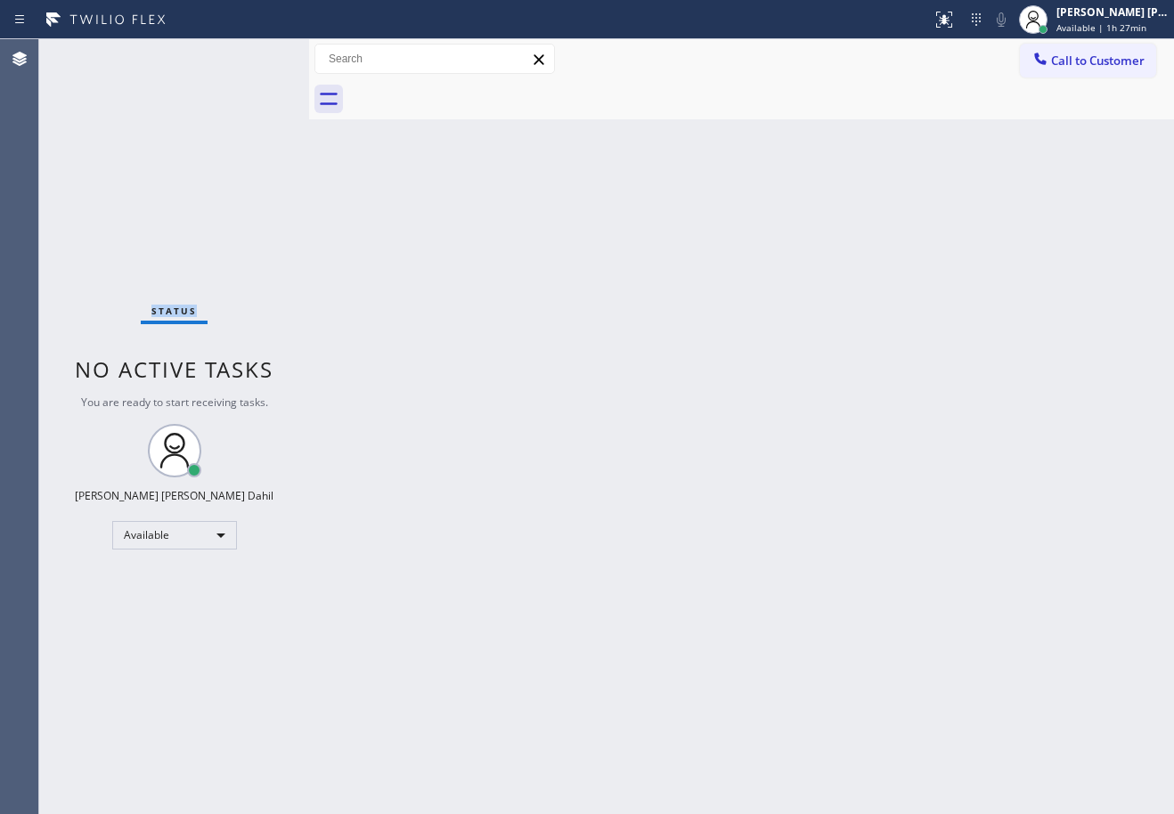
click at [94, 53] on div "Status No active tasks You are ready to start receiving tasks. Joshua Jake Dahi…" at bounding box center [174, 426] width 270 height 775
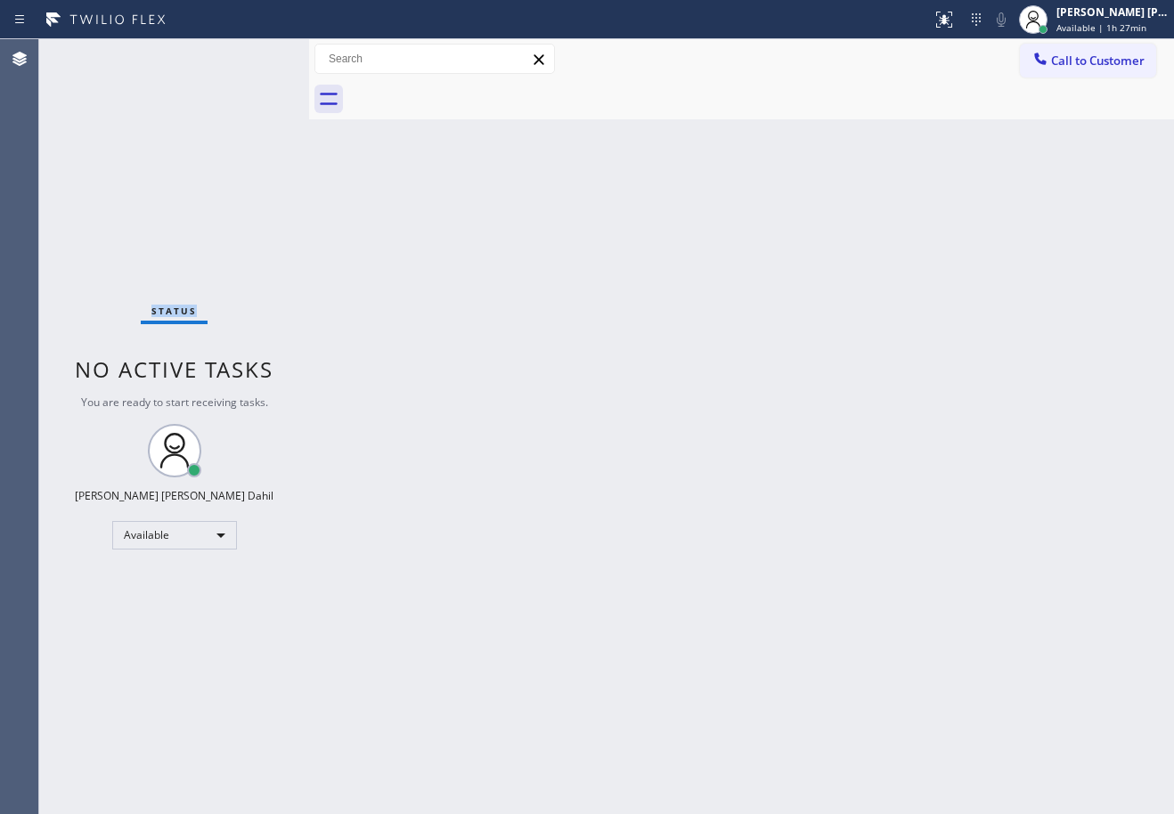
click at [94, 53] on div "Status No active tasks You are ready to start receiving tasks. Joshua Jake Dahi…" at bounding box center [174, 426] width 270 height 775
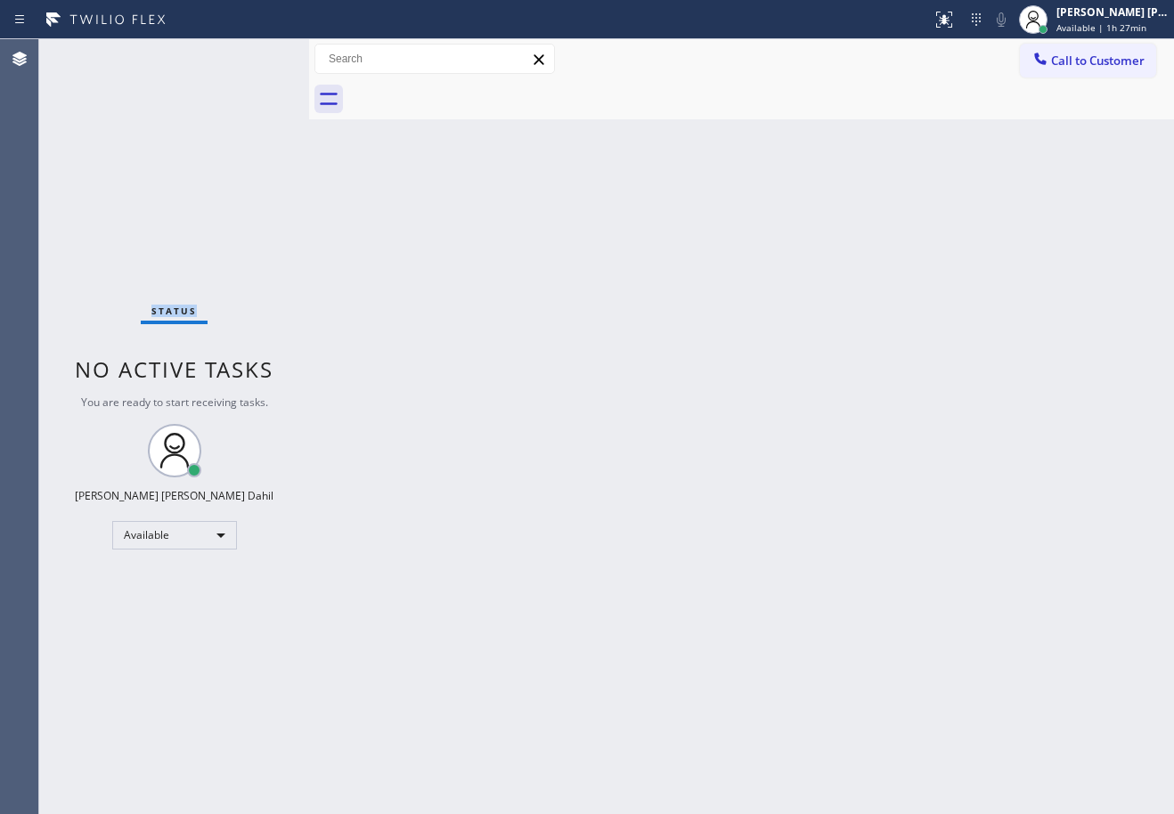
click at [94, 53] on div "Status No active tasks You are ready to start receiving tasks. Joshua Jake Dahi…" at bounding box center [174, 426] width 270 height 775
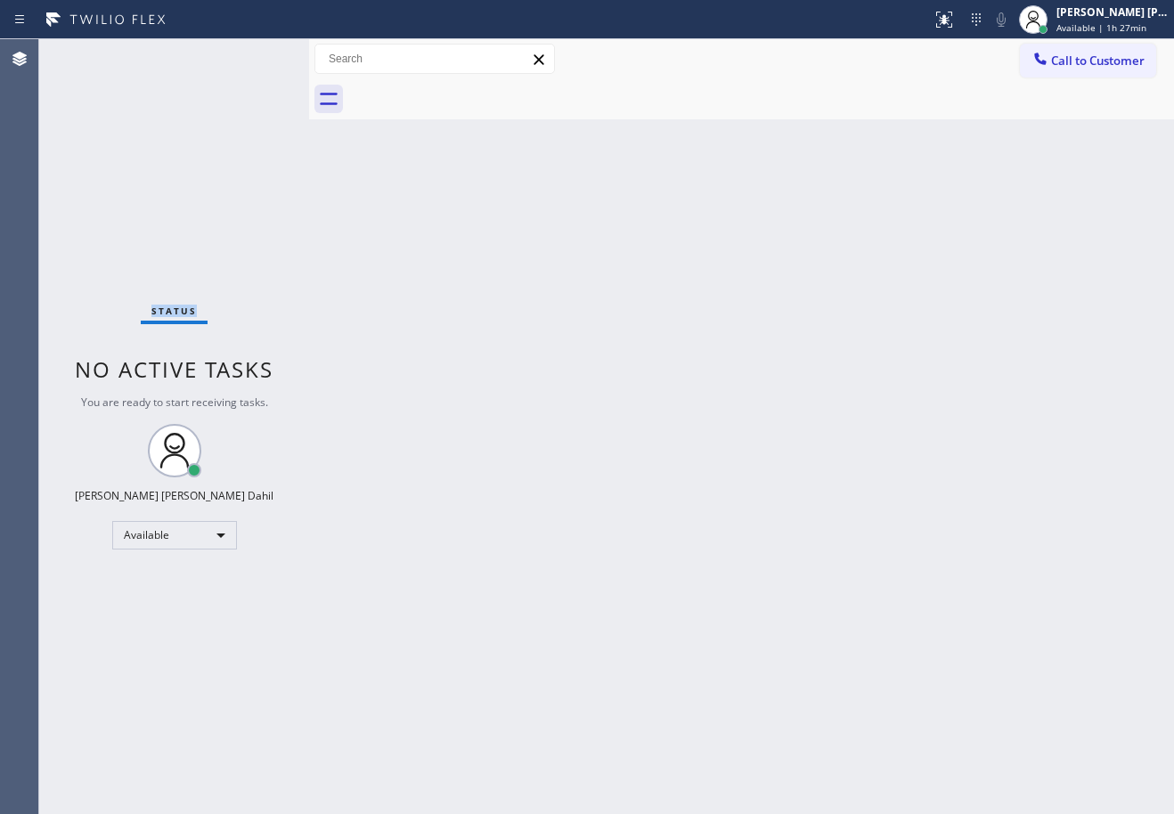
click at [94, 53] on div "Status No active tasks You are ready to start receiving tasks. Joshua Jake Dahi…" at bounding box center [174, 426] width 270 height 775
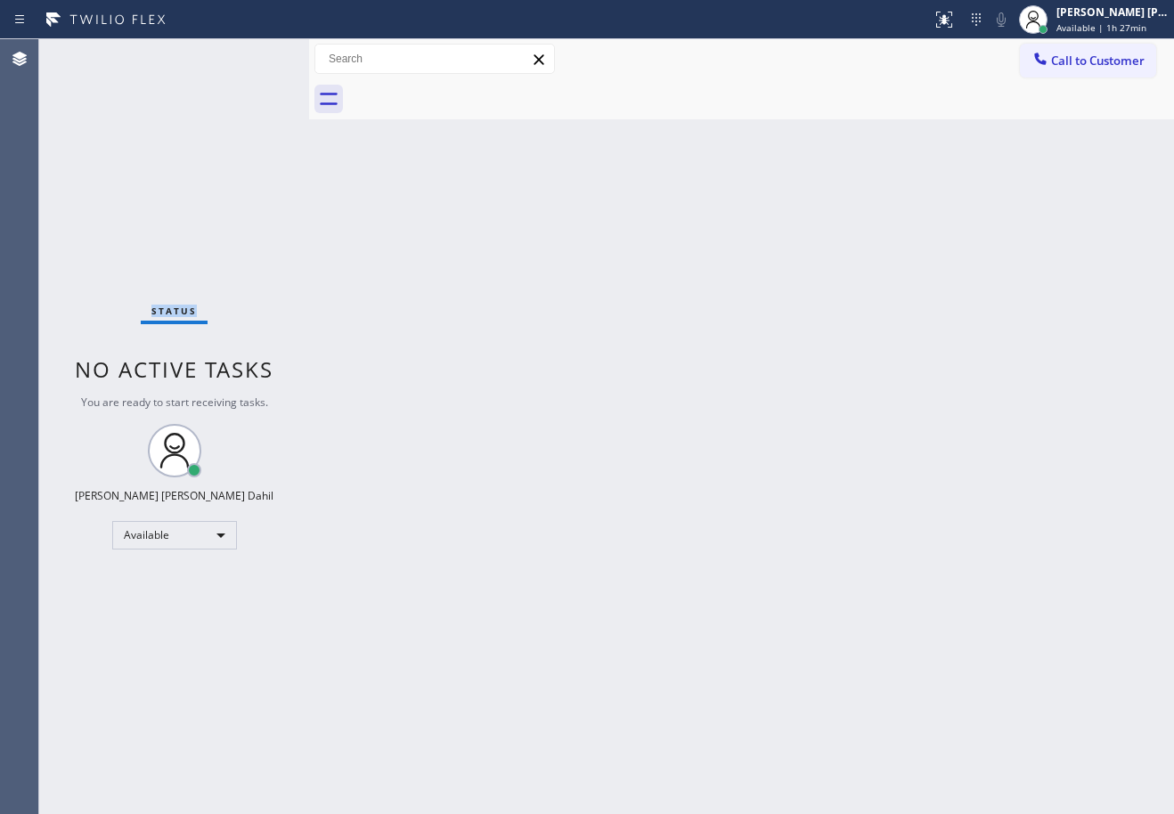
click at [94, 53] on div "Status No active tasks You are ready to start receiving tasks. Joshua Jake Dahi…" at bounding box center [174, 426] width 270 height 775
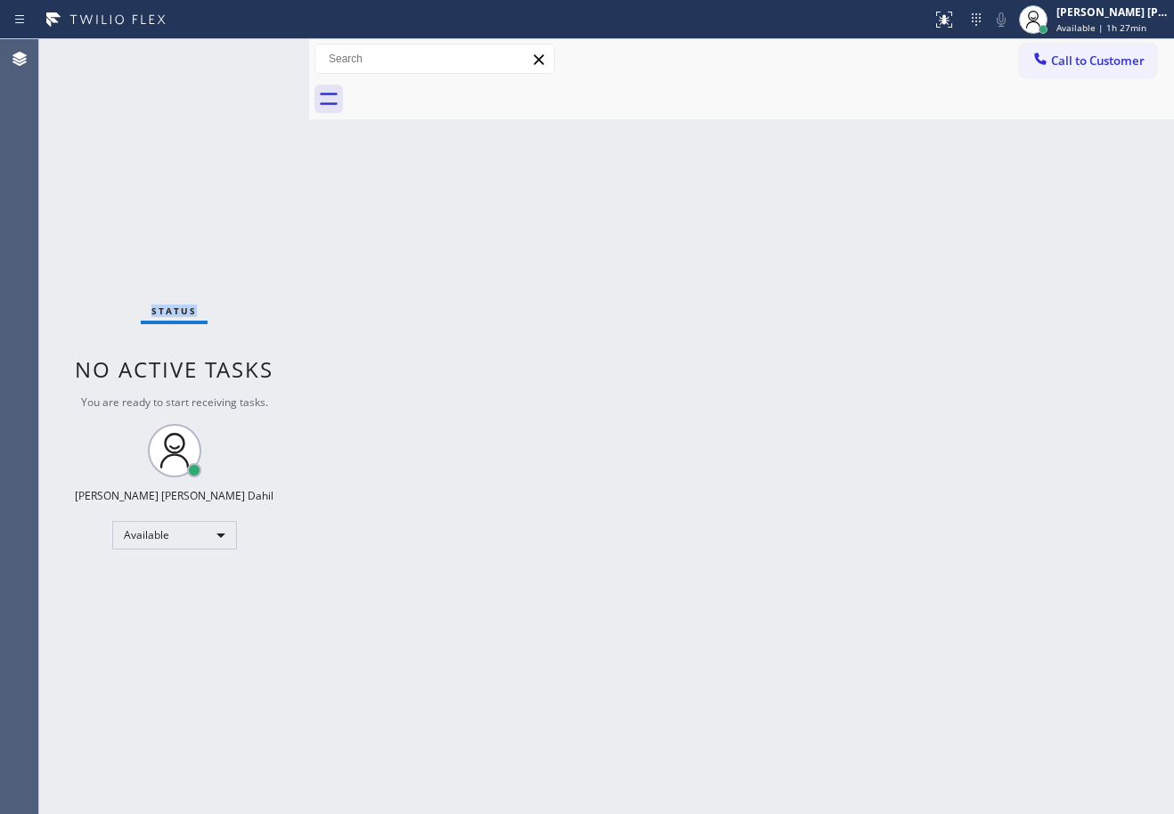
click at [94, 53] on div "Status No active tasks You are ready to start receiving tasks. Joshua Jake Dahi…" at bounding box center [174, 426] width 270 height 775
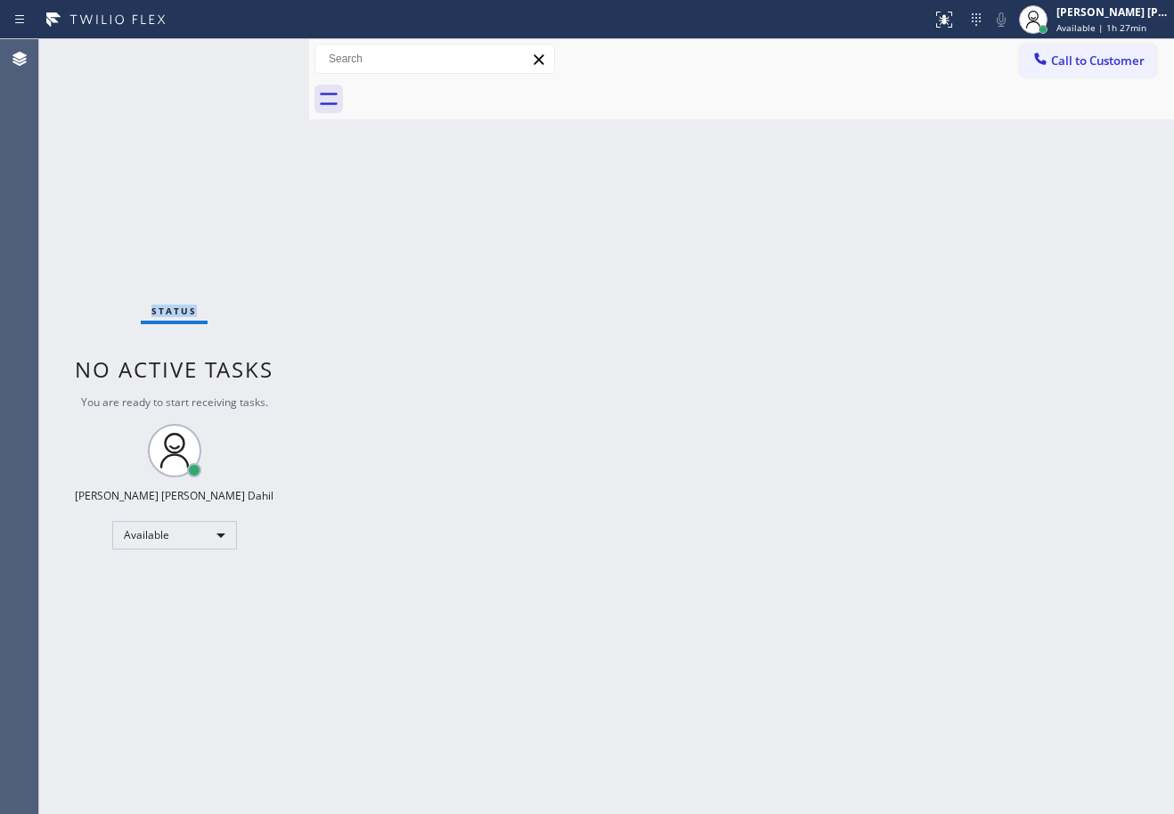
click at [94, 53] on div "Status No active tasks You are ready to start receiving tasks. Joshua Jake Dahi…" at bounding box center [174, 426] width 270 height 775
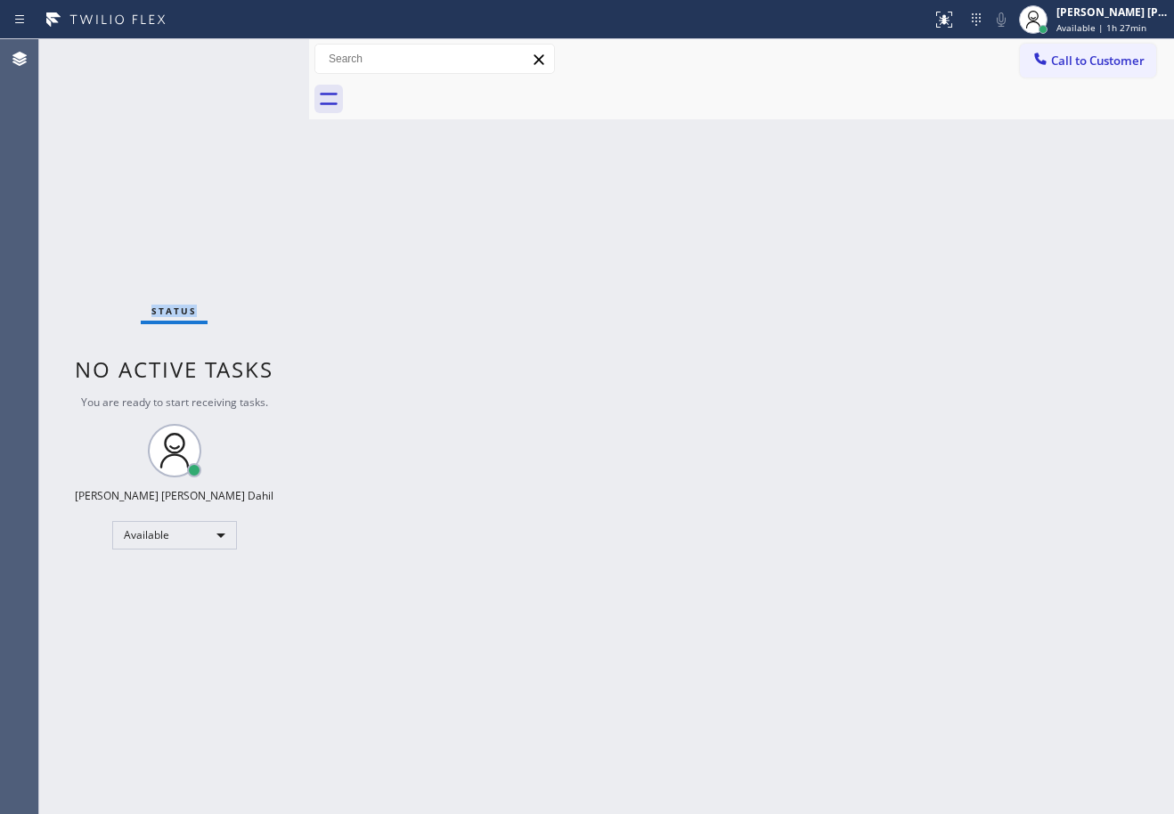
click at [94, 53] on div "Status No active tasks You are ready to start receiving tasks. Joshua Jake Dahi…" at bounding box center [174, 426] width 270 height 775
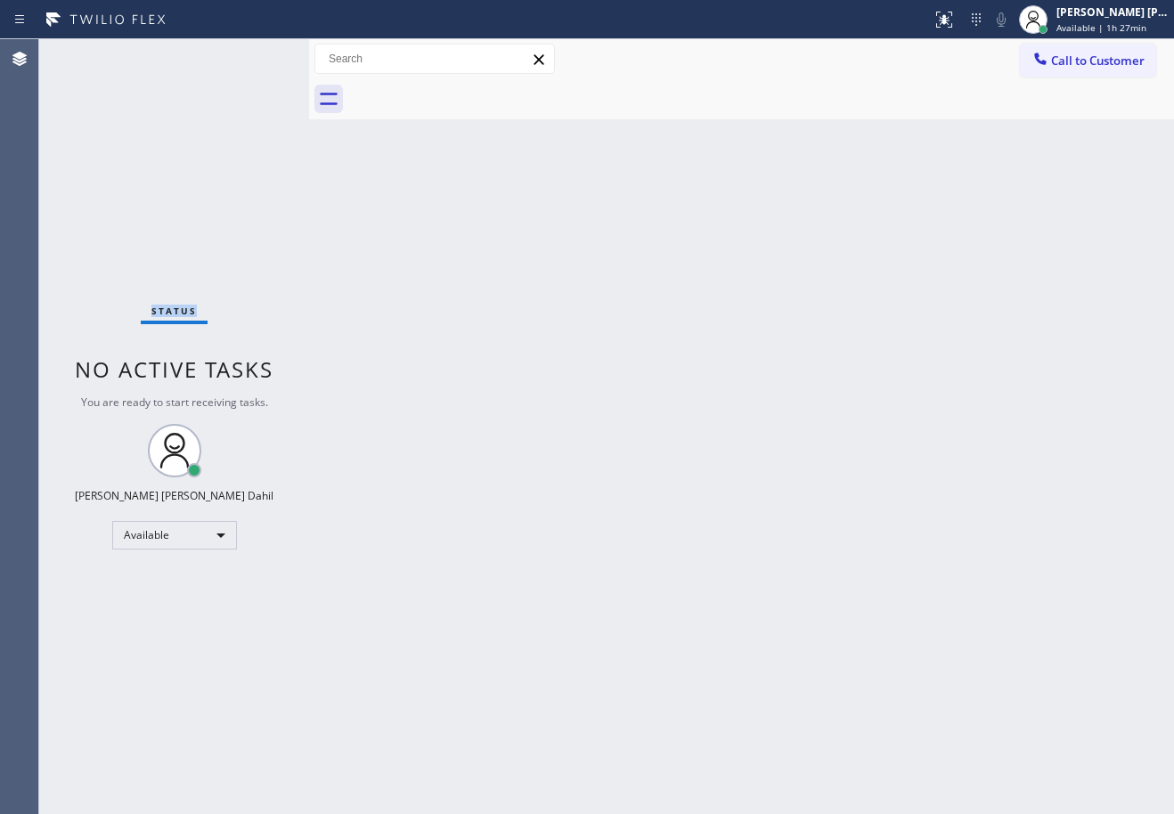
click at [94, 53] on div "Status No active tasks You are ready to start receiving tasks. Joshua Jake Dahi…" at bounding box center [174, 426] width 270 height 775
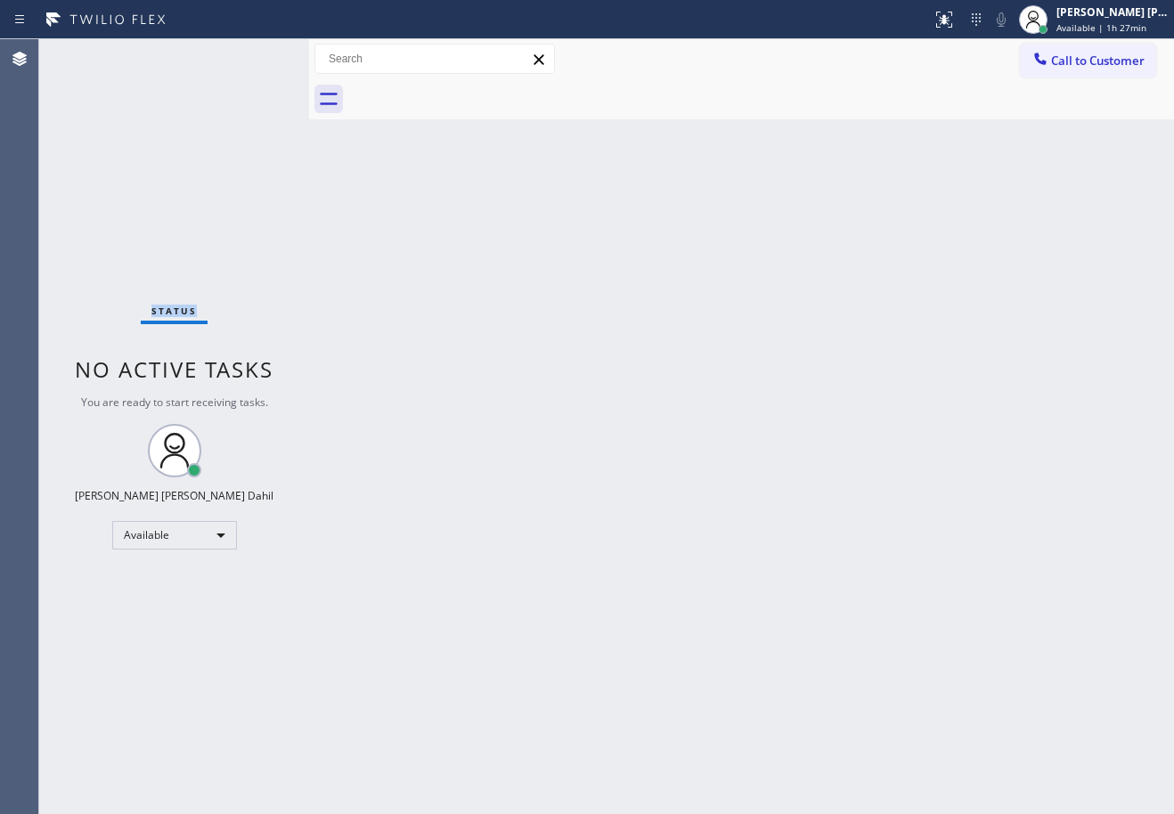
click at [94, 53] on div "Status No active tasks You are ready to start receiving tasks. Joshua Jake Dahi…" at bounding box center [174, 426] width 270 height 775
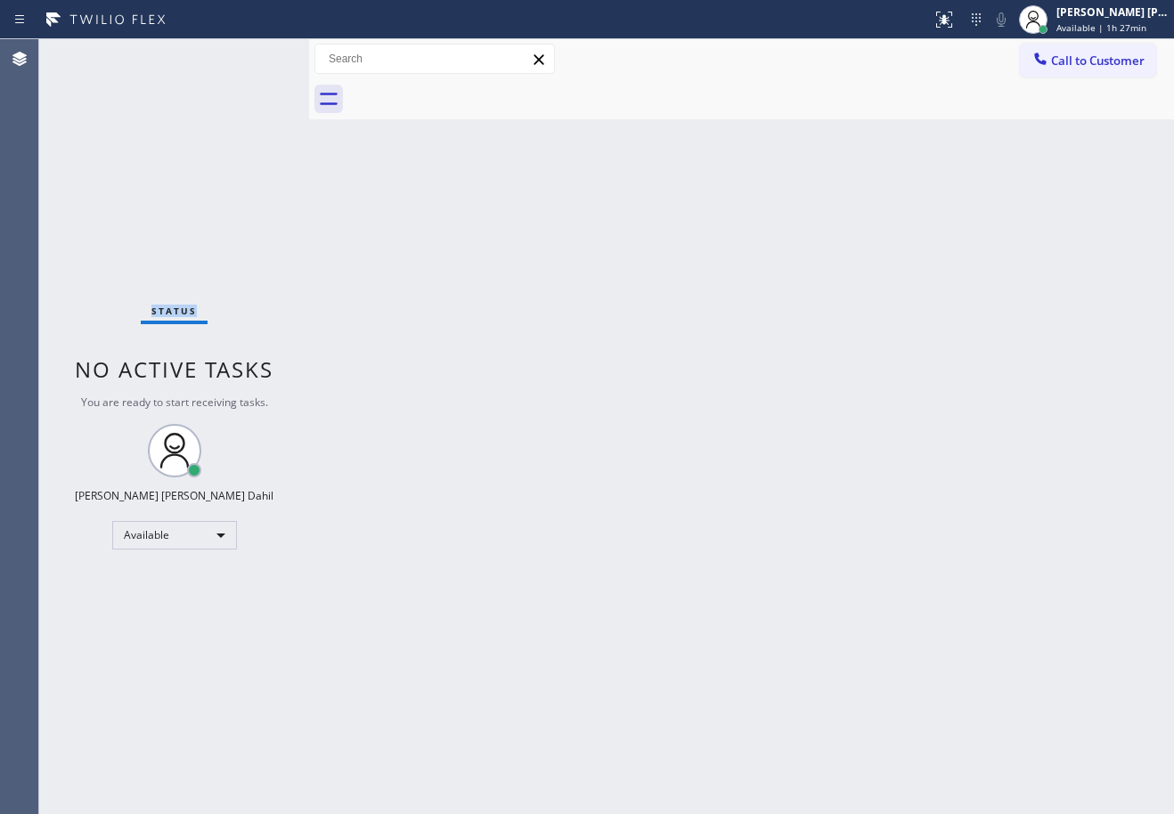
click at [94, 53] on div "Status No active tasks You are ready to start receiving tasks. Joshua Jake Dahi…" at bounding box center [174, 426] width 270 height 775
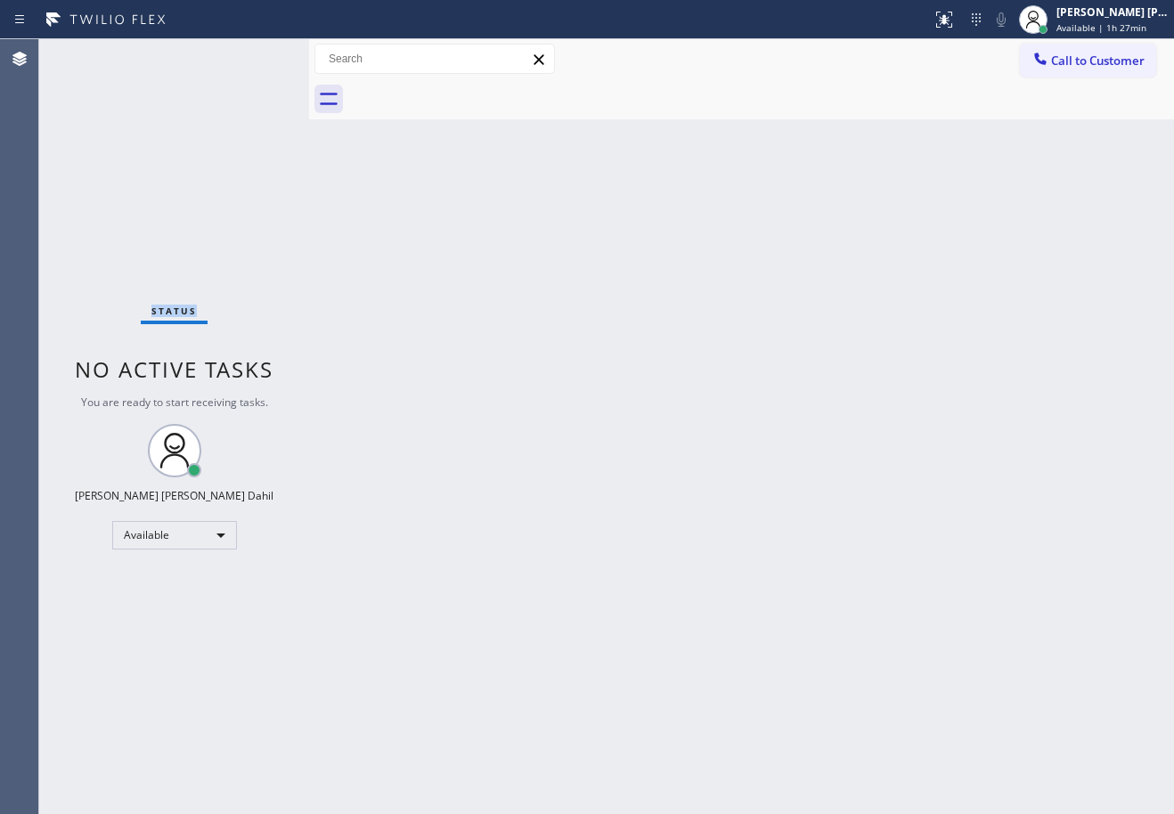
click at [94, 53] on div "Status No active tasks You are ready to start receiving tasks. Joshua Jake Dahi…" at bounding box center [174, 426] width 270 height 775
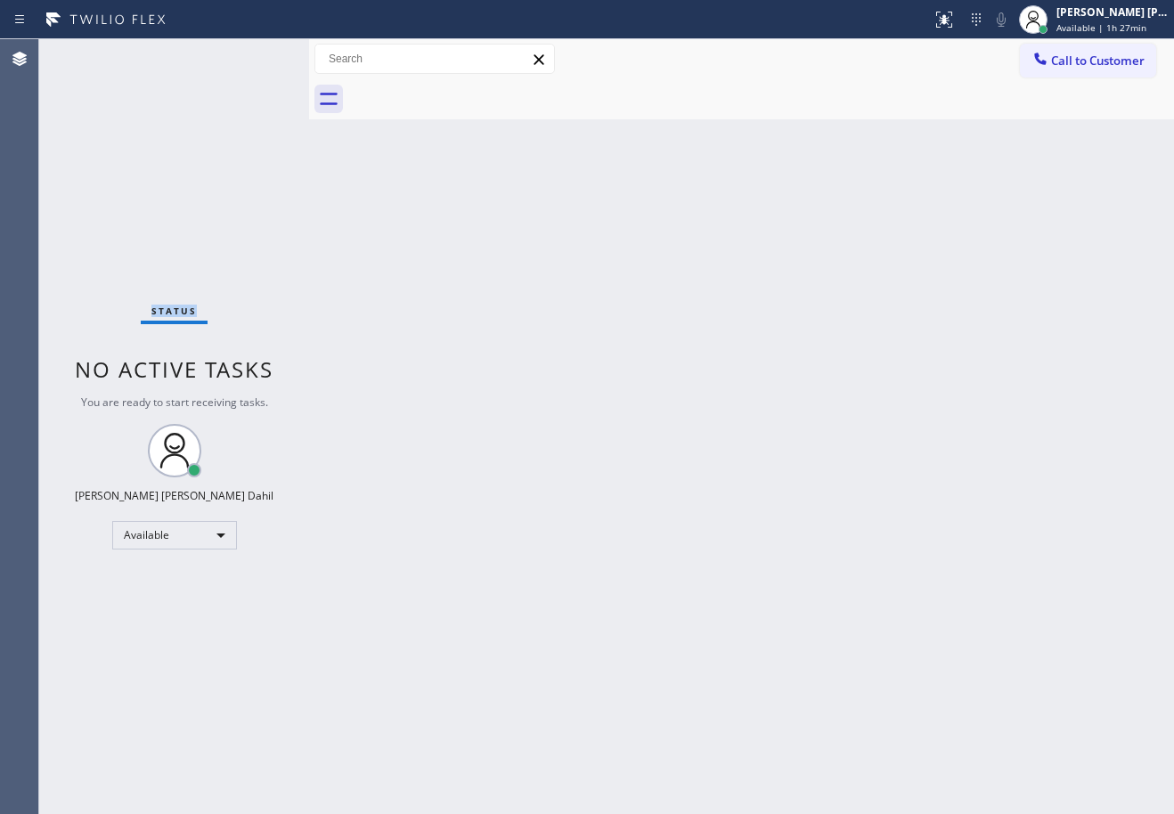
click at [94, 53] on div "Status No active tasks You are ready to start receiving tasks. Joshua Jake Dahi…" at bounding box center [174, 426] width 270 height 775
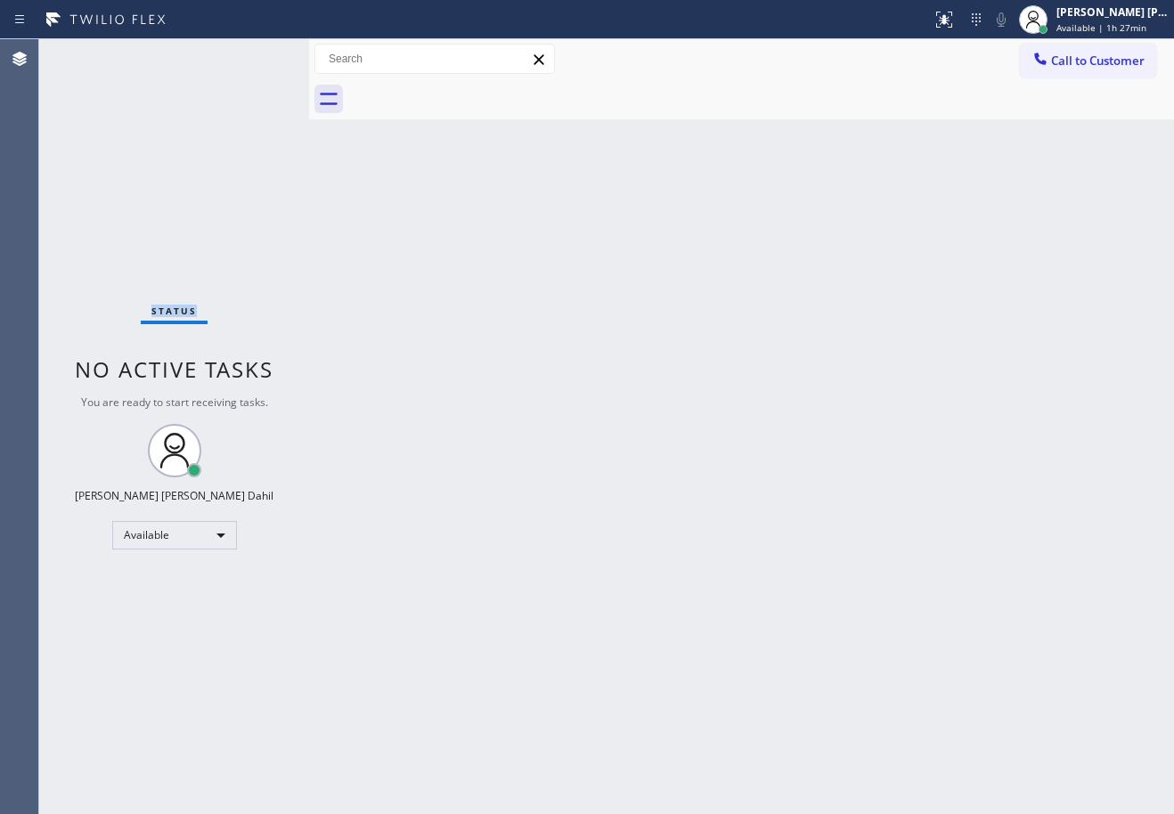
click at [94, 53] on div "Status No active tasks You are ready to start receiving tasks. Joshua Jake Dahi…" at bounding box center [174, 426] width 270 height 775
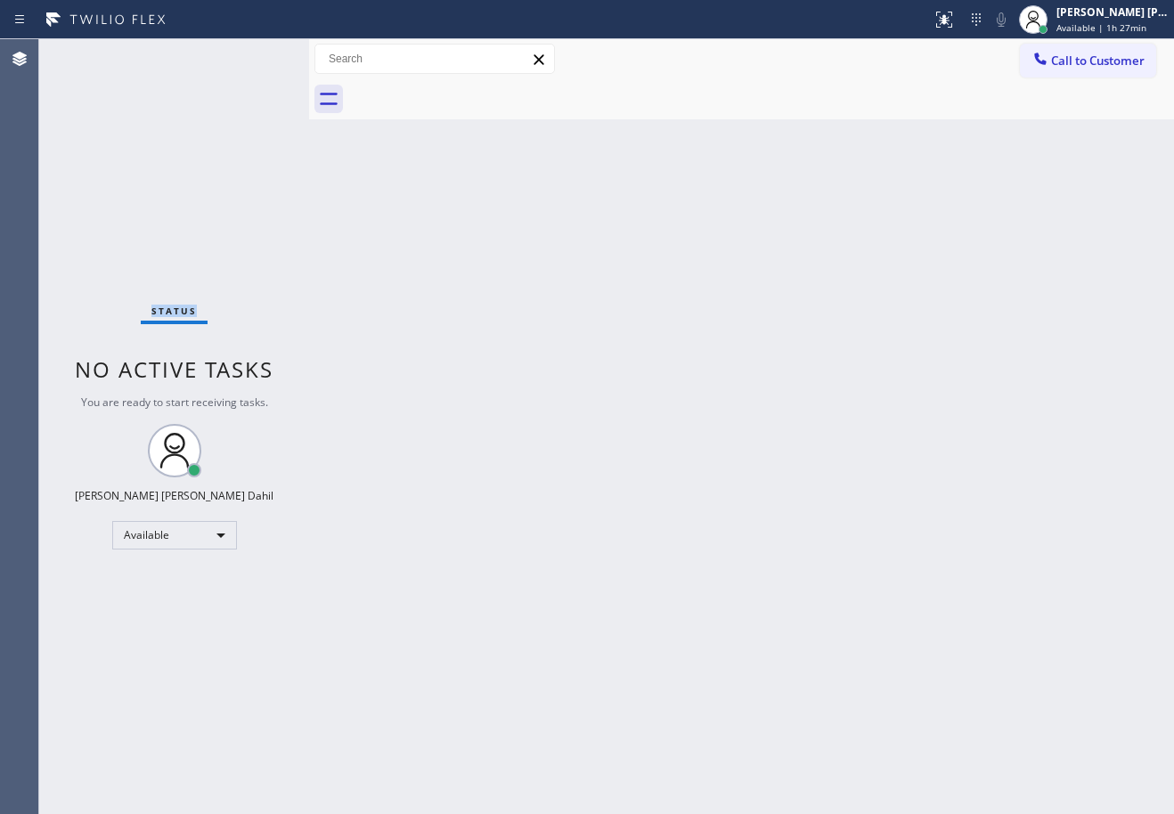
click at [94, 53] on div "Status No active tasks You are ready to start receiving tasks. Joshua Jake Dahi…" at bounding box center [174, 426] width 270 height 775
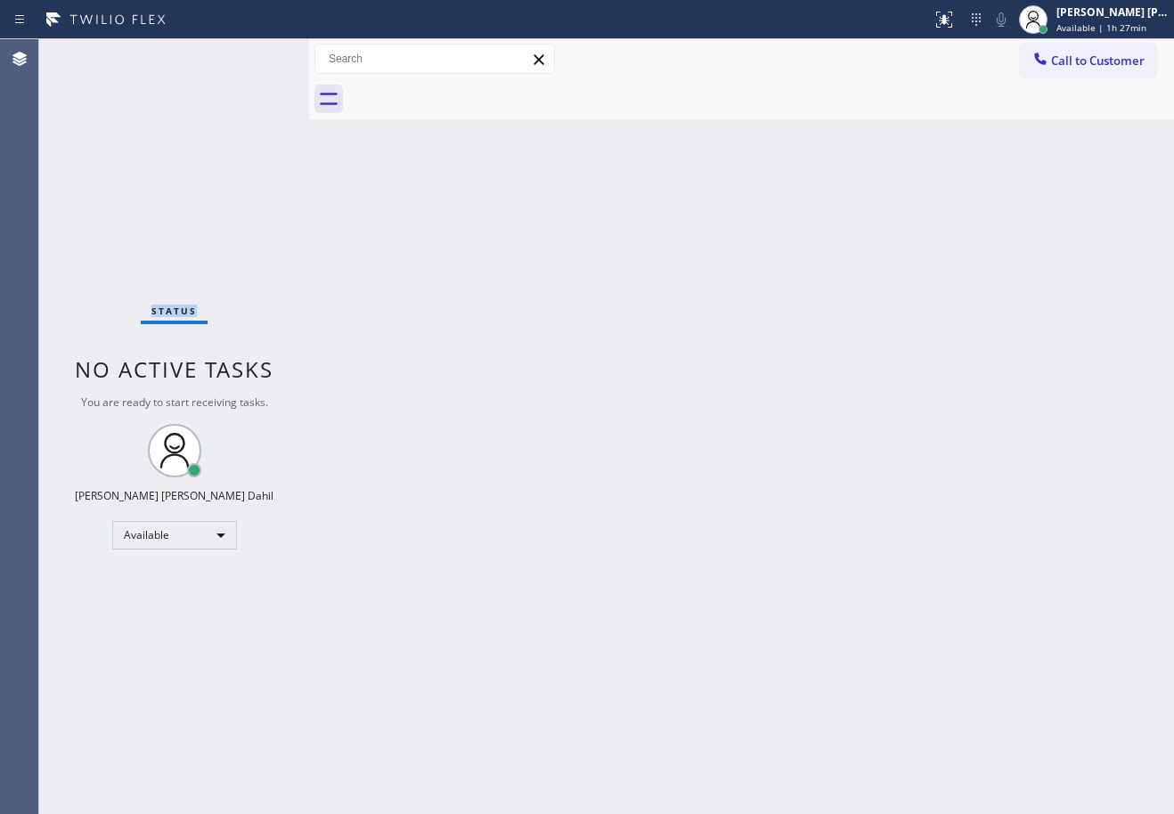
click at [94, 53] on div "Status No active tasks You are ready to start receiving tasks. Joshua Jake Dahi…" at bounding box center [174, 426] width 270 height 775
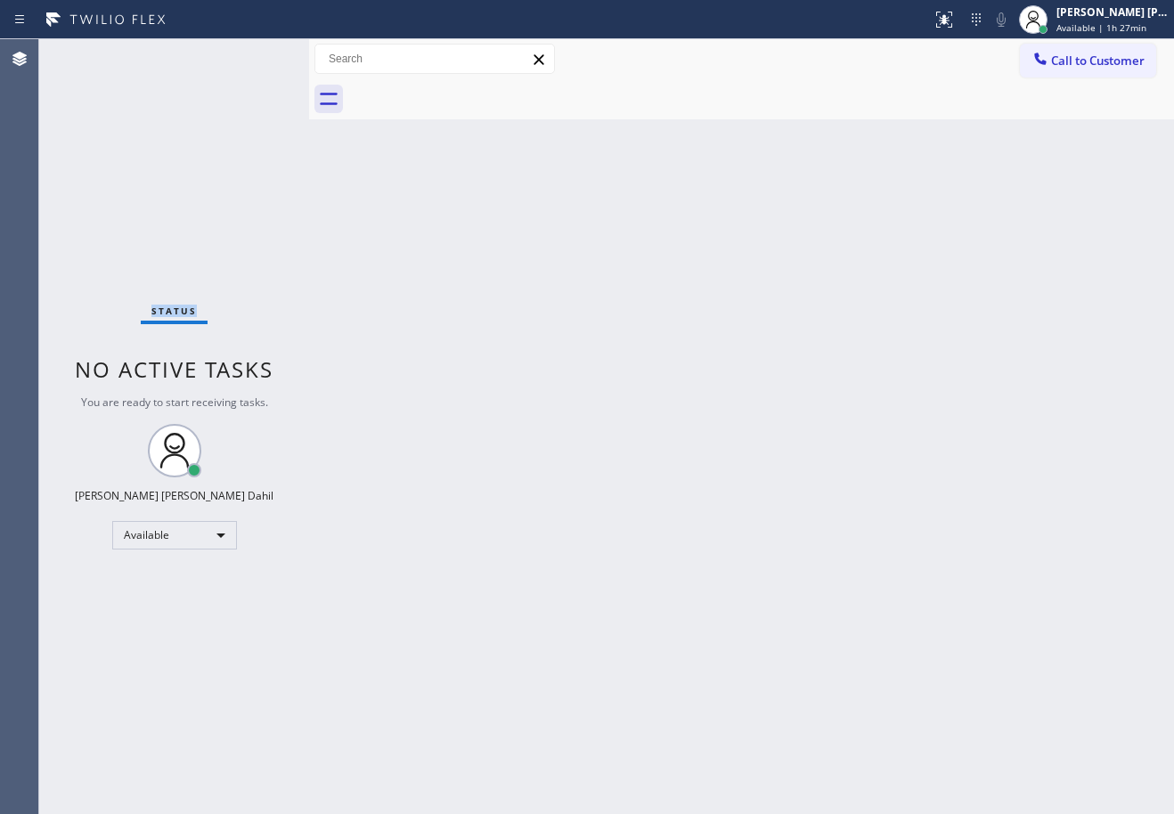
click at [94, 53] on div "Status No active tasks You are ready to start receiving tasks. Joshua Jake Dahi…" at bounding box center [174, 426] width 270 height 775
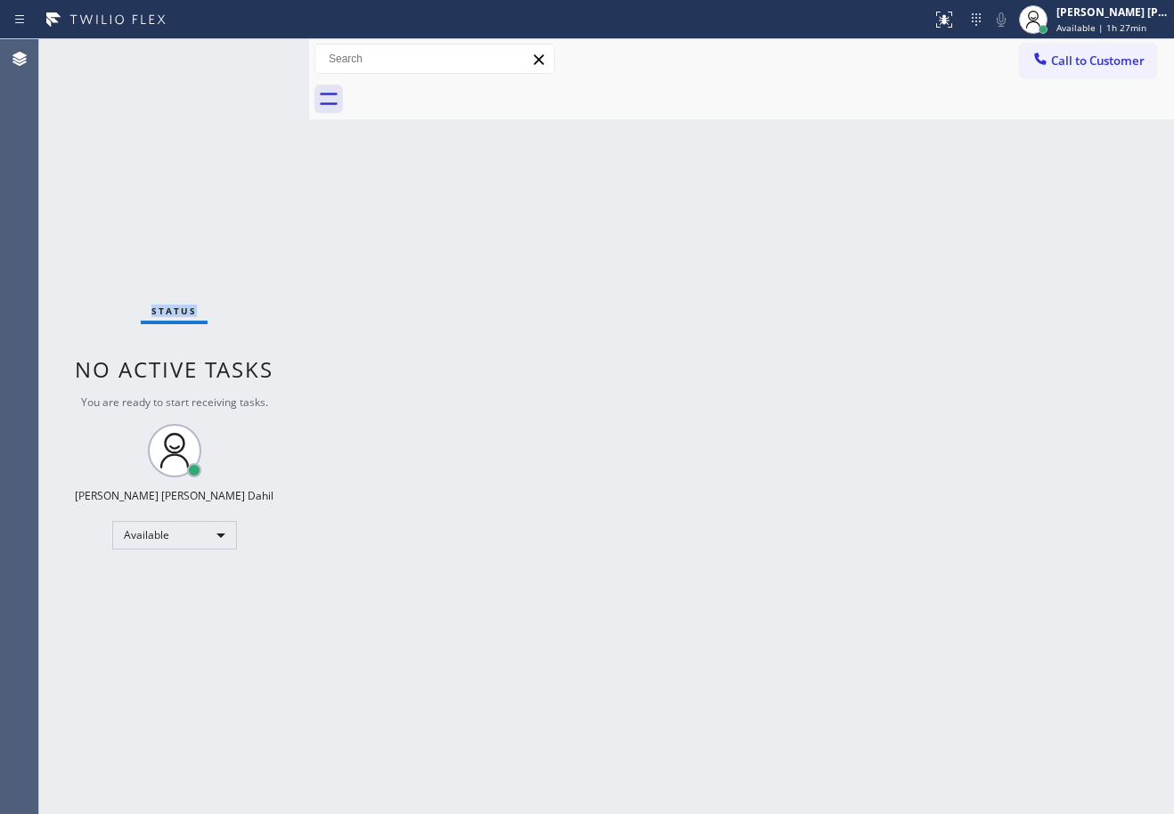
click at [94, 53] on div "Status No active tasks You are ready to start receiving tasks. Joshua Jake Dahi…" at bounding box center [174, 426] width 270 height 775
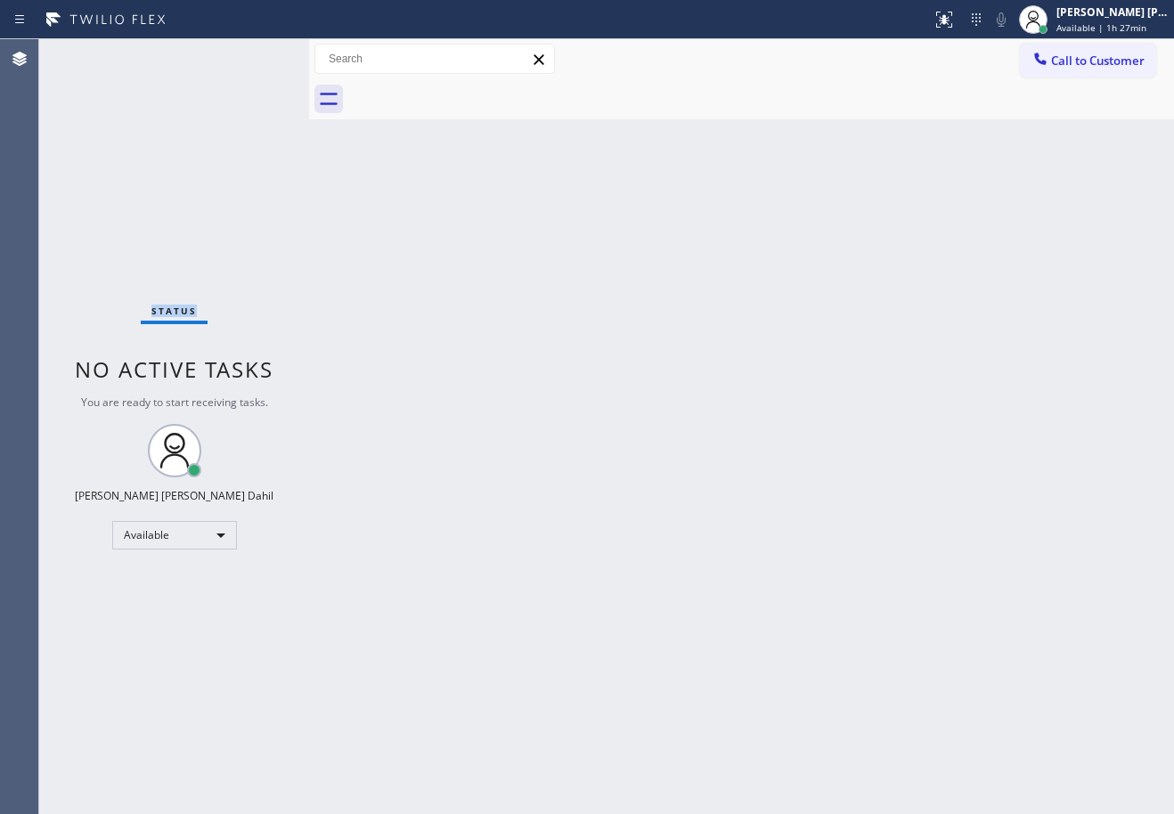
click at [94, 53] on div "Status No active tasks You are ready to start receiving tasks. Joshua Jake Dahi…" at bounding box center [174, 426] width 270 height 775
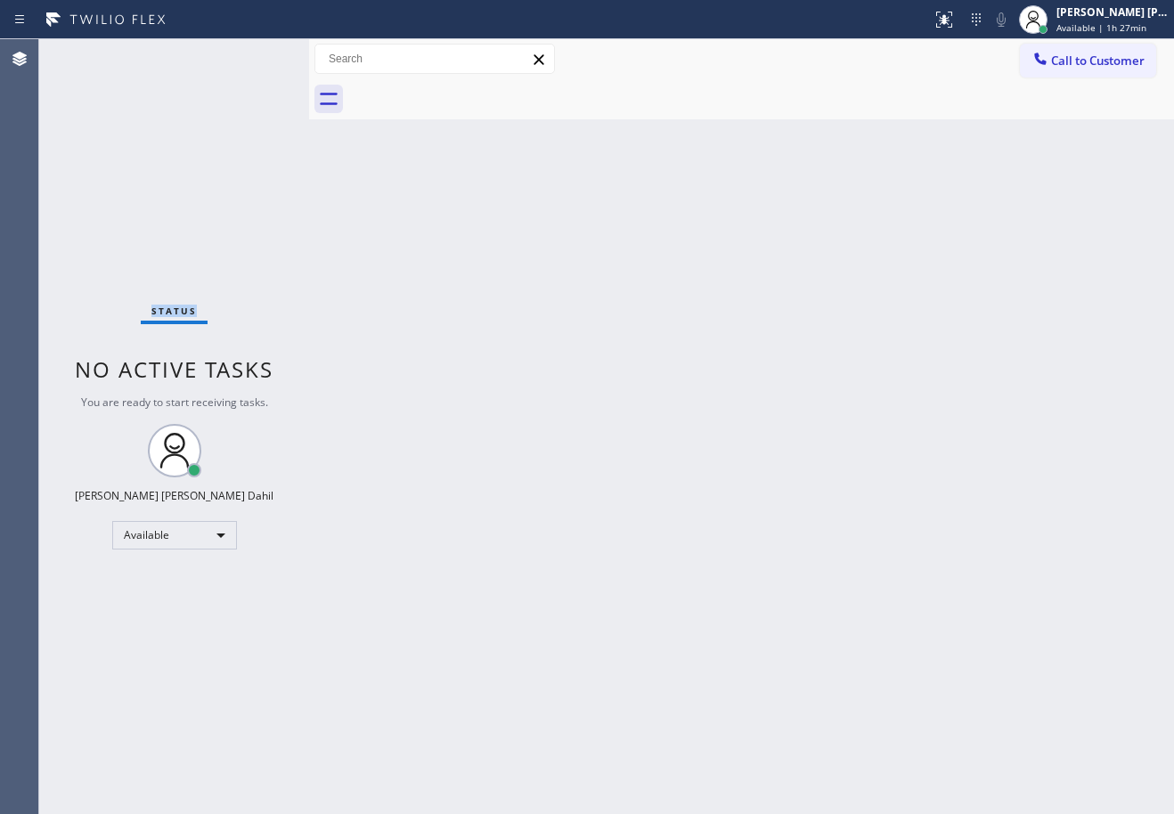
click at [94, 53] on div "Status No active tasks You are ready to start receiving tasks. Joshua Jake Dahi…" at bounding box center [174, 426] width 270 height 775
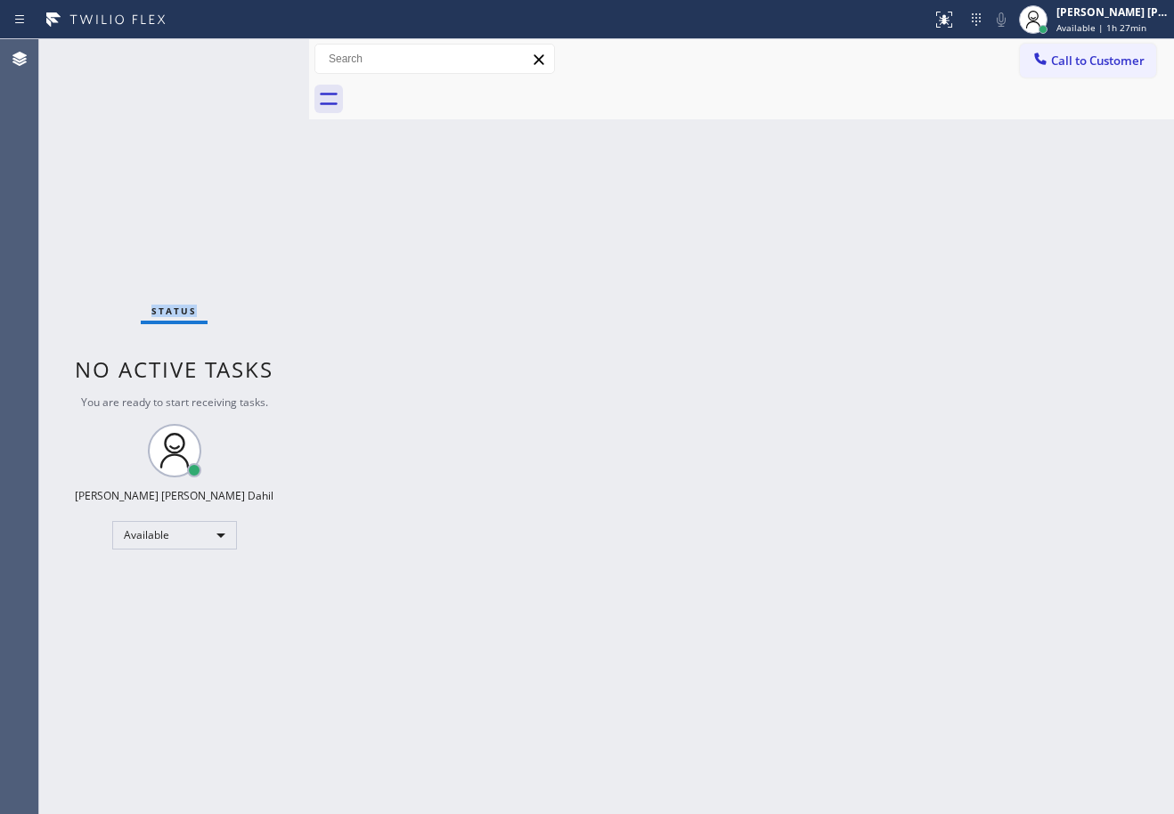
click at [94, 53] on div "Status No active tasks You are ready to start receiving tasks. Joshua Jake Dahi…" at bounding box center [174, 426] width 270 height 775
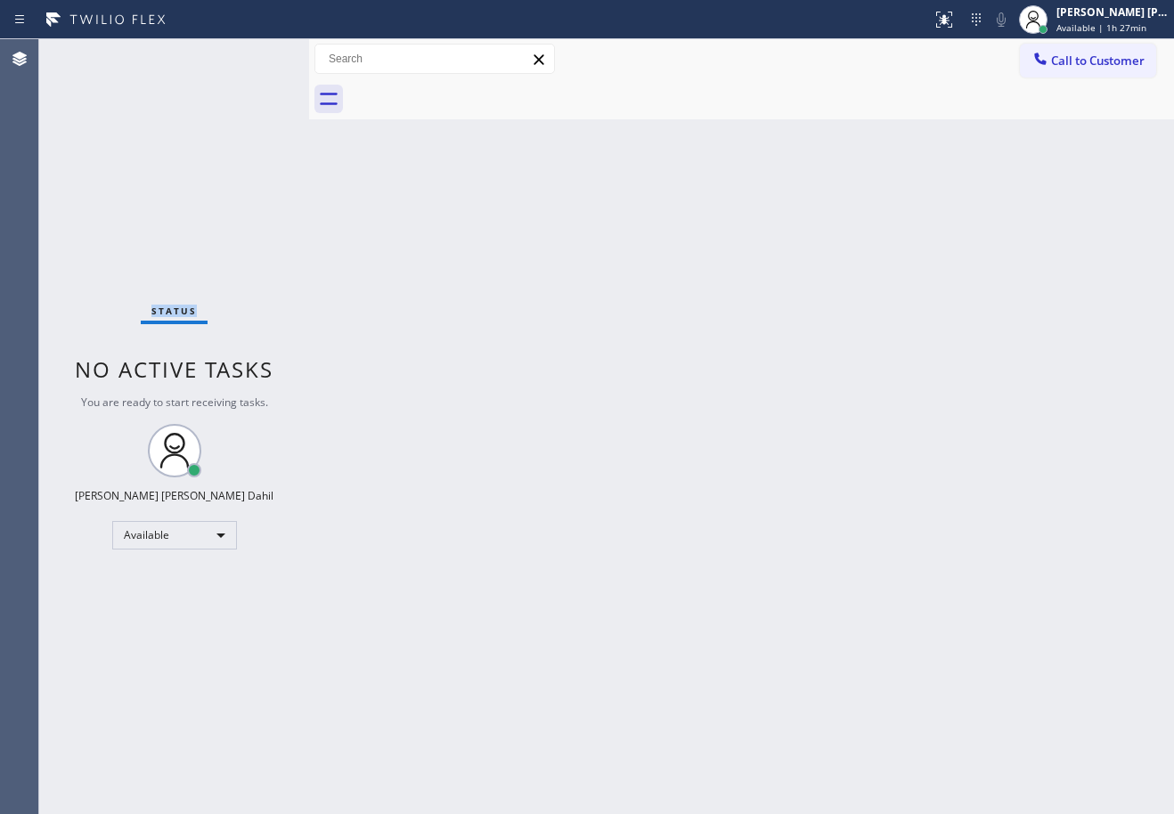
click at [94, 53] on div "Status No active tasks You are ready to start receiving tasks. Joshua Jake Dahi…" at bounding box center [174, 426] width 270 height 775
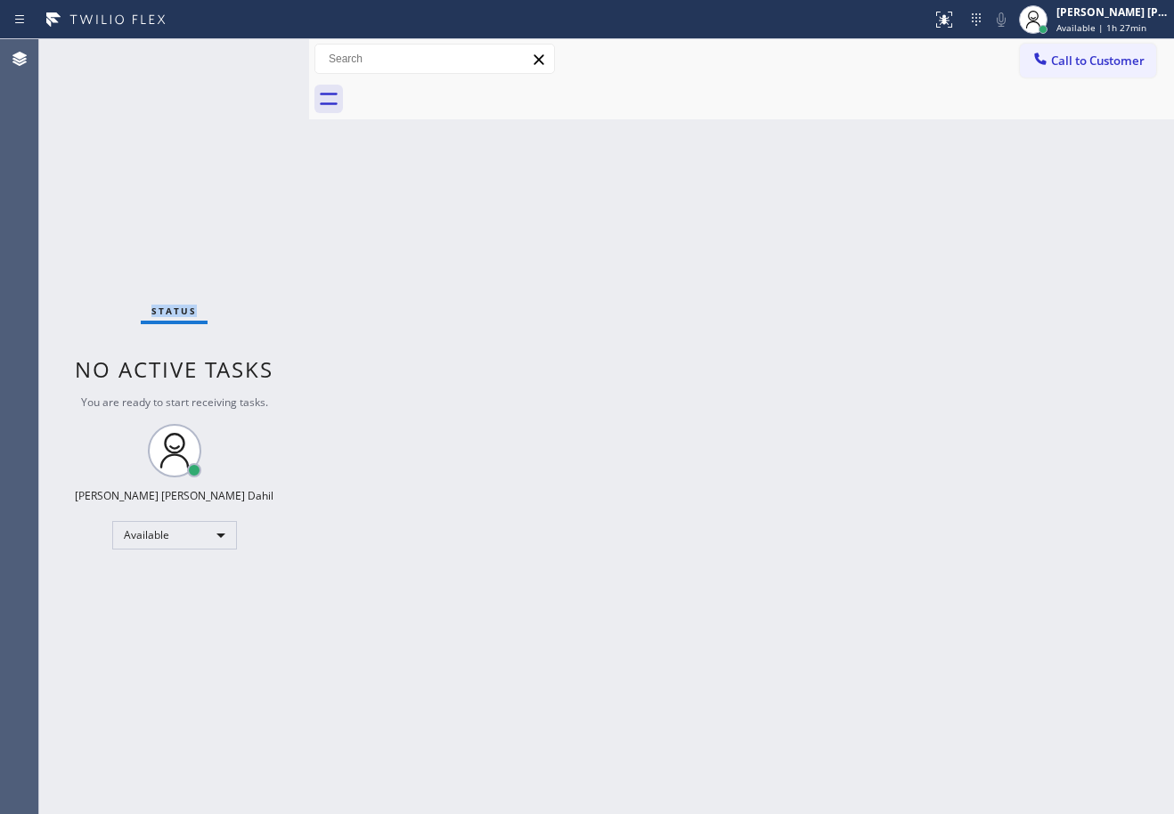
click at [94, 53] on div "Status No active tasks You are ready to start receiving tasks. Joshua Jake Dahi…" at bounding box center [174, 426] width 270 height 775
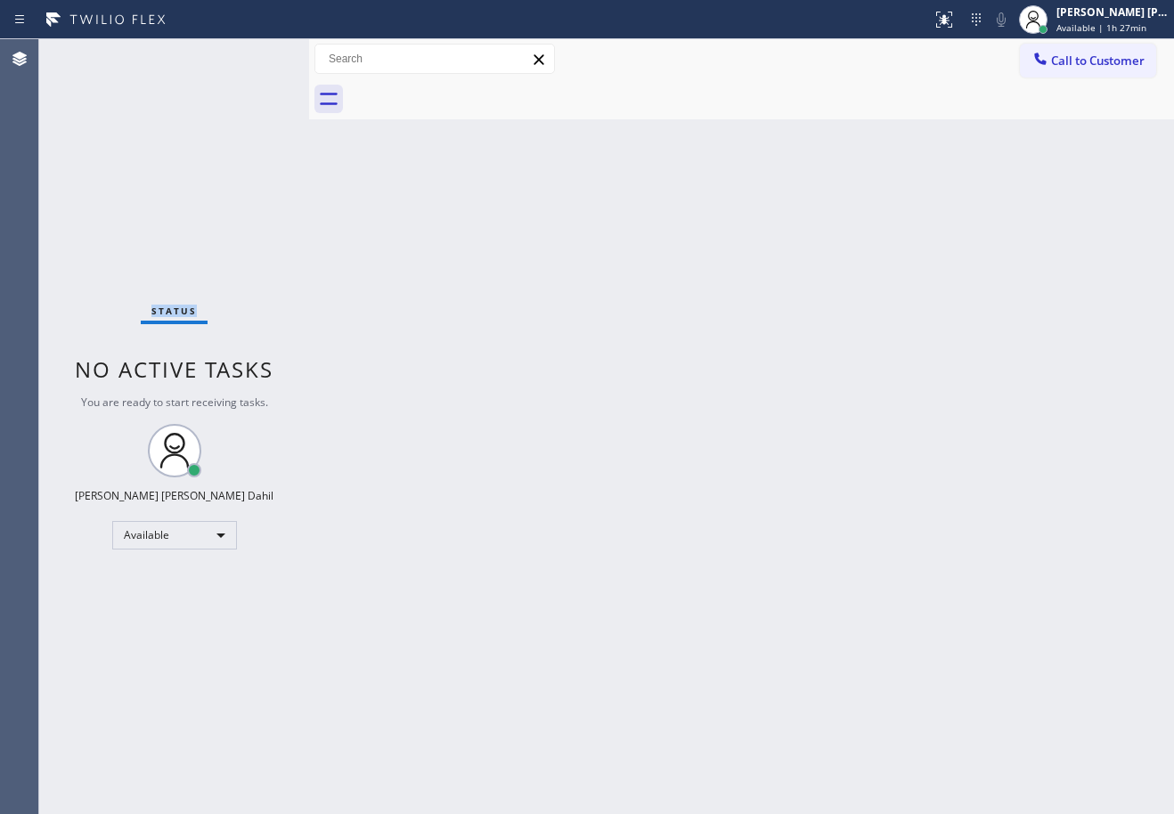
click at [94, 53] on div "Status No active tasks You are ready to start receiving tasks. Joshua Jake Dahi…" at bounding box center [174, 426] width 270 height 775
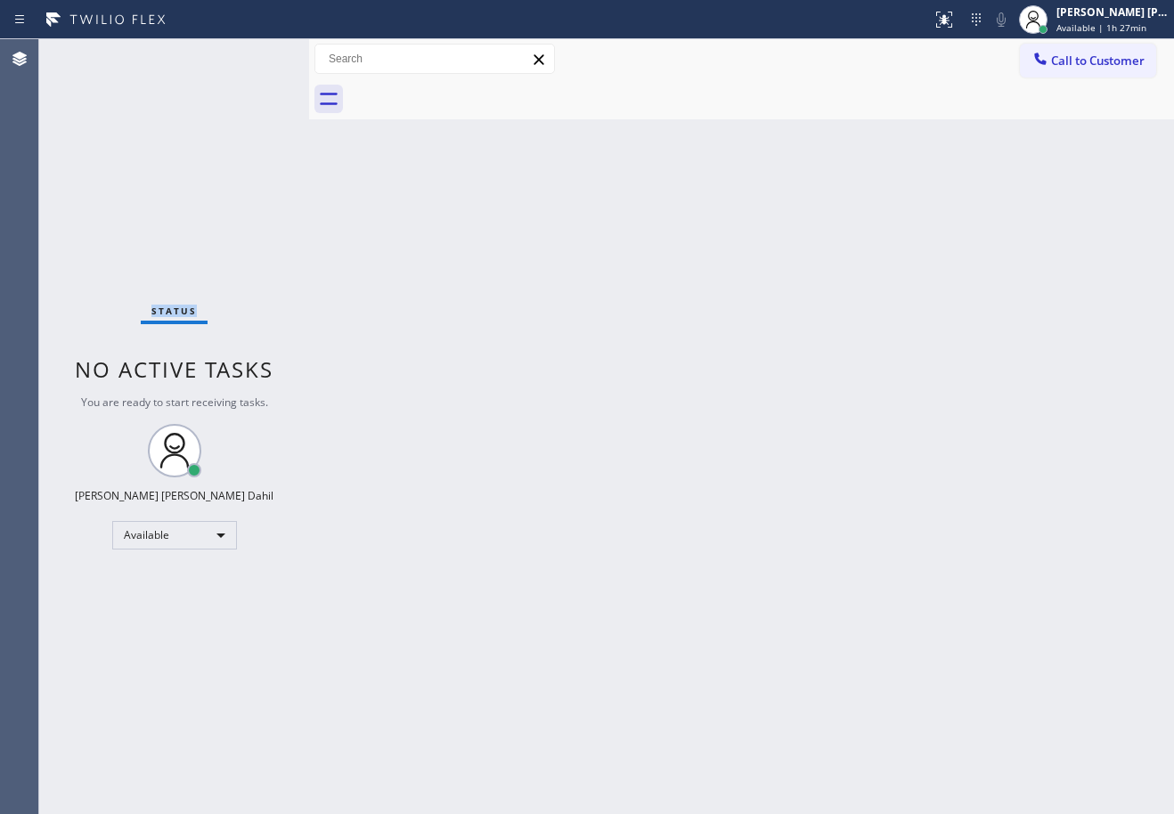
click at [94, 53] on div "Status No active tasks You are ready to start receiving tasks. Joshua Jake Dahi…" at bounding box center [174, 426] width 270 height 775
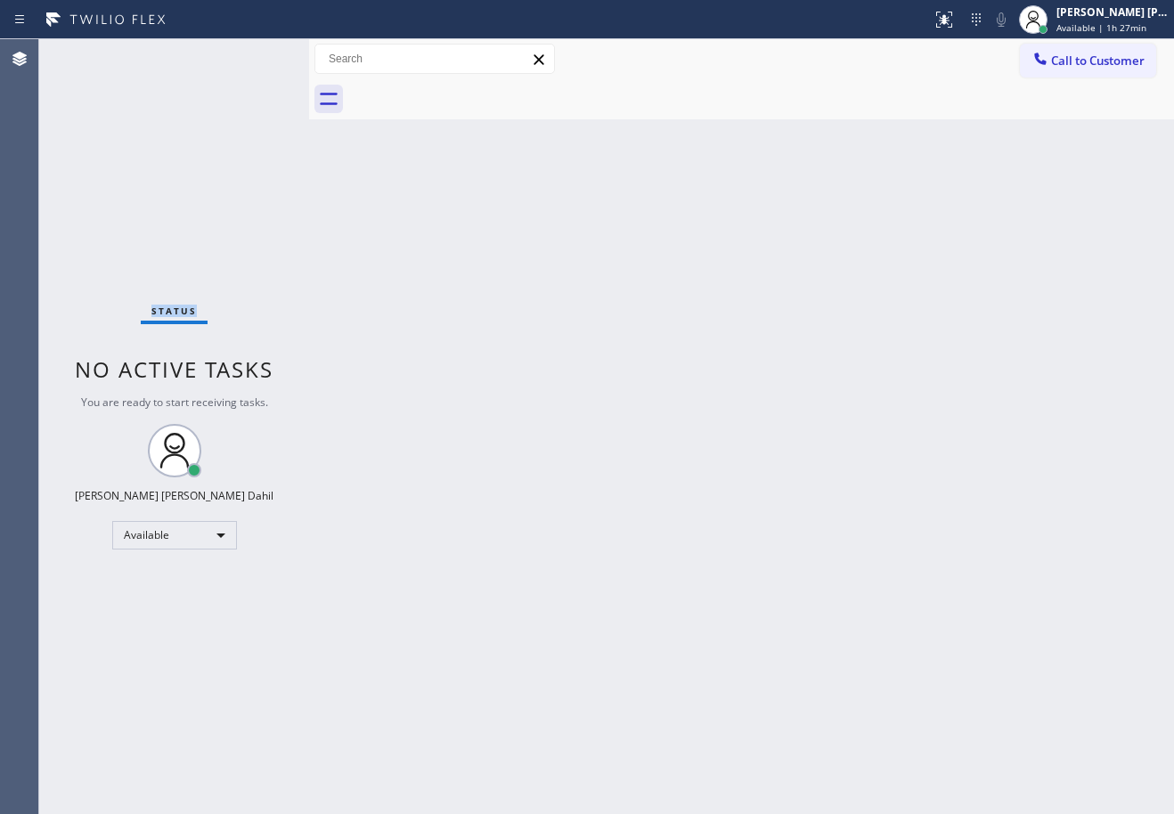
click at [94, 53] on div "Status No active tasks You are ready to start receiving tasks. Joshua Jake Dahi…" at bounding box center [174, 426] width 270 height 775
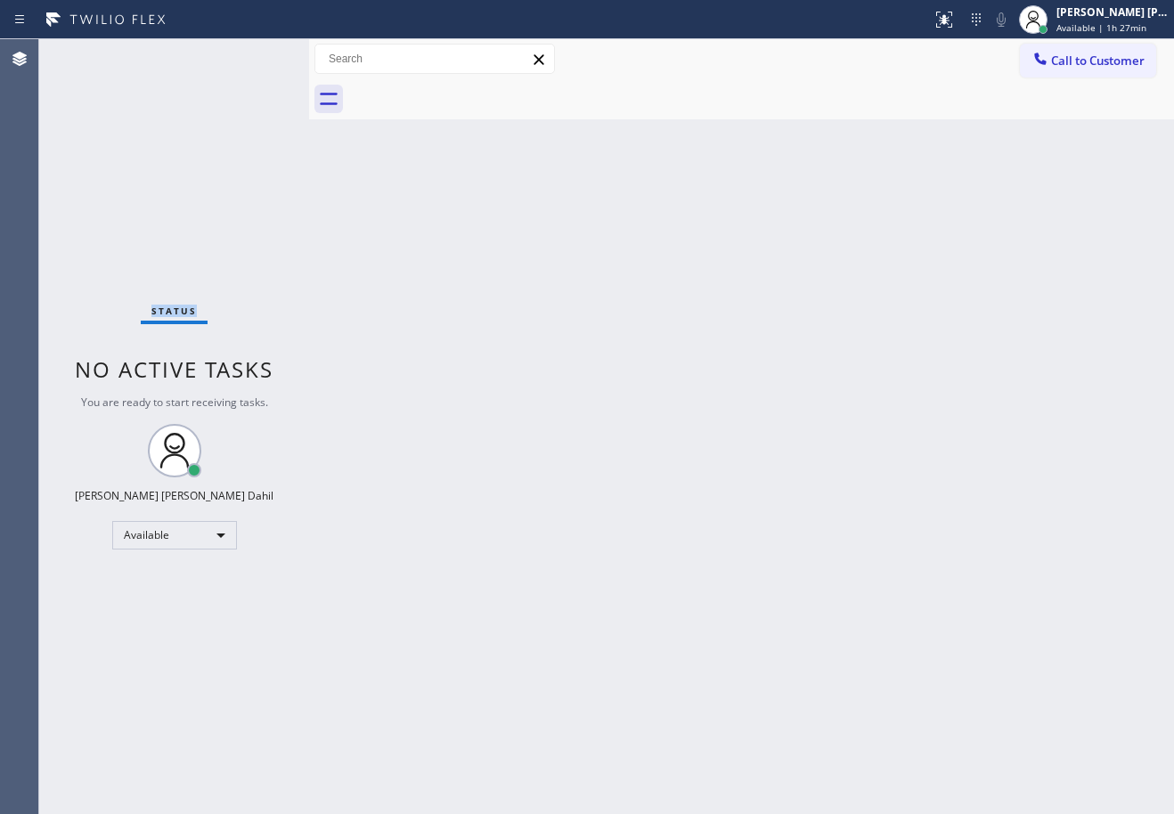
click at [94, 53] on div "Status No active tasks You are ready to start receiving tasks. Joshua Jake Dahi…" at bounding box center [174, 426] width 270 height 775
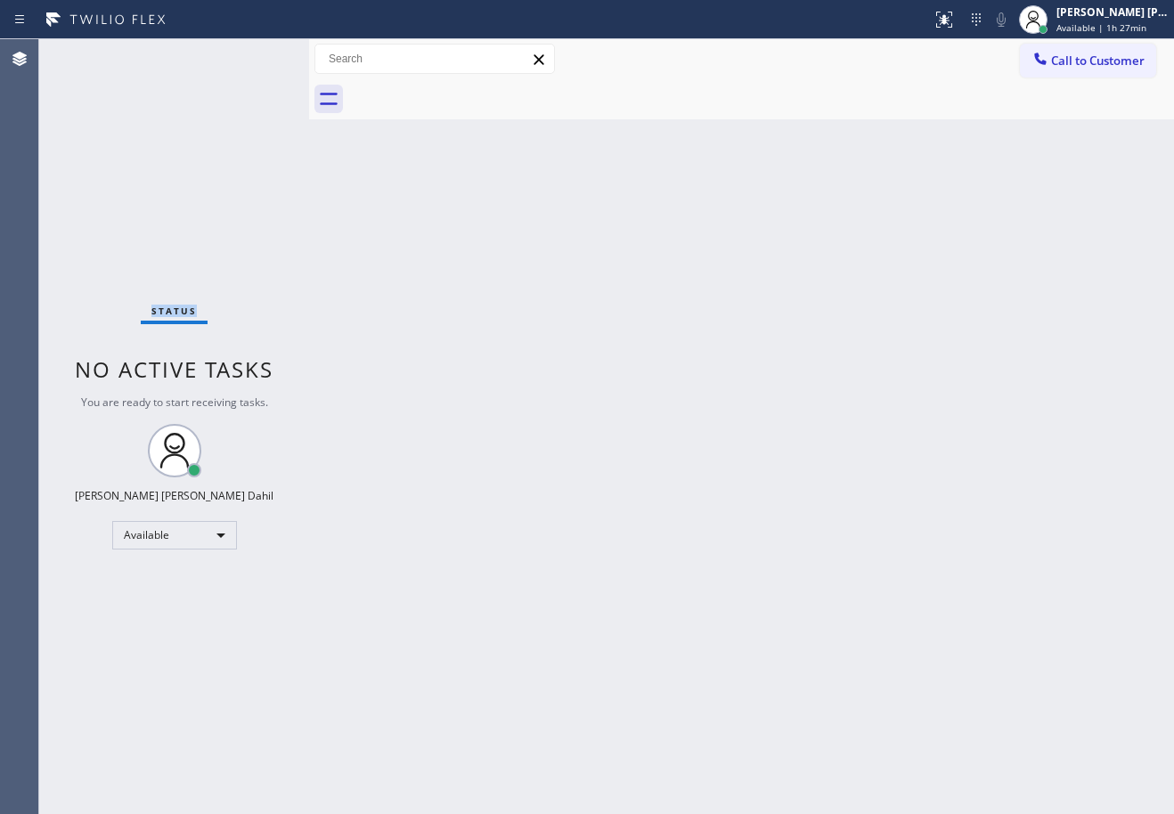
click at [94, 53] on div "Status No active tasks You are ready to start receiving tasks. Joshua Jake Dahi…" at bounding box center [174, 426] width 270 height 775
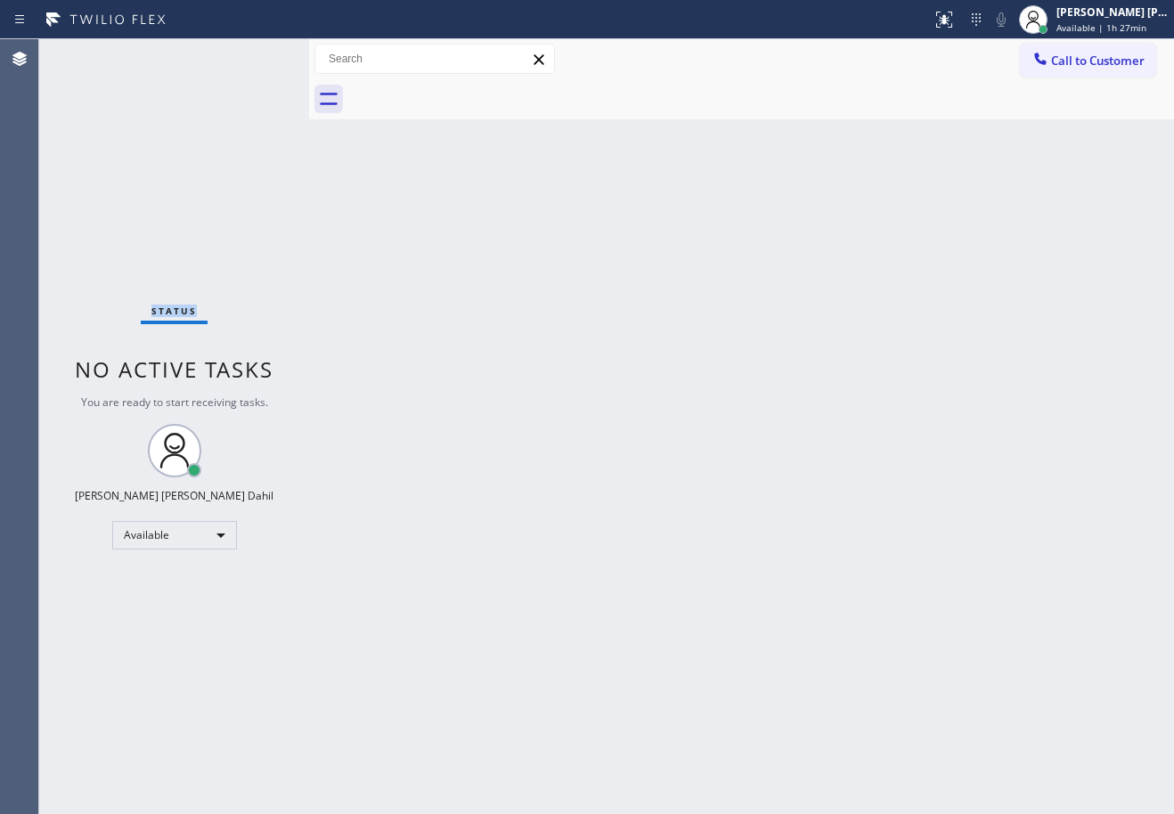
click at [94, 53] on div "Status No active tasks You are ready to start receiving tasks. Joshua Jake Dahi…" at bounding box center [174, 426] width 270 height 775
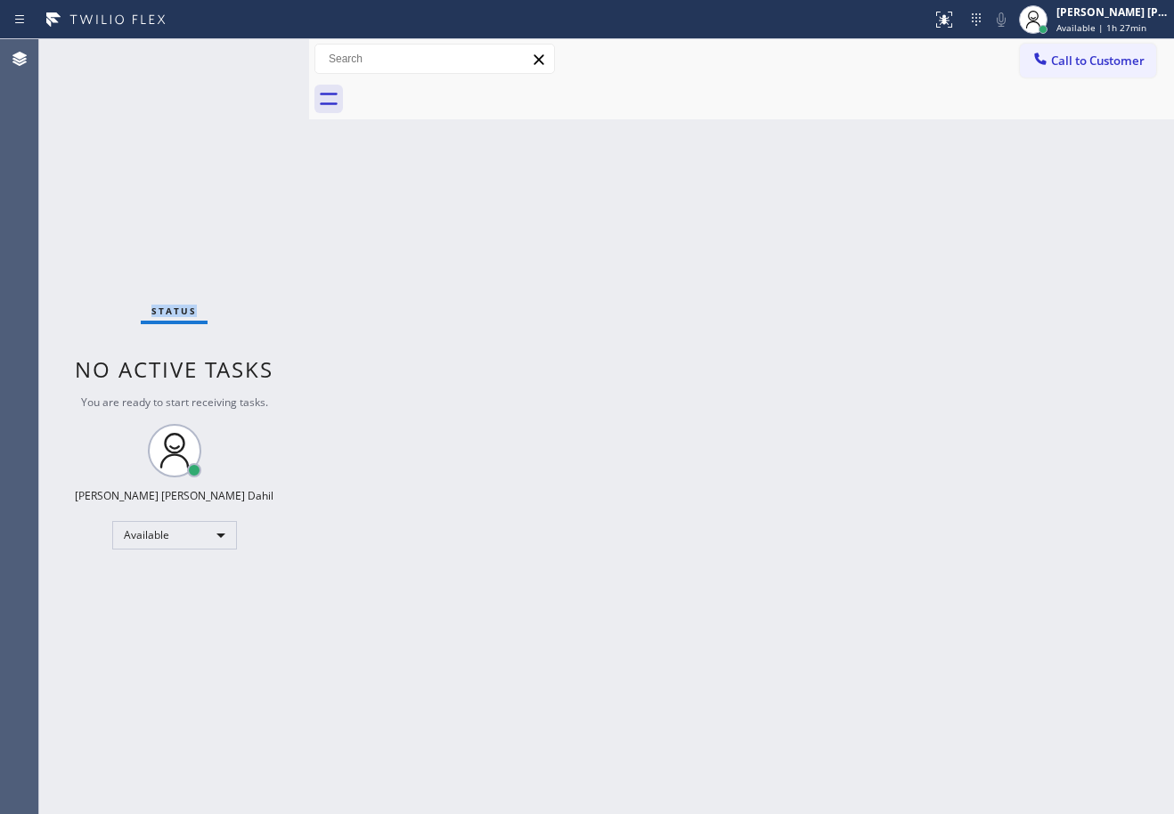
click at [94, 53] on div "Status No active tasks You are ready to start receiving tasks. Joshua Jake Dahi…" at bounding box center [174, 426] width 270 height 775
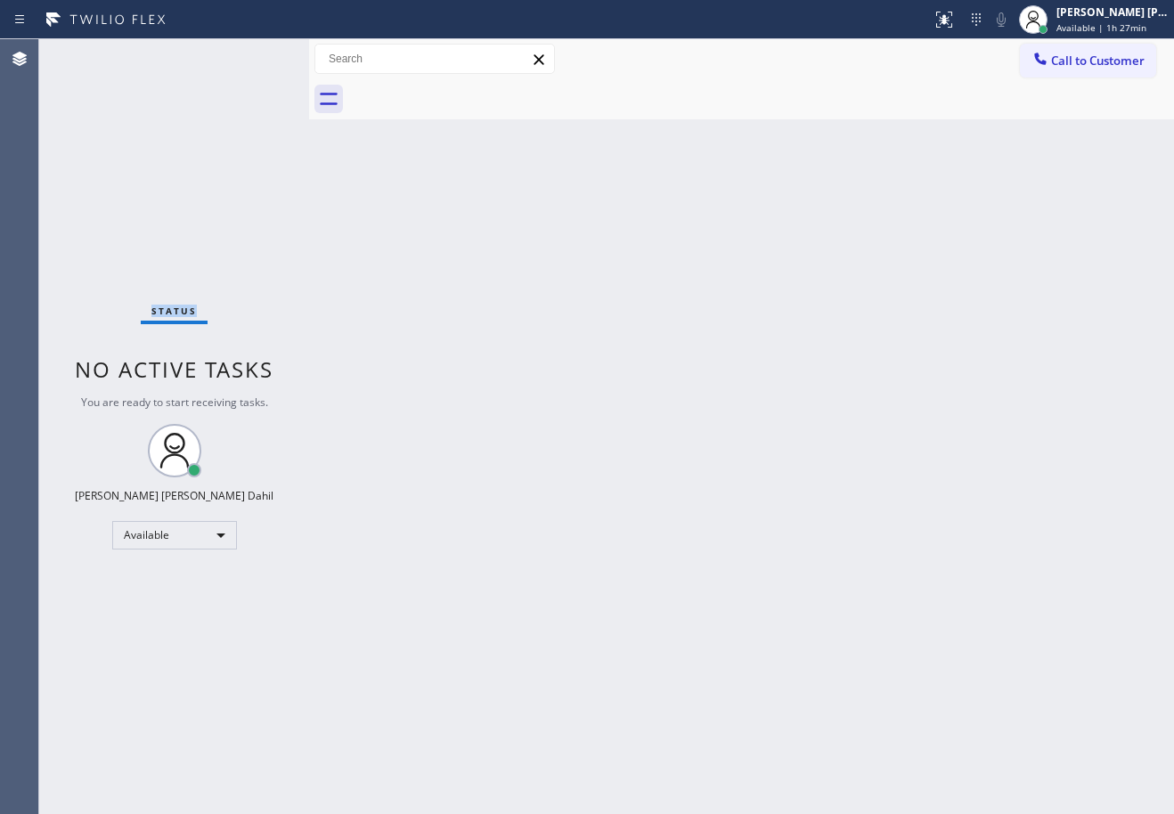
click at [94, 53] on div "Status No active tasks You are ready to start receiving tasks. Joshua Jake Dahi…" at bounding box center [174, 426] width 270 height 775
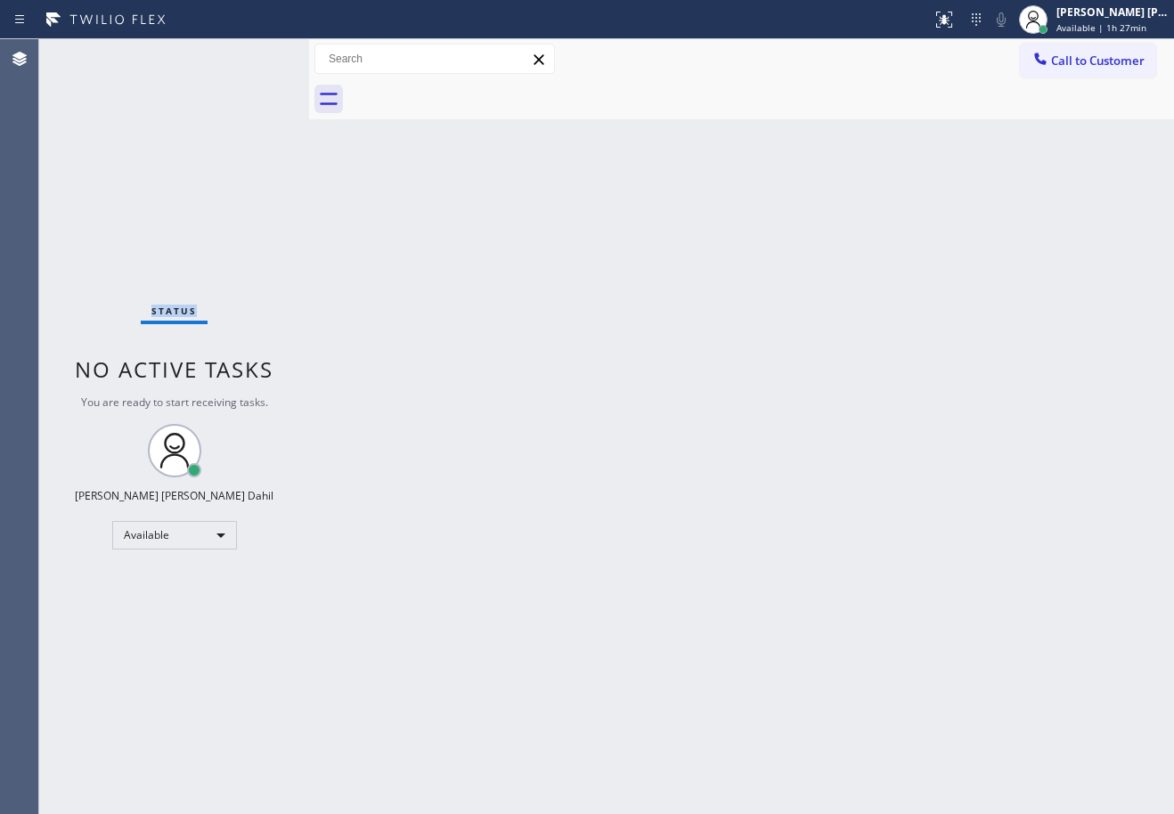
click at [94, 53] on div "Status No active tasks You are ready to start receiving tasks. Joshua Jake Dahi…" at bounding box center [174, 426] width 270 height 775
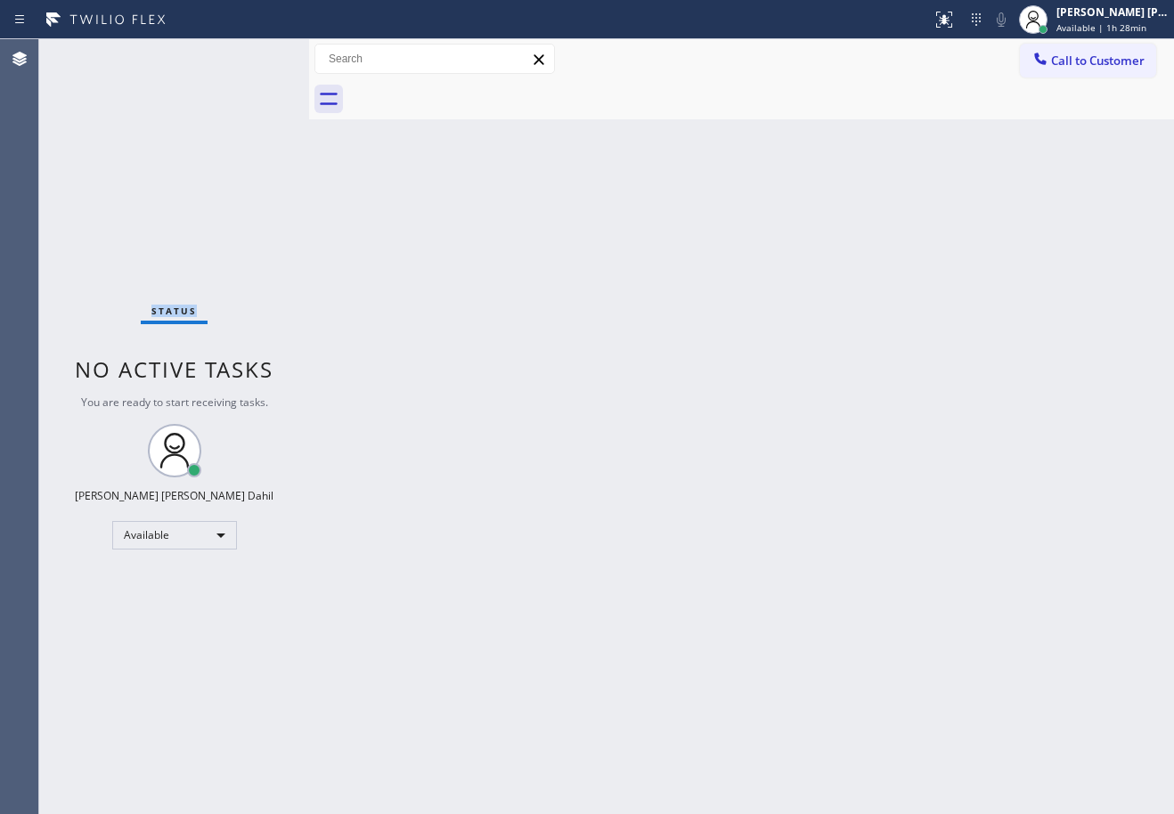
click at [94, 53] on div "Status No active tasks You are ready to start receiving tasks. Joshua Jake Dahi…" at bounding box center [174, 426] width 270 height 775
click
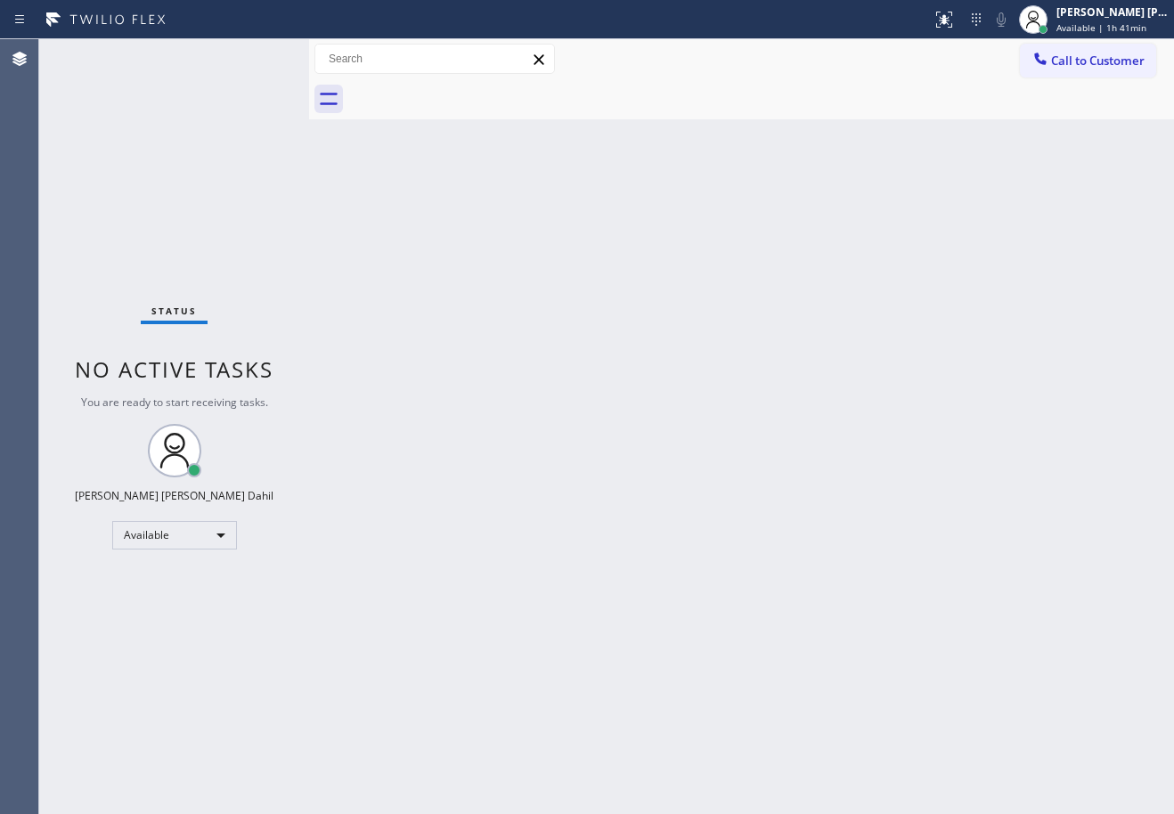
drag, startPoint x: 1000, startPoint y: 576, endPoint x: 905, endPoint y: 580, distance: 95.4
drag, startPoint x: 582, startPoint y: 291, endPoint x: 618, endPoint y: 295, distance: 35.8
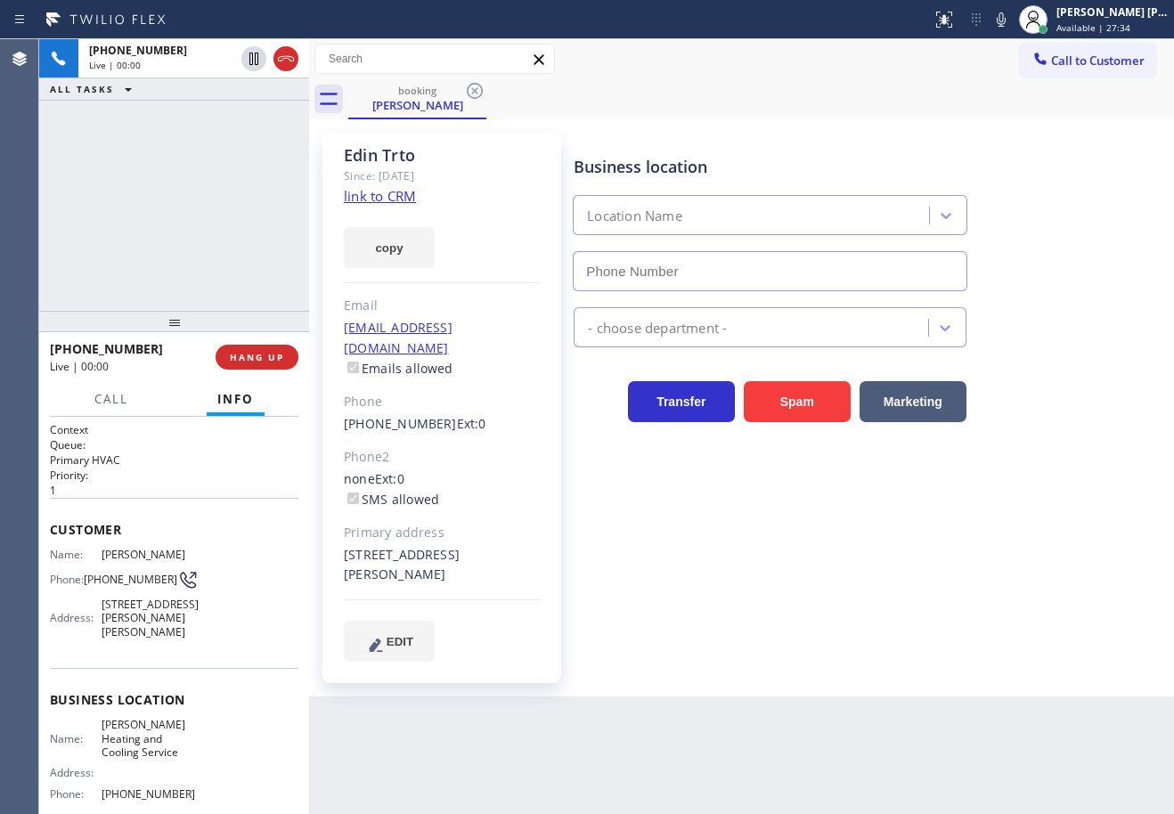
type input "(516) 789-2711"
drag, startPoint x: 1030, startPoint y: 16, endPoint x: 1021, endPoint y: 44, distance: 29.0
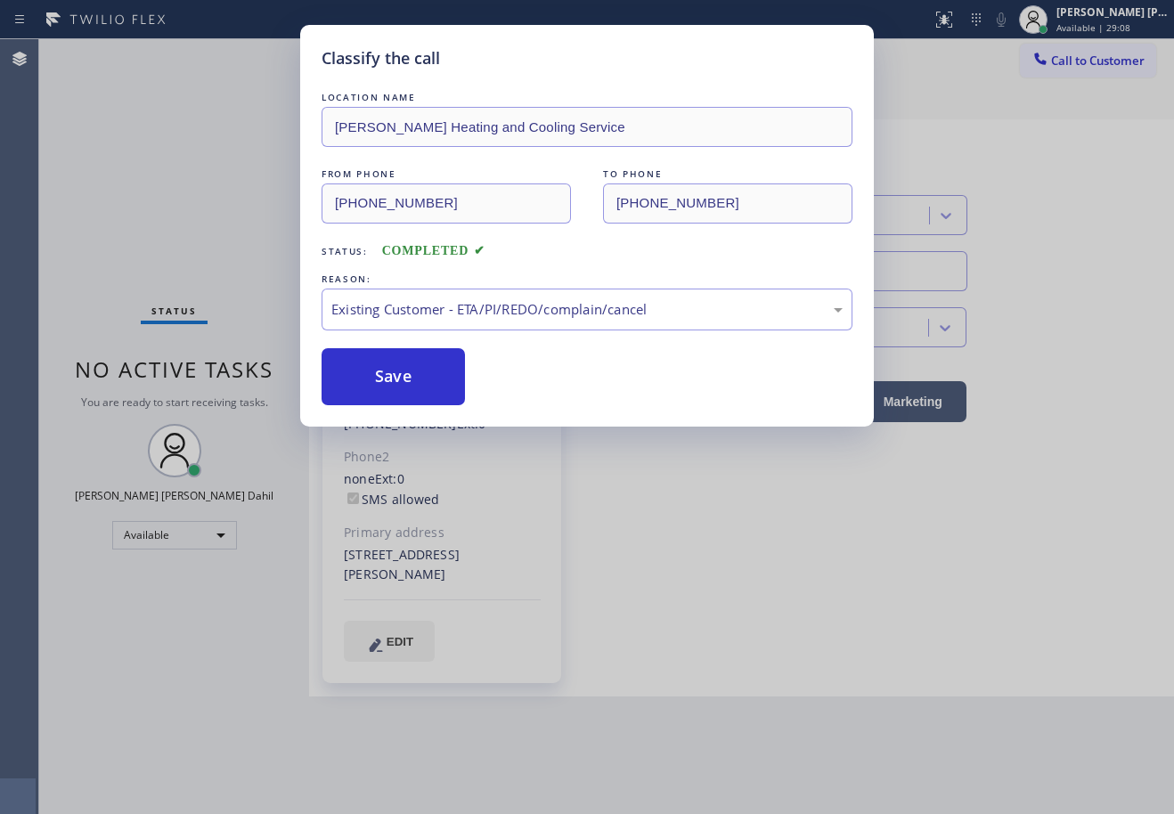
drag, startPoint x: 419, startPoint y: 379, endPoint x: 482, endPoint y: 476, distance: 115.1
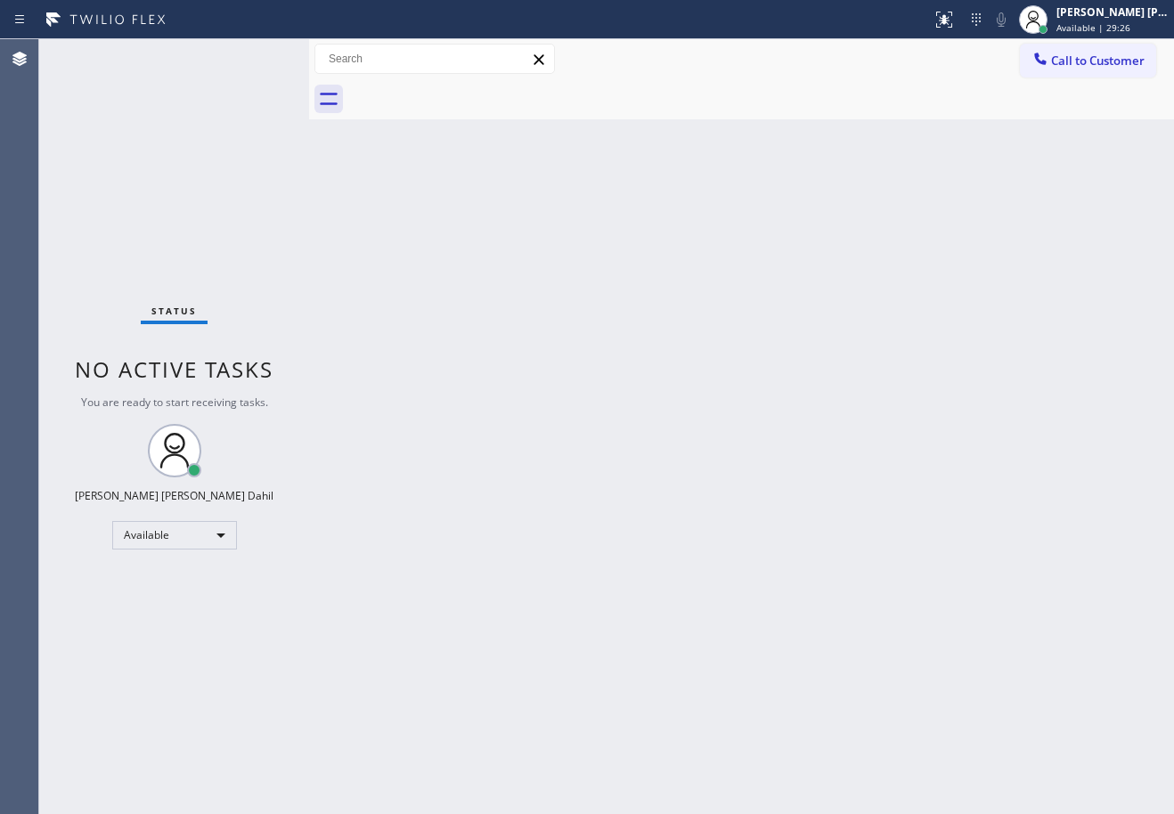
drag, startPoint x: 183, startPoint y: 118, endPoint x: 188, endPoint y: 130, distance: 12.8
drag, startPoint x: 389, startPoint y: 240, endPoint x: 408, endPoint y: 248, distance: 20.0
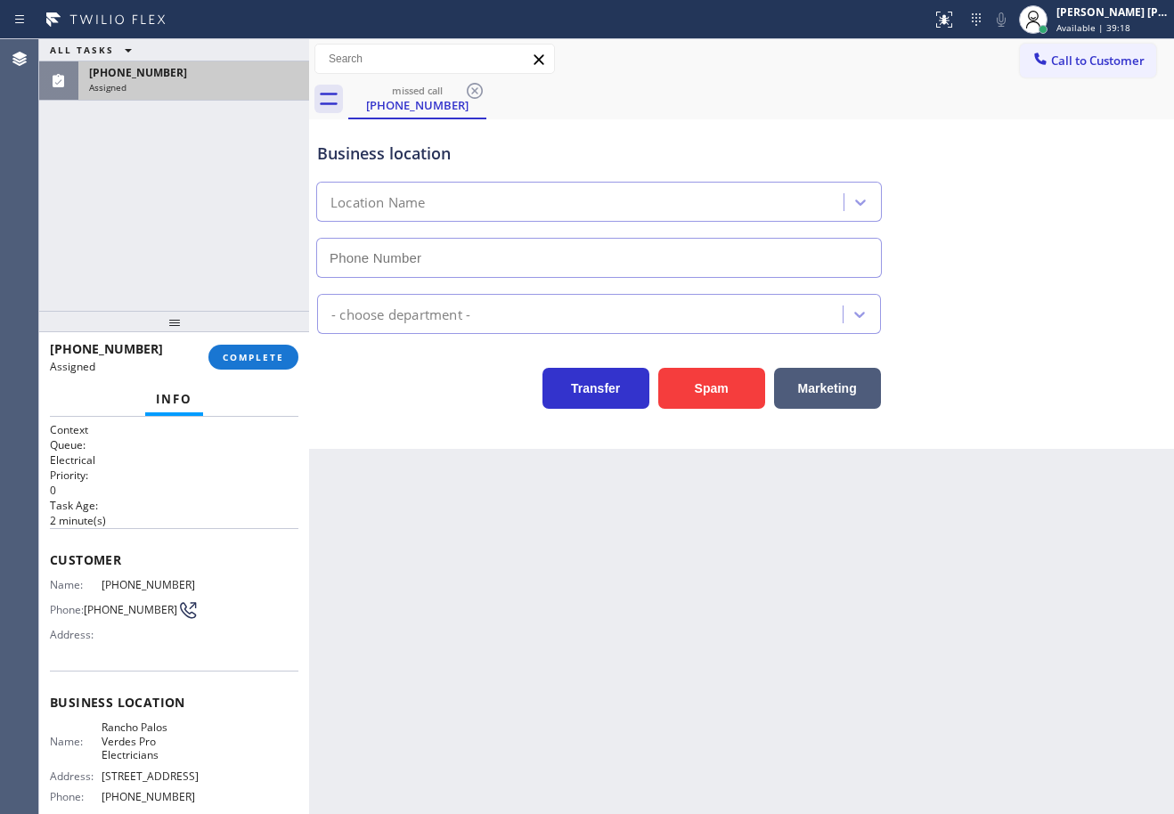
type input "(424) 352-7537"
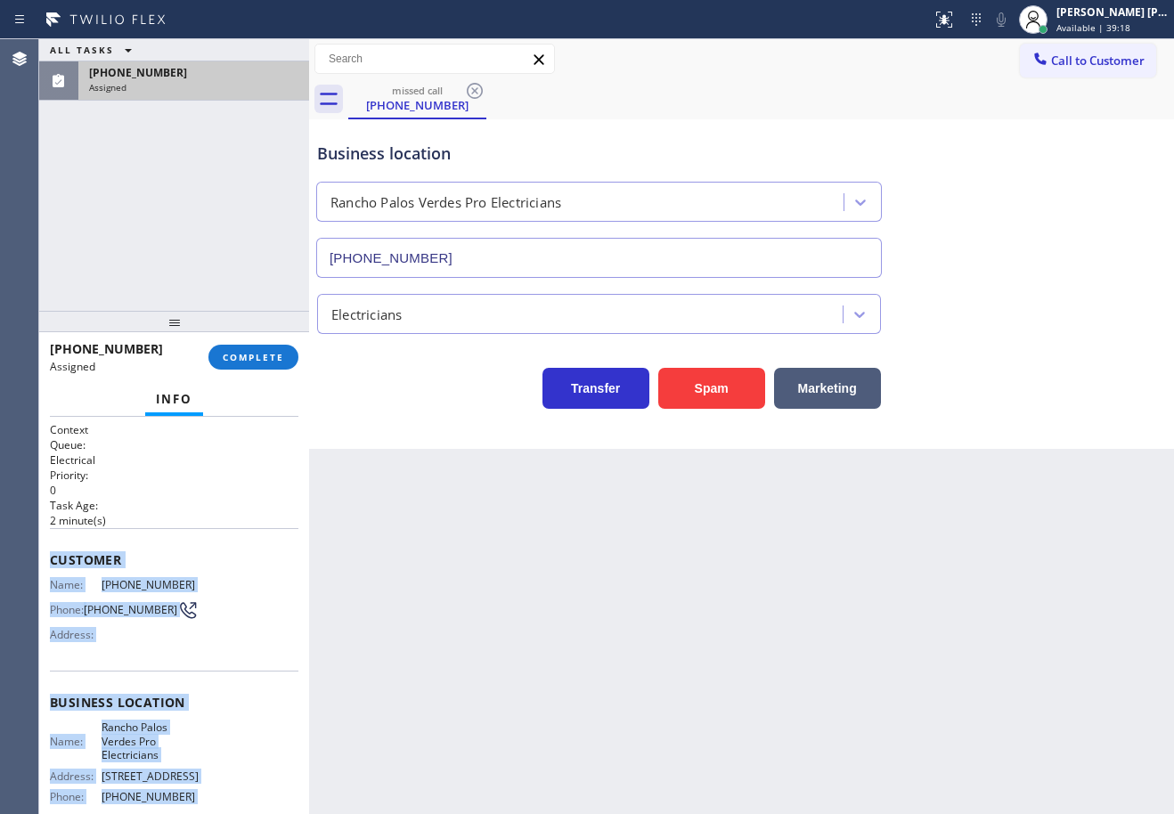
scroll to position [159, 0]
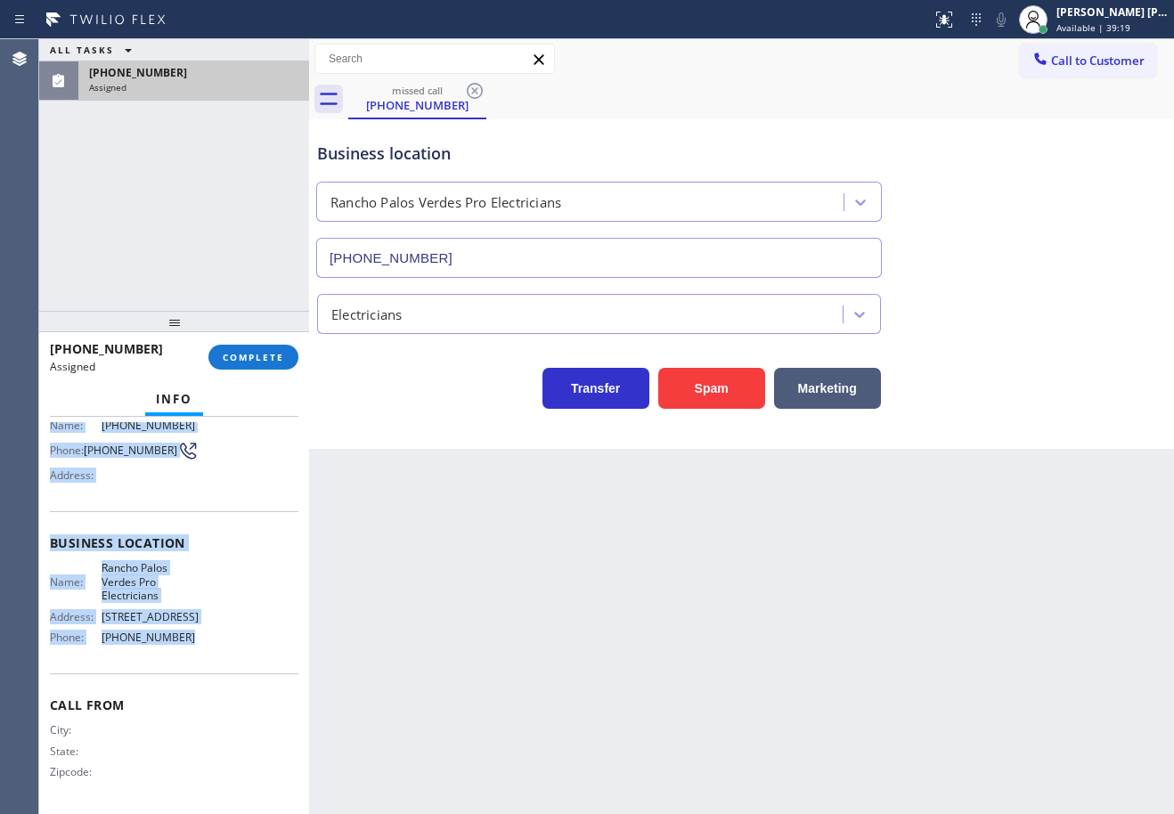
drag, startPoint x: 50, startPoint y: 554, endPoint x: 248, endPoint y: 594, distance: 201.7
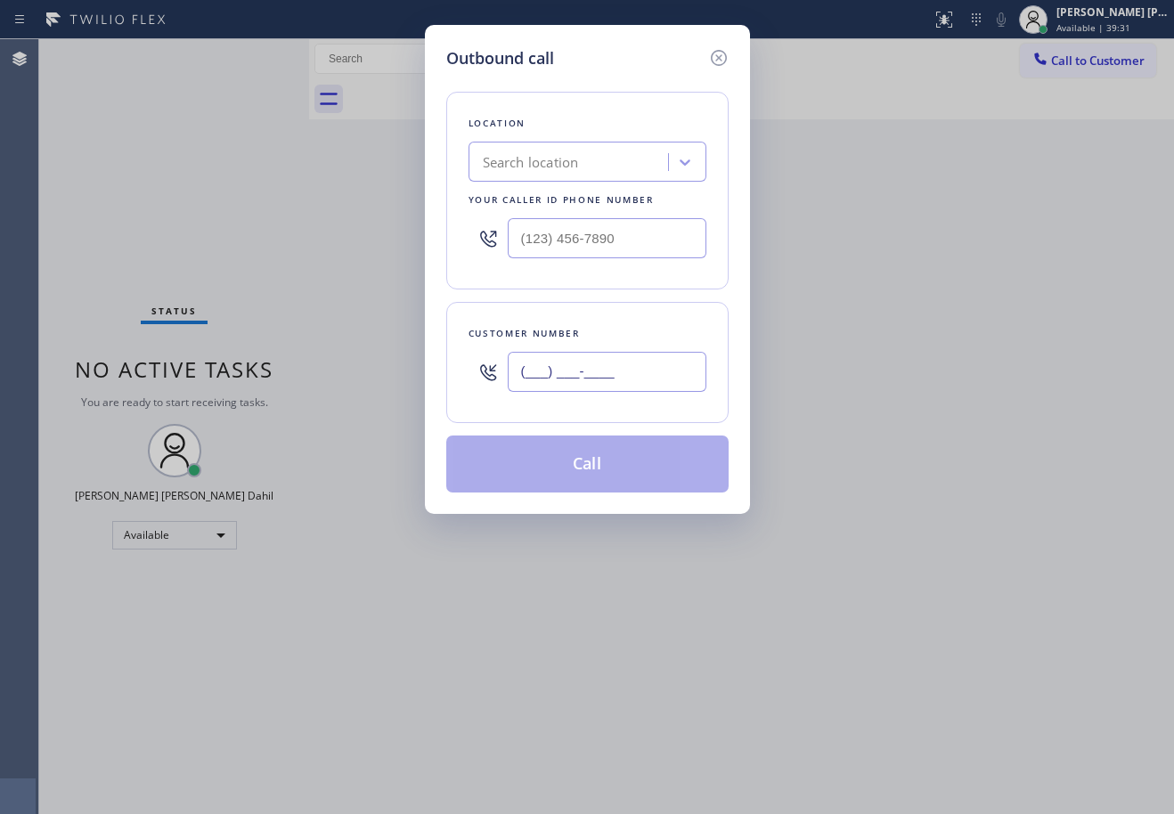
paste input "917) 330-8072"
type input "(917) 330-8072"
paste input "424) 352-7537"
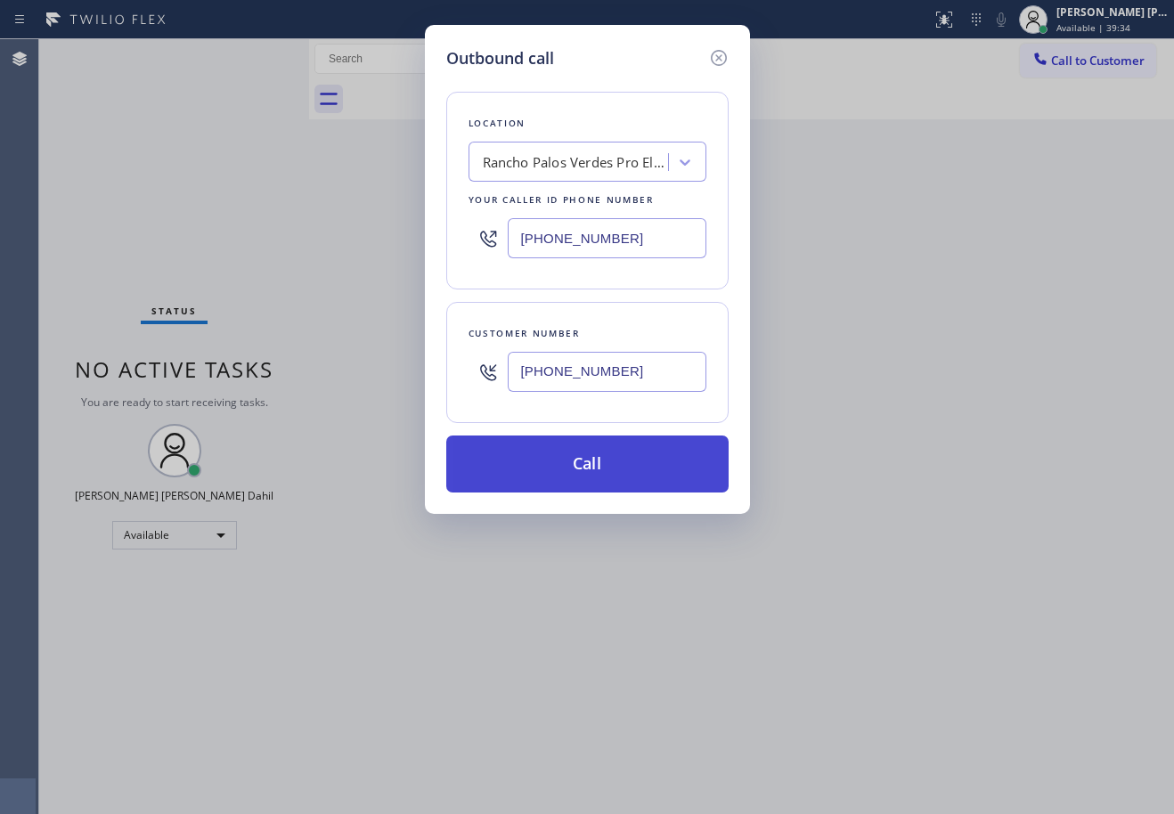
type input "(424) 352-7537"
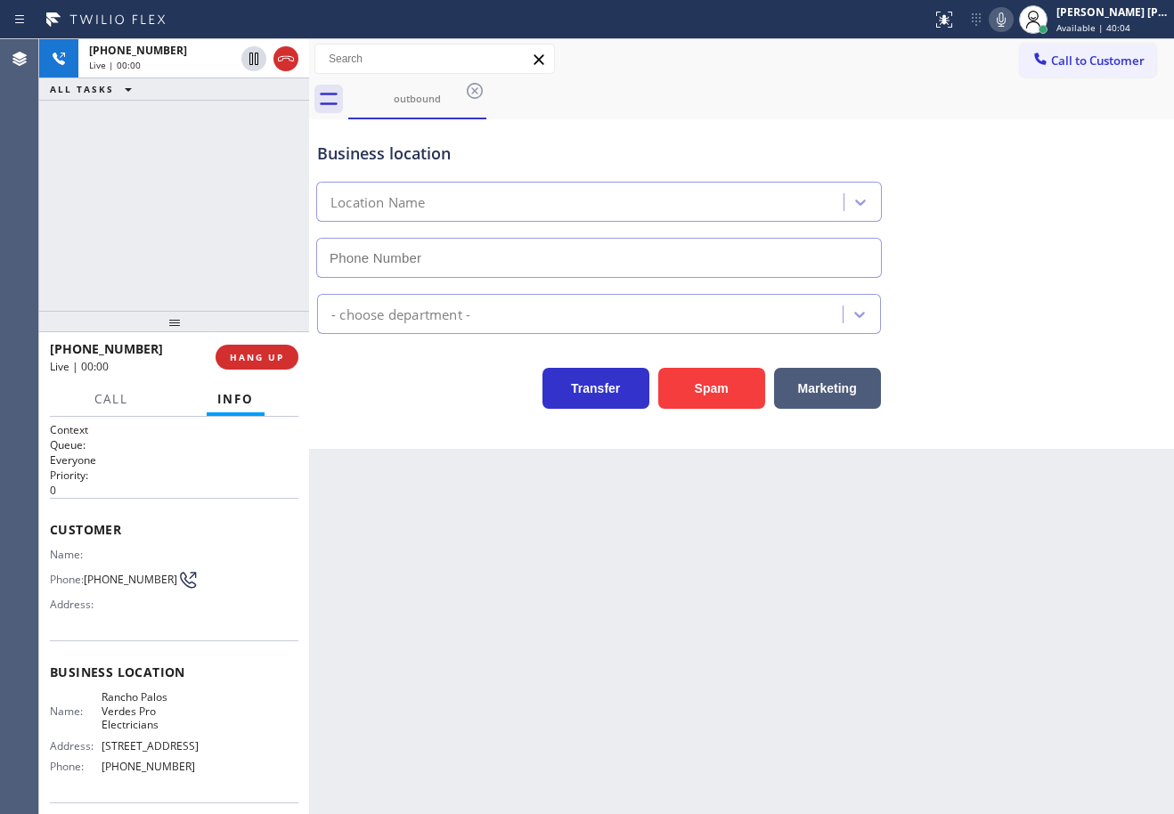
type input "(424) 352-7537"
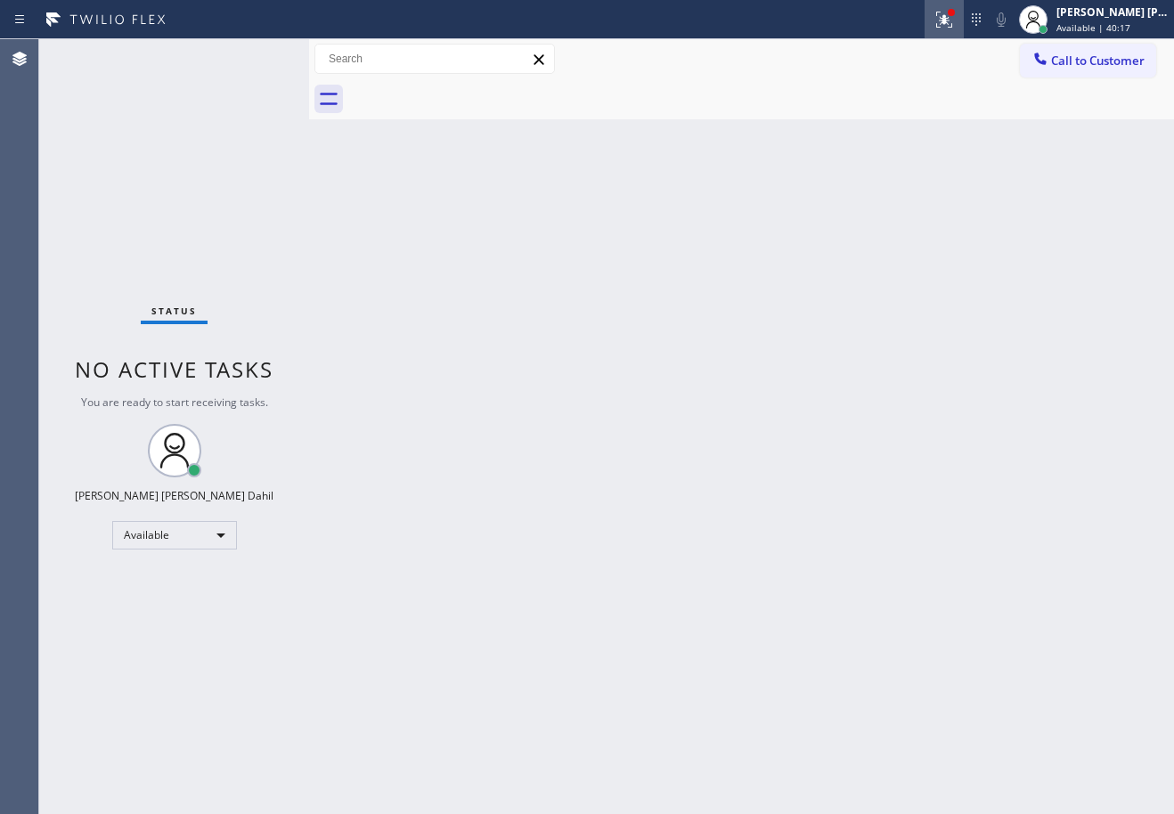
drag, startPoint x: 961, startPoint y: 25, endPoint x: 930, endPoint y: 182, distance: 159.8
drag, startPoint x: 989, startPoint y: 468, endPoint x: 924, endPoint y: 747, distance: 286.2
